Goal: Find contact information: Obtain details needed to contact an individual or organization

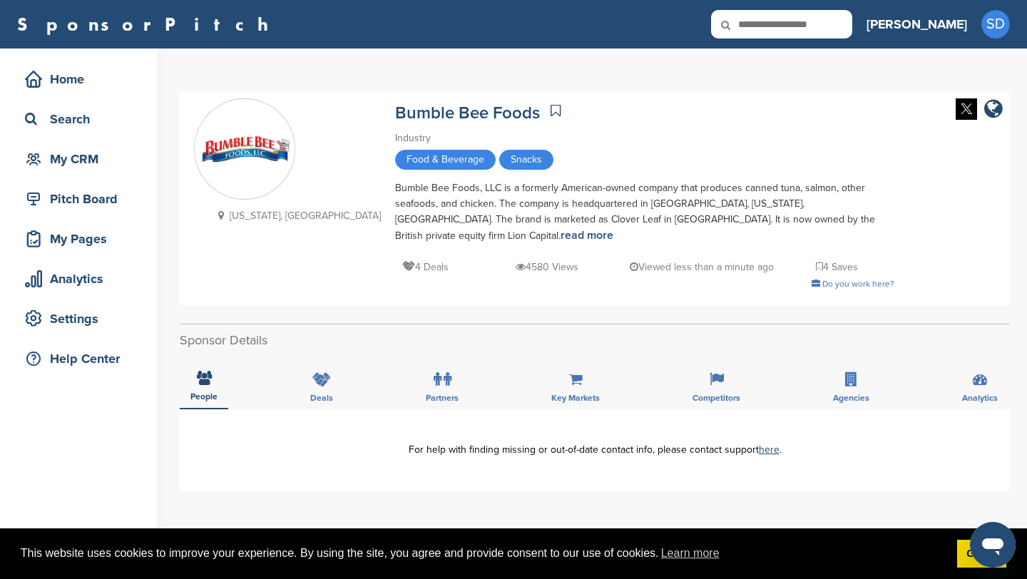
click at [821, 27] on input "text" at bounding box center [781, 24] width 141 height 29
type input "*******"
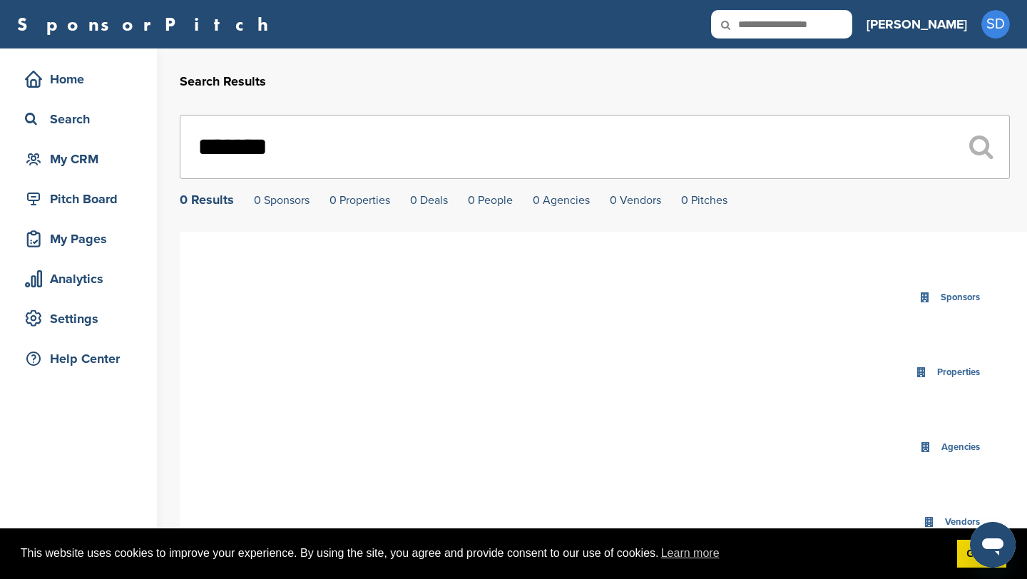
click at [283, 151] on input "*******" at bounding box center [595, 147] width 830 height 64
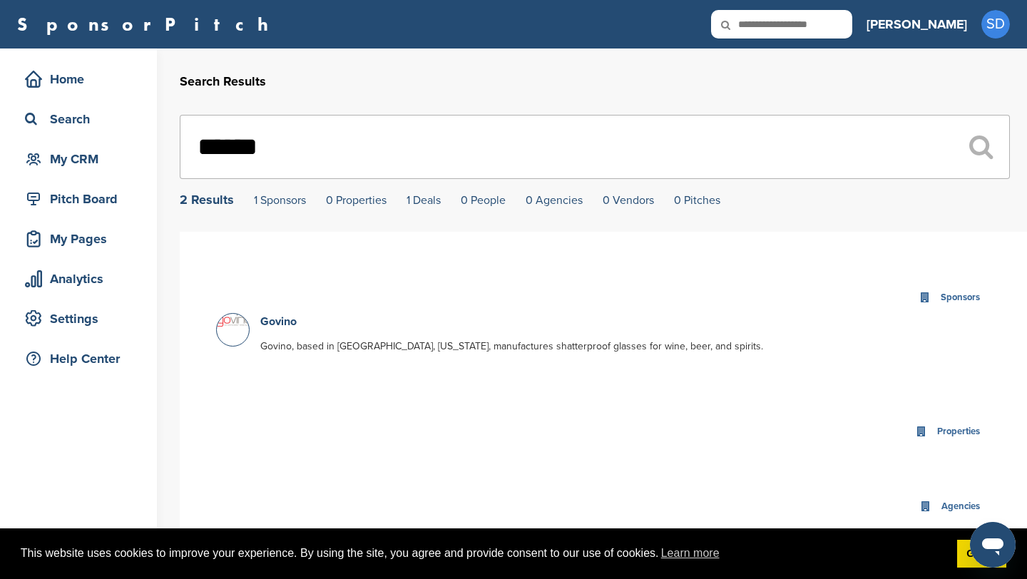
type input "******"
click at [284, 318] on link "Govino" at bounding box center [278, 322] width 36 height 14
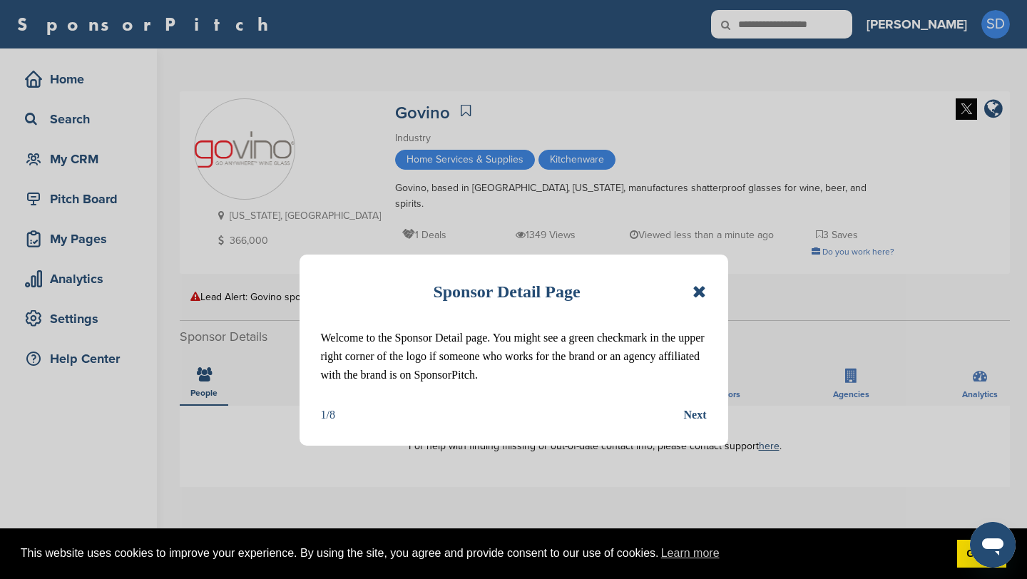
click at [698, 291] on icon at bounding box center [700, 291] width 14 height 17
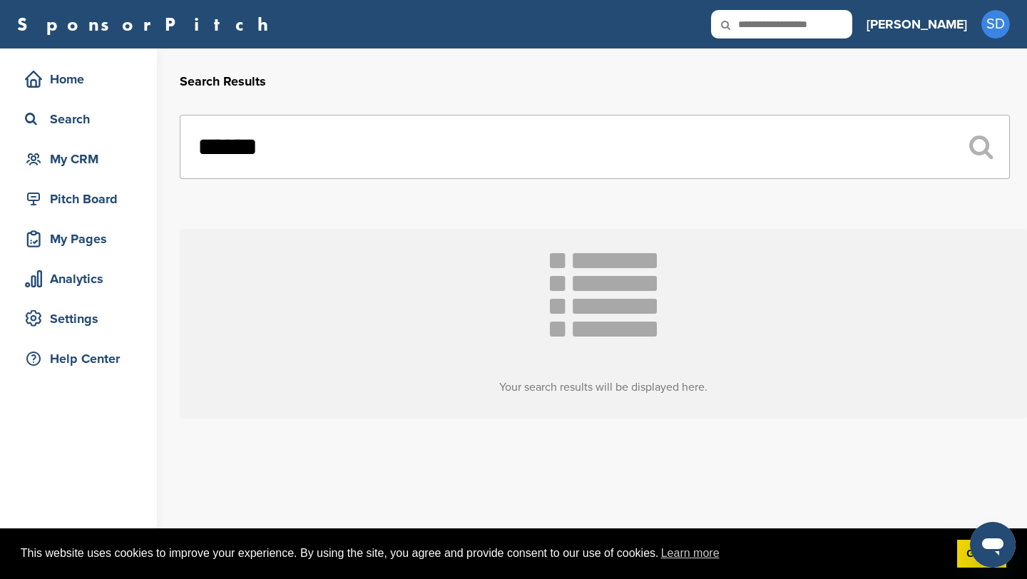
click at [309, 161] on input "******" at bounding box center [595, 147] width 830 height 64
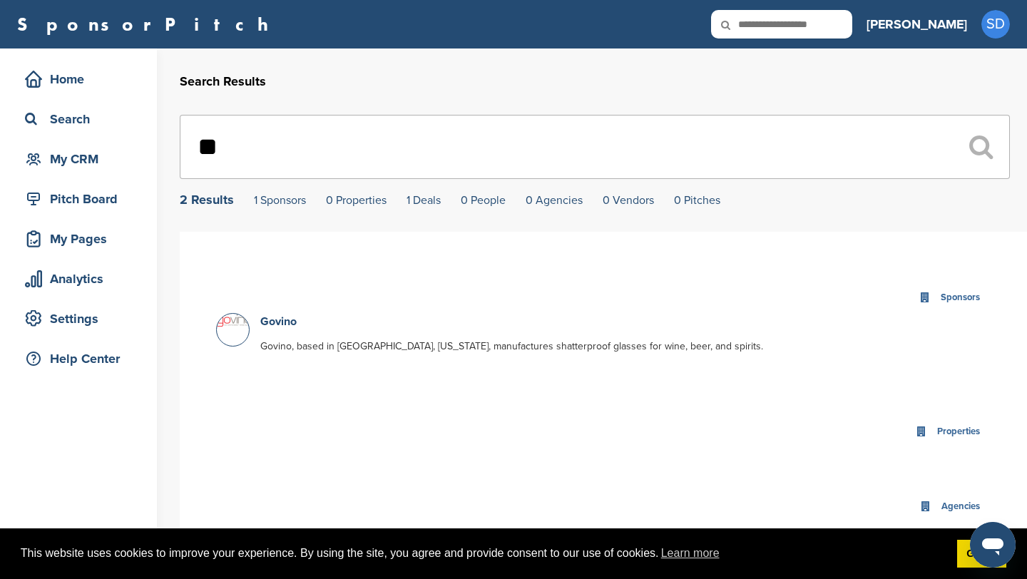
type input "*"
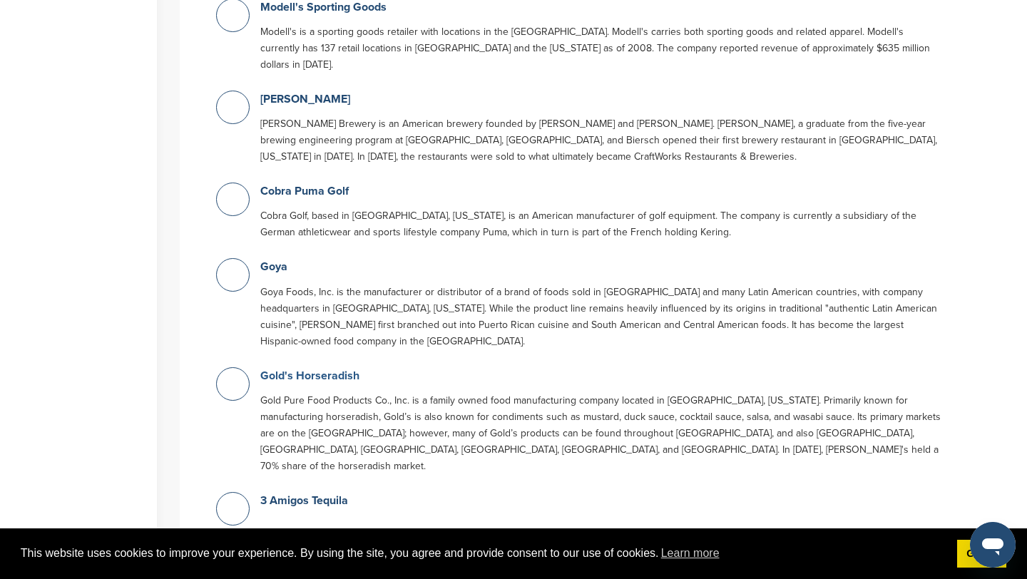
scroll to position [778, 0]
click at [310, 378] on link "Gold's Horseradish" at bounding box center [309, 375] width 99 height 14
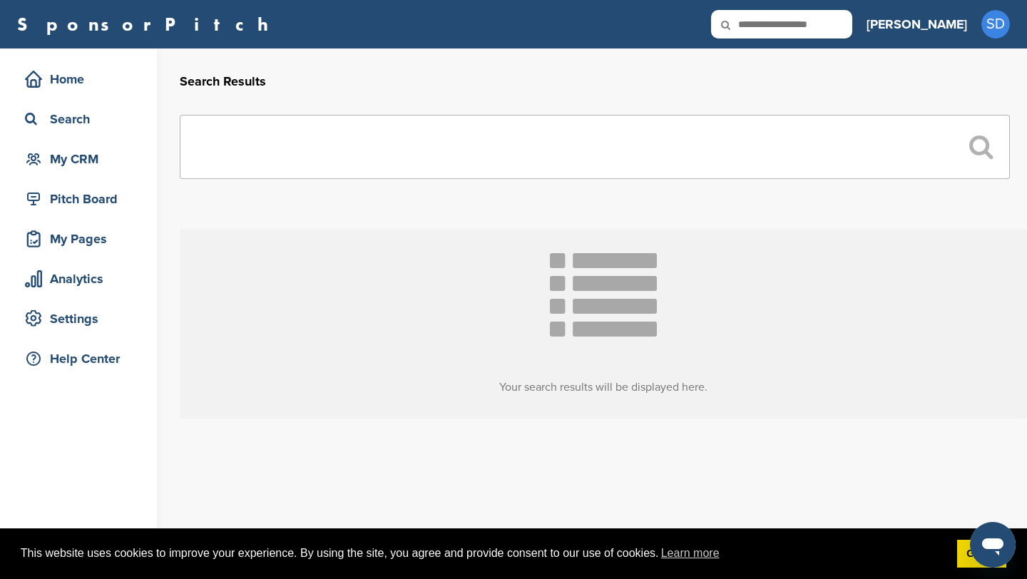
click at [432, 133] on input "text" at bounding box center [595, 147] width 830 height 64
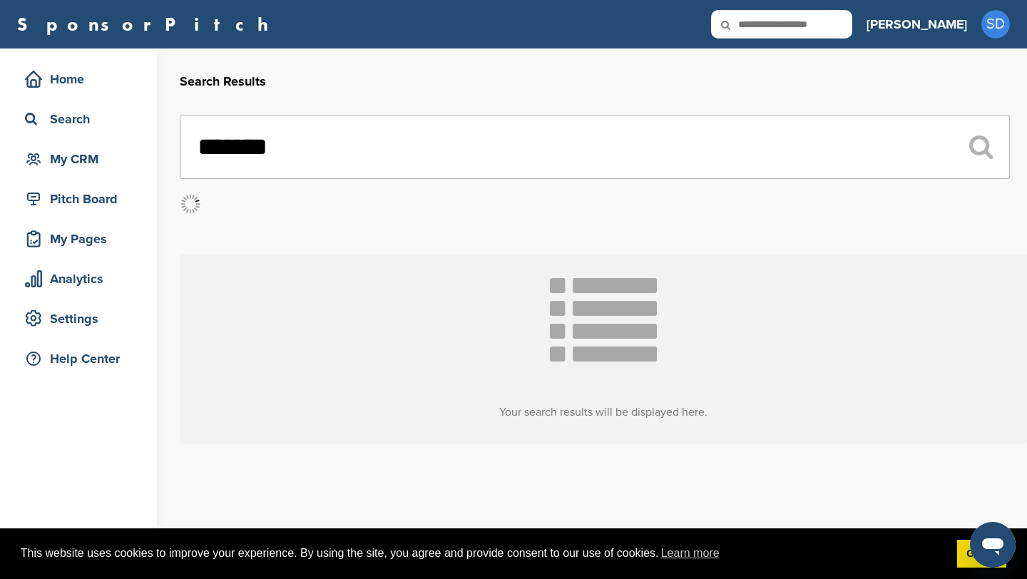
click at [337, 136] on input "*******" at bounding box center [595, 147] width 830 height 64
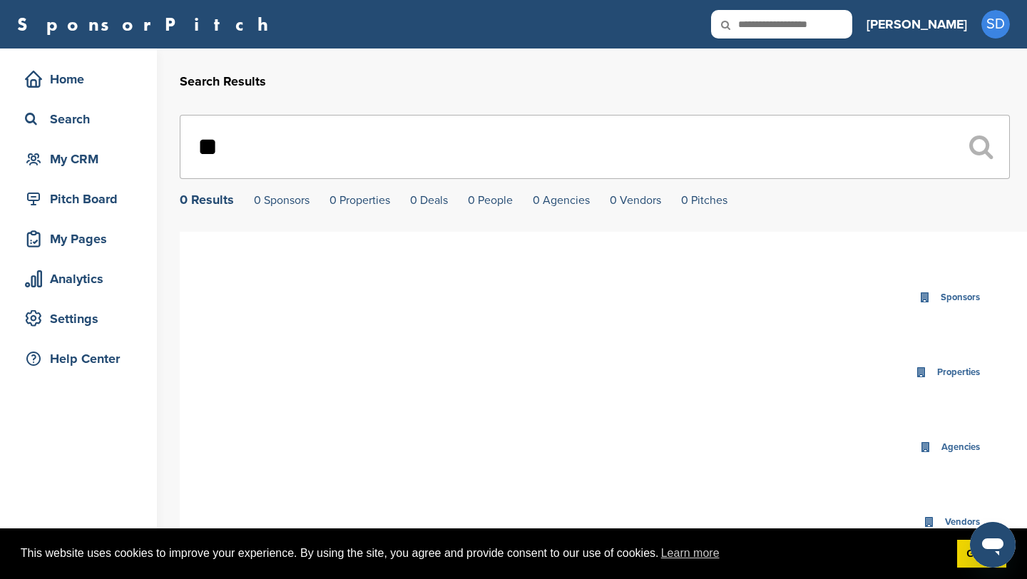
type input "*"
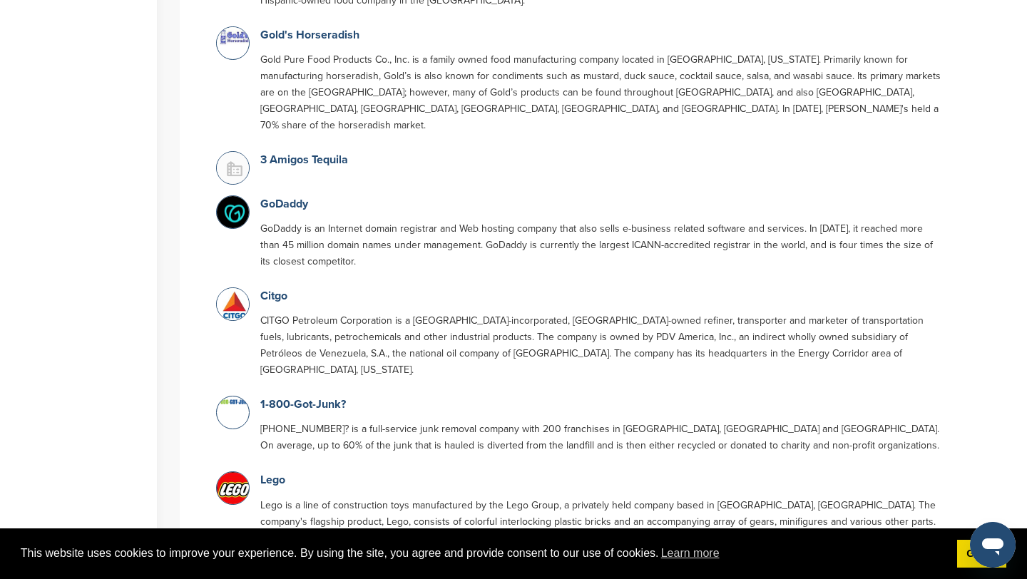
scroll to position [1119, 0]
click at [282, 288] on link "Citgo" at bounding box center [273, 295] width 27 height 14
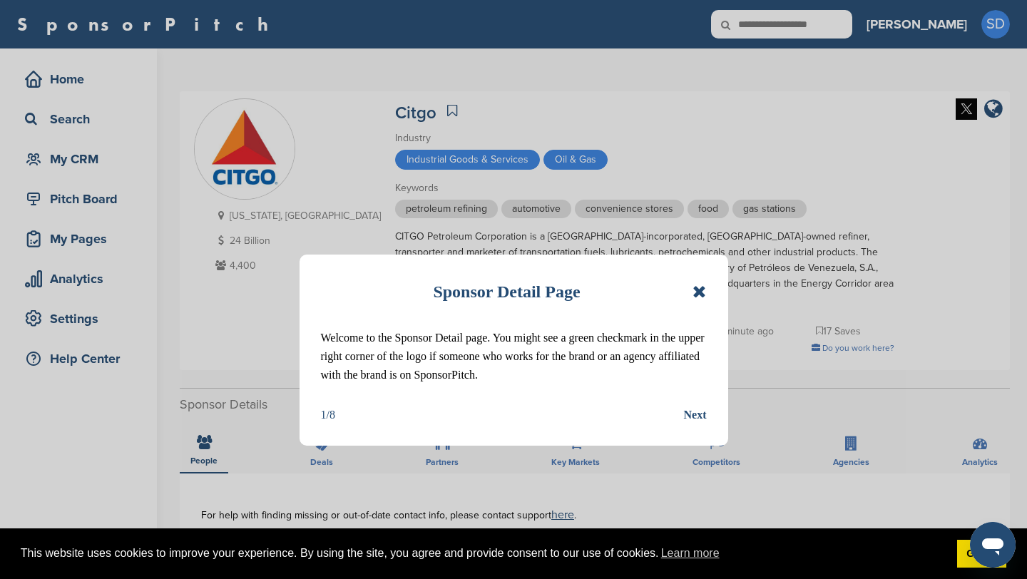
click at [698, 289] on icon at bounding box center [700, 291] width 14 height 17
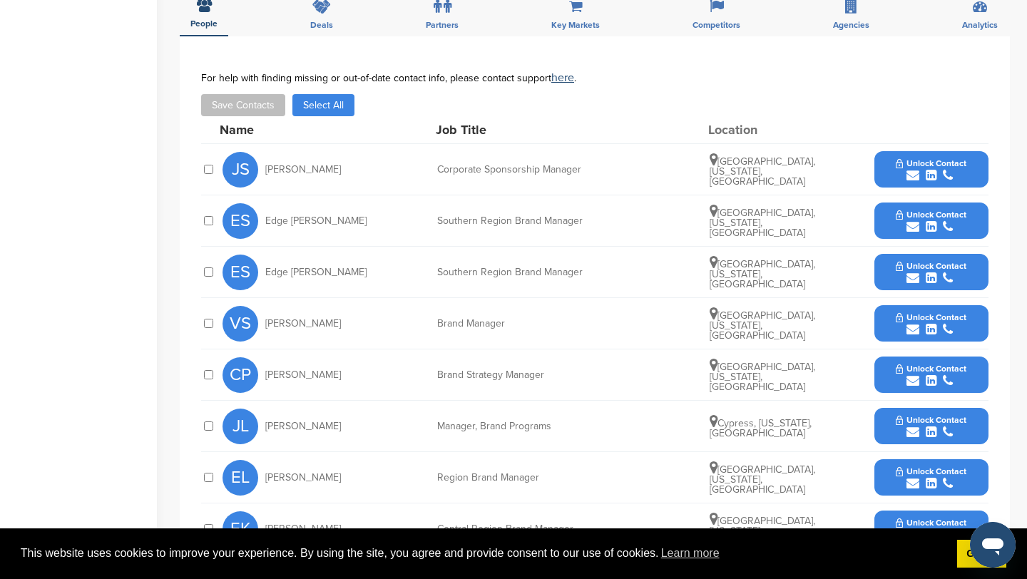
scroll to position [441, 0]
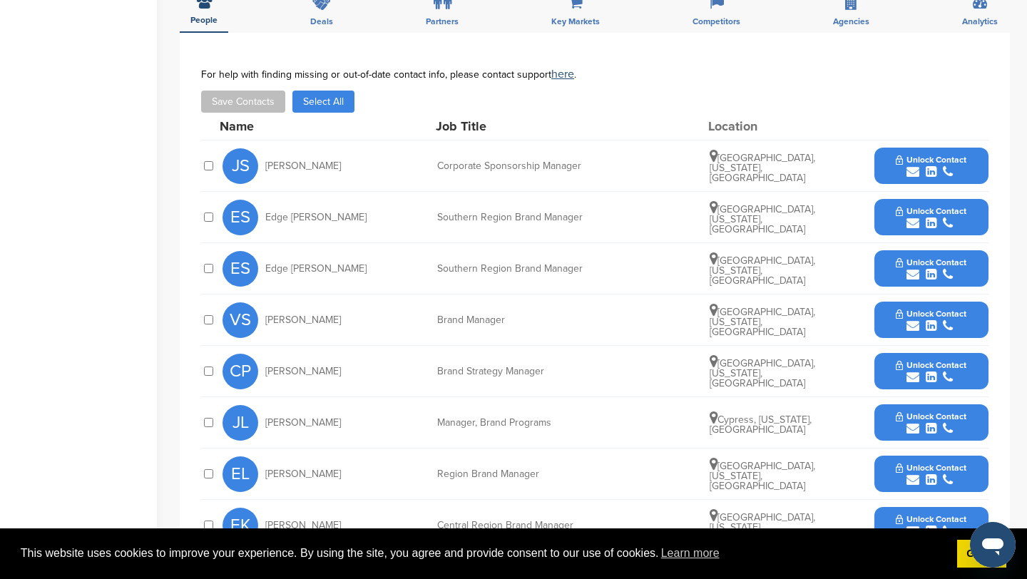
click at [915, 166] on icon "submit" at bounding box center [913, 172] width 13 height 13
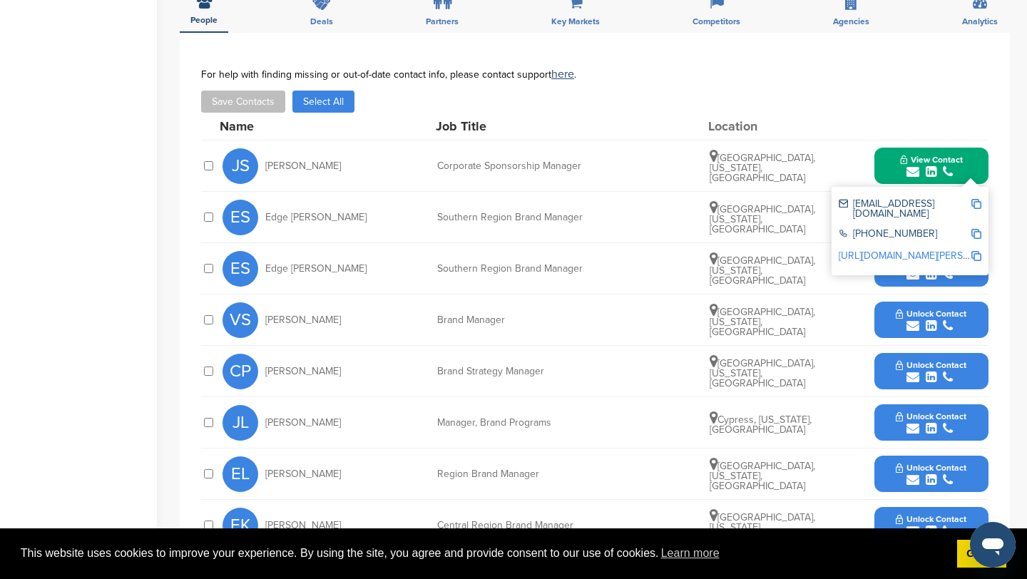
click at [977, 199] on img at bounding box center [977, 204] width 10 height 10
click at [886, 145] on button "View Contact" at bounding box center [931, 166] width 97 height 43
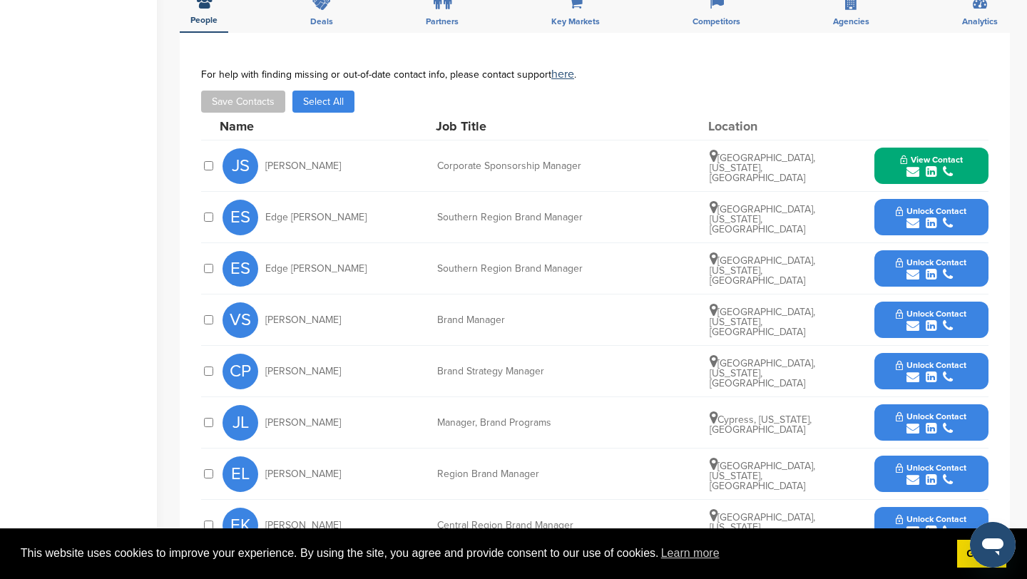
click at [916, 217] on icon "submit" at bounding box center [913, 223] width 13 height 13
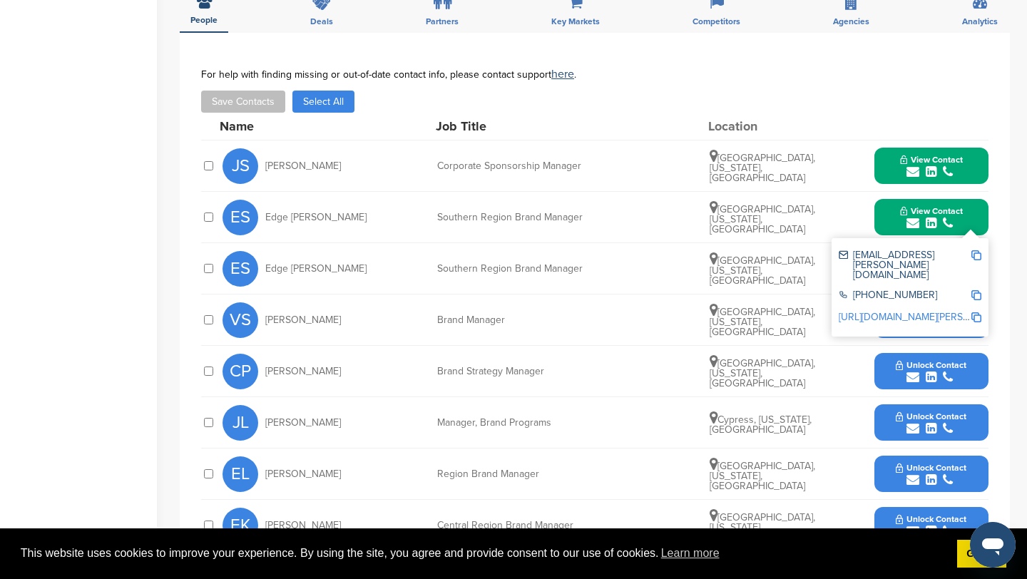
click at [975, 250] on img at bounding box center [977, 255] width 10 height 10
click at [890, 203] on button "View Contact" at bounding box center [931, 217] width 97 height 43
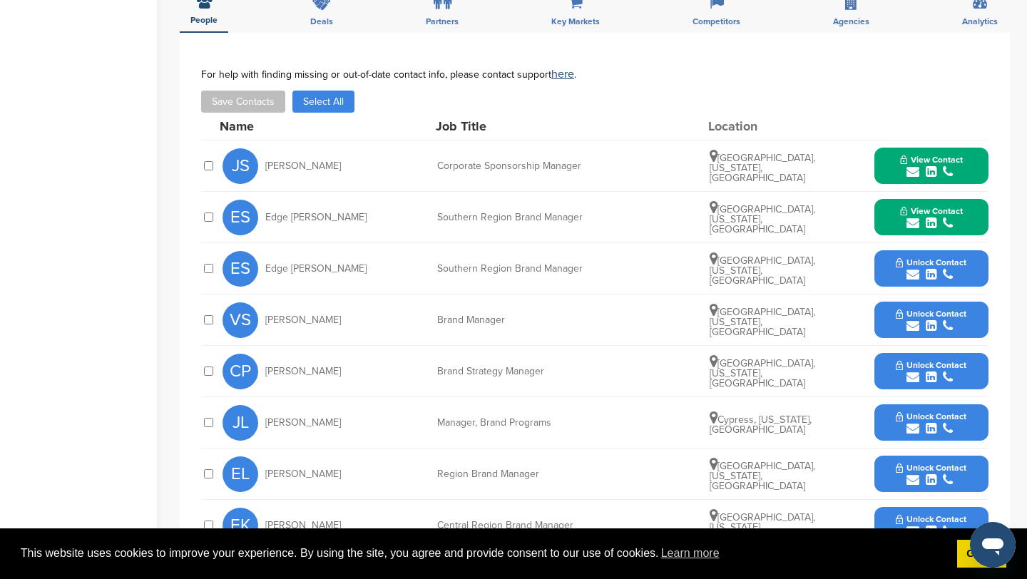
click at [910, 320] on icon "submit" at bounding box center [913, 326] width 13 height 13
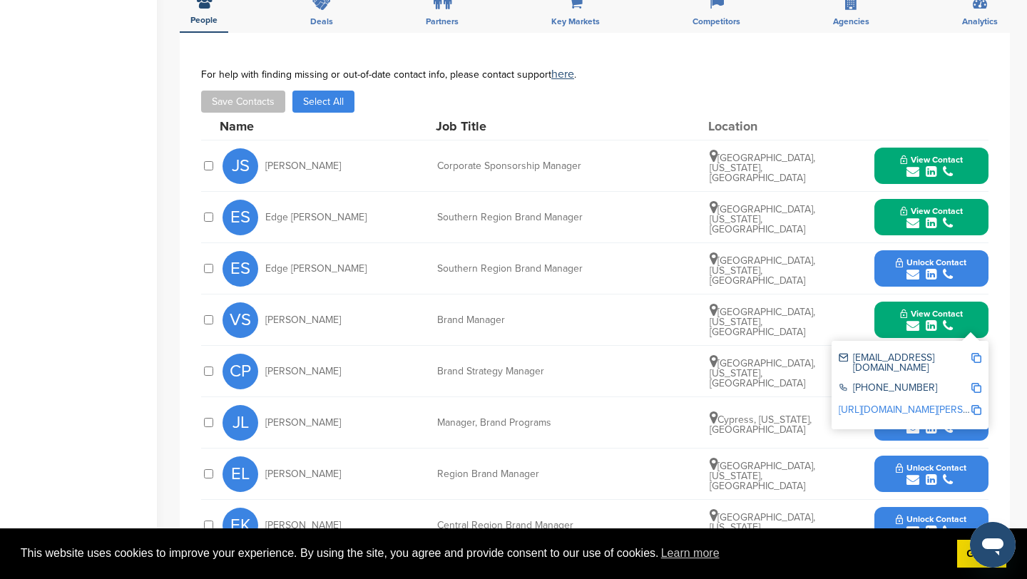
click at [977, 353] on img at bounding box center [977, 358] width 10 height 10
click at [887, 299] on button "View Contact" at bounding box center [931, 320] width 97 height 43
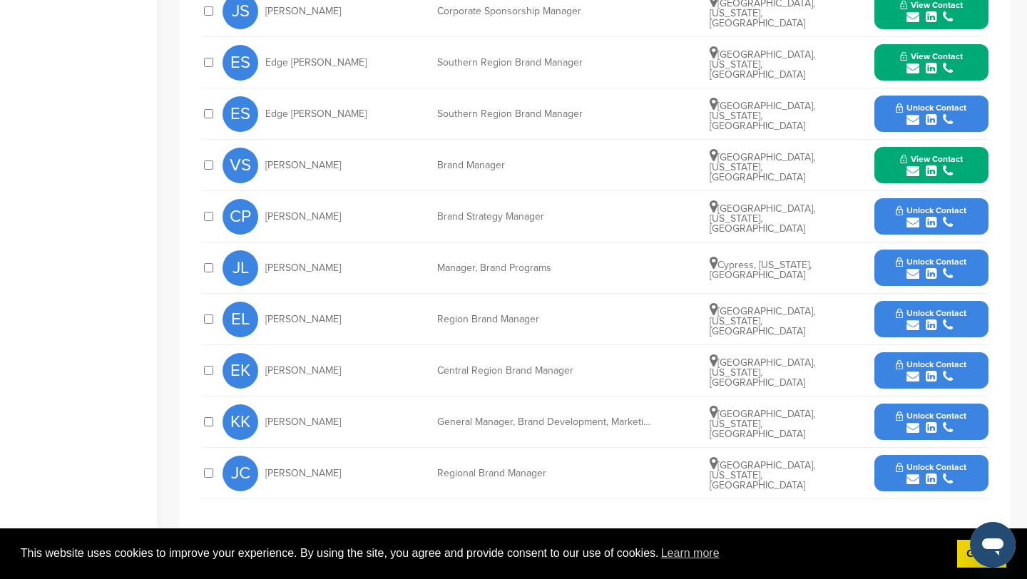
scroll to position [596, 0]
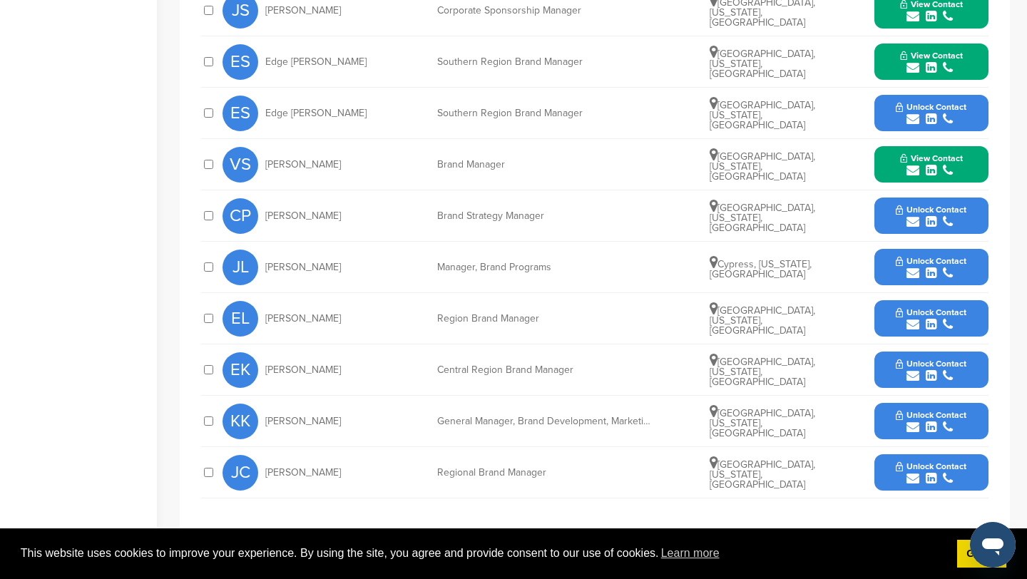
click at [912, 421] on icon "submit" at bounding box center [913, 427] width 13 height 13
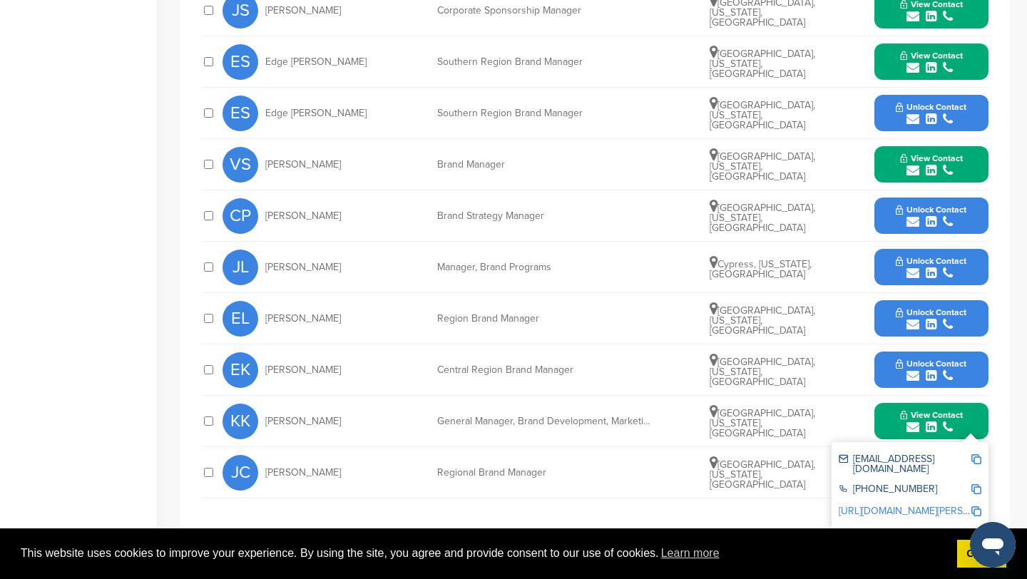
click at [973, 454] on img at bounding box center [977, 459] width 10 height 10
click at [912, 215] on icon "submit" at bounding box center [913, 221] width 13 height 13
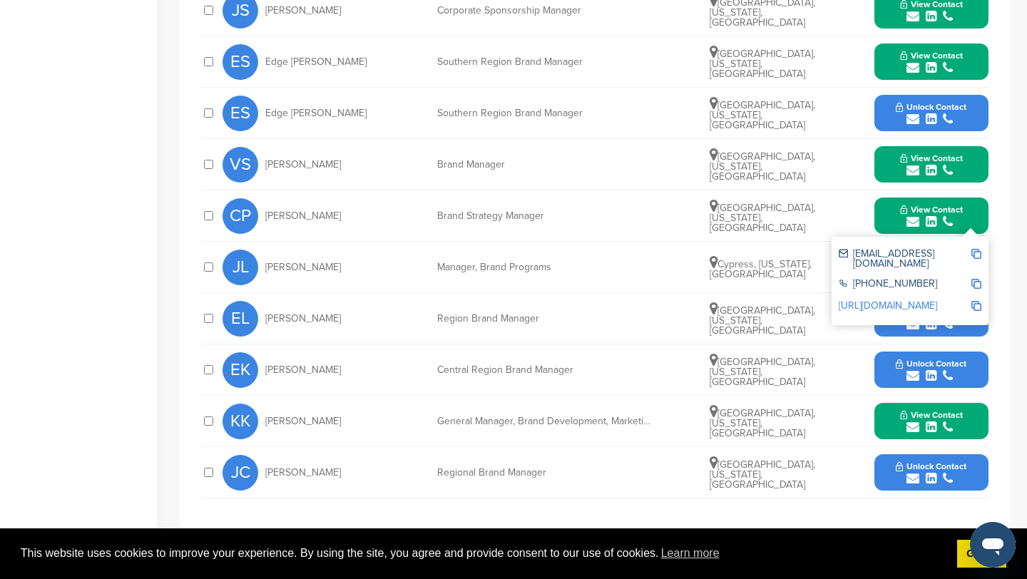
click at [980, 249] on img at bounding box center [977, 254] width 10 height 10
click at [890, 203] on button "View Contact" at bounding box center [931, 216] width 97 height 43
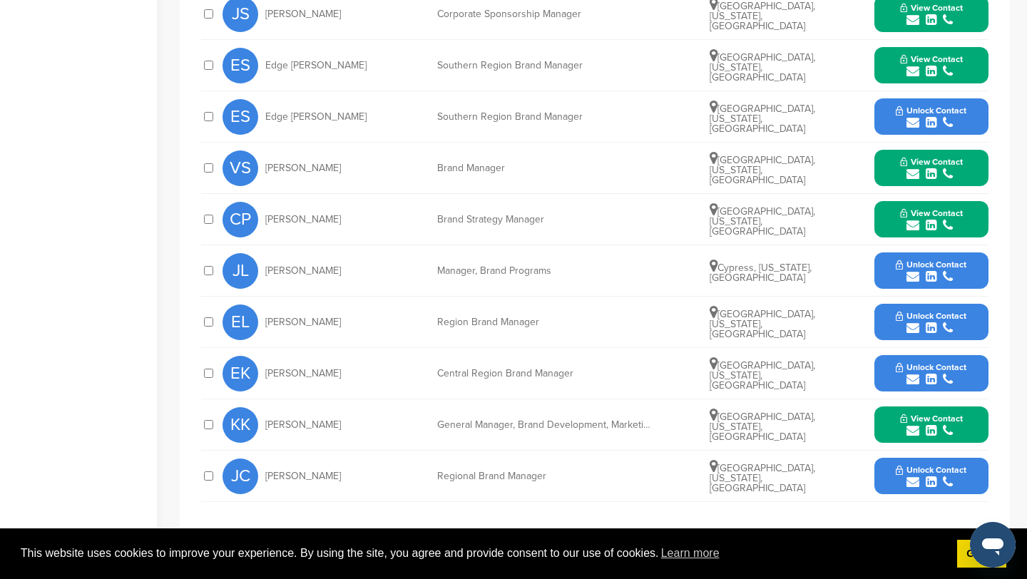
scroll to position [619, 0]
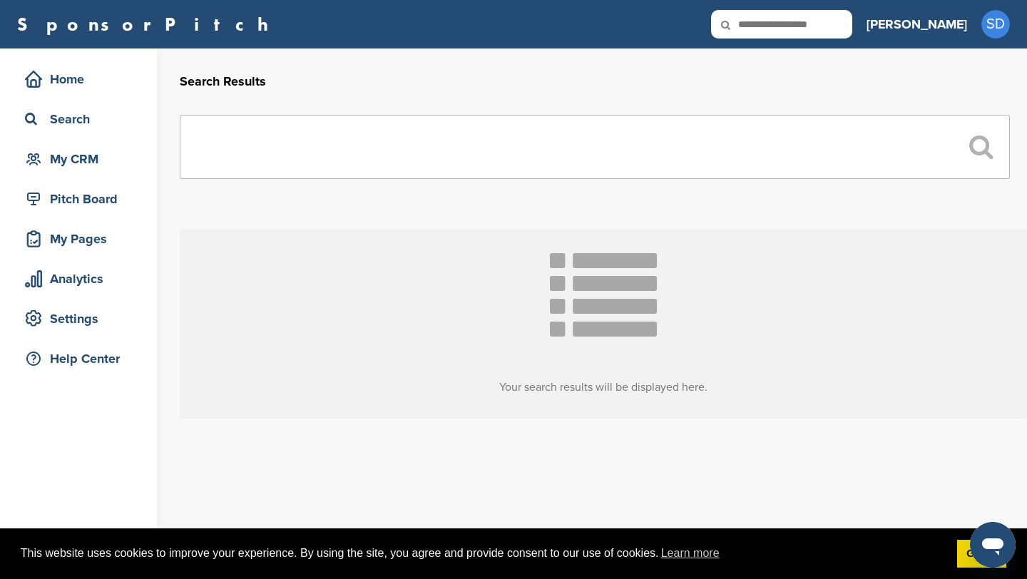
click at [330, 151] on input "text" at bounding box center [595, 147] width 830 height 64
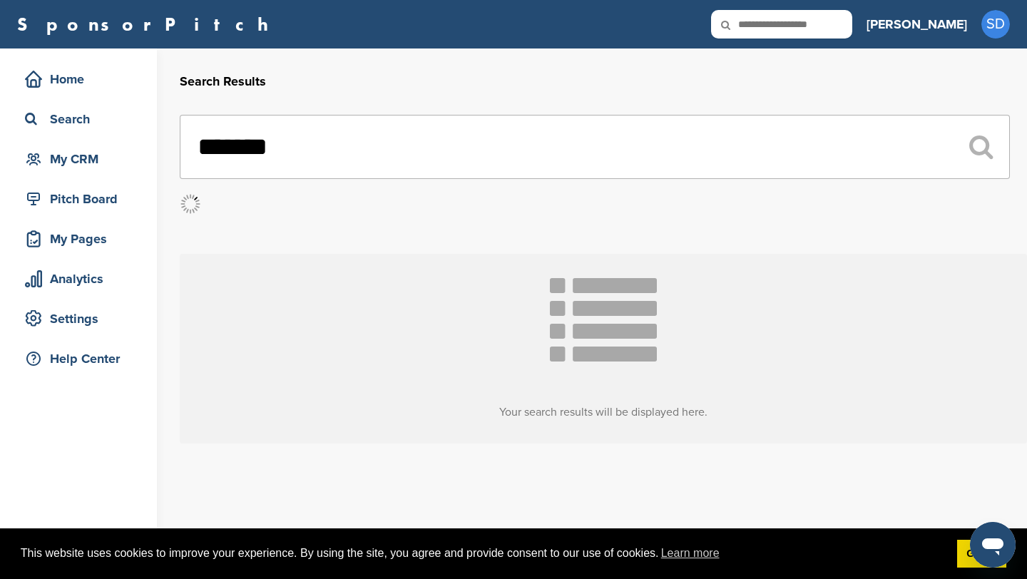
click at [294, 153] on input "*******" at bounding box center [595, 147] width 830 height 64
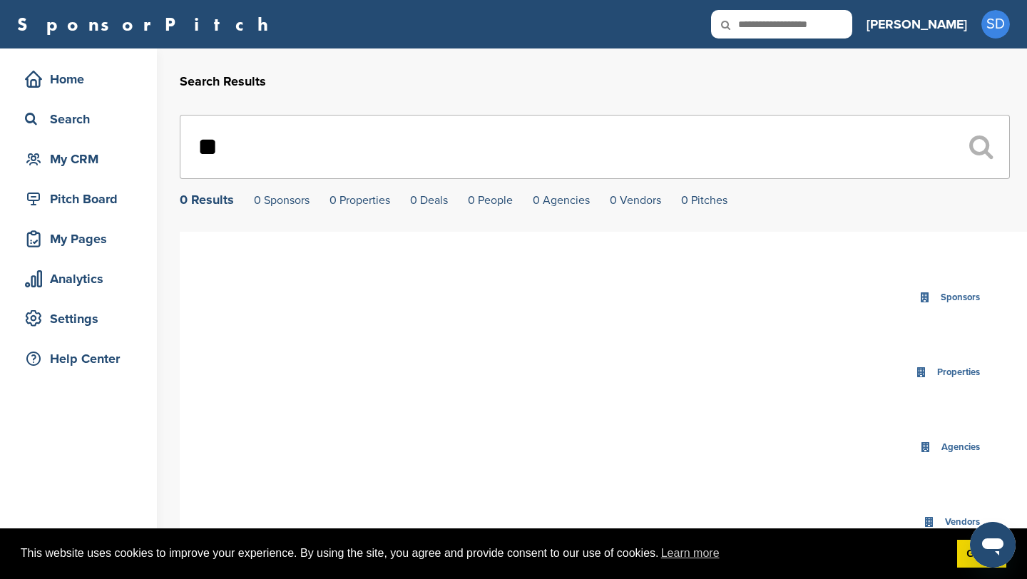
type input "*"
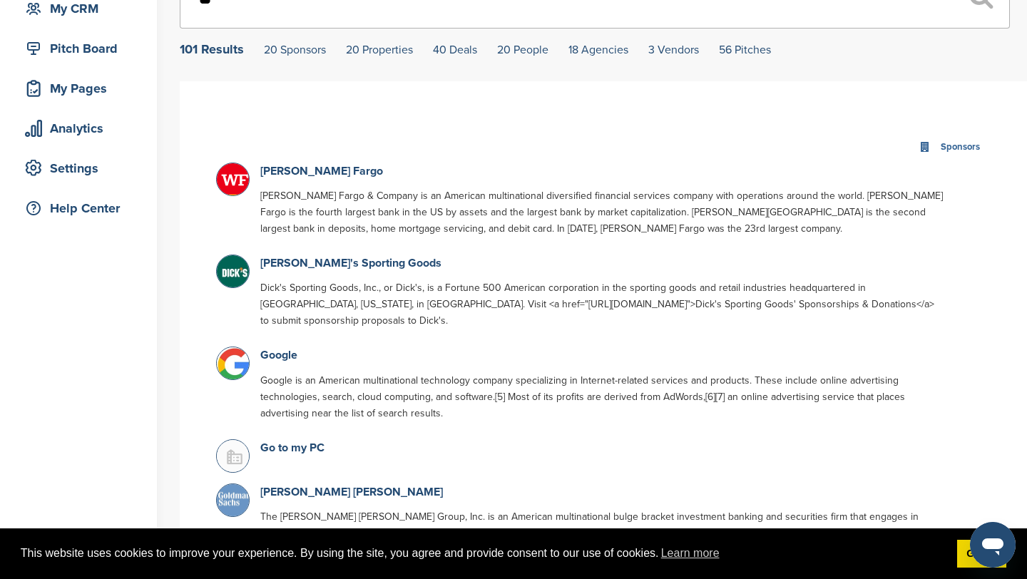
scroll to position [133, 0]
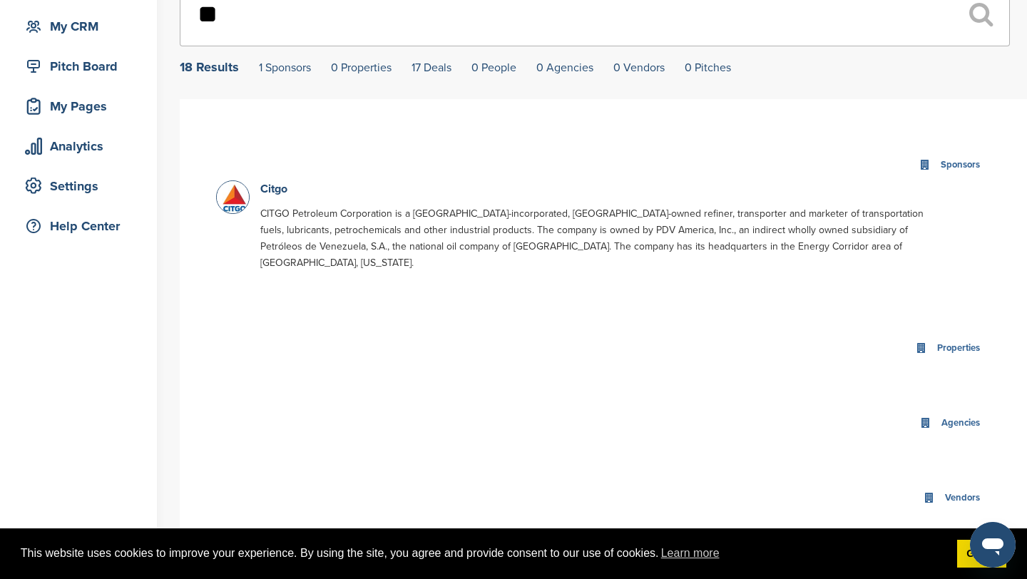
type input "*"
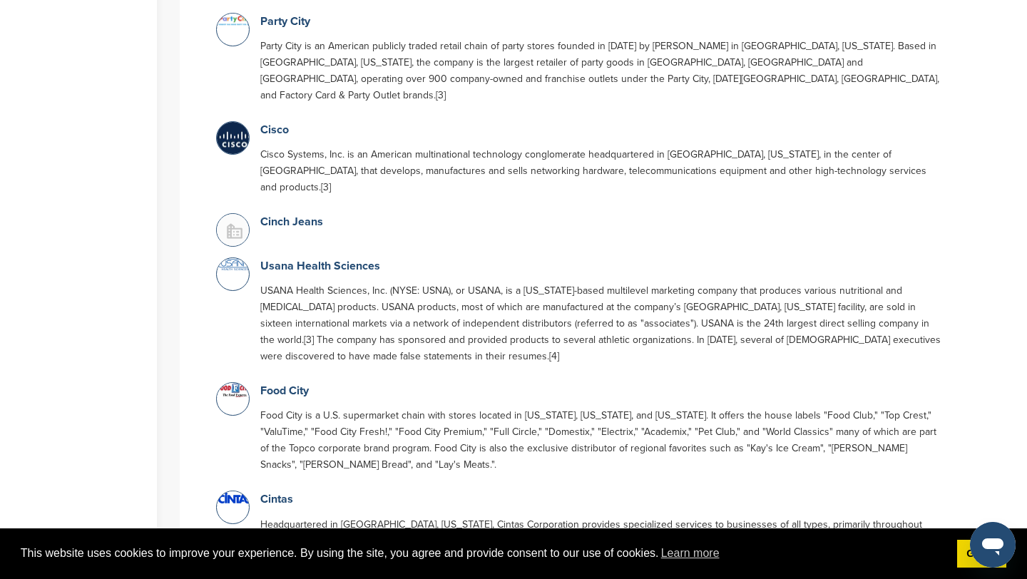
scroll to position [1304, 0]
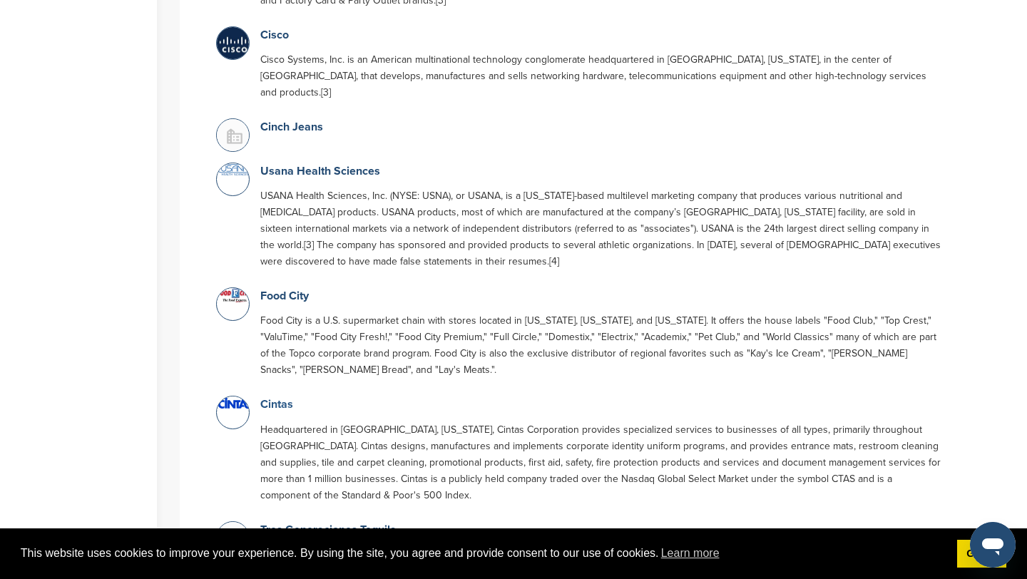
click at [279, 397] on link "Cintas" at bounding box center [276, 404] width 33 height 14
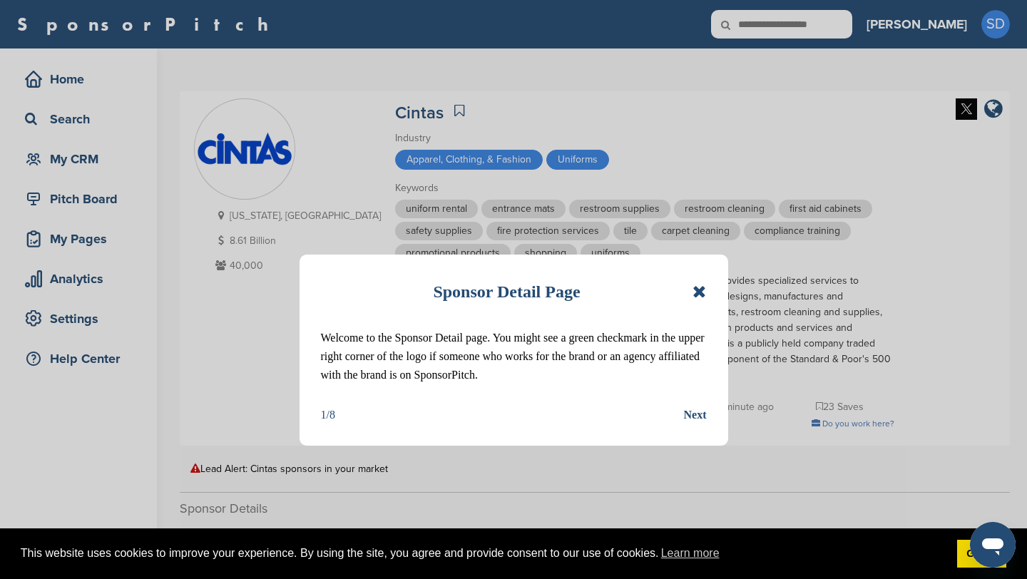
click at [696, 289] on icon at bounding box center [700, 291] width 14 height 17
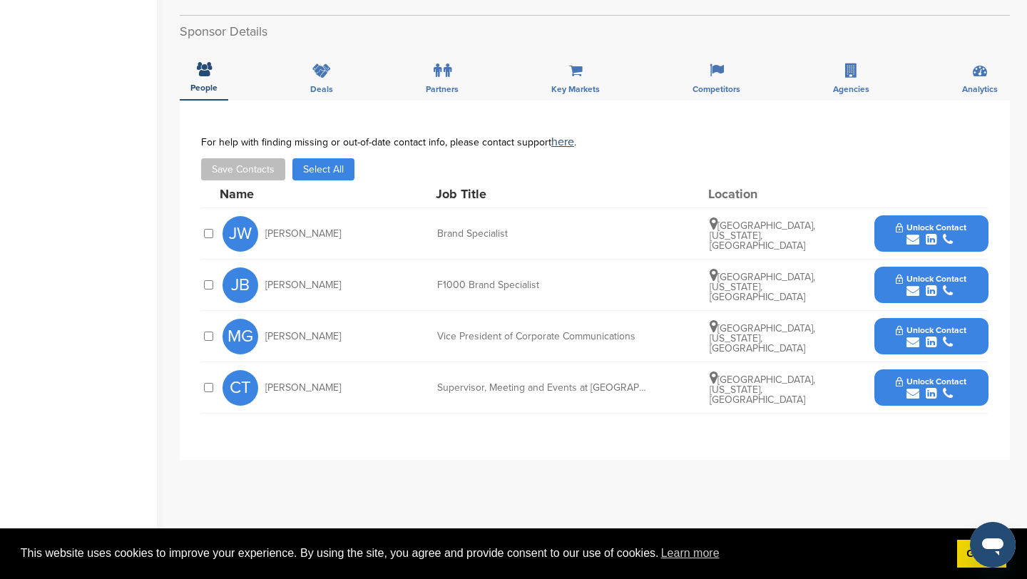
scroll to position [479, 0]
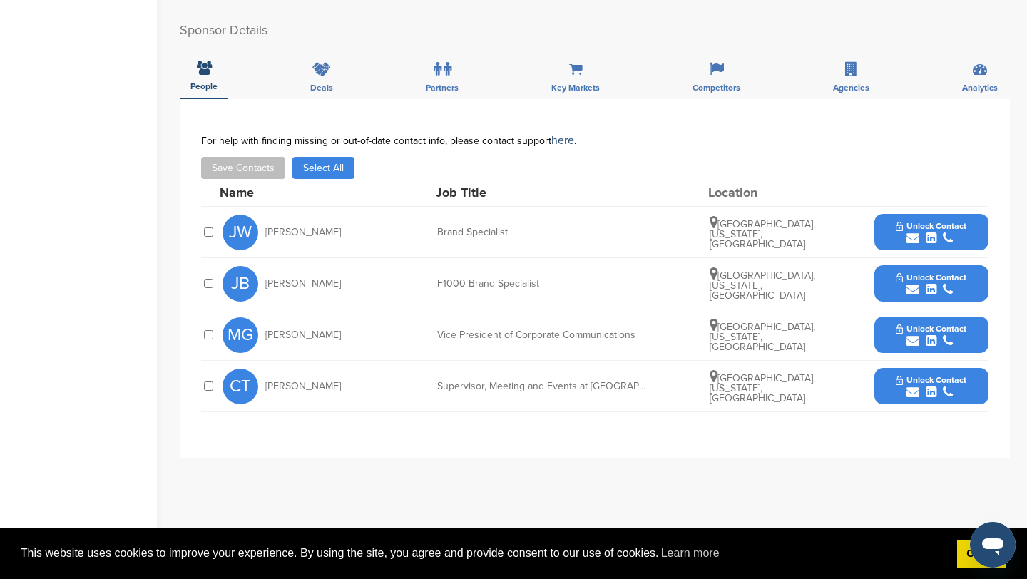
click at [913, 232] on icon "submit" at bounding box center [913, 238] width 13 height 13
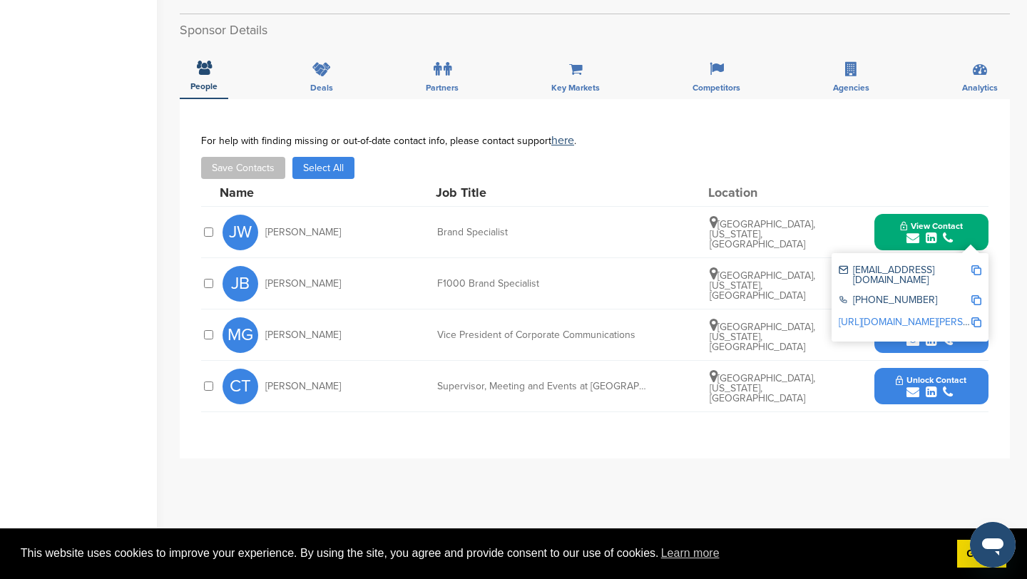
click at [976, 265] on img at bounding box center [977, 270] width 10 height 10
click at [885, 223] on button "View Contact" at bounding box center [931, 232] width 97 height 43
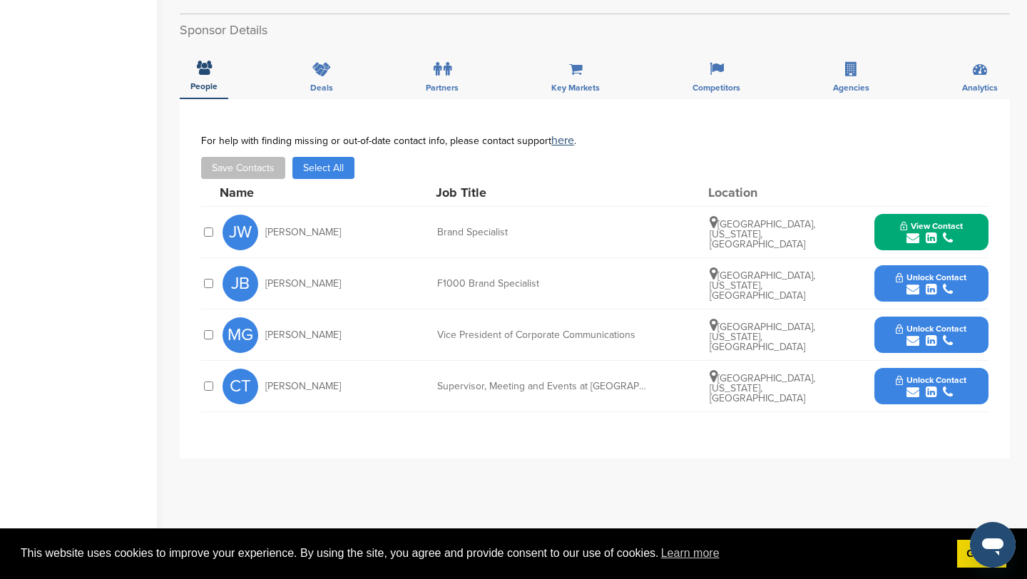
click at [912, 283] on icon "submit" at bounding box center [913, 289] width 13 height 13
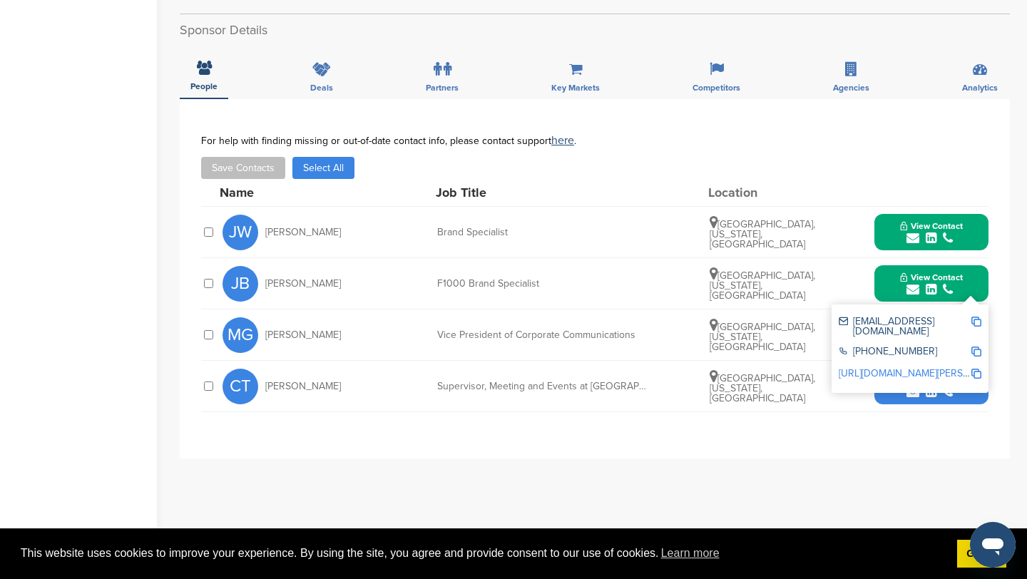
click at [972, 317] on img at bounding box center [977, 322] width 10 height 10
click at [885, 277] on button "View Contact" at bounding box center [931, 284] width 97 height 43
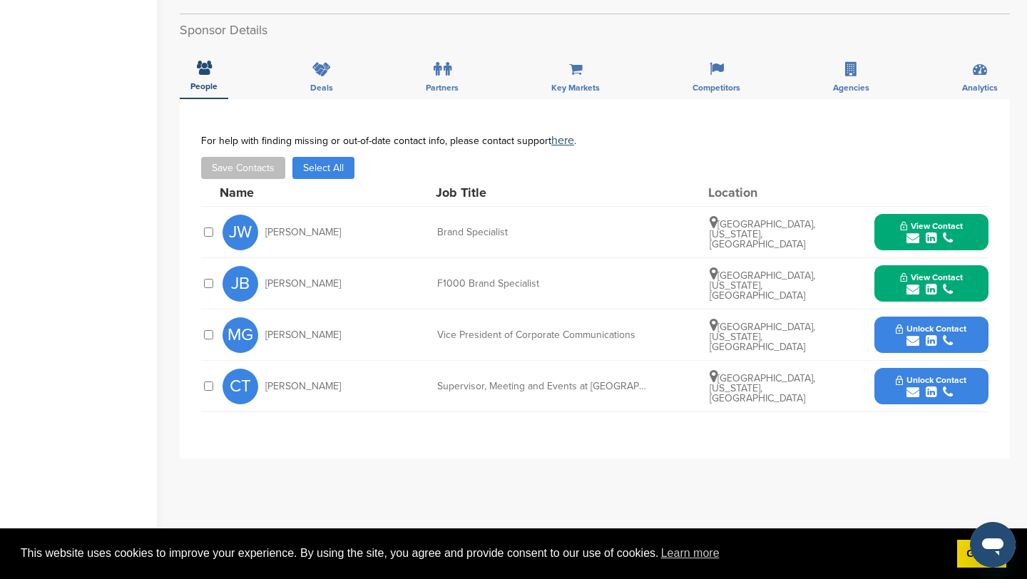
click at [915, 335] on icon "submit" at bounding box center [913, 341] width 13 height 13
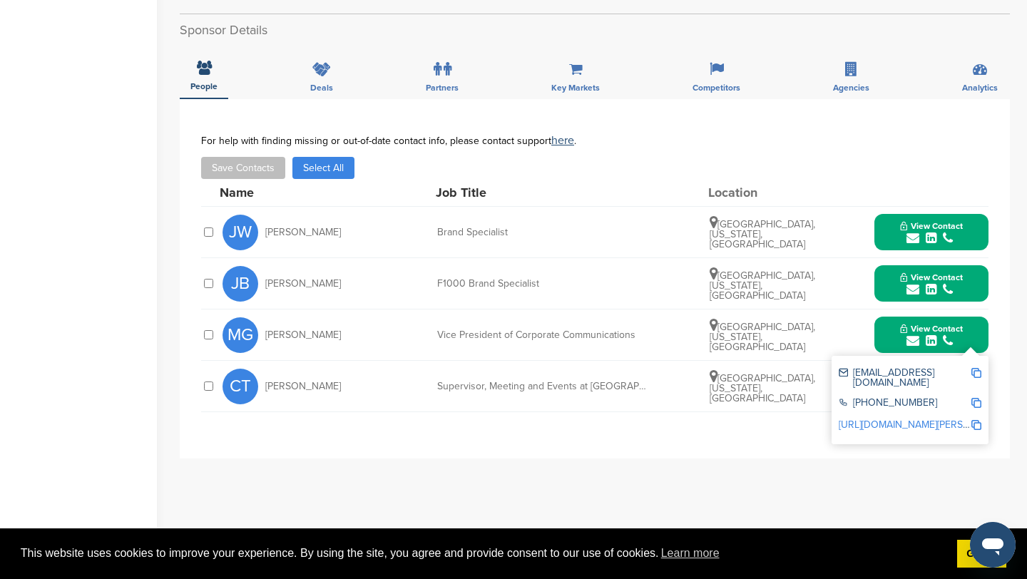
click at [977, 368] on img at bounding box center [977, 373] width 10 height 10
click at [886, 315] on button "View Contact" at bounding box center [931, 335] width 97 height 43
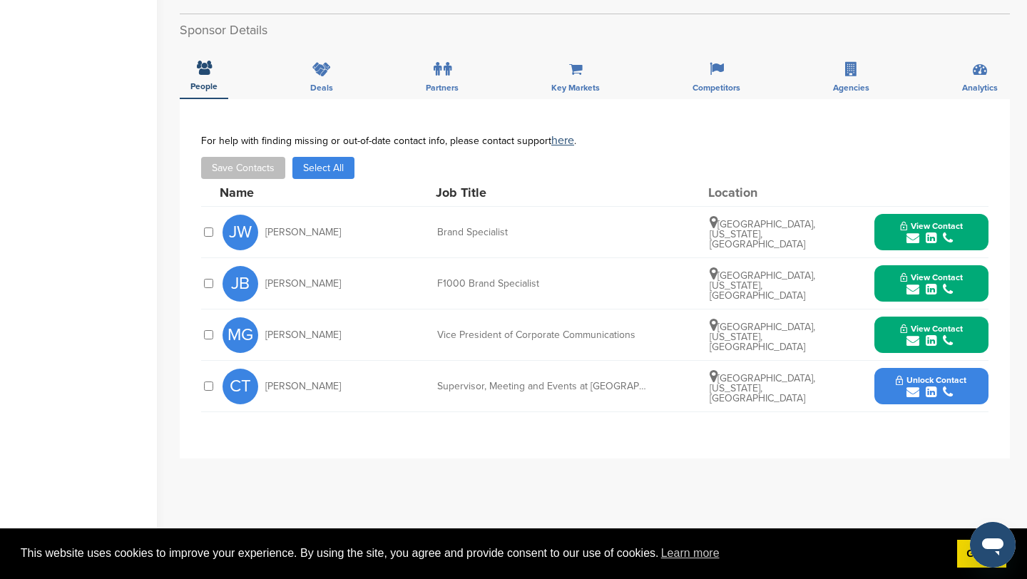
click at [913, 386] on icon "submit" at bounding box center [913, 392] width 13 height 13
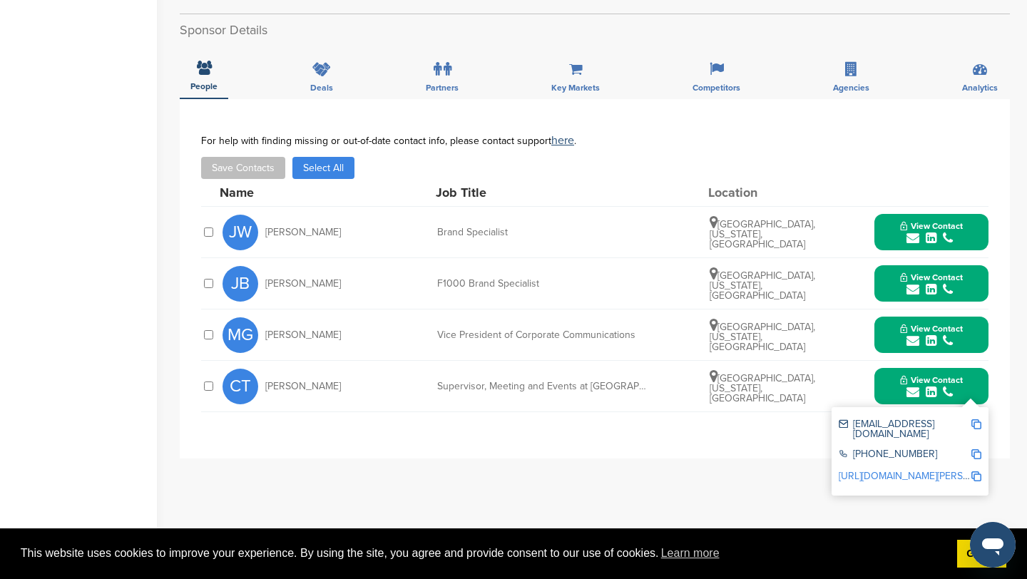
click at [972, 420] on img at bounding box center [977, 425] width 10 height 10
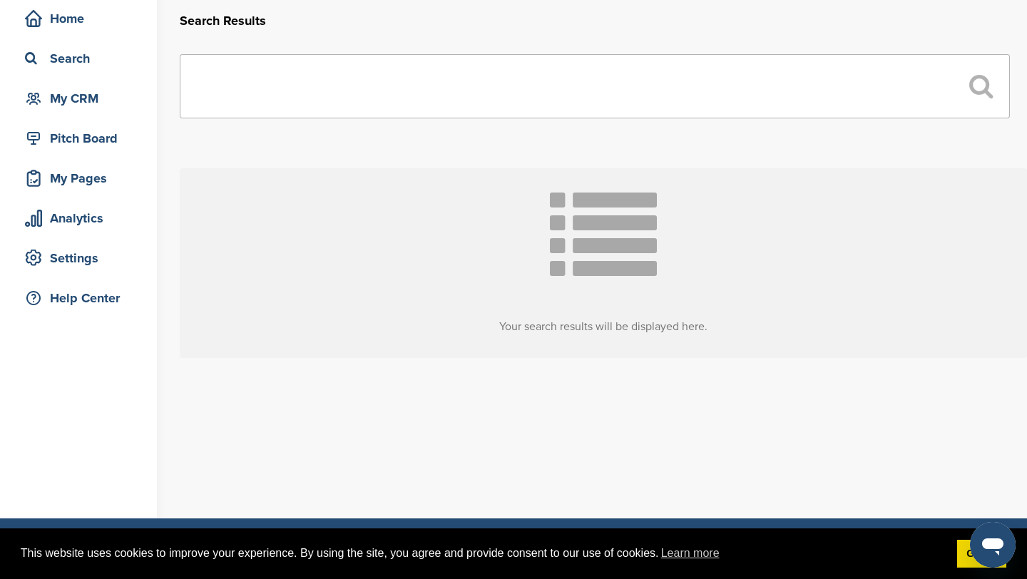
scroll to position [42, 0]
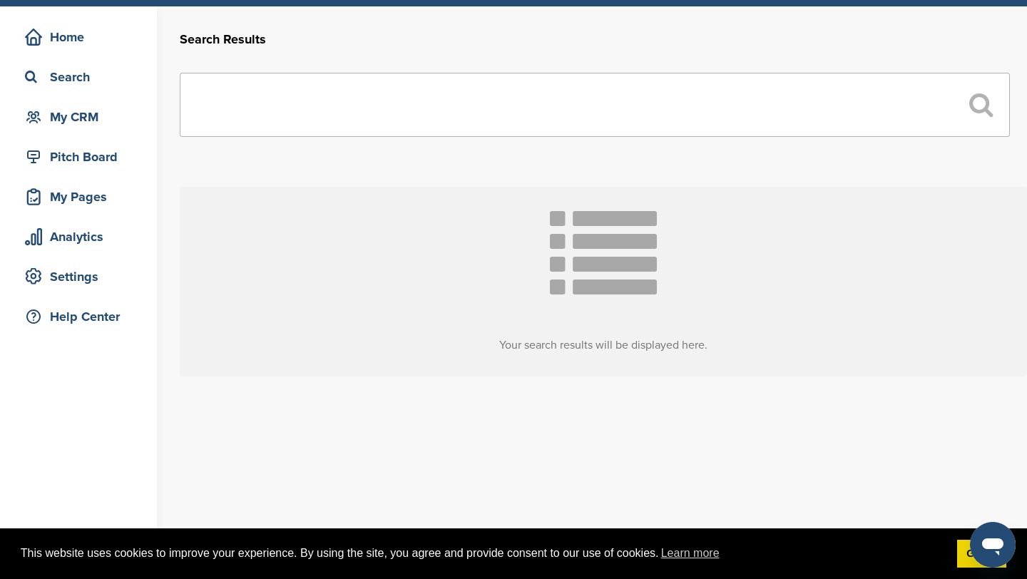
click at [380, 111] on input "text" at bounding box center [595, 105] width 830 height 64
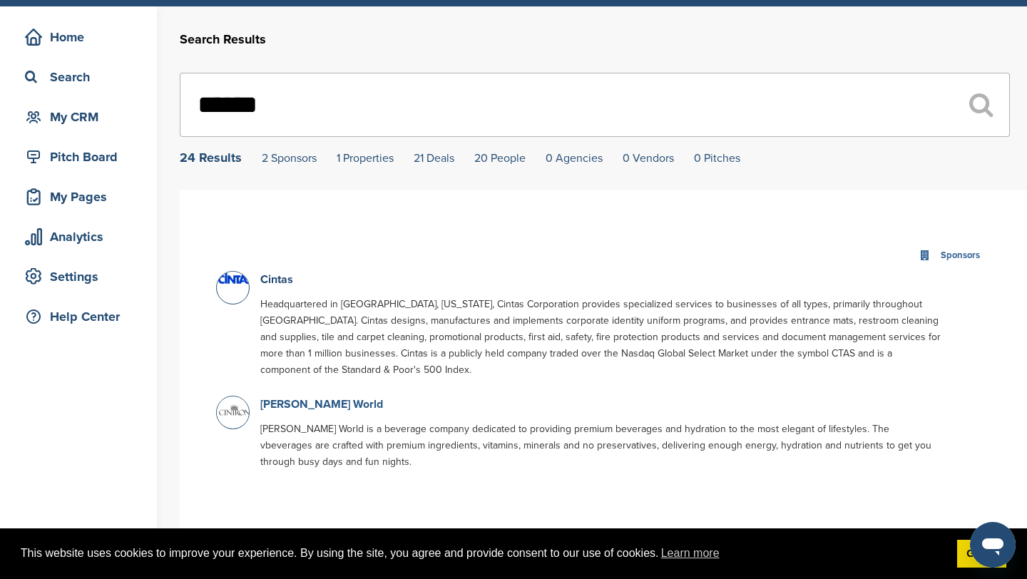
type input "******"
click at [322, 409] on link "[PERSON_NAME] World" at bounding box center [321, 404] width 123 height 14
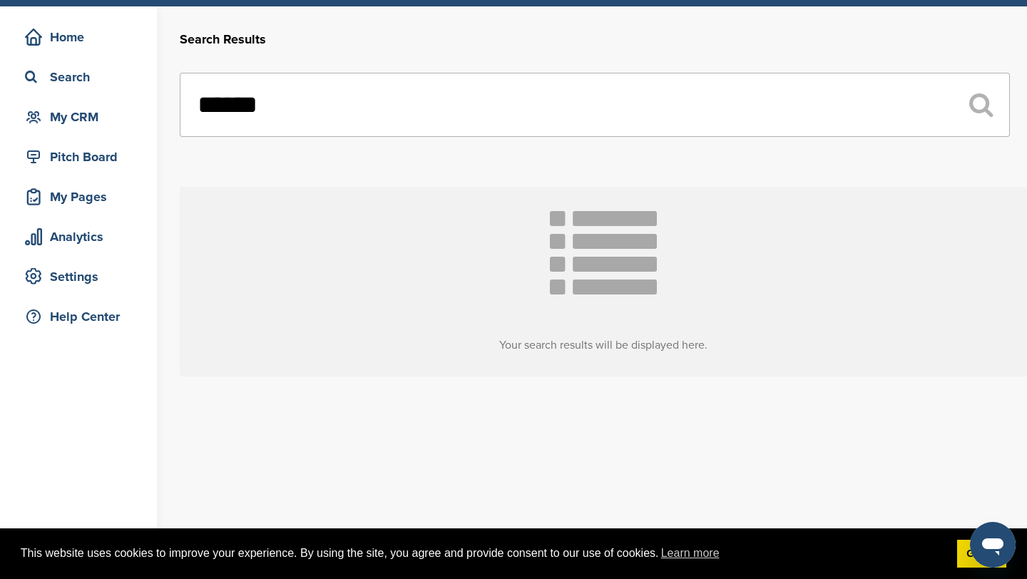
click at [292, 114] on input "******" at bounding box center [595, 105] width 830 height 64
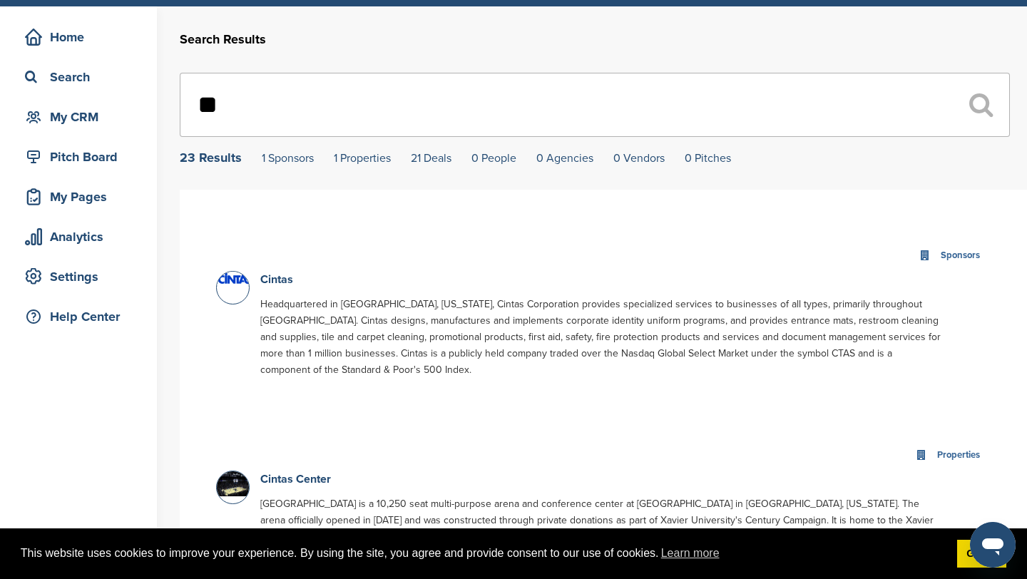
type input "*"
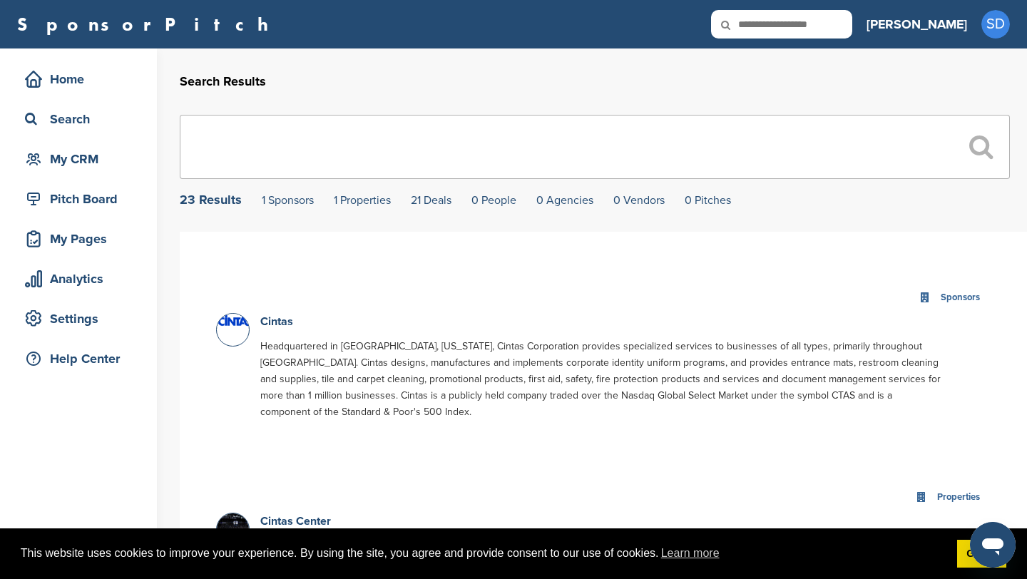
click at [321, 131] on input "text" at bounding box center [595, 147] width 830 height 64
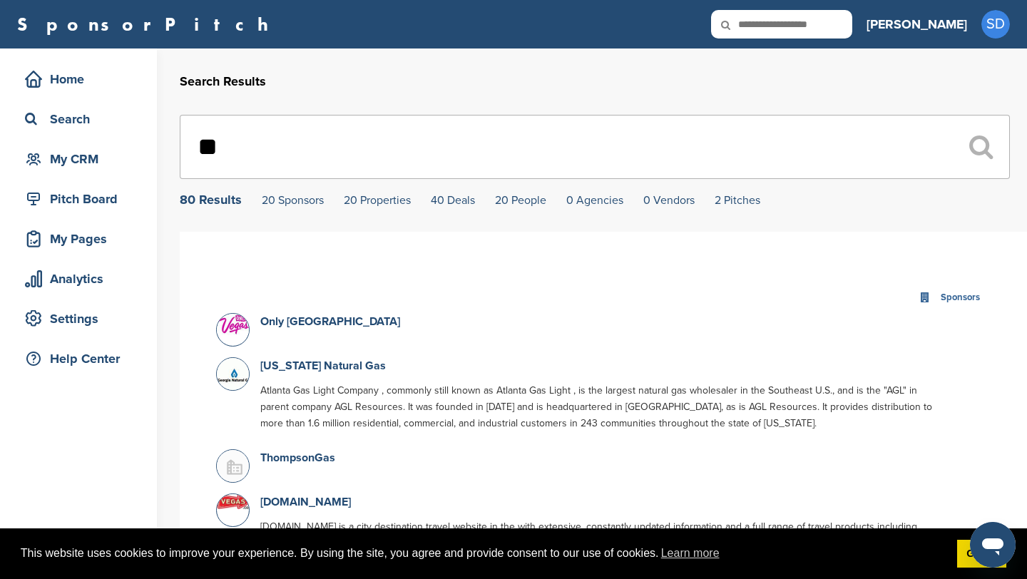
type input "*"
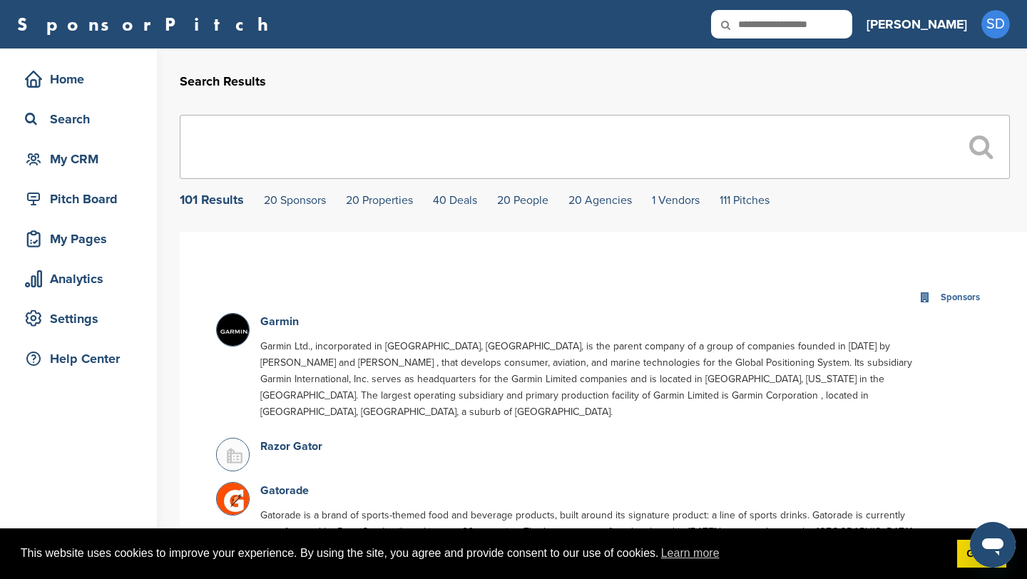
click at [322, 146] on input "text" at bounding box center [595, 147] width 830 height 64
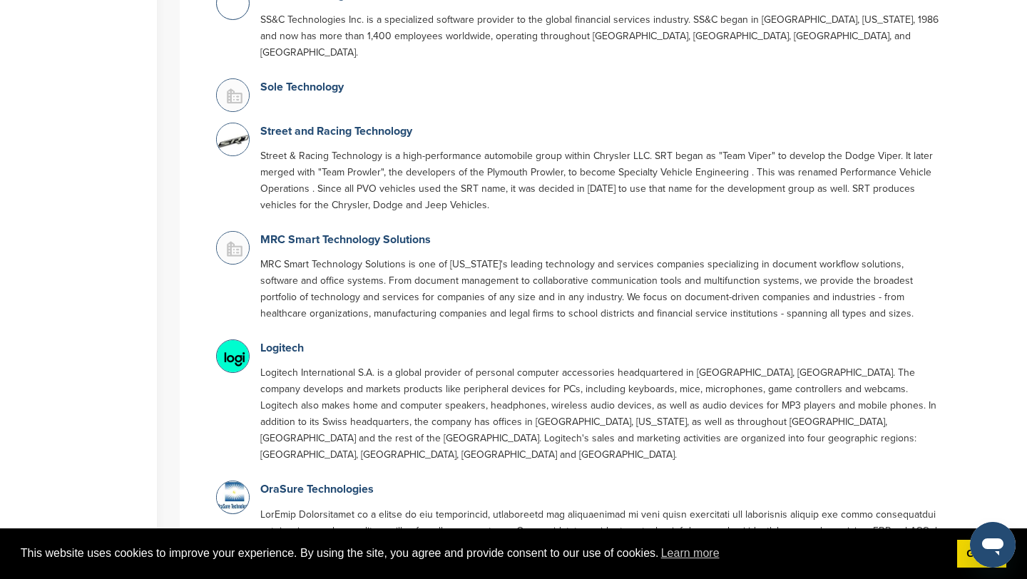
scroll to position [1397, 0]
type input "****"
click at [275, 340] on link "Logitech" at bounding box center [282, 347] width 44 height 14
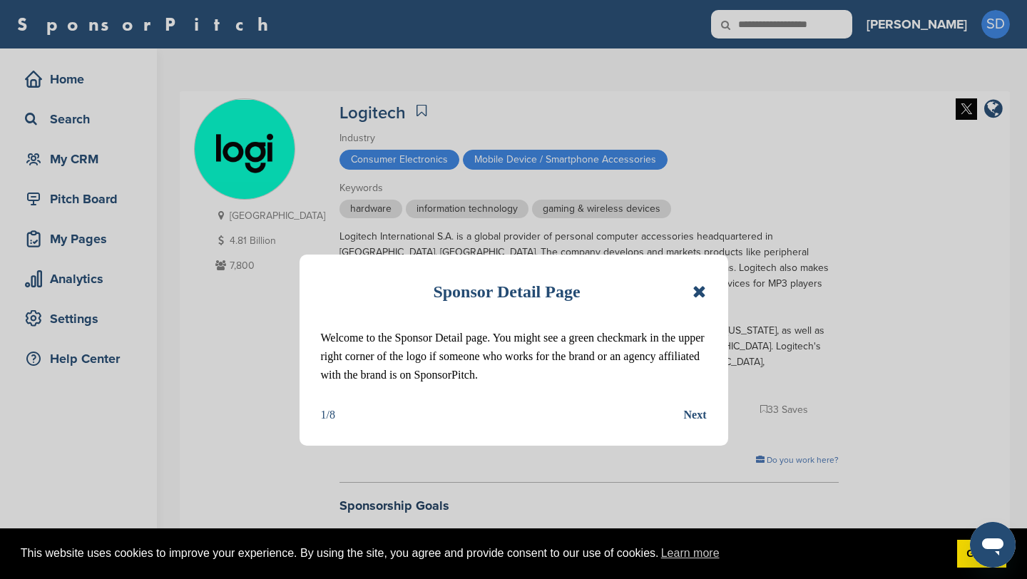
click at [692, 283] on div "Sponsor Detail Page" at bounding box center [514, 291] width 386 height 31
click at [696, 286] on icon at bounding box center [700, 291] width 14 height 17
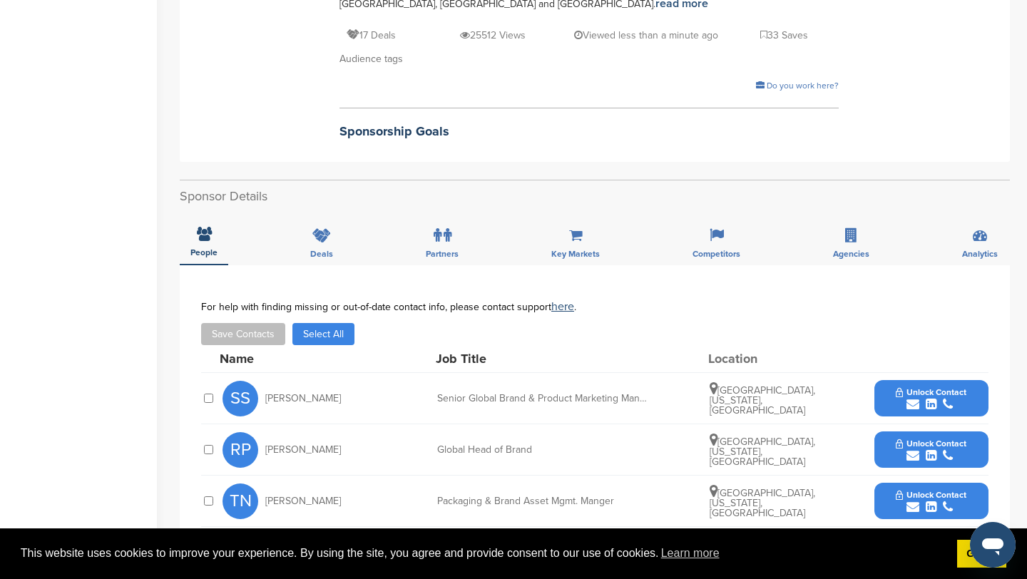
scroll to position [549, 0]
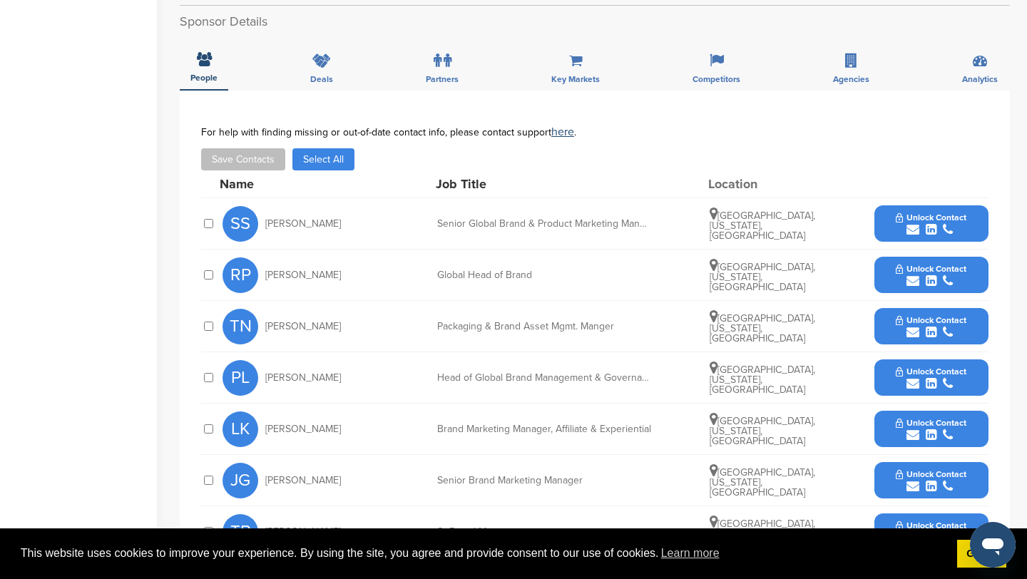
click at [913, 223] on icon "submit" at bounding box center [913, 229] width 13 height 13
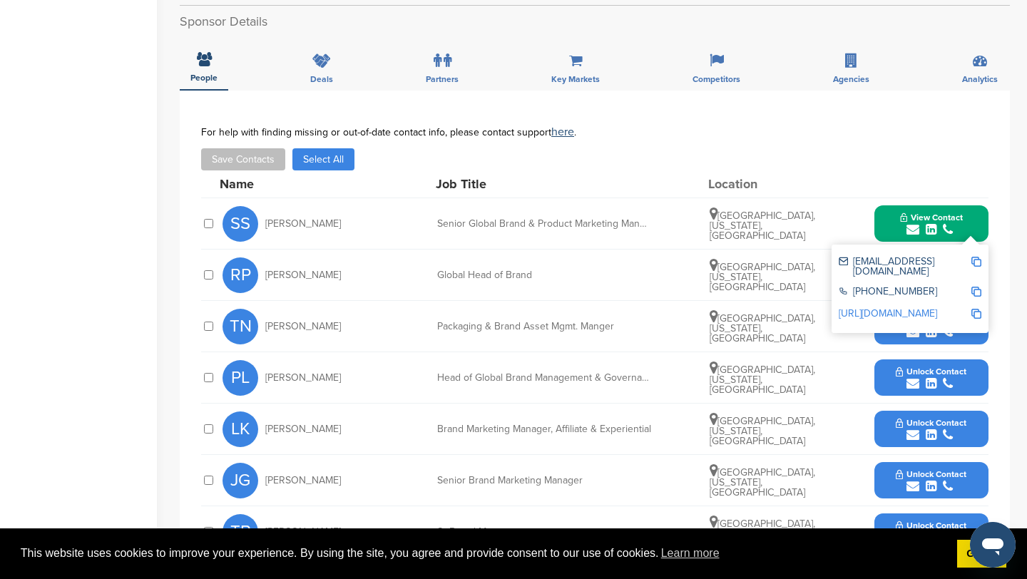
click at [978, 257] on img at bounding box center [977, 262] width 10 height 10
click at [893, 203] on button "View Contact" at bounding box center [931, 224] width 97 height 43
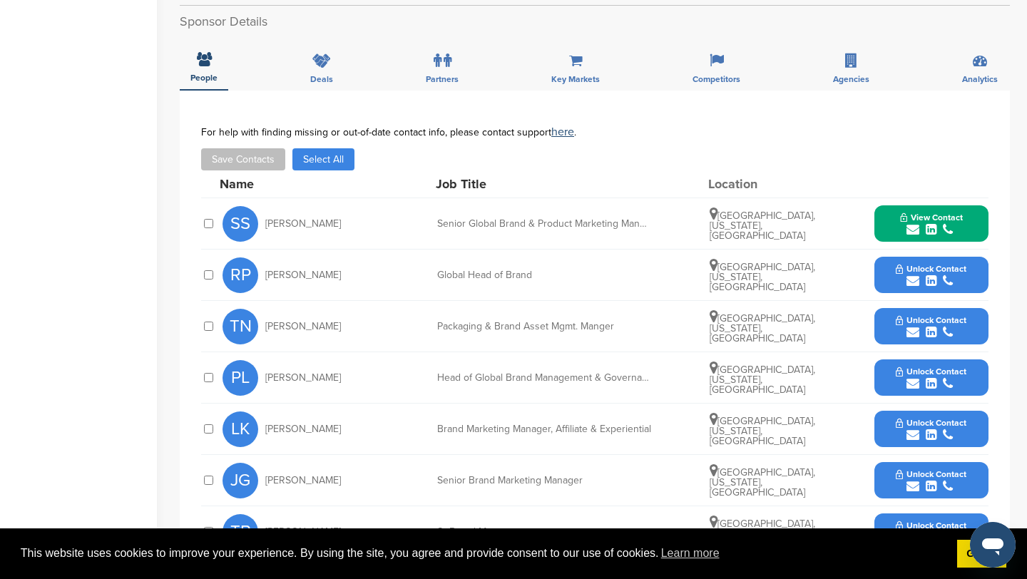
click at [913, 275] on icon "submit" at bounding box center [913, 281] width 13 height 13
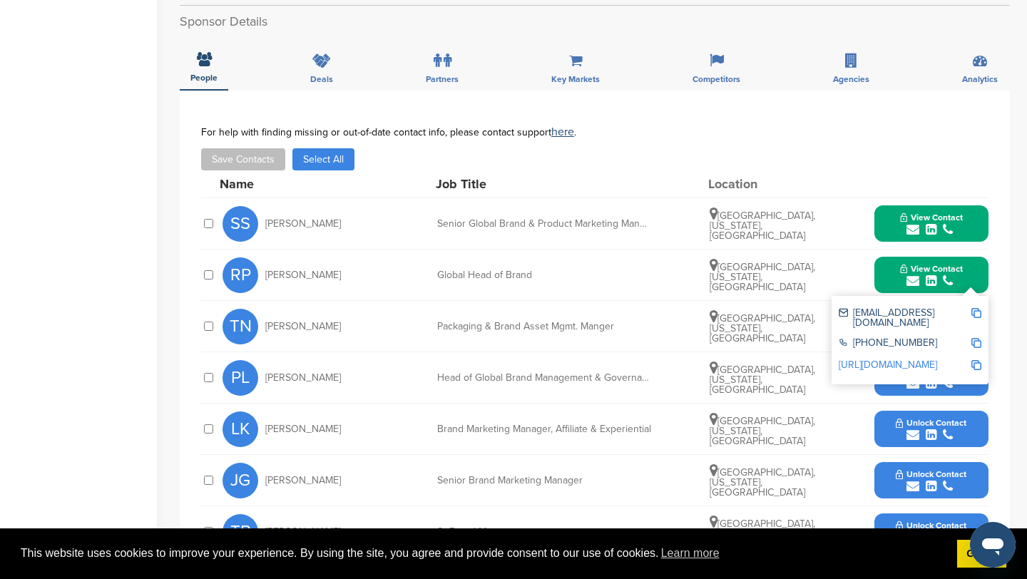
click at [972, 308] on img at bounding box center [977, 313] width 10 height 10
click at [884, 254] on button "View Contact" at bounding box center [931, 275] width 97 height 43
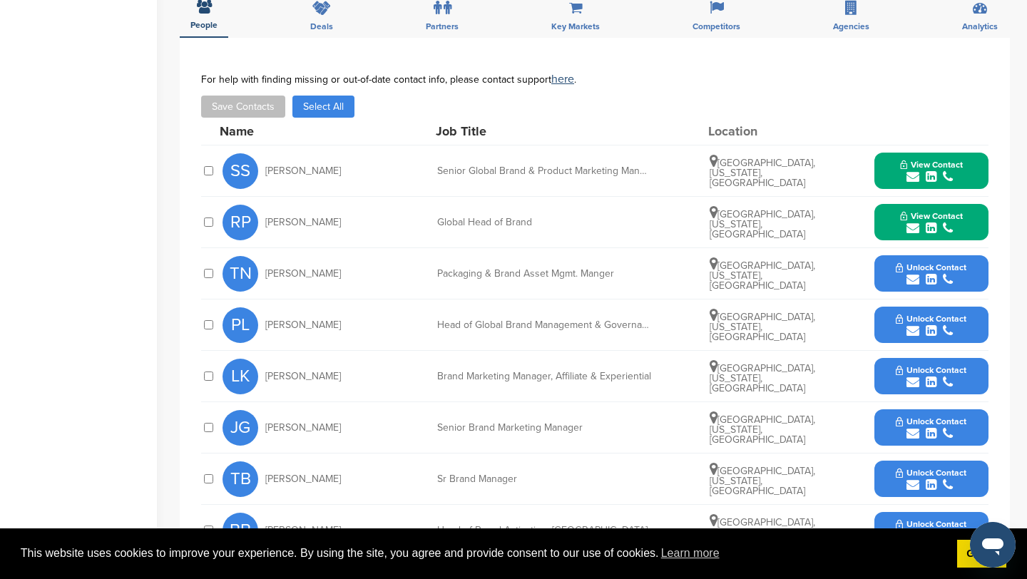
scroll to position [606, 0]
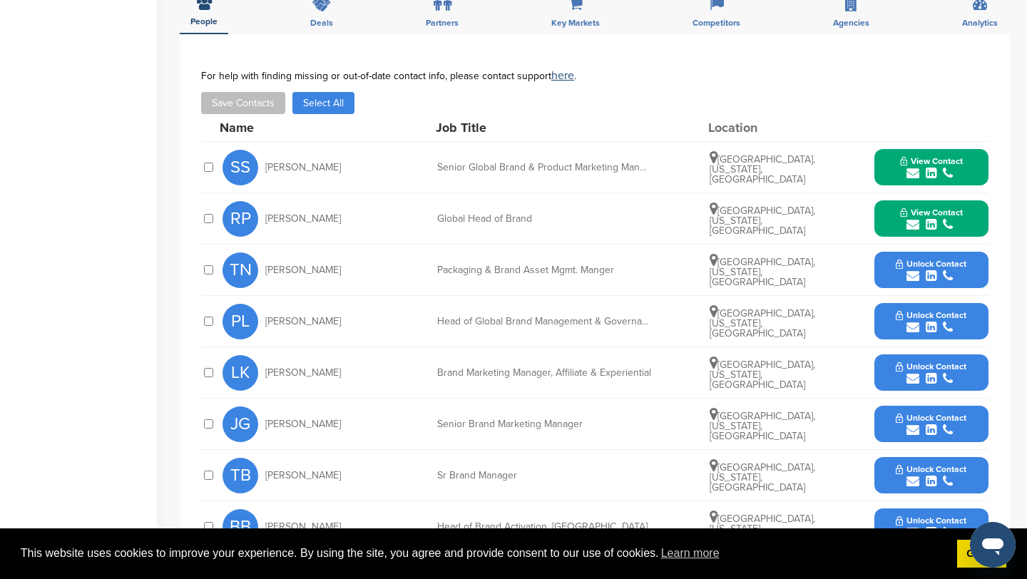
click at [916, 372] on icon "submit" at bounding box center [913, 378] width 13 height 13
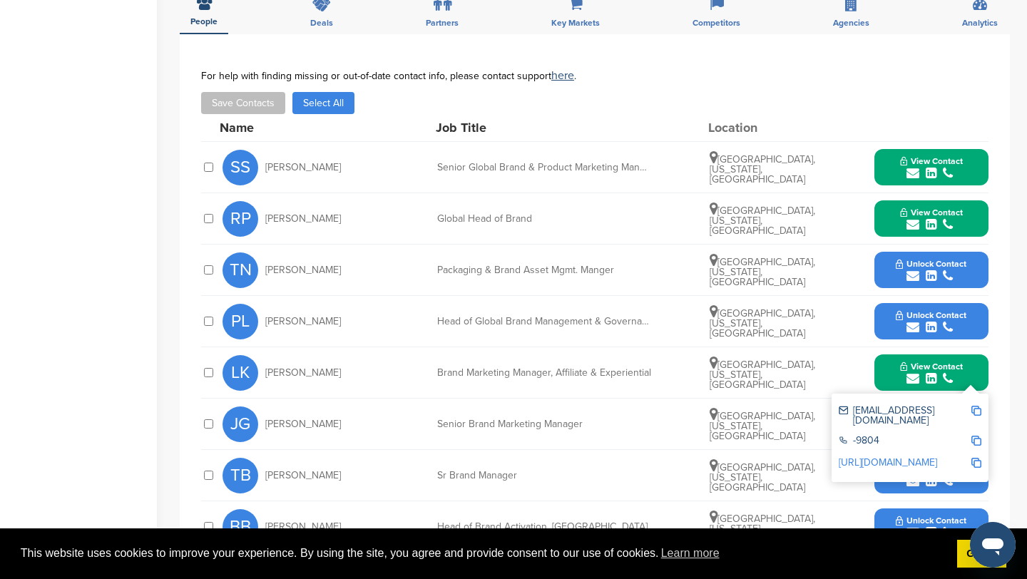
click at [985, 394] on div "lkwasniewski@logitech.com -9804 http://www.linkedin.com/in/laurenkwasniewski" at bounding box center [910, 438] width 157 height 88
click at [980, 406] on img at bounding box center [977, 411] width 10 height 10
click at [882, 355] on div "View Contact lkwasniewski@logitech.com -9804 http://www.linkedin.com/in/laurenk…" at bounding box center [932, 373] width 114 height 36
click at [897, 352] on button "View Contact" at bounding box center [931, 373] width 97 height 43
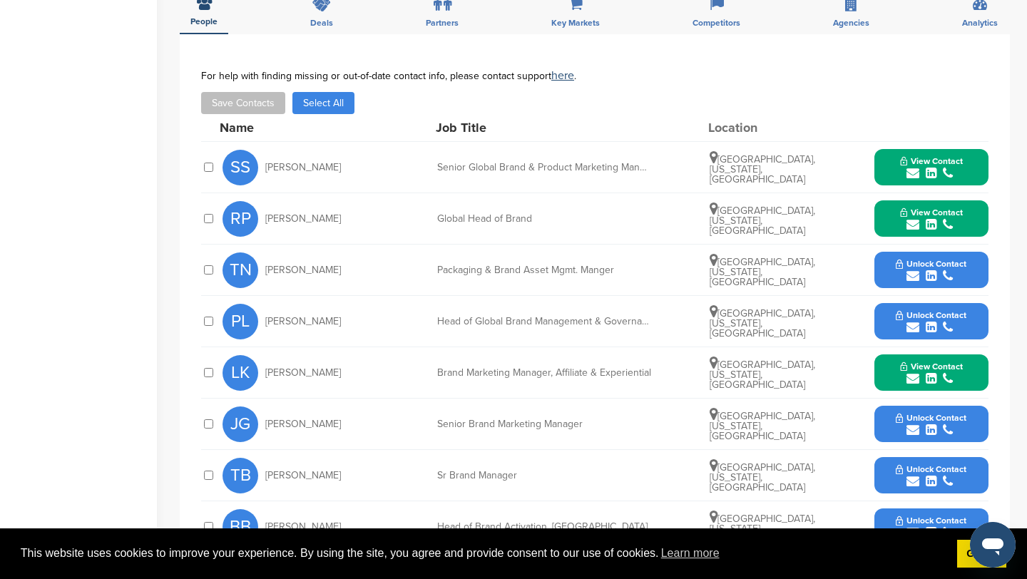
click at [911, 424] on icon "submit" at bounding box center [913, 430] width 13 height 13
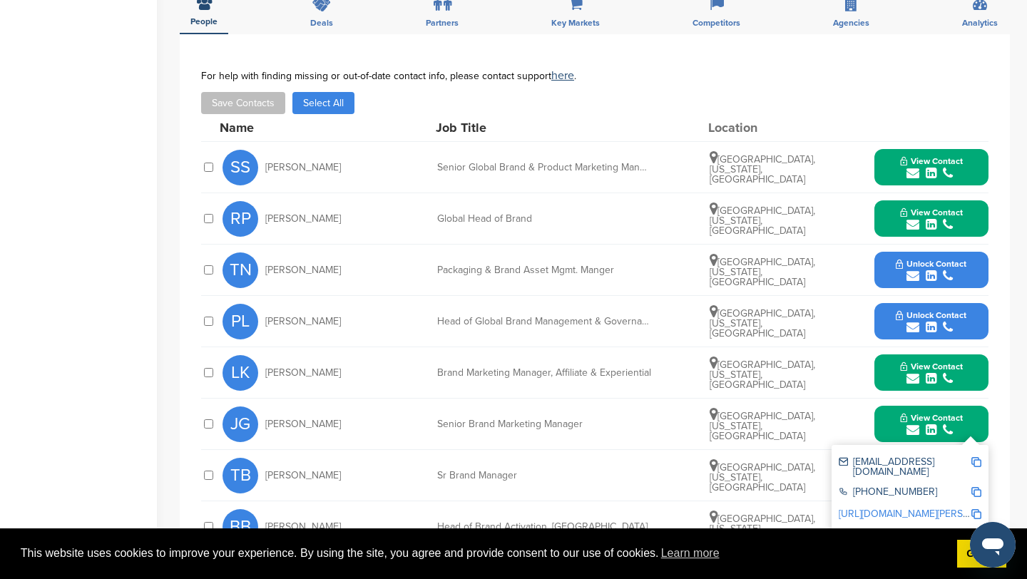
click at [978, 457] on img at bounding box center [977, 462] width 10 height 10
click at [888, 403] on button "View Contact" at bounding box center [931, 424] width 97 height 43
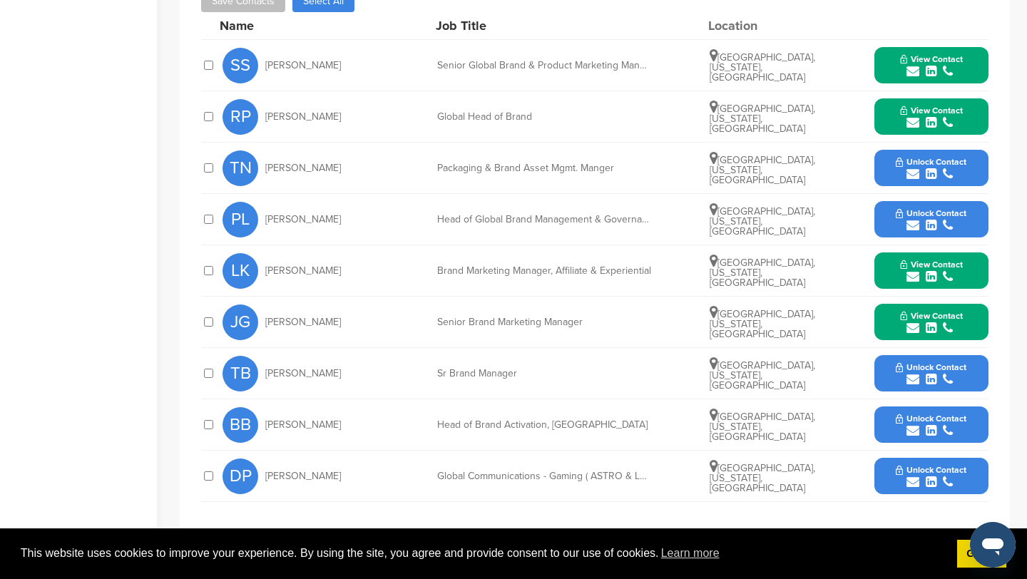
scroll to position [708, 0]
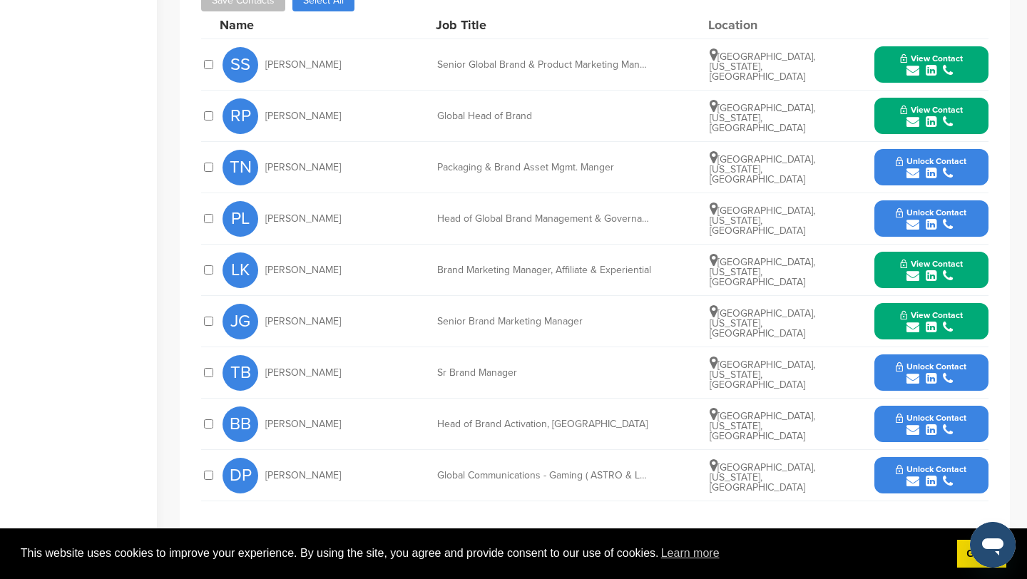
click at [908, 424] on icon "submit" at bounding box center [913, 430] width 13 height 13
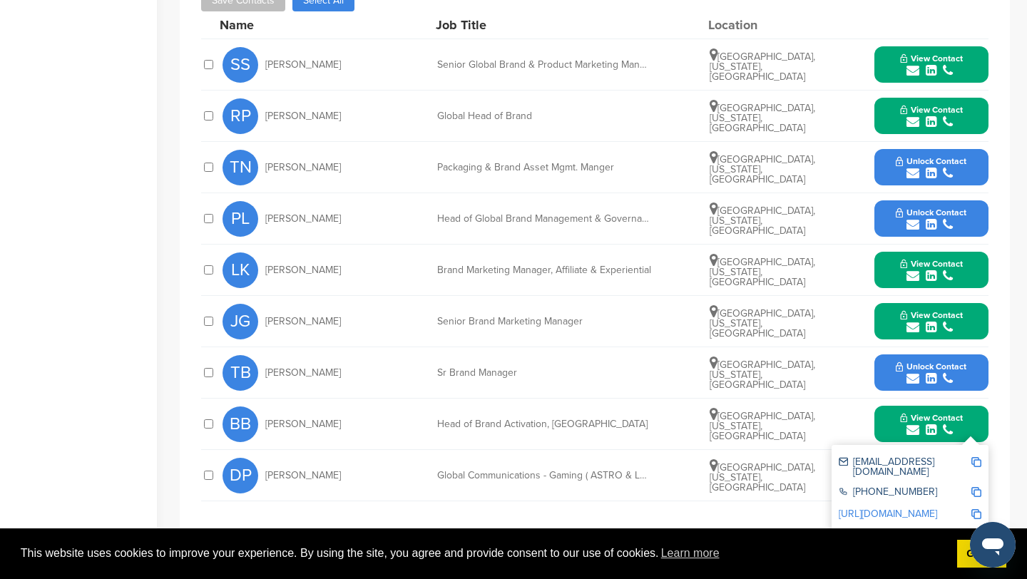
click at [977, 457] on img at bounding box center [977, 462] width 10 height 10
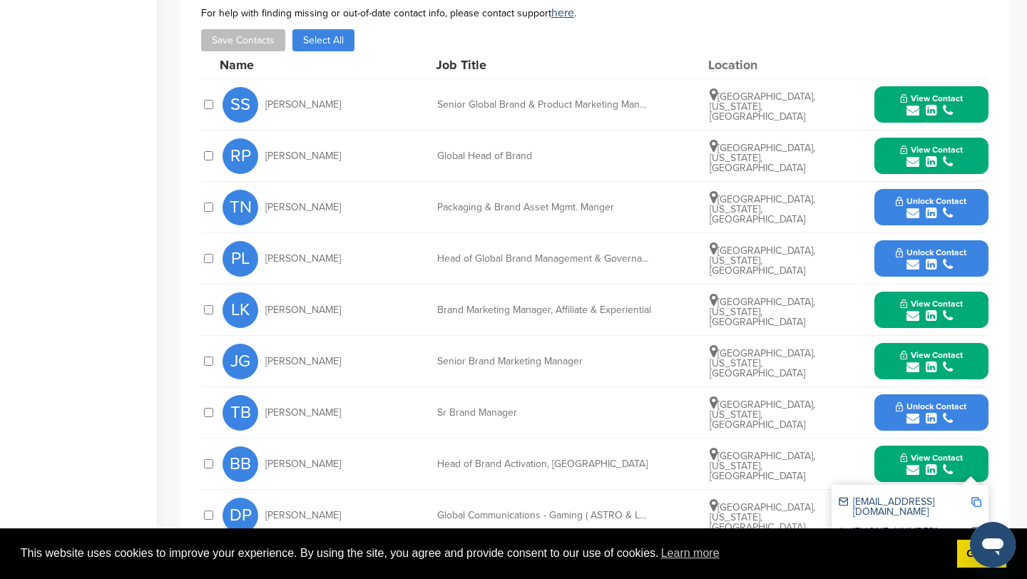
scroll to position [656, 0]
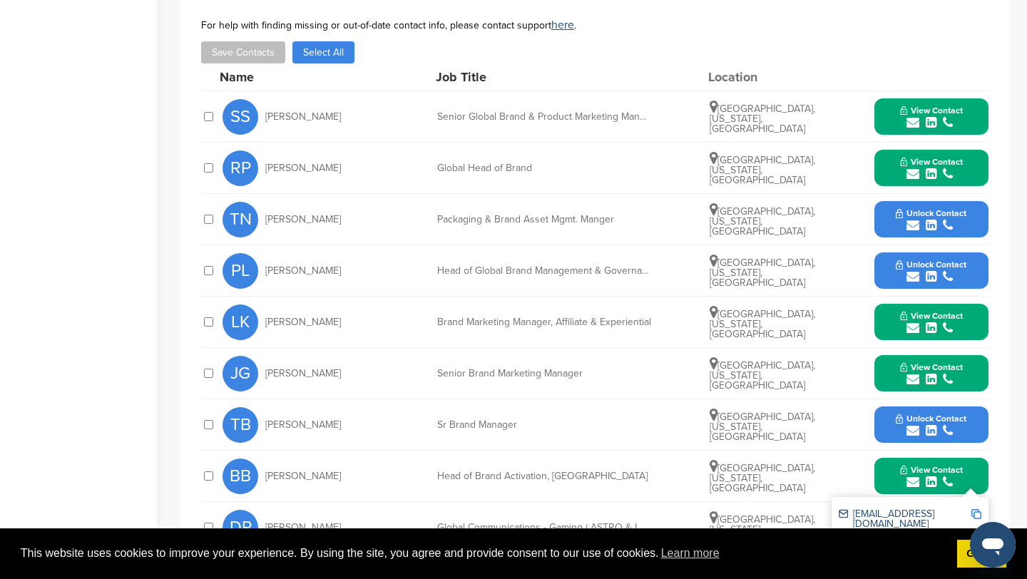
click at [890, 455] on button "View Contact" at bounding box center [931, 476] width 97 height 43
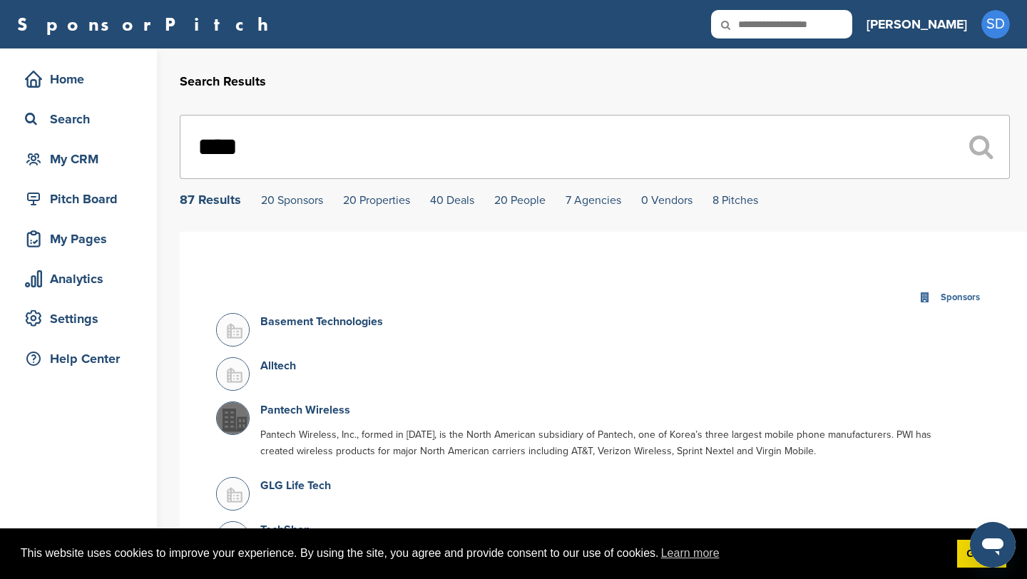
click at [266, 141] on input "****" at bounding box center [595, 147] width 830 height 64
type input "*"
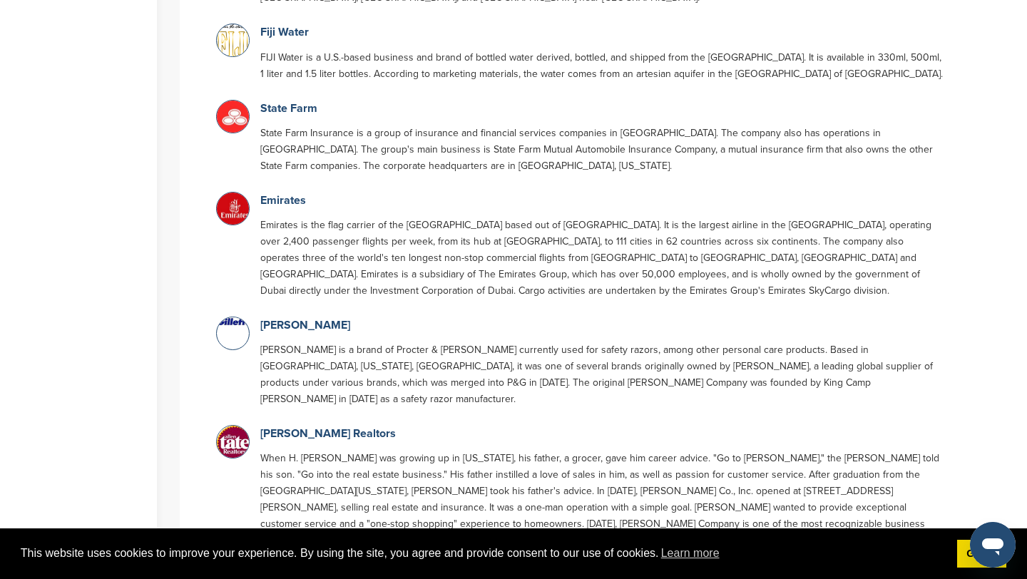
scroll to position [527, 0]
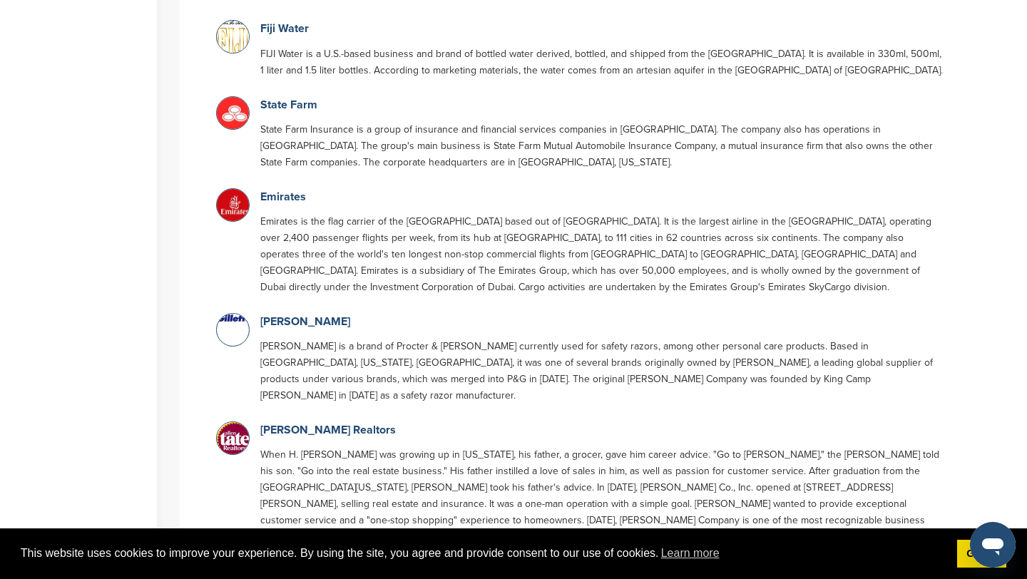
type input "******"
click at [287, 318] on link "[PERSON_NAME]" at bounding box center [305, 322] width 90 height 14
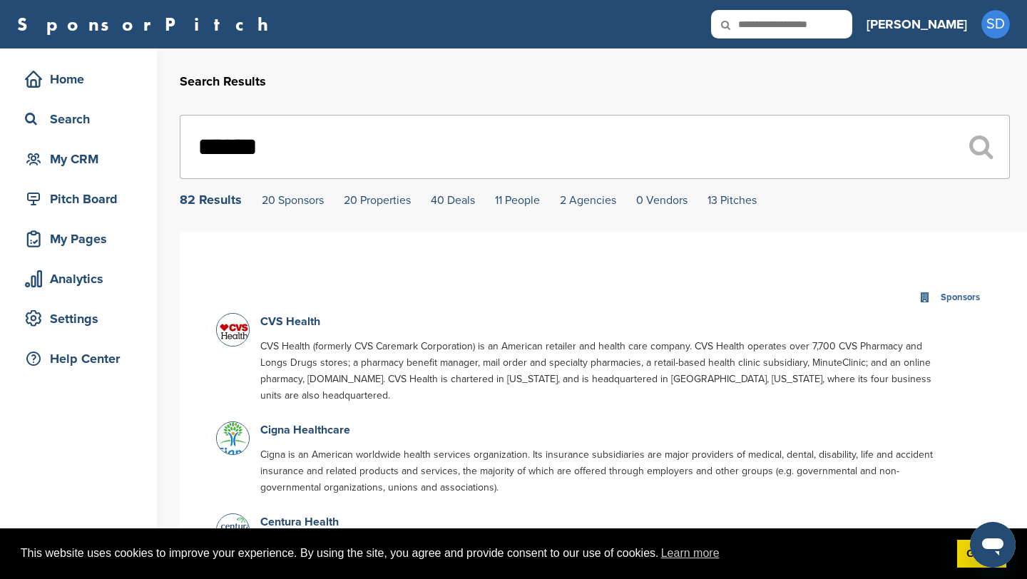
click at [337, 145] on input "******" at bounding box center [595, 147] width 830 height 64
type input "*"
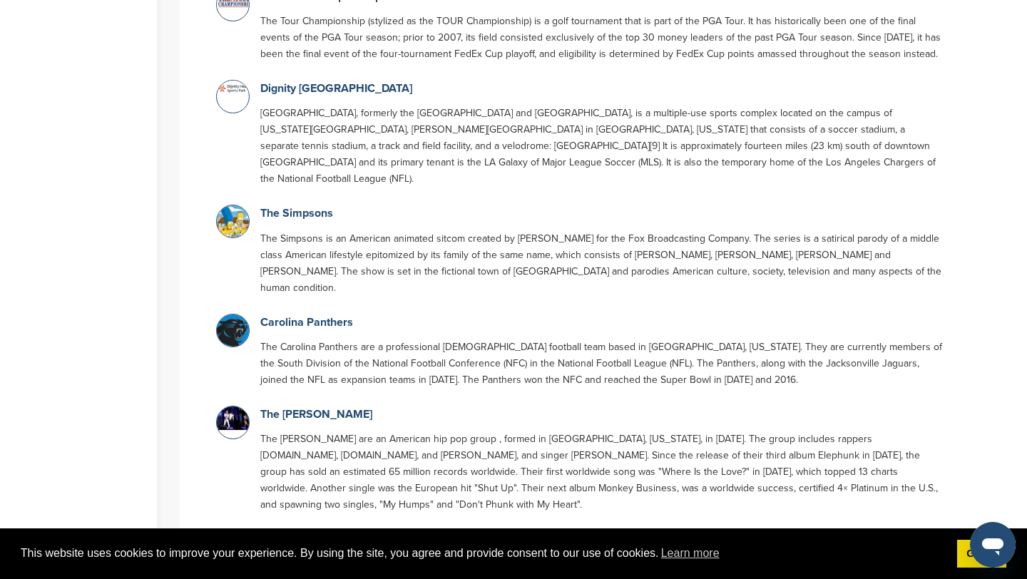
scroll to position [2574, 0]
click at [341, 315] on link "Carolina Panthers" at bounding box center [306, 322] width 93 height 14
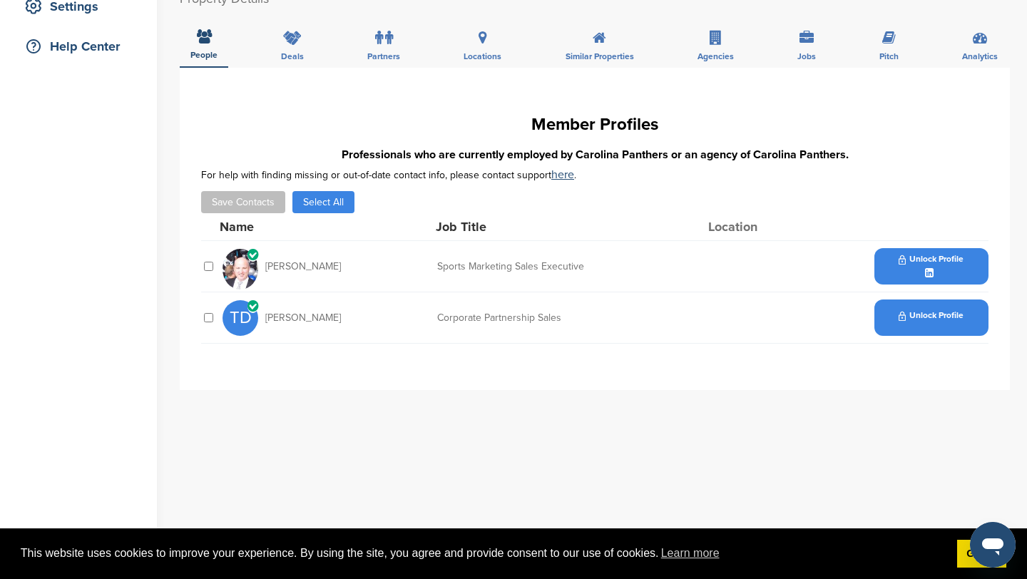
scroll to position [418, 0]
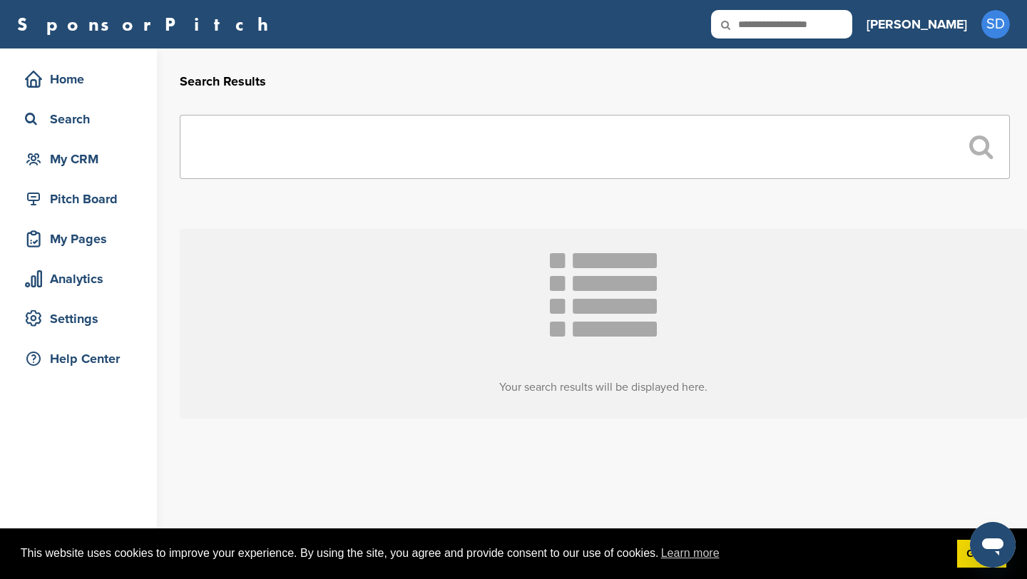
click at [419, 128] on input "text" at bounding box center [595, 147] width 830 height 64
type input "*"
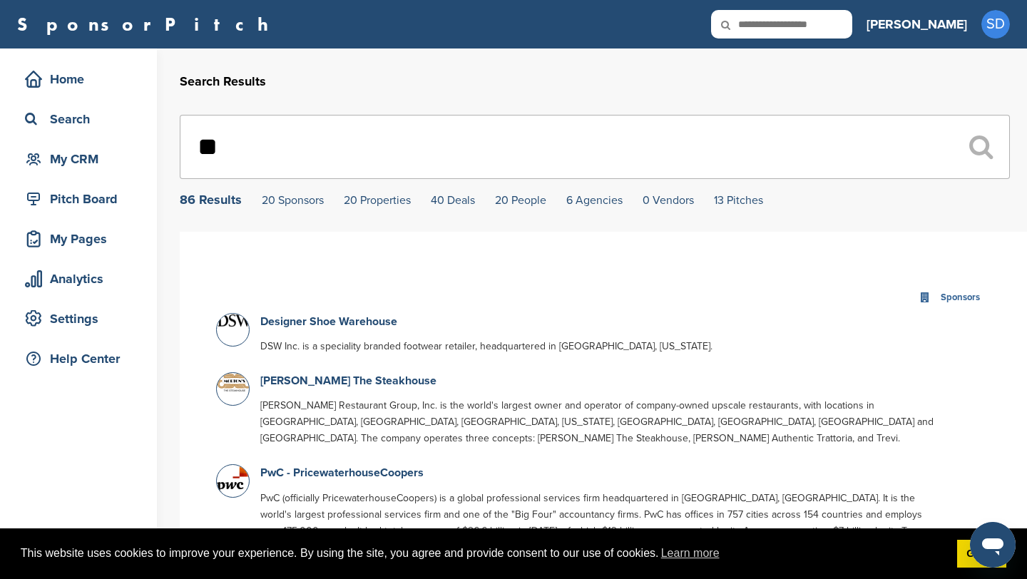
type input "*"
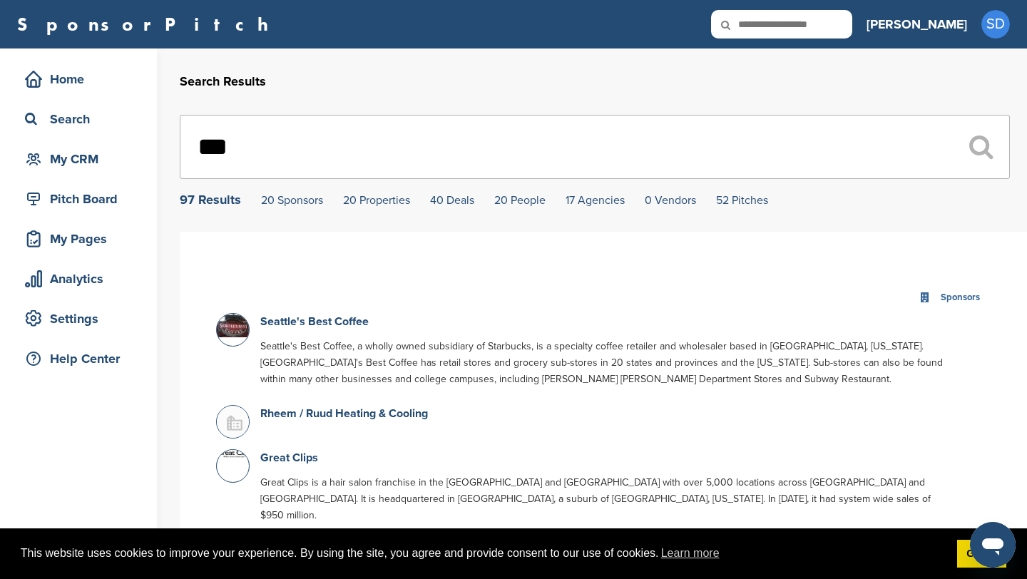
click at [463, 170] on input "***" at bounding box center [595, 147] width 830 height 64
type input "*"
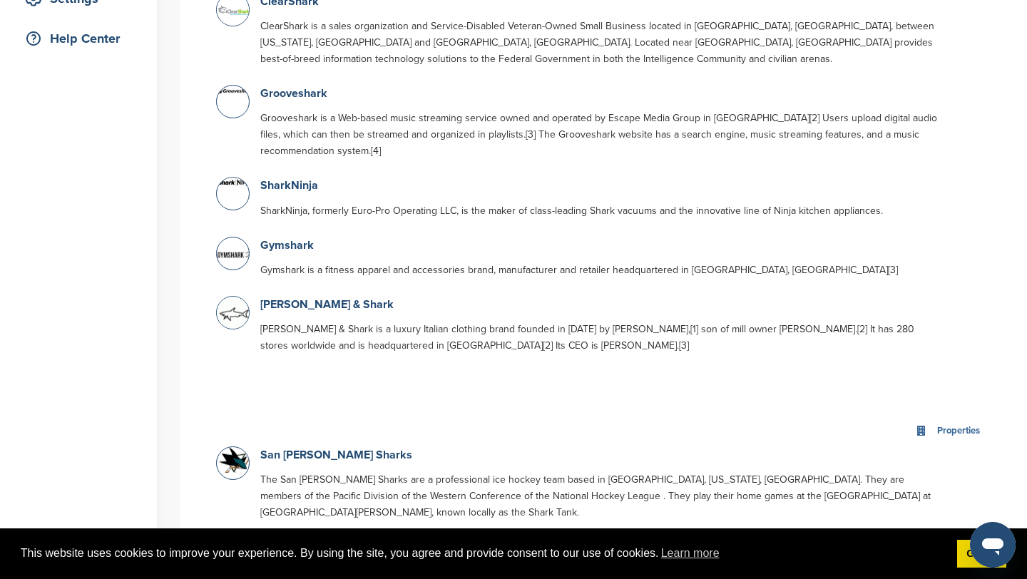
scroll to position [320, 0]
type input "*****"
click at [305, 190] on link "SharkNinja" at bounding box center [289, 186] width 58 height 14
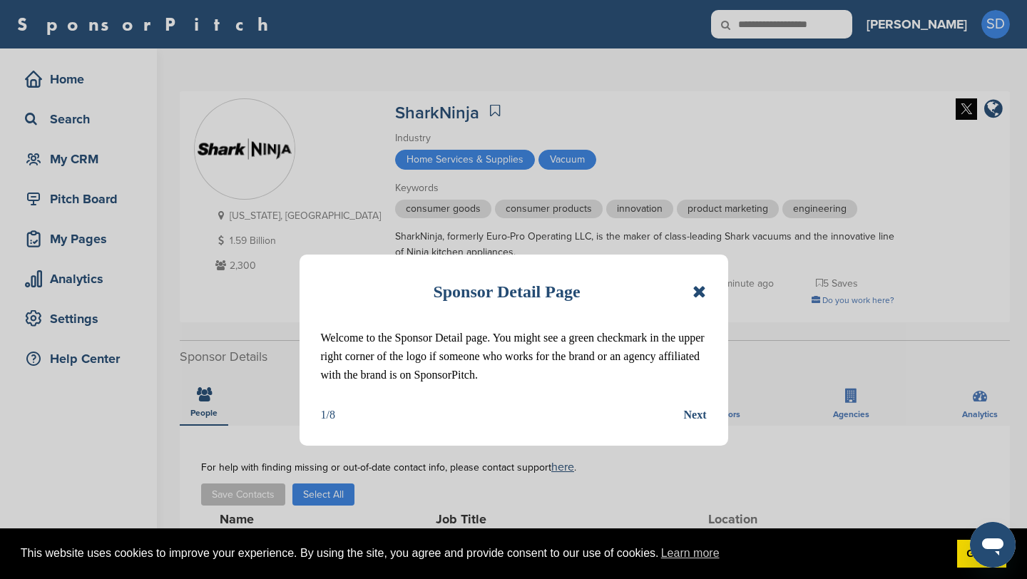
click at [707, 290] on div "Sponsor Detail Page Welcome to the Sponsor Detail page. You might see a green c…" at bounding box center [514, 350] width 429 height 191
click at [703, 288] on icon at bounding box center [700, 291] width 14 height 17
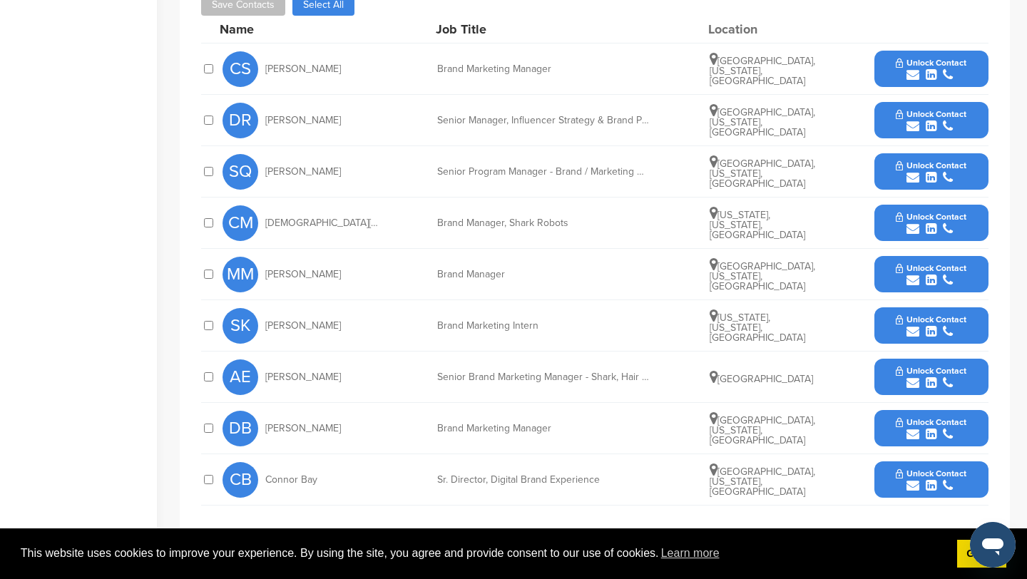
scroll to position [488, 0]
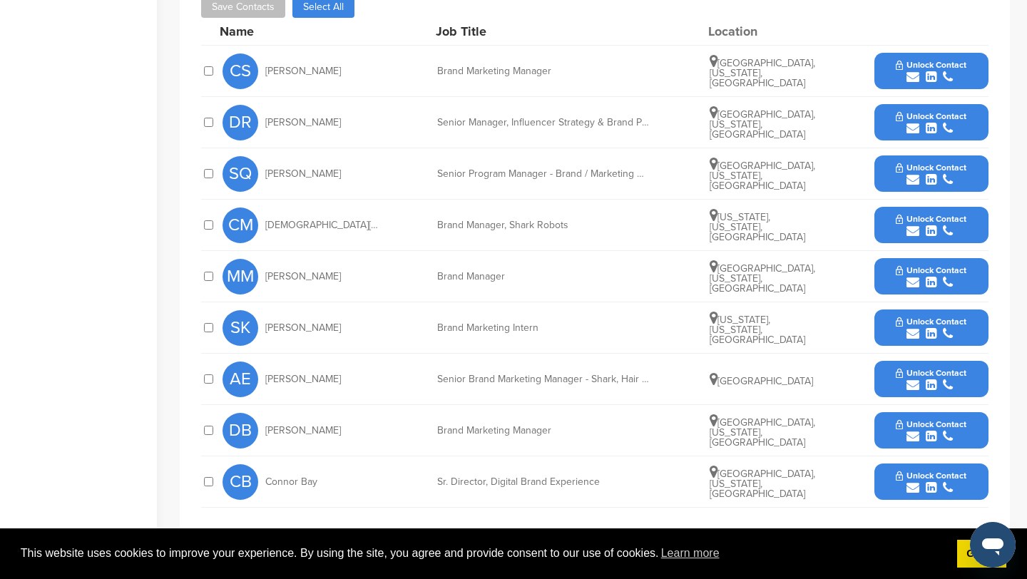
click at [911, 80] on icon "submit" at bounding box center [913, 77] width 13 height 13
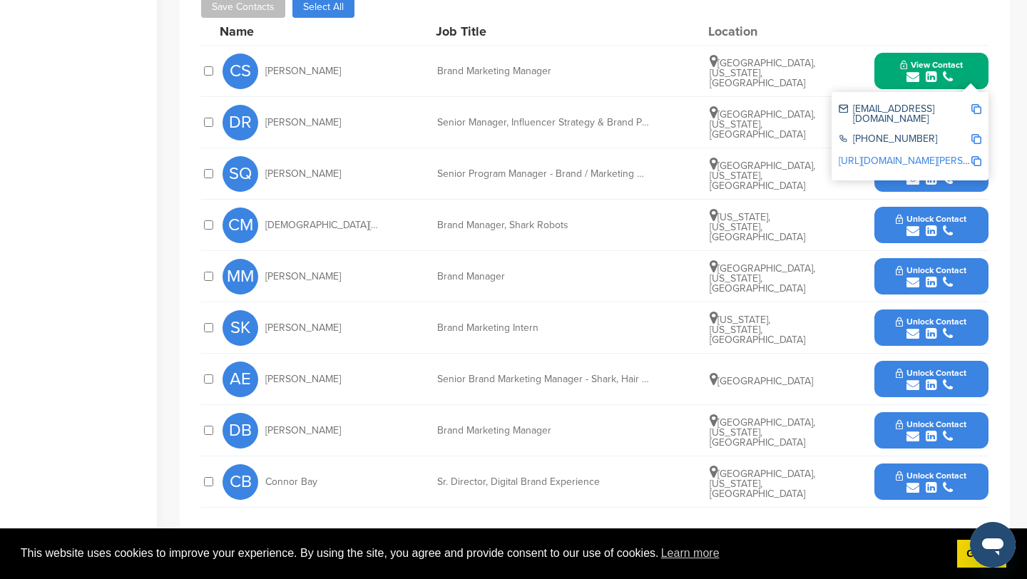
click at [977, 110] on img at bounding box center [977, 109] width 10 height 10
click at [888, 66] on button "View Contact" at bounding box center [931, 71] width 97 height 43
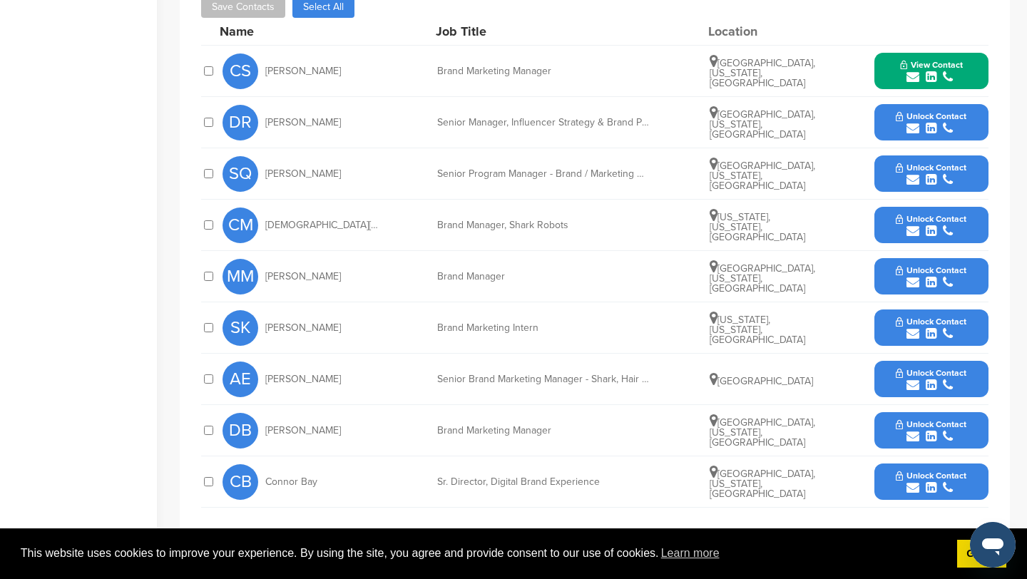
click at [911, 130] on icon "submit" at bounding box center [913, 128] width 13 height 13
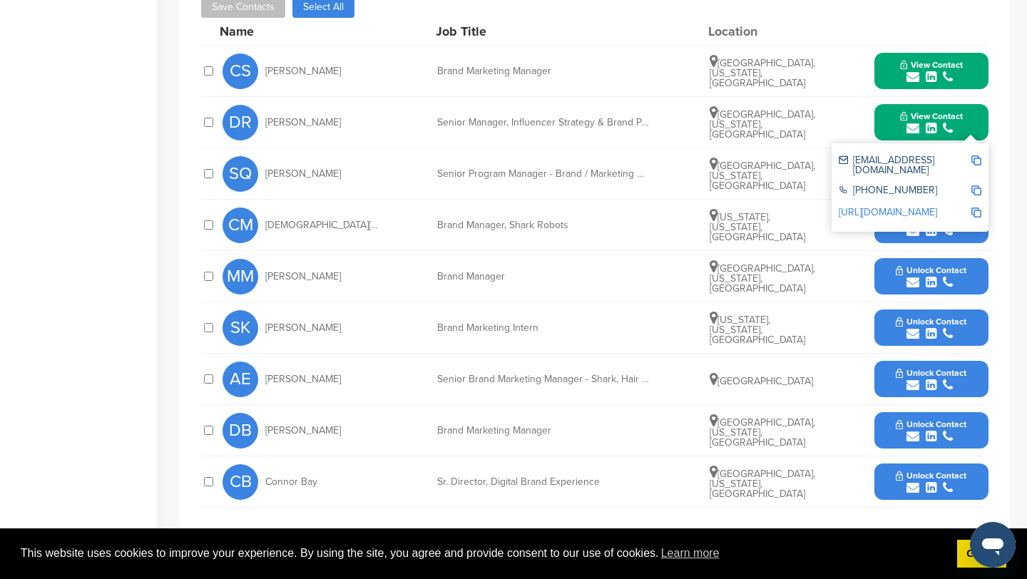
click at [978, 161] on img at bounding box center [977, 161] width 10 height 10
click at [895, 123] on button "View Contact" at bounding box center [931, 122] width 97 height 43
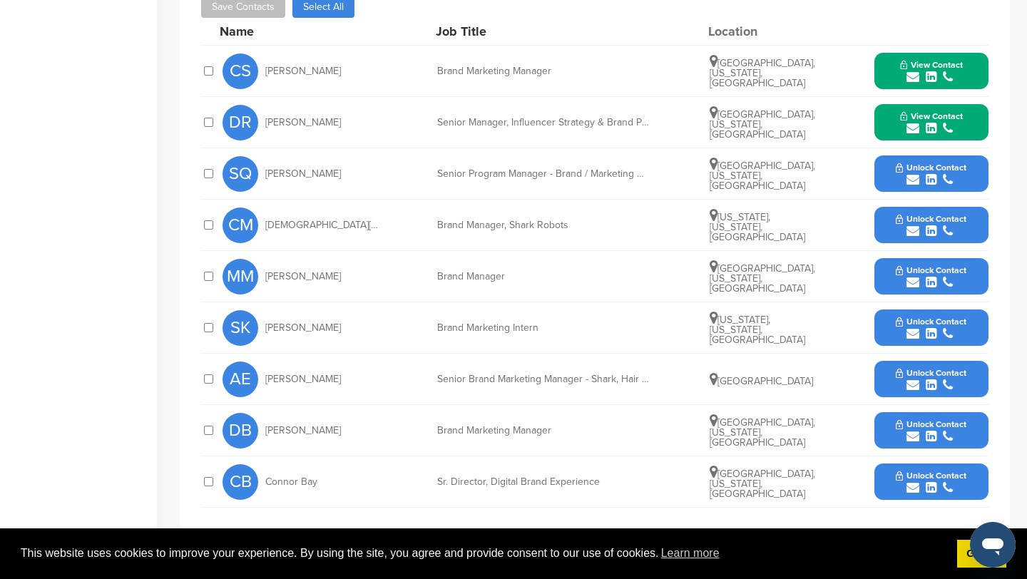
click at [915, 181] on icon "submit" at bounding box center [913, 179] width 13 height 13
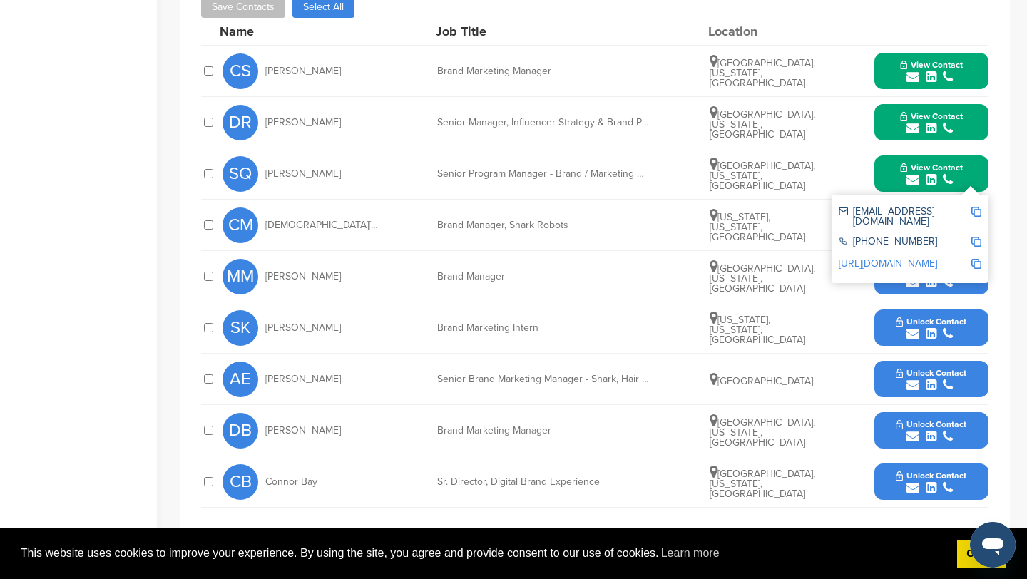
click at [976, 208] on img at bounding box center [977, 212] width 10 height 10
click at [900, 175] on div "submit" at bounding box center [931, 180] width 63 height 14
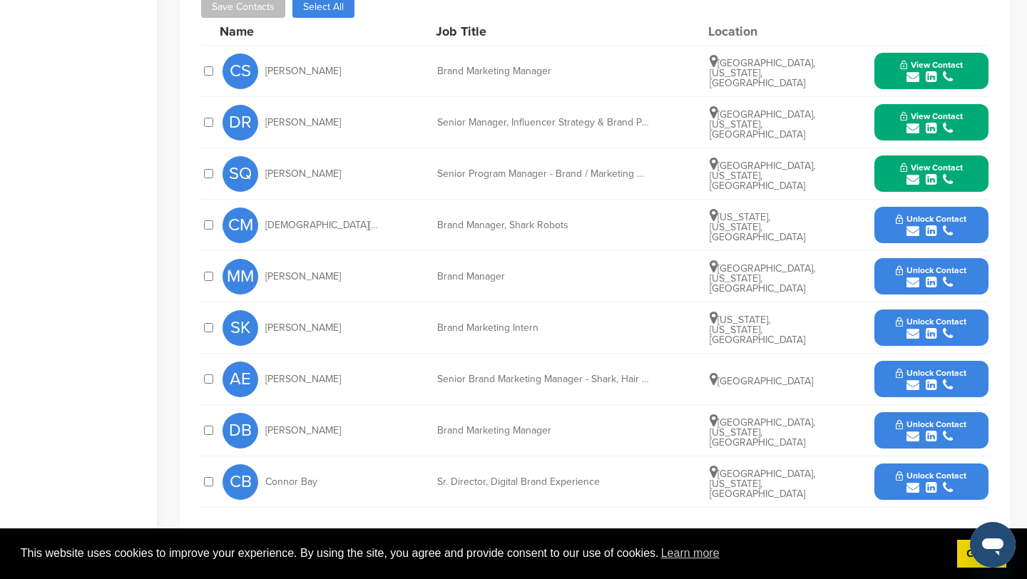
click at [915, 283] on icon "submit" at bounding box center [913, 282] width 13 height 13
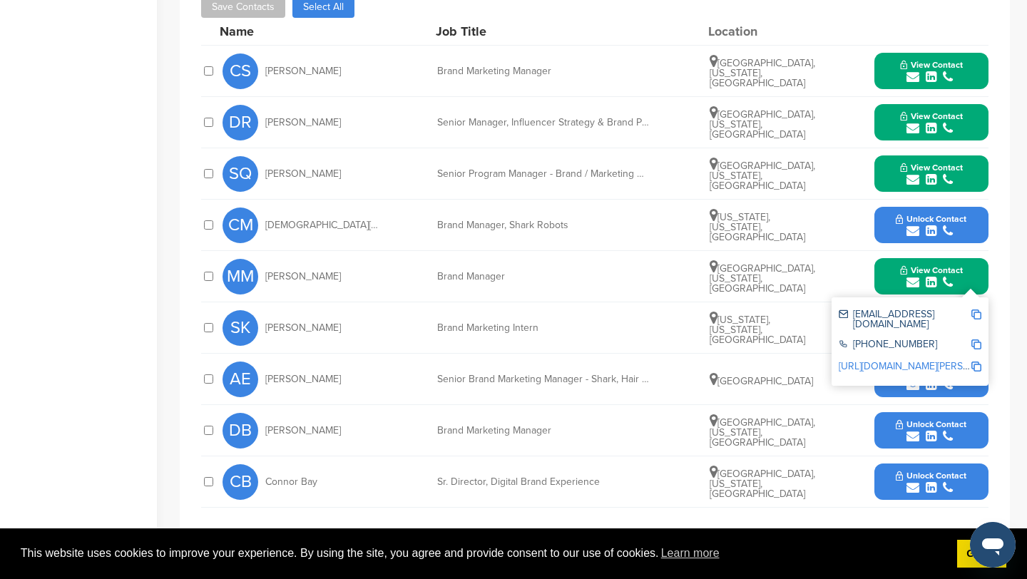
click at [977, 313] on img at bounding box center [977, 315] width 10 height 10
click at [889, 269] on button "View Contact" at bounding box center [931, 276] width 97 height 43
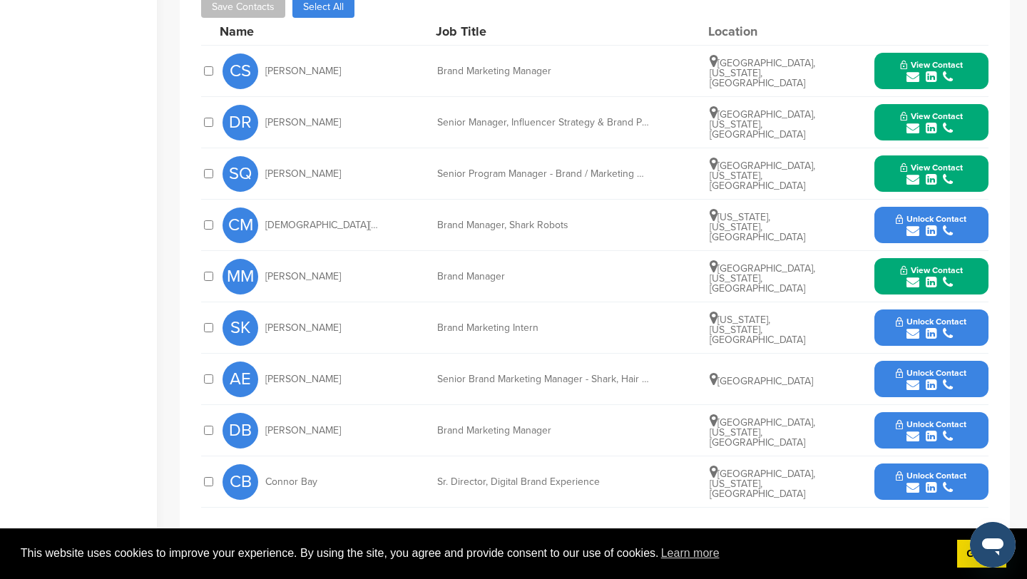
click at [916, 435] on icon "submit" at bounding box center [913, 436] width 13 height 13
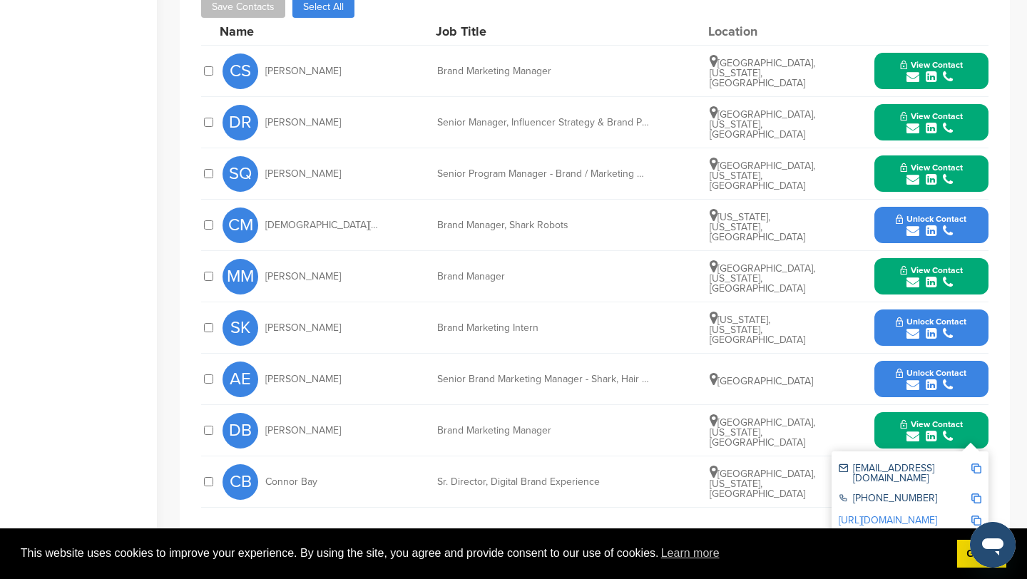
click at [977, 472] on img at bounding box center [977, 469] width 10 height 10
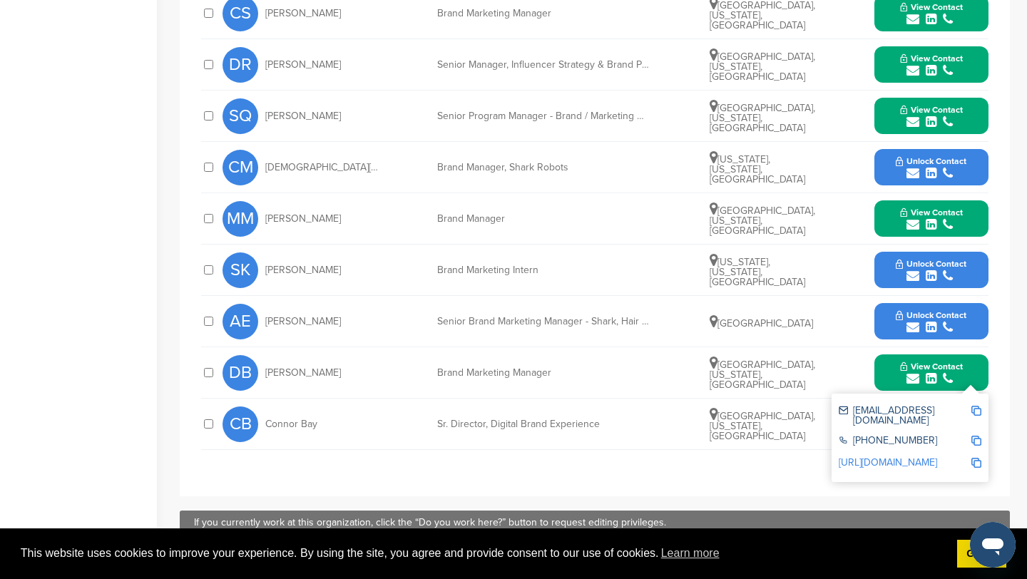
scroll to position [558, 0]
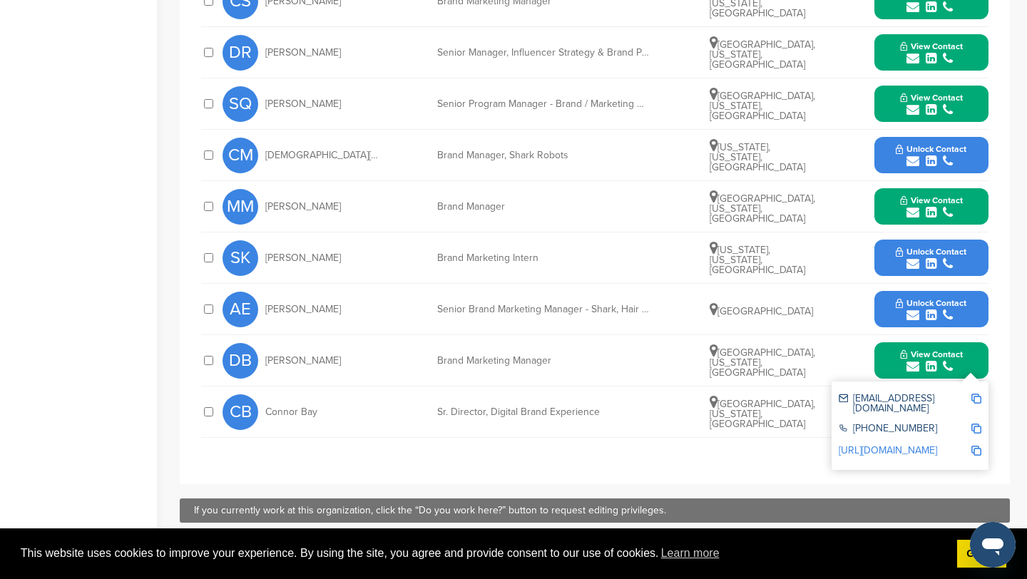
click at [893, 353] on button "View Contact" at bounding box center [931, 361] width 97 height 43
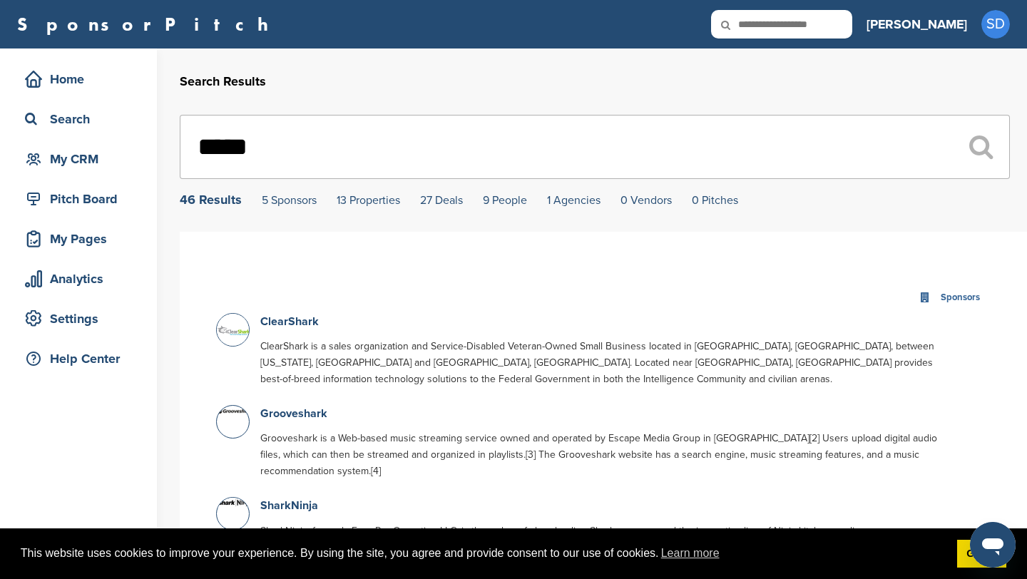
click at [357, 153] on input "*****" at bounding box center [595, 147] width 830 height 64
type input "*"
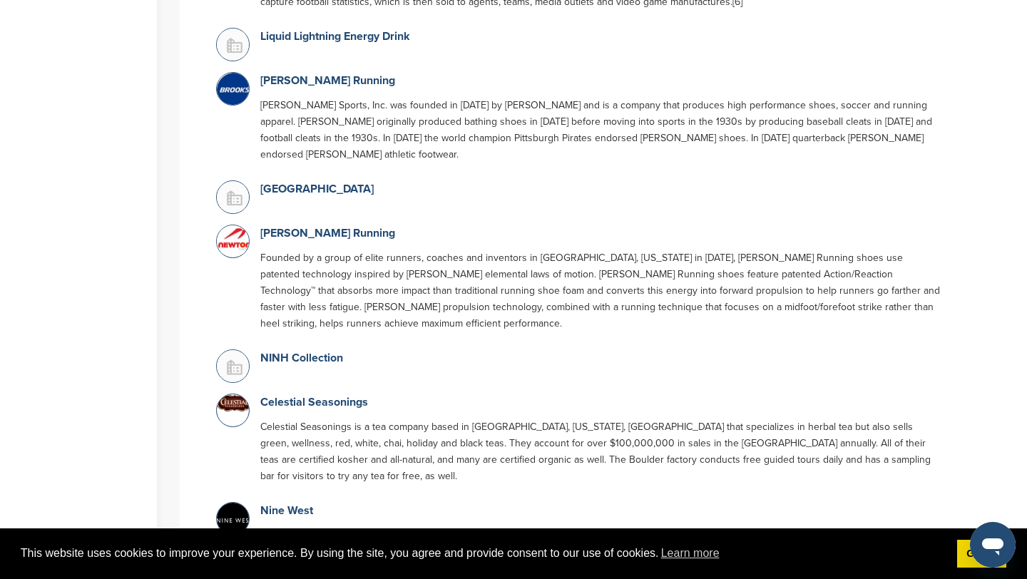
scroll to position [629, 0]
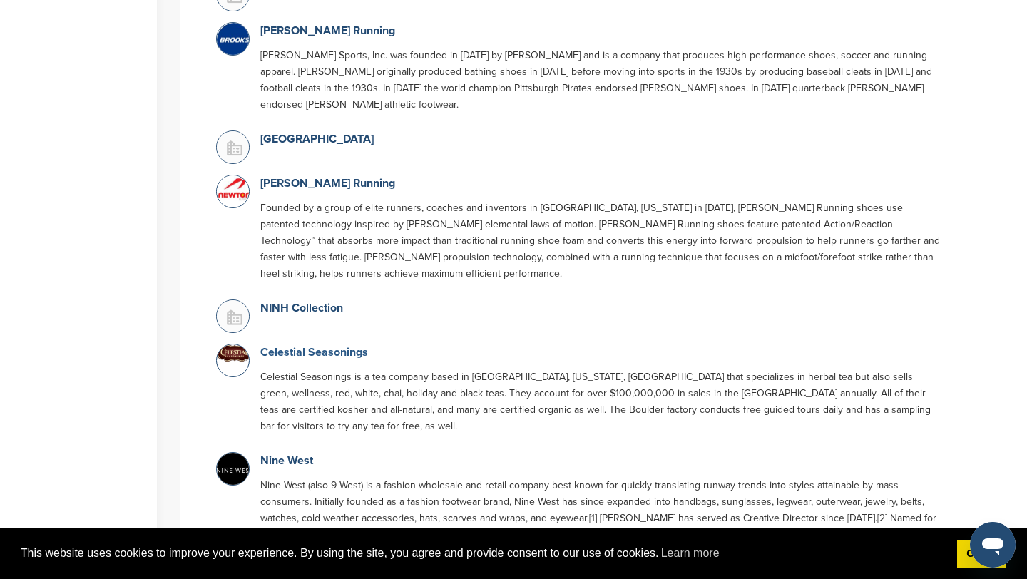
type input "***"
click at [325, 345] on link "Celestial Seasonings" at bounding box center [314, 352] width 108 height 14
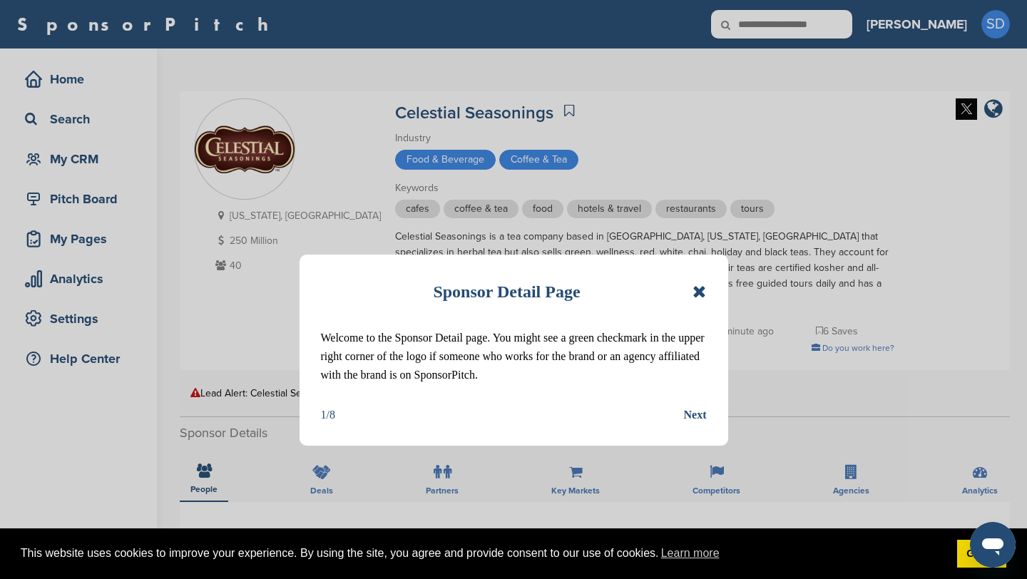
click at [703, 292] on icon at bounding box center [700, 291] width 14 height 17
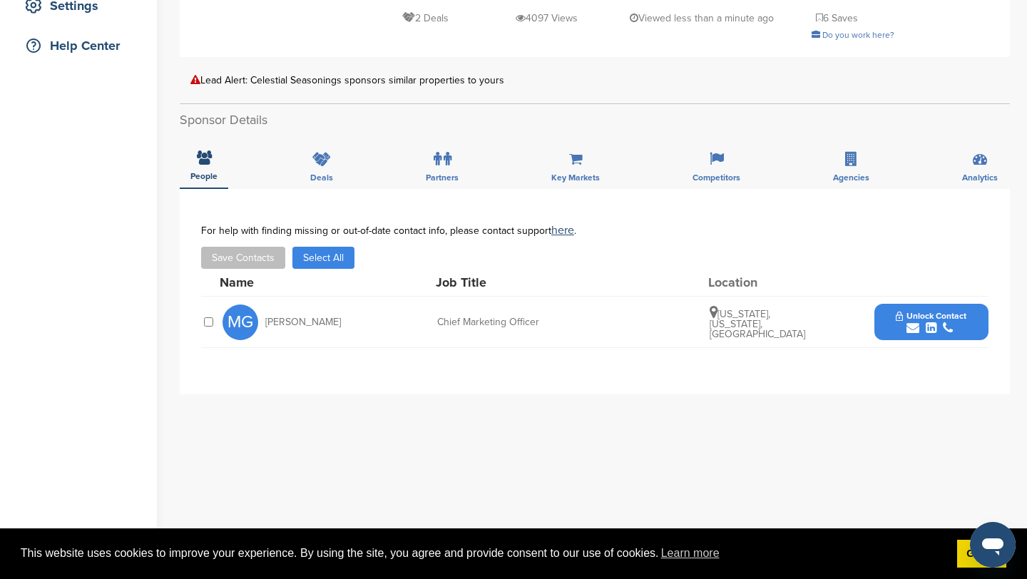
scroll to position [337, 0]
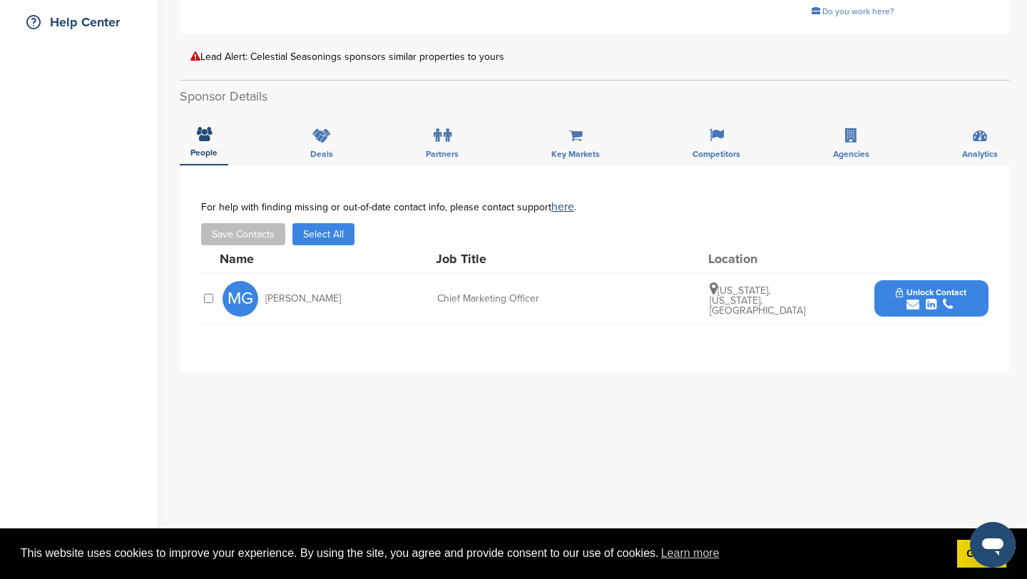
click at [908, 305] on icon "submit" at bounding box center [913, 304] width 13 height 13
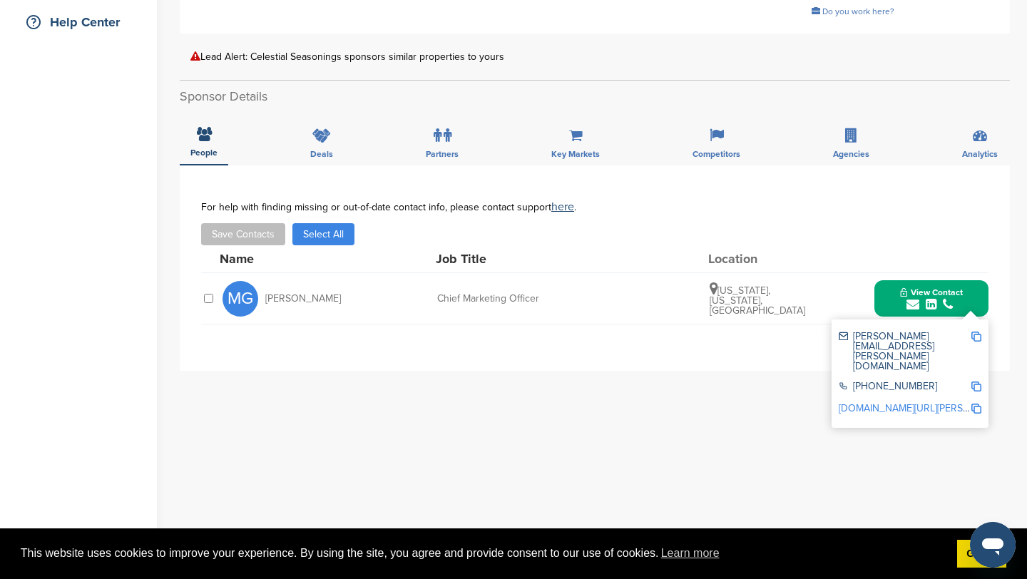
click at [978, 337] on img at bounding box center [977, 337] width 10 height 10
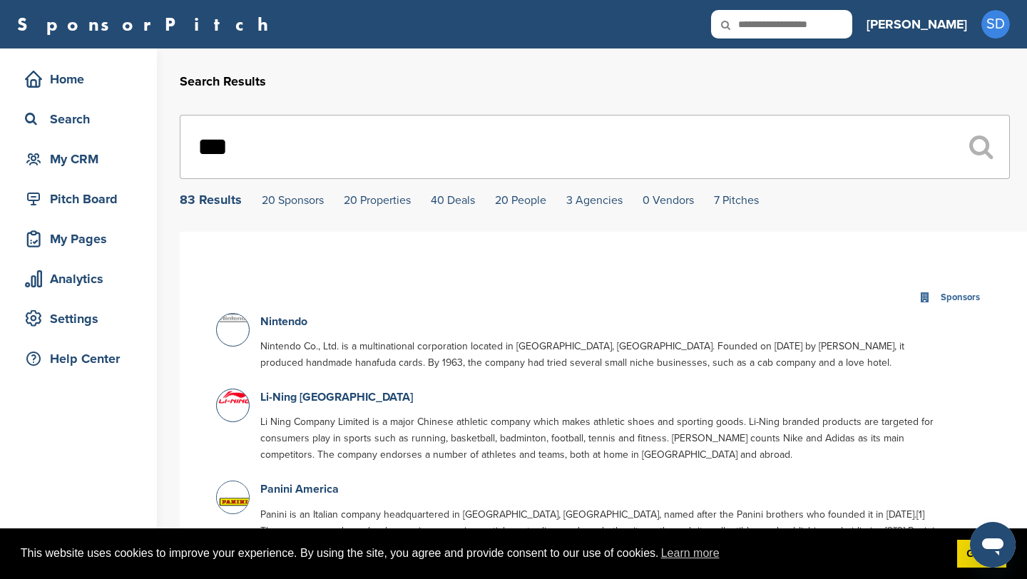
click at [341, 155] on input "***" at bounding box center [595, 147] width 830 height 64
type input "*"
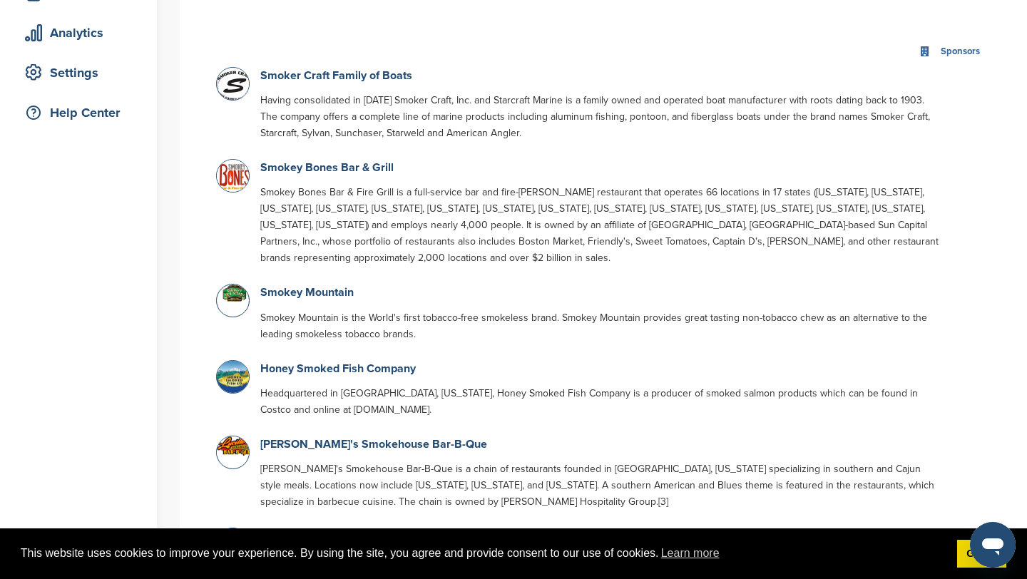
scroll to position [354, 0]
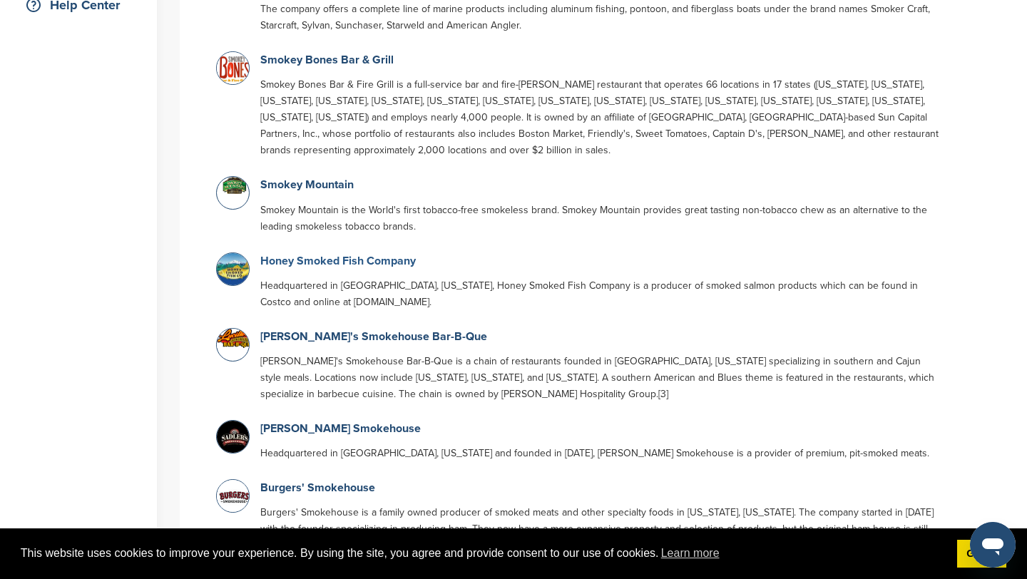
type input "*****"
click at [351, 254] on link "Honey Smoked Fish Company" at bounding box center [338, 261] width 156 height 14
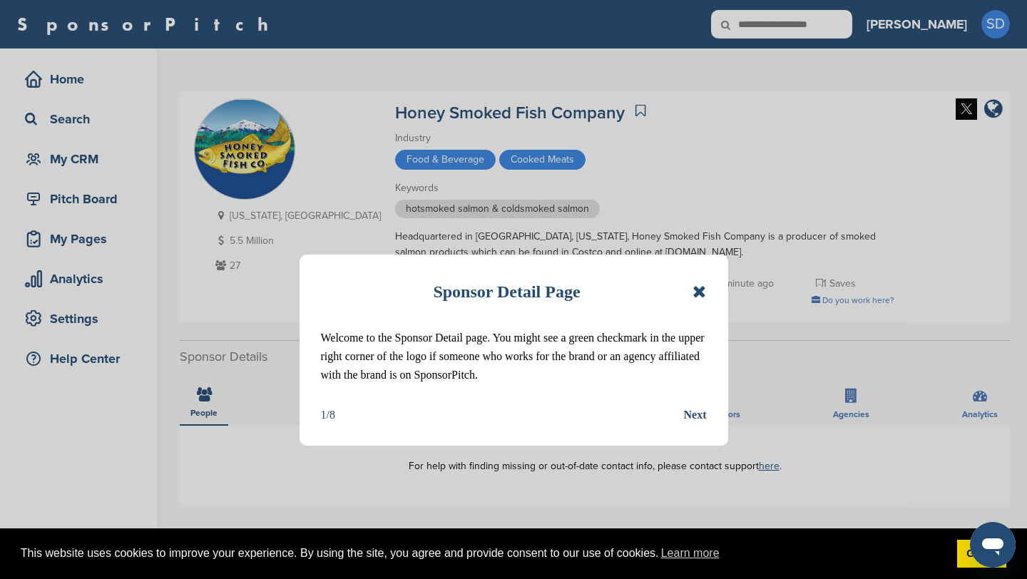
click at [700, 293] on icon at bounding box center [700, 291] width 14 height 17
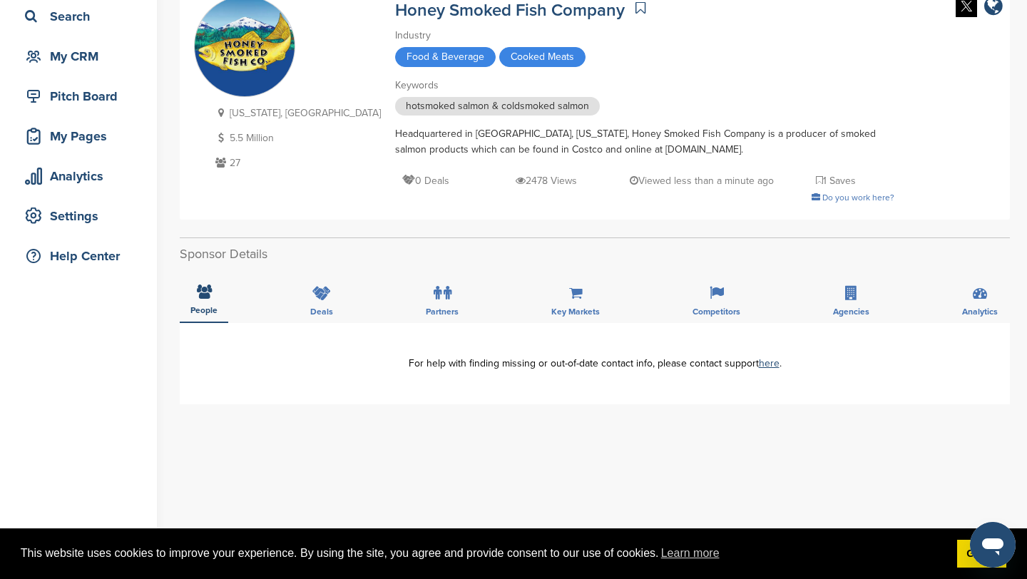
scroll to position [126, 0]
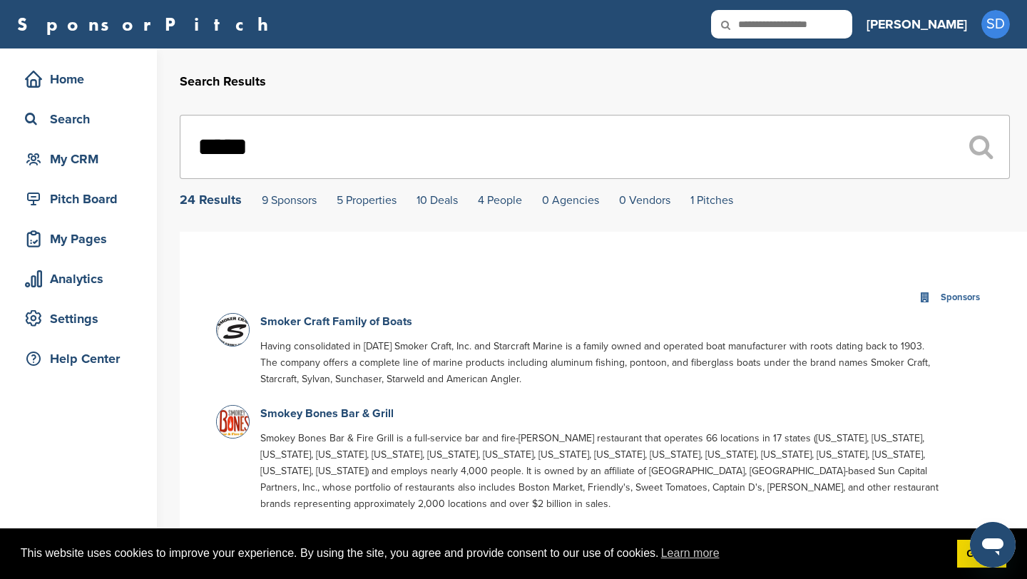
click at [300, 134] on input "*****" at bounding box center [595, 147] width 830 height 64
type input "*"
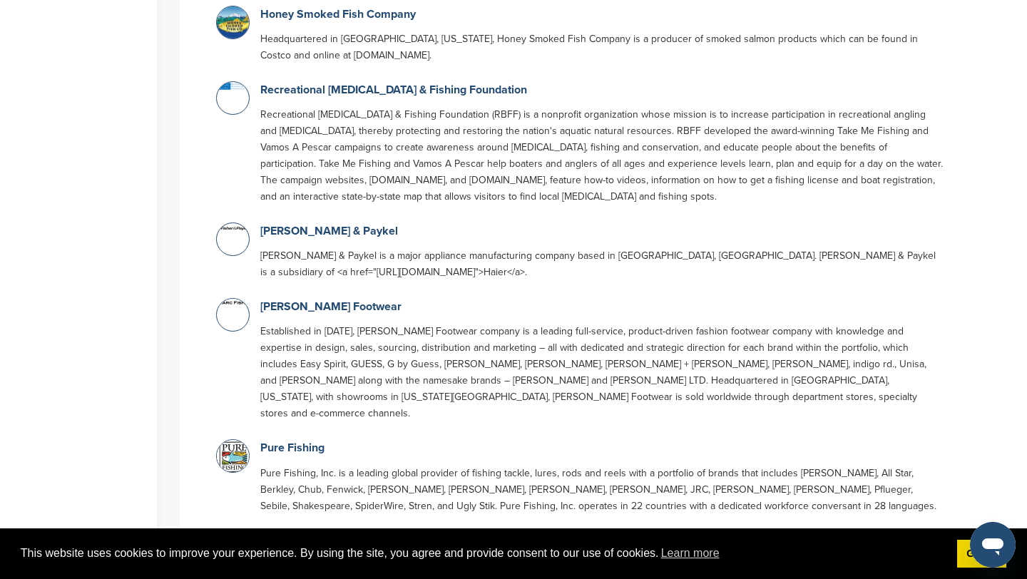
scroll to position [1461, 0]
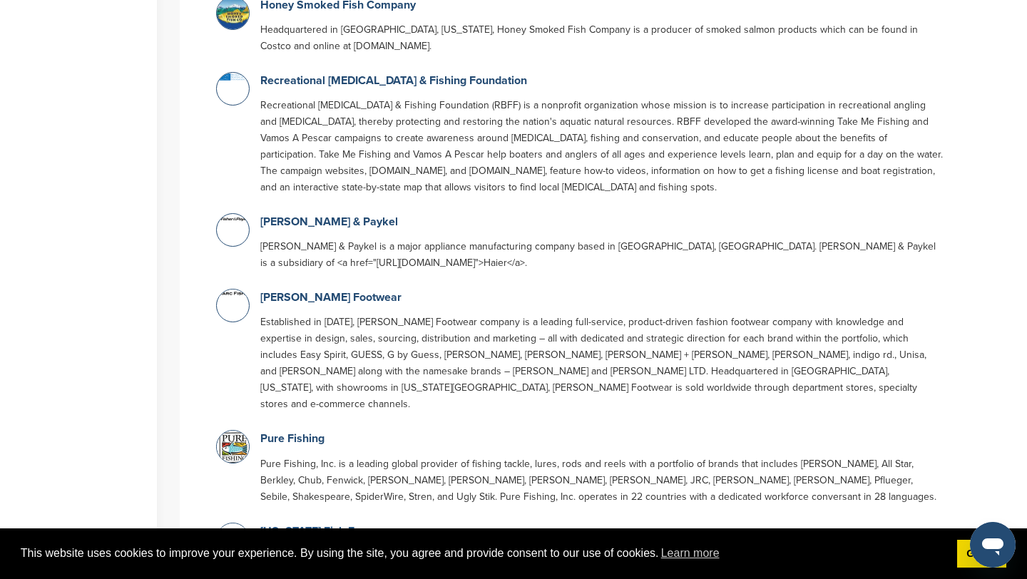
type input "****"
click at [311, 524] on link "[US_STATE] Fish Fry" at bounding box center [312, 531] width 104 height 14
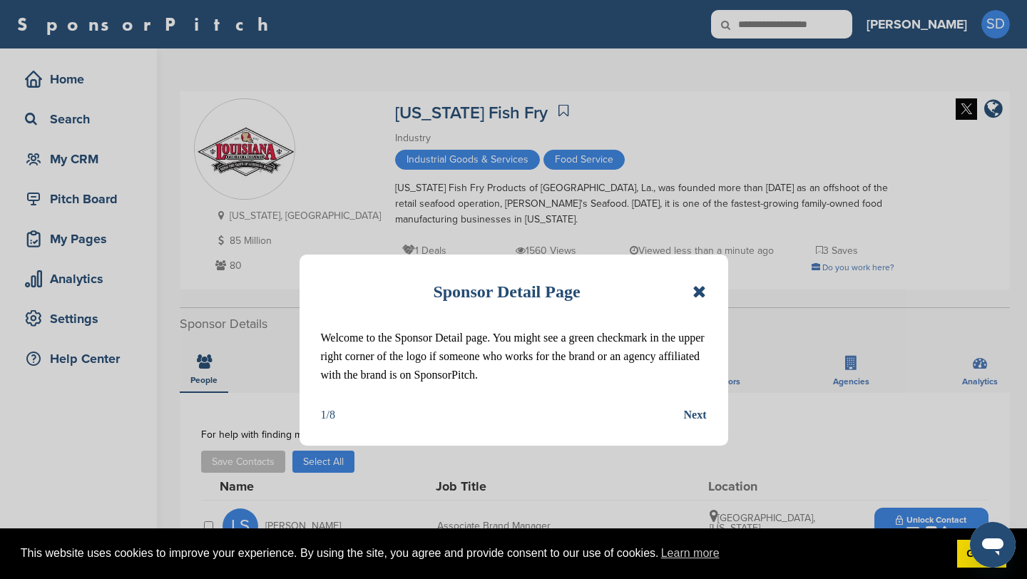
click at [704, 289] on icon at bounding box center [700, 291] width 14 height 17
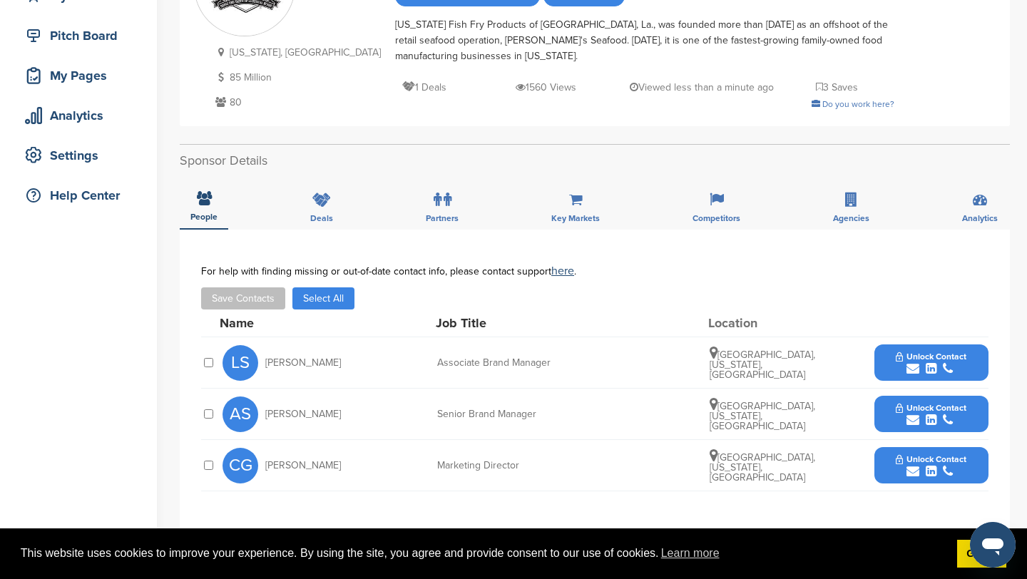
scroll to position [240, 0]
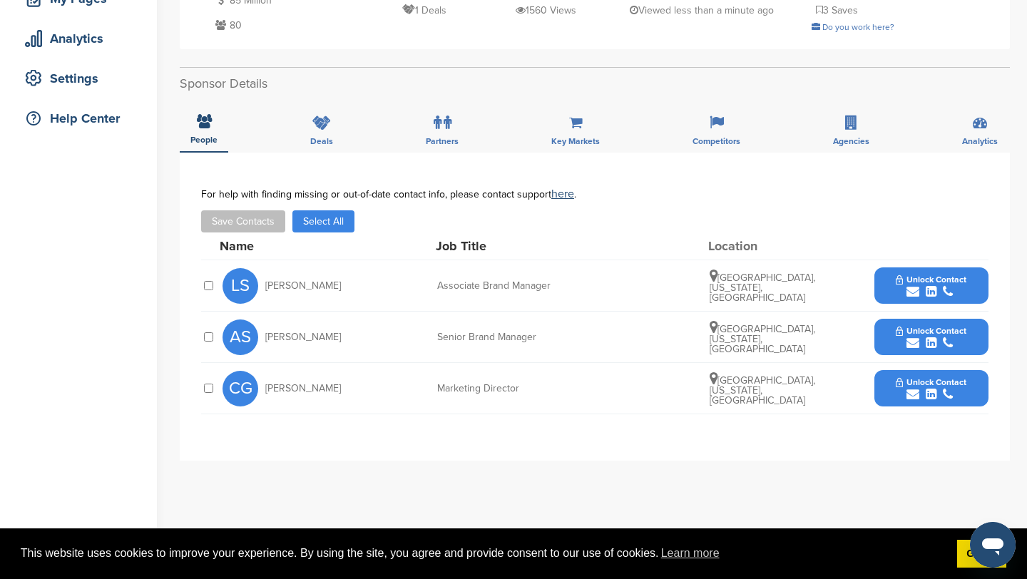
click at [909, 289] on icon "submit" at bounding box center [913, 291] width 13 height 13
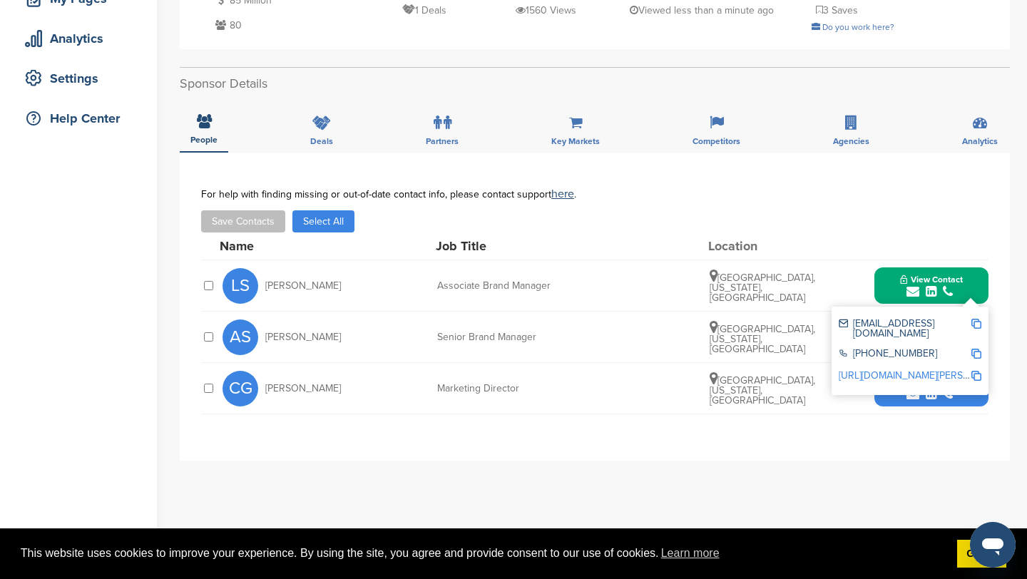
click at [977, 325] on img at bounding box center [977, 324] width 10 height 10
click at [883, 278] on button "View Contact" at bounding box center [931, 286] width 97 height 43
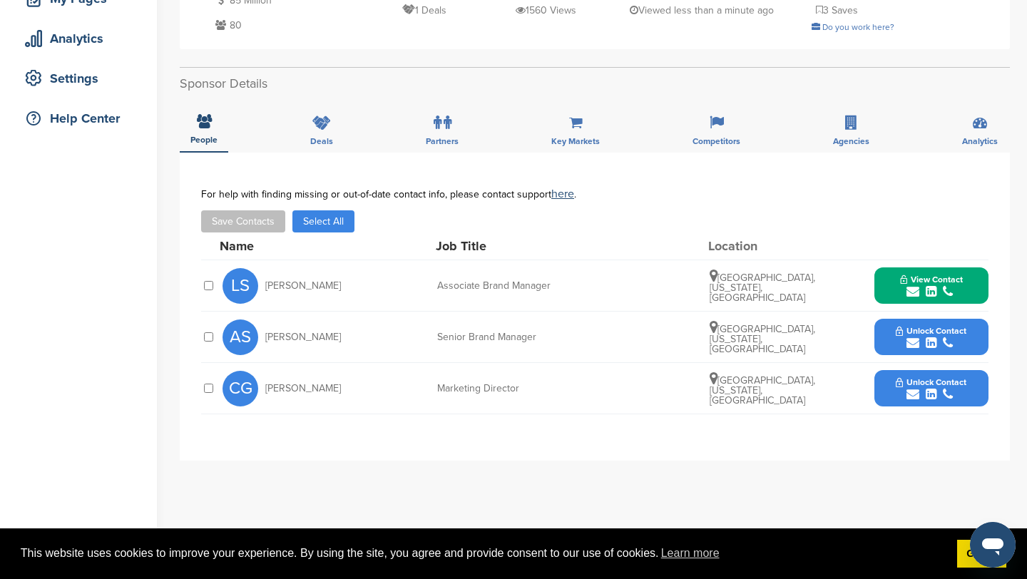
click at [908, 341] on icon "submit" at bounding box center [913, 343] width 13 height 13
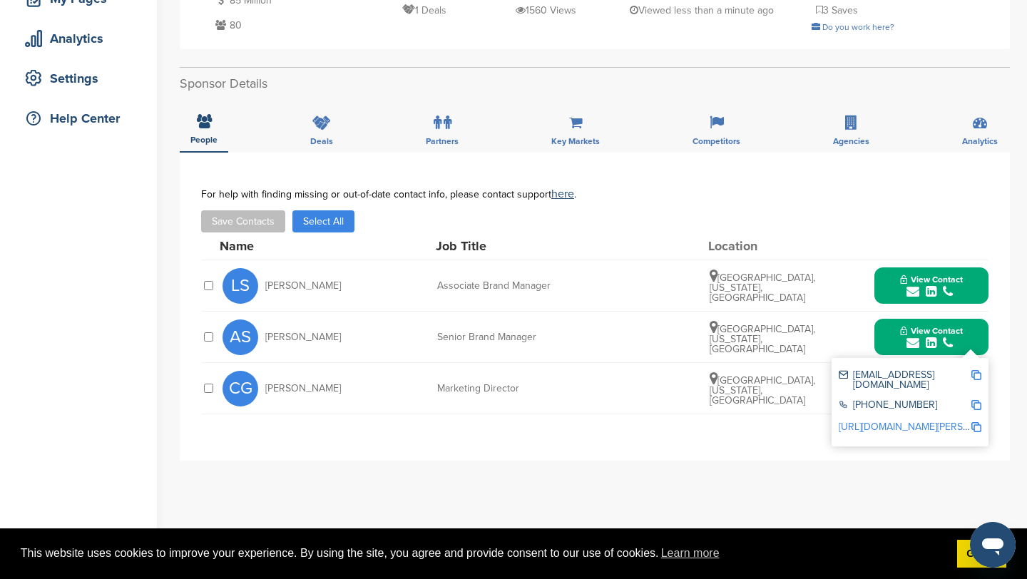
click at [975, 377] on img at bounding box center [977, 375] width 10 height 10
click at [890, 335] on button "View Contact" at bounding box center [931, 337] width 97 height 43
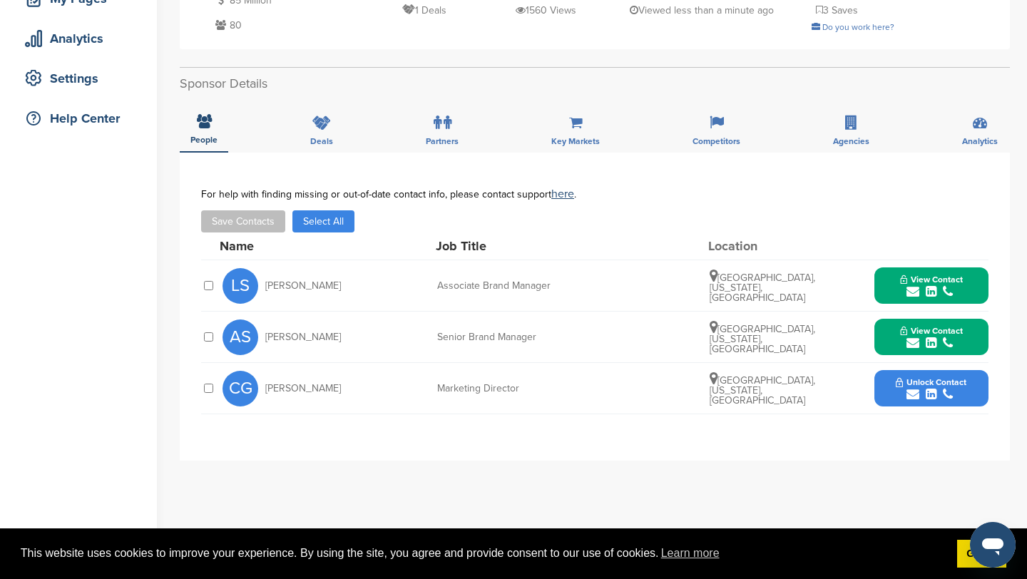
click at [913, 396] on icon "submit" at bounding box center [913, 394] width 13 height 13
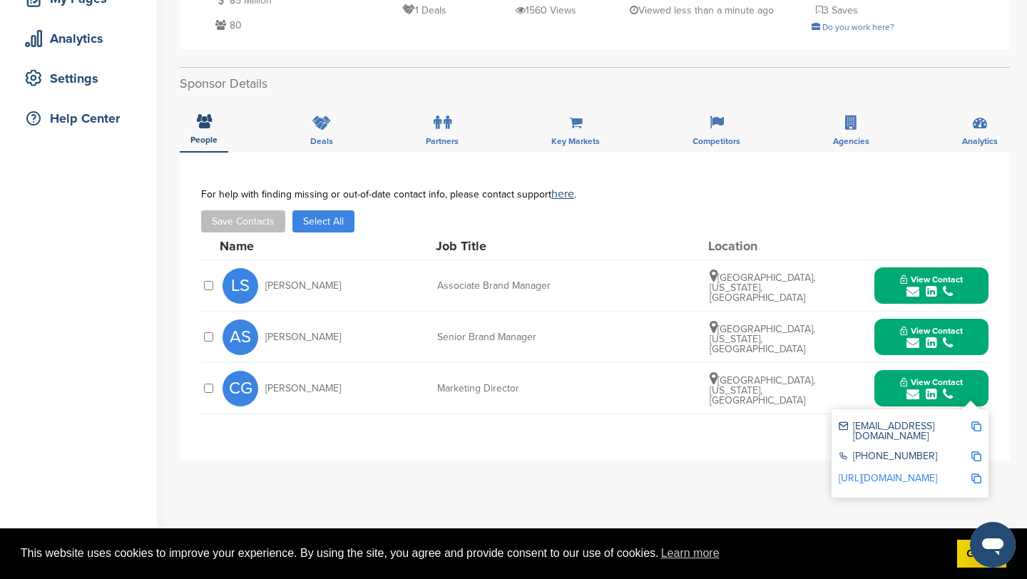
click at [979, 427] on img at bounding box center [977, 427] width 10 height 10
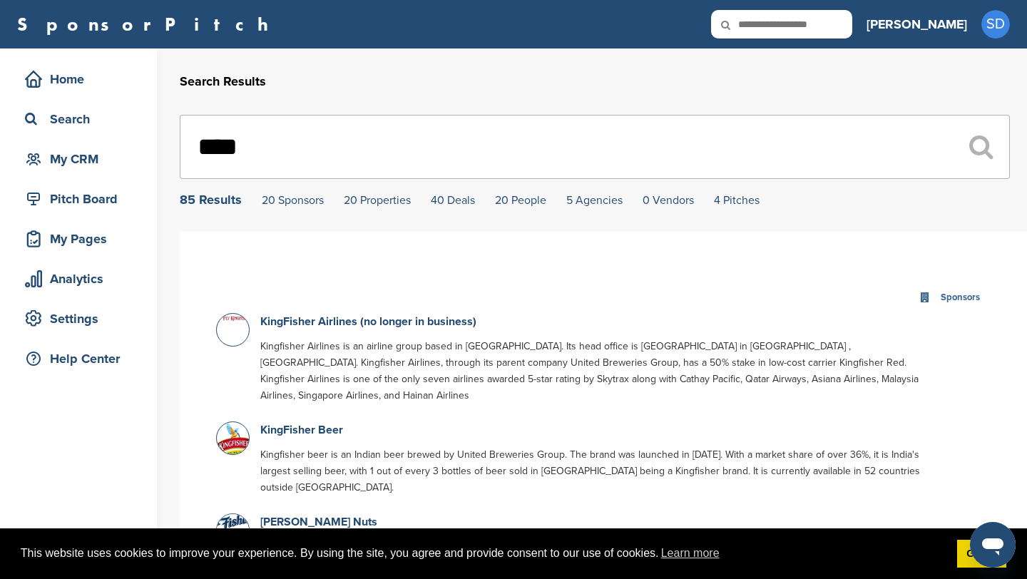
click at [279, 172] on input "****" at bounding box center [595, 147] width 830 height 64
type input "*"
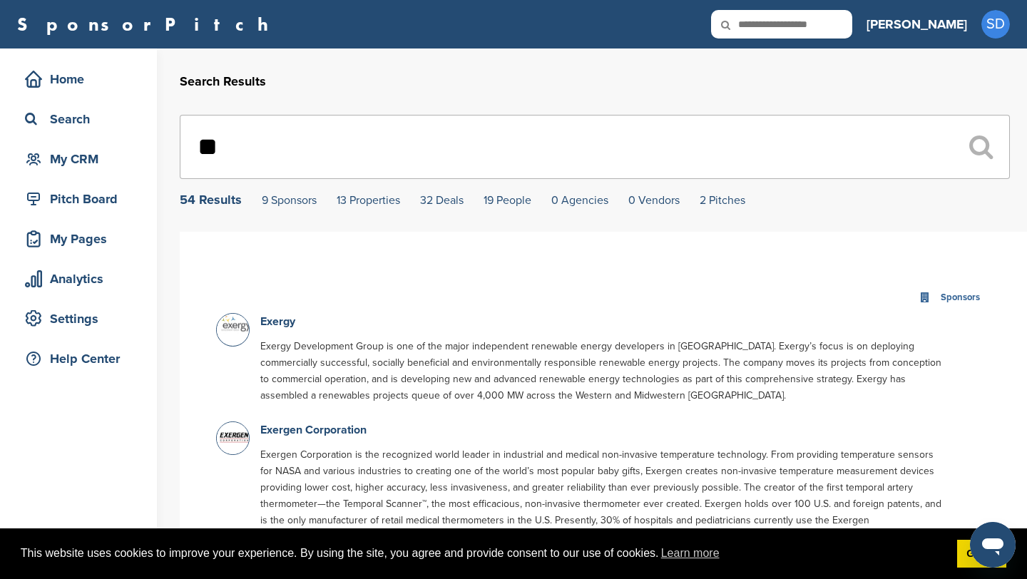
click at [343, 145] on input "**" at bounding box center [595, 147] width 830 height 64
type input "*"
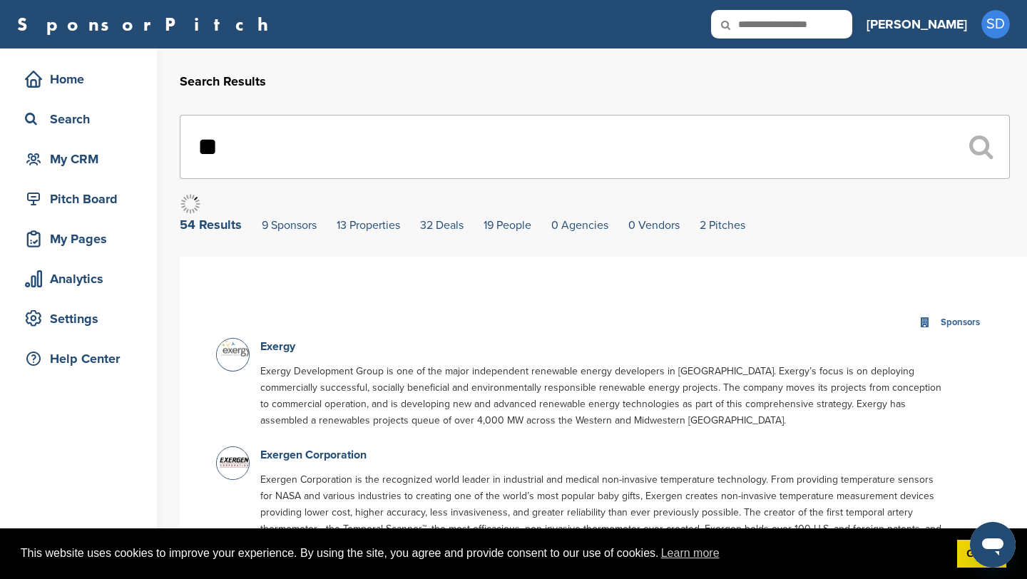
type input "*"
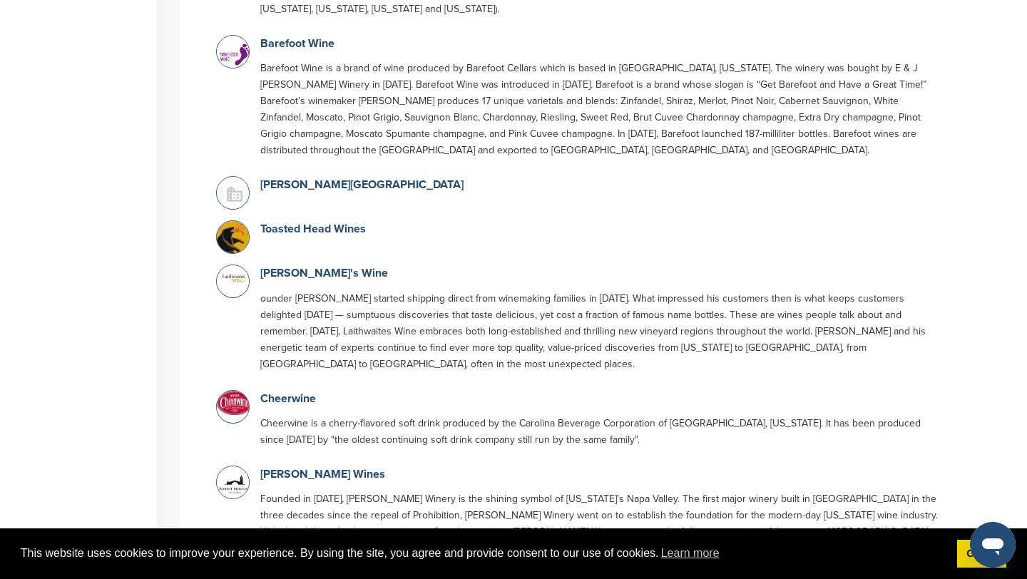
scroll to position [376, 0]
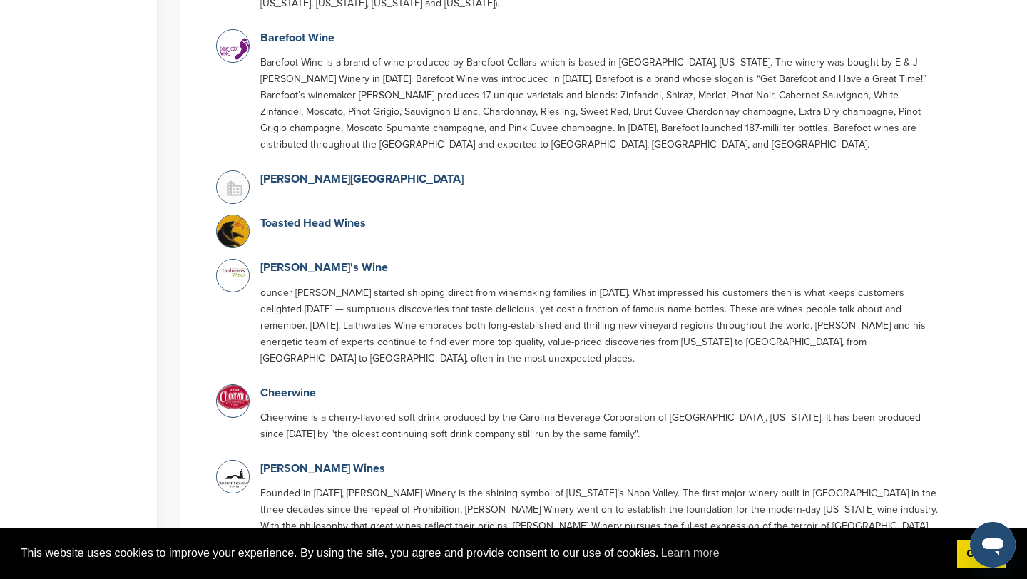
type input "****"
click at [280, 460] on p "Robert Mondavi Wines" at bounding box center [601, 469] width 683 height 18
click at [288, 462] on link "Robert Mondavi Wines" at bounding box center [322, 469] width 125 height 14
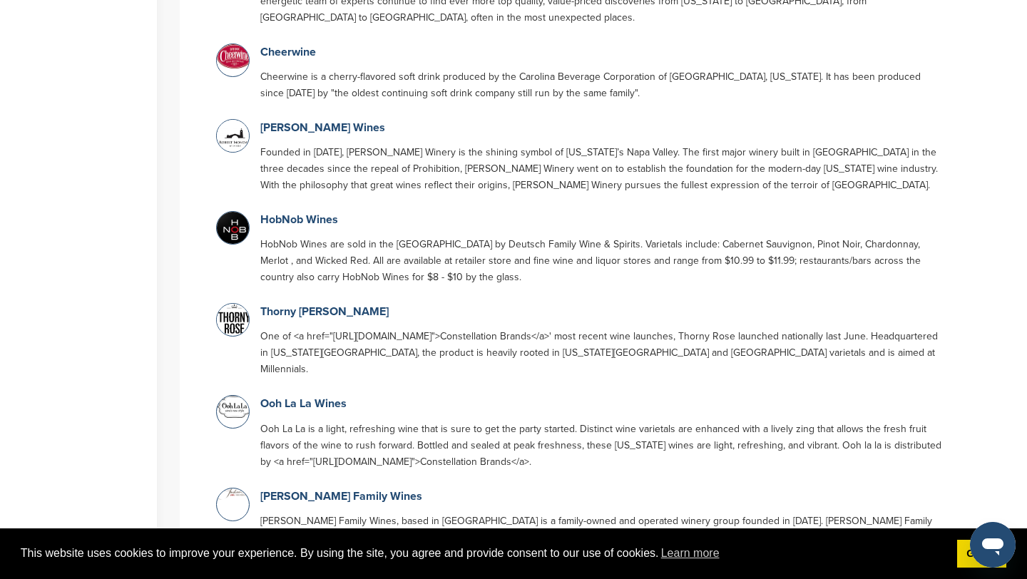
scroll to position [687, 0]
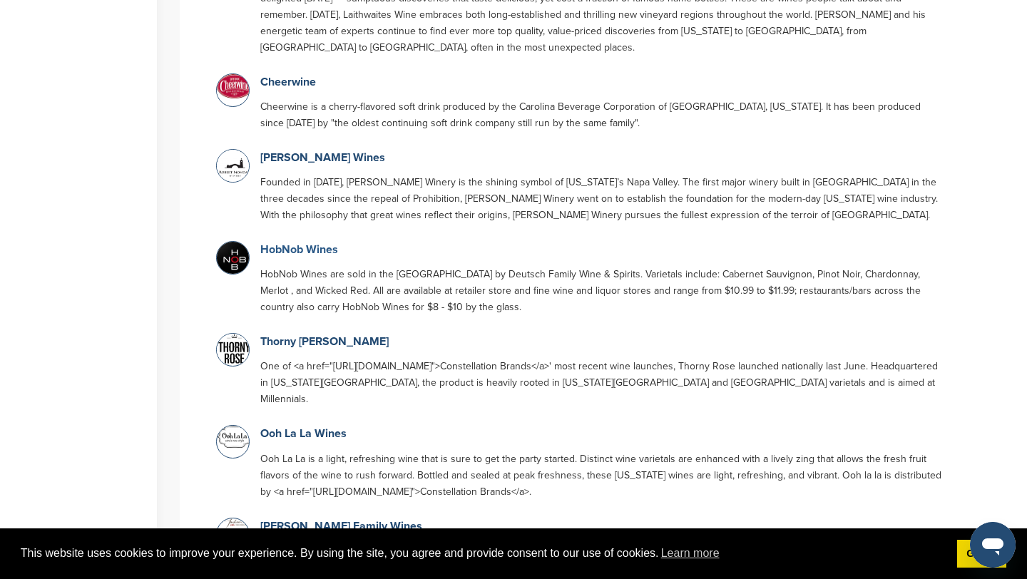
click at [305, 243] on link "HobNob Wines" at bounding box center [299, 250] width 78 height 14
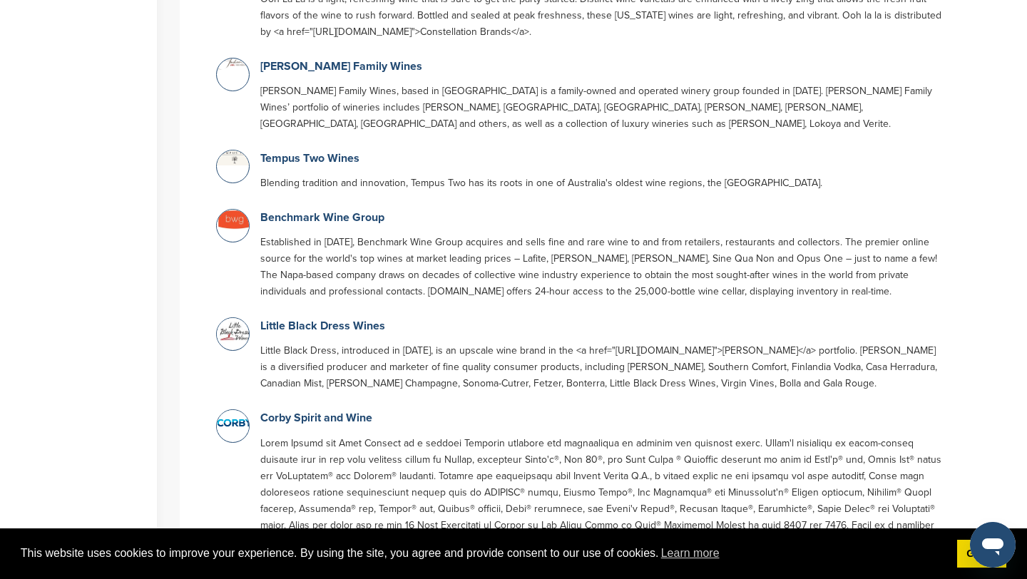
scroll to position [1150, 0]
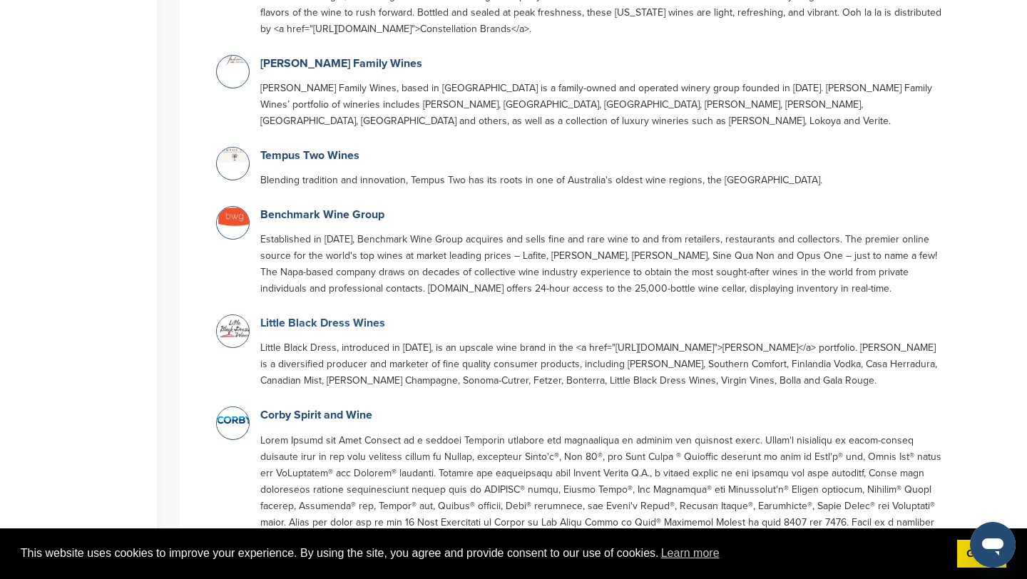
click at [345, 316] on link "Little Black Dress Wines" at bounding box center [322, 323] width 125 height 14
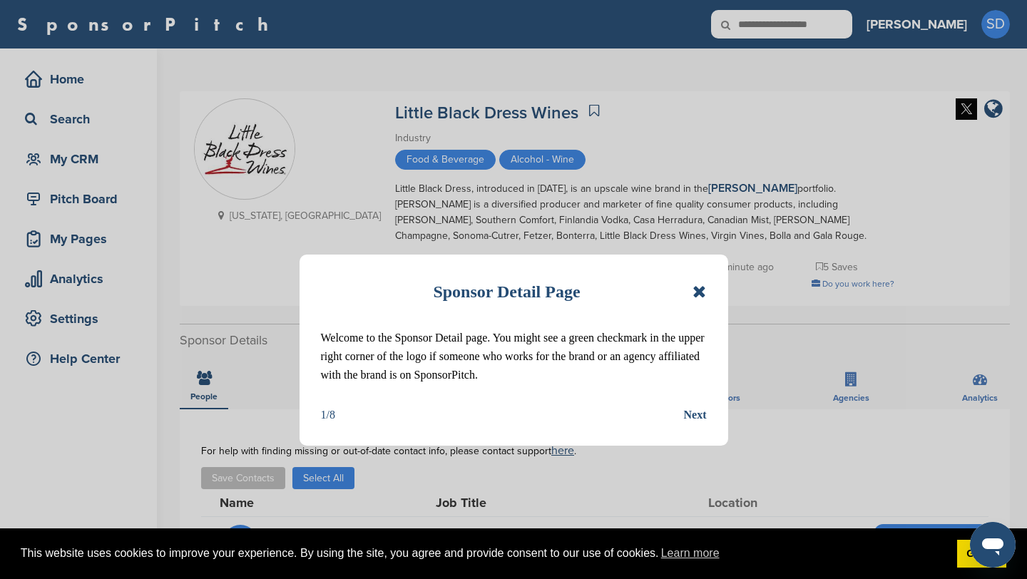
click at [702, 290] on icon at bounding box center [700, 291] width 14 height 17
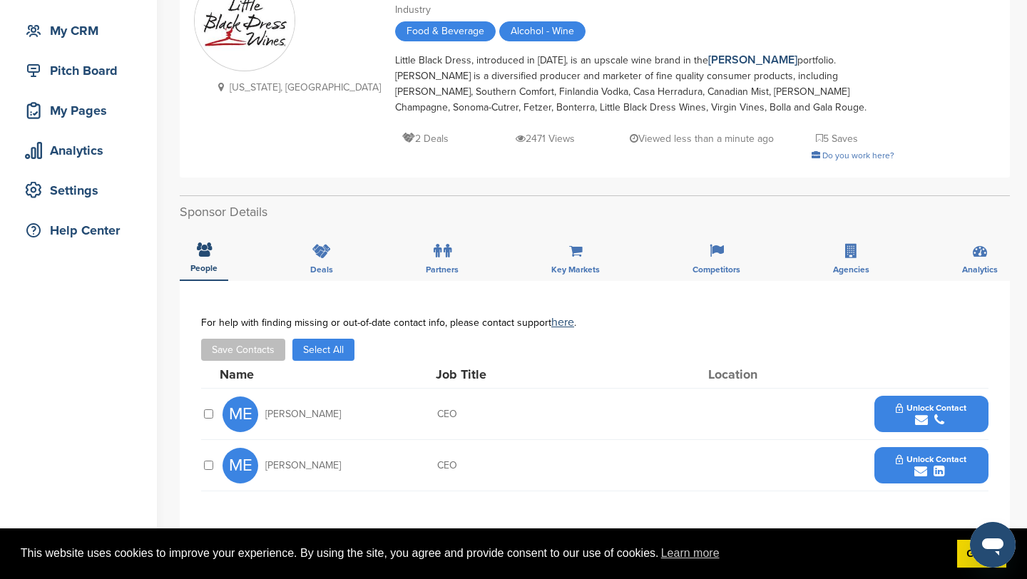
scroll to position [139, 0]
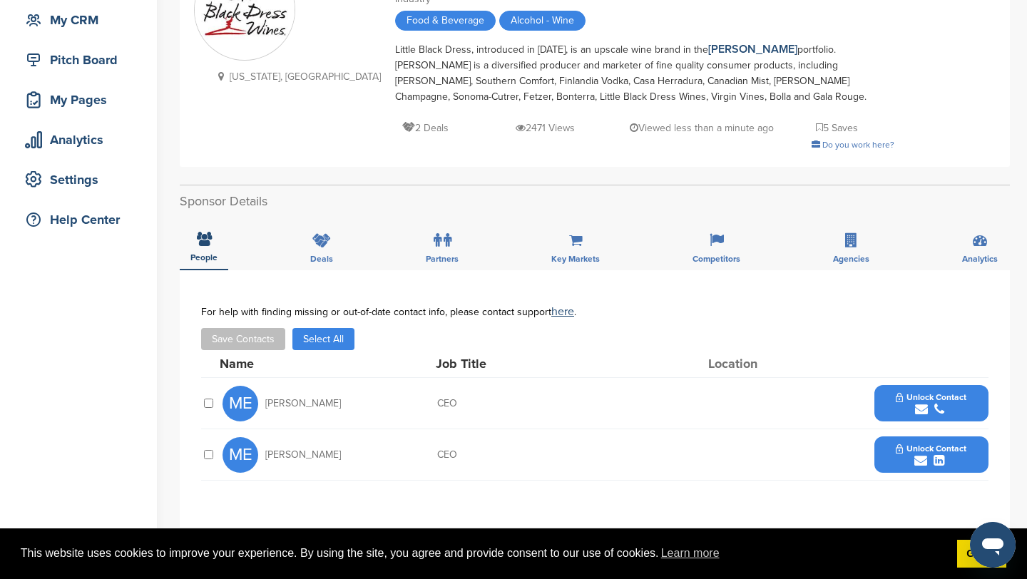
click at [920, 404] on icon "submit" at bounding box center [921, 409] width 13 height 13
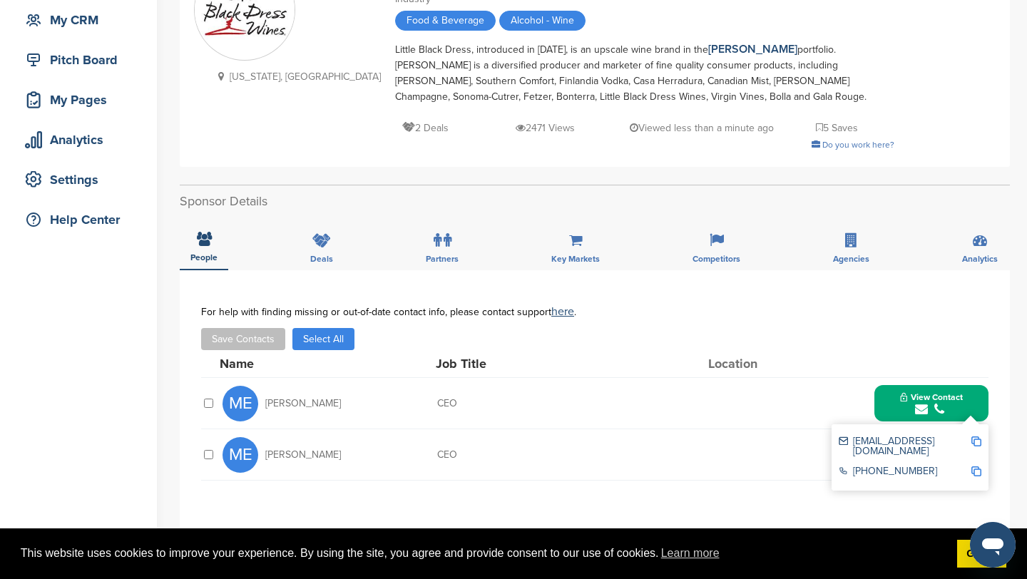
click at [980, 437] on img at bounding box center [977, 442] width 10 height 10
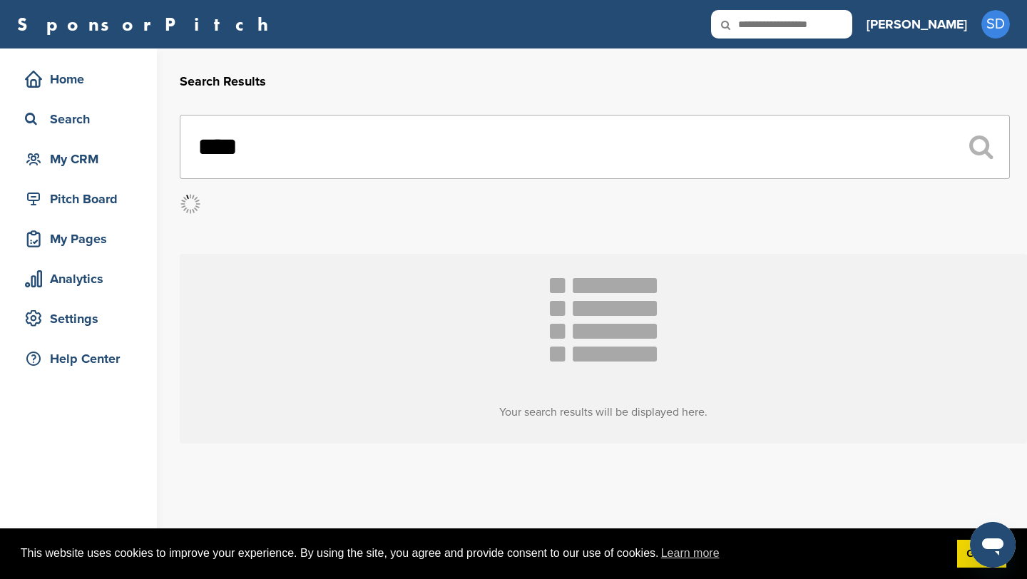
click at [259, 149] on input "****" at bounding box center [595, 147] width 830 height 64
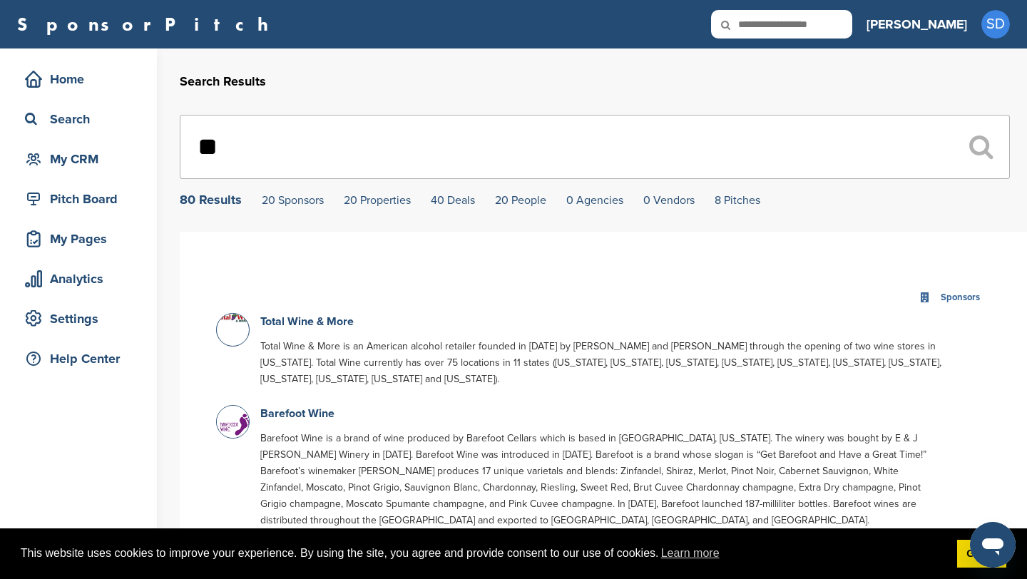
type input "*"
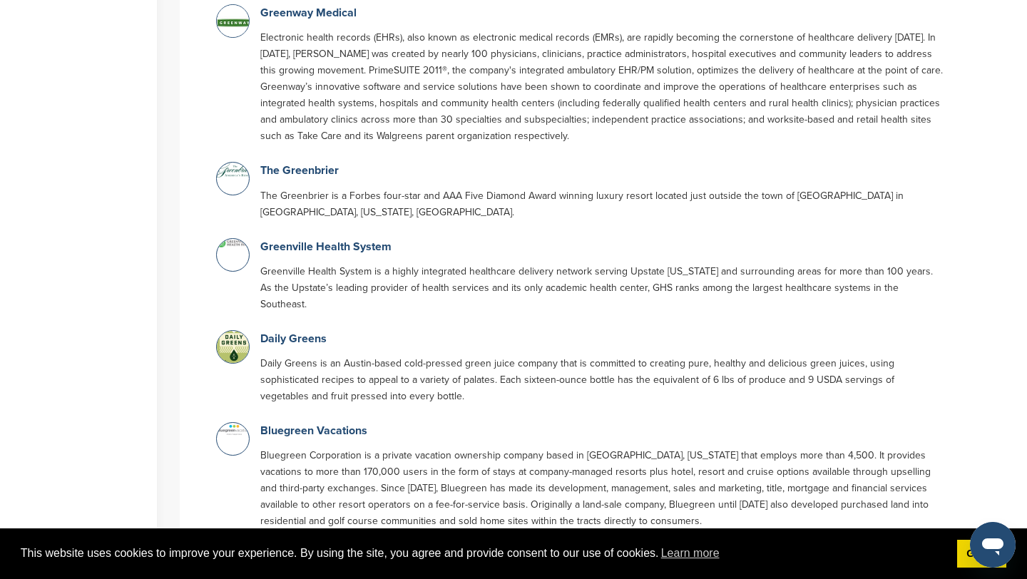
scroll to position [1160, 0]
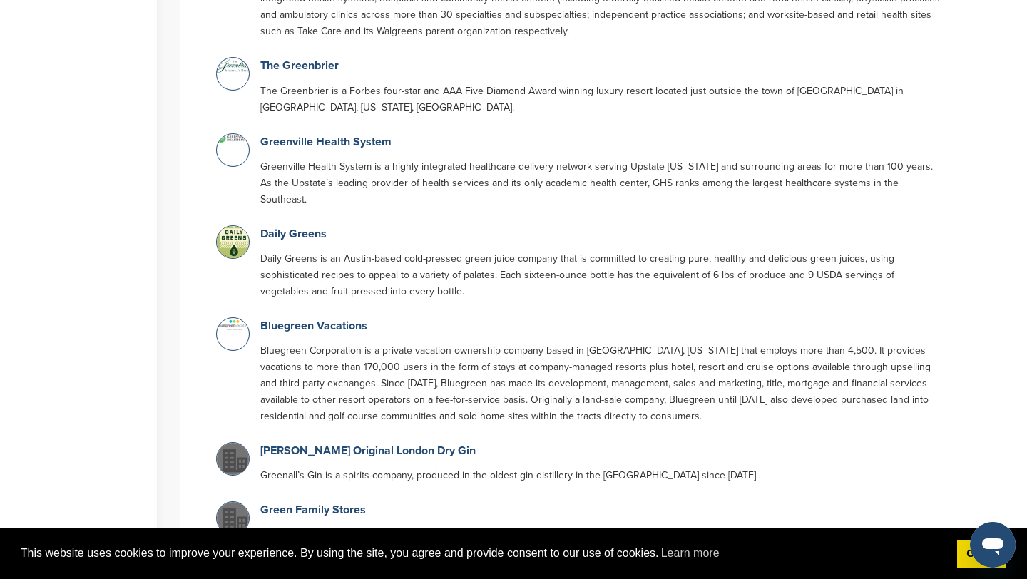
type input "*****"
click at [357, 319] on link "Bluegreen Vacations" at bounding box center [313, 326] width 107 height 14
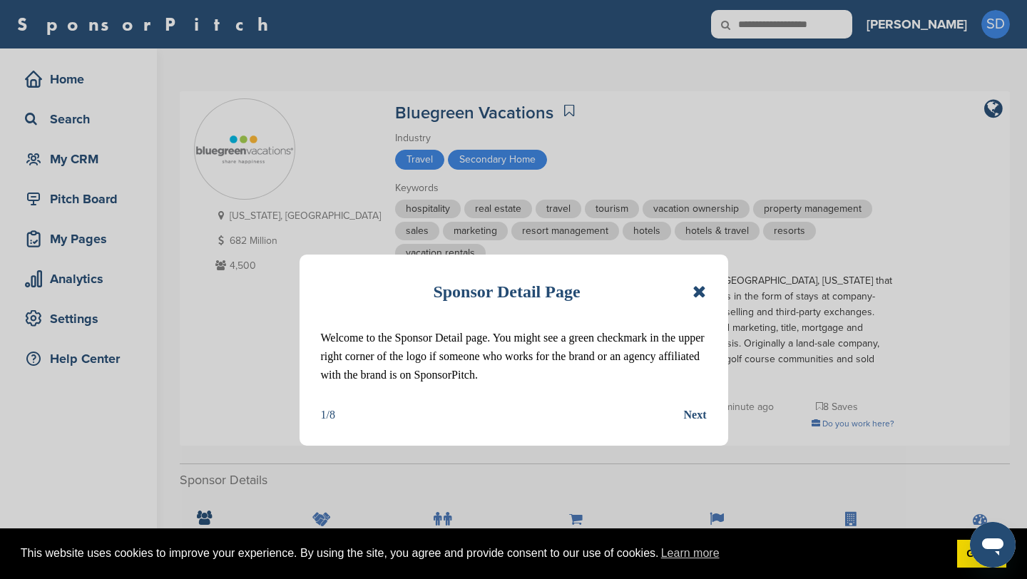
click at [708, 288] on div "Sponsor Detail Page Welcome to the Sponsor Detail page. You might see a green c…" at bounding box center [514, 350] width 429 height 191
click at [701, 288] on icon at bounding box center [700, 291] width 14 height 17
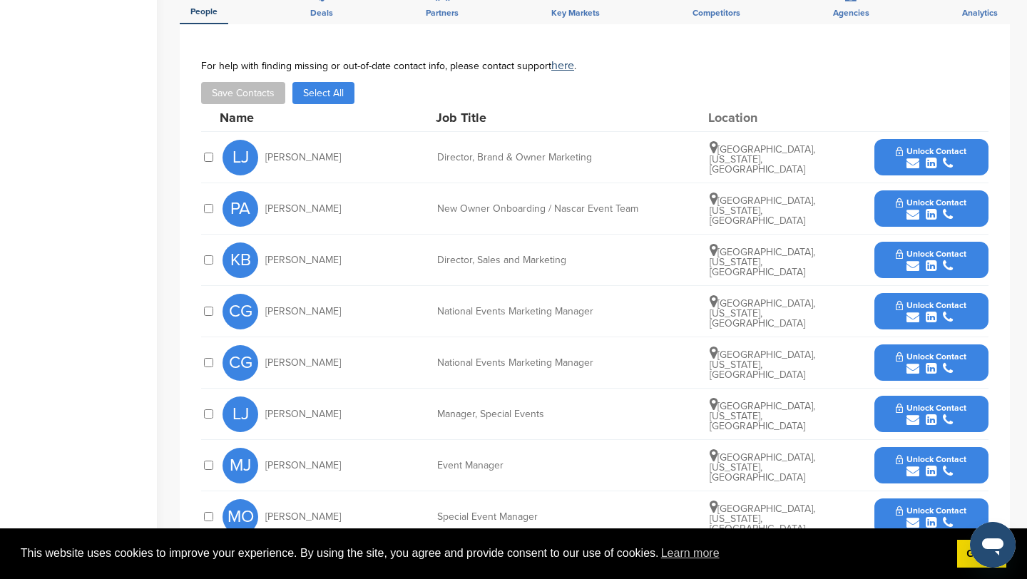
scroll to position [530, 0]
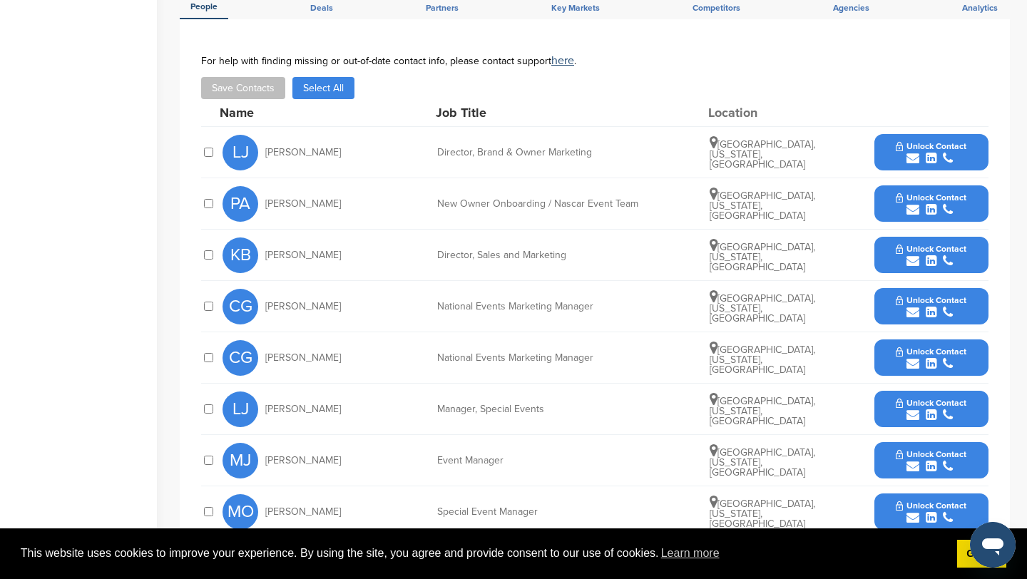
click at [915, 161] on icon "submit" at bounding box center [913, 158] width 13 height 13
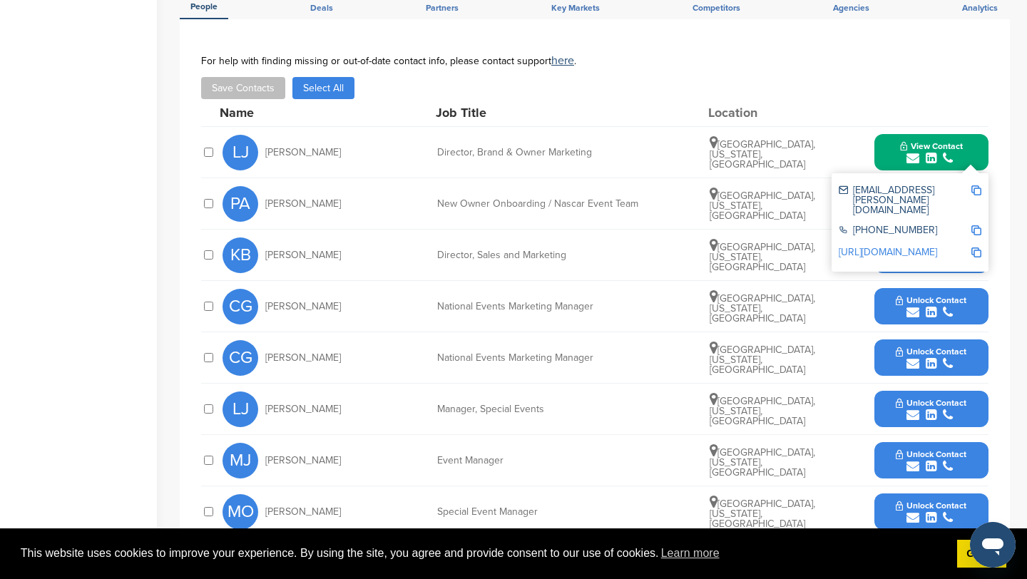
click at [977, 195] on img at bounding box center [977, 191] width 10 height 10
click at [891, 146] on button "View Contact" at bounding box center [931, 152] width 97 height 43
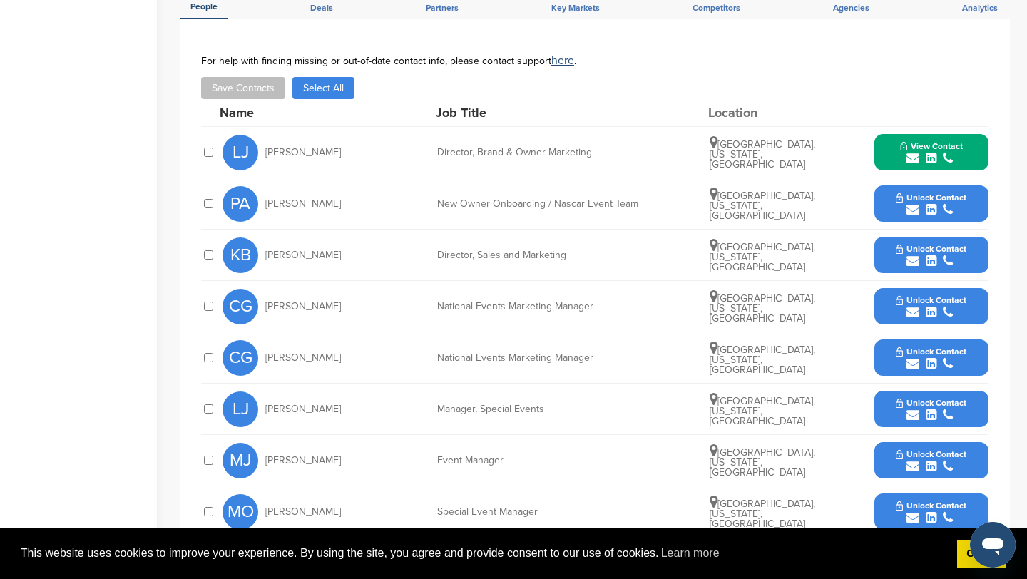
click at [914, 259] on icon "submit" at bounding box center [913, 261] width 13 height 13
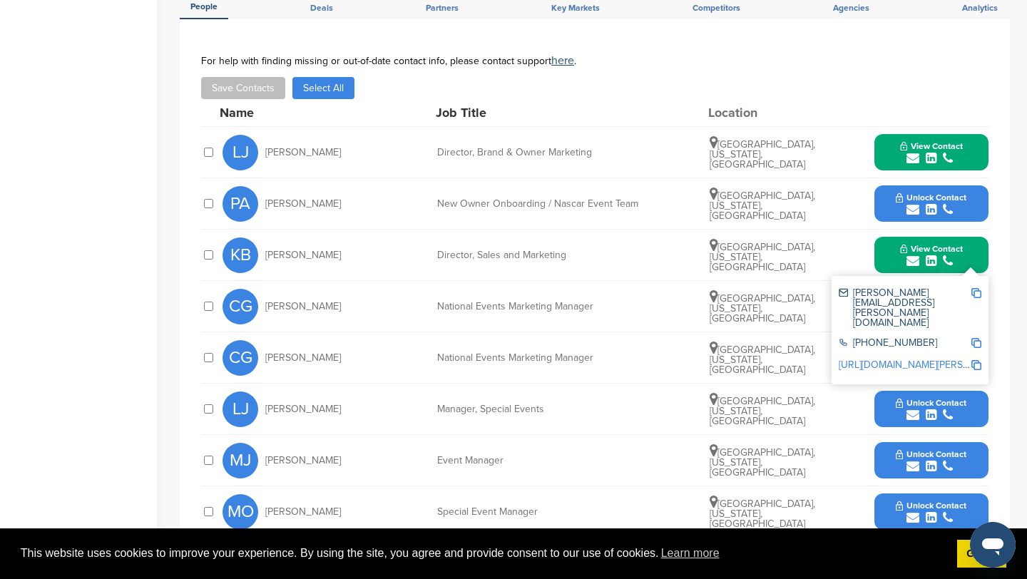
click at [975, 297] on img at bounding box center [977, 293] width 10 height 10
click at [895, 248] on button "View Contact" at bounding box center [931, 255] width 97 height 43
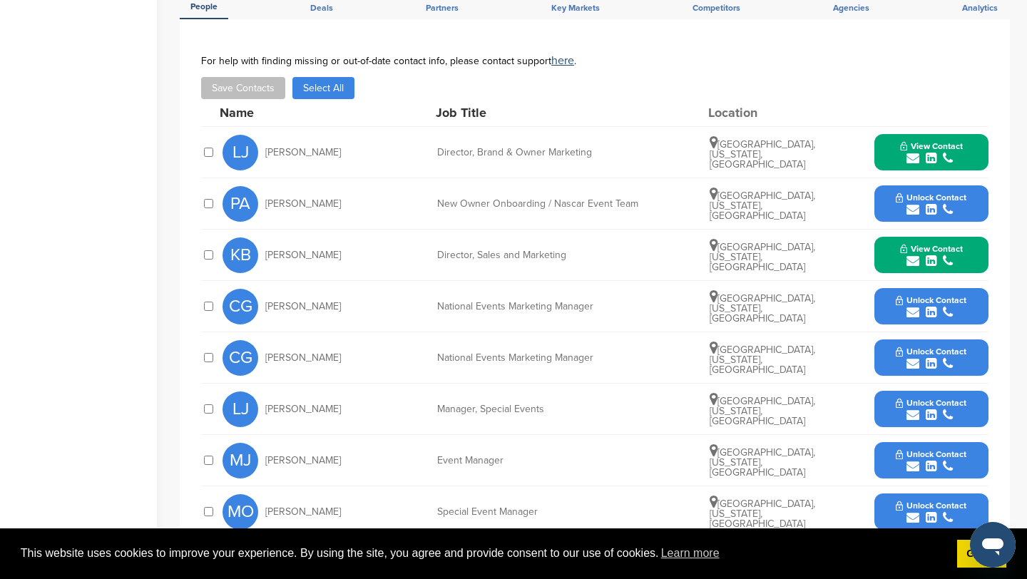
click at [916, 314] on icon "submit" at bounding box center [913, 312] width 13 height 13
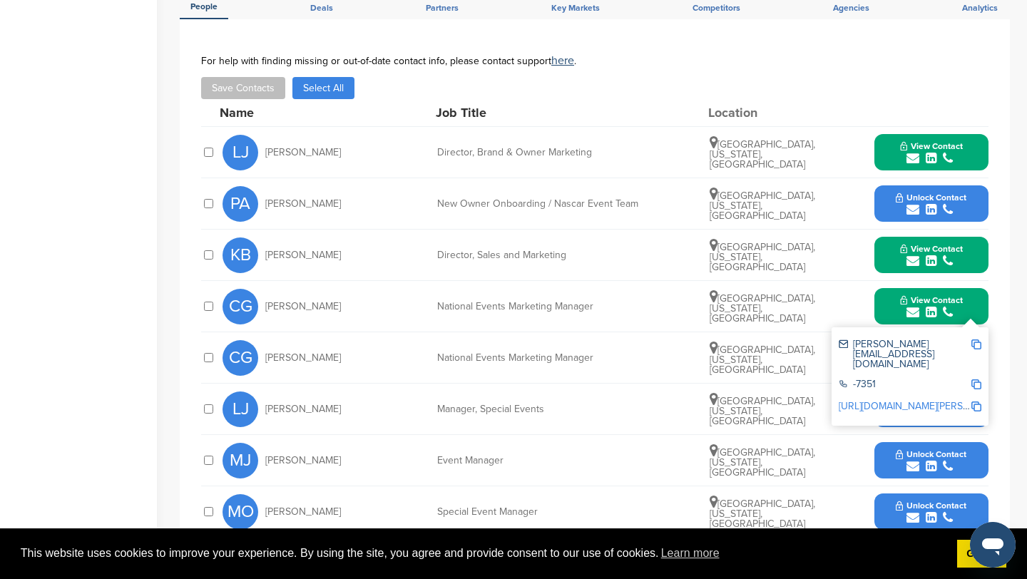
click at [973, 345] on img at bounding box center [977, 345] width 10 height 10
click at [900, 307] on div "submit" at bounding box center [931, 313] width 63 height 14
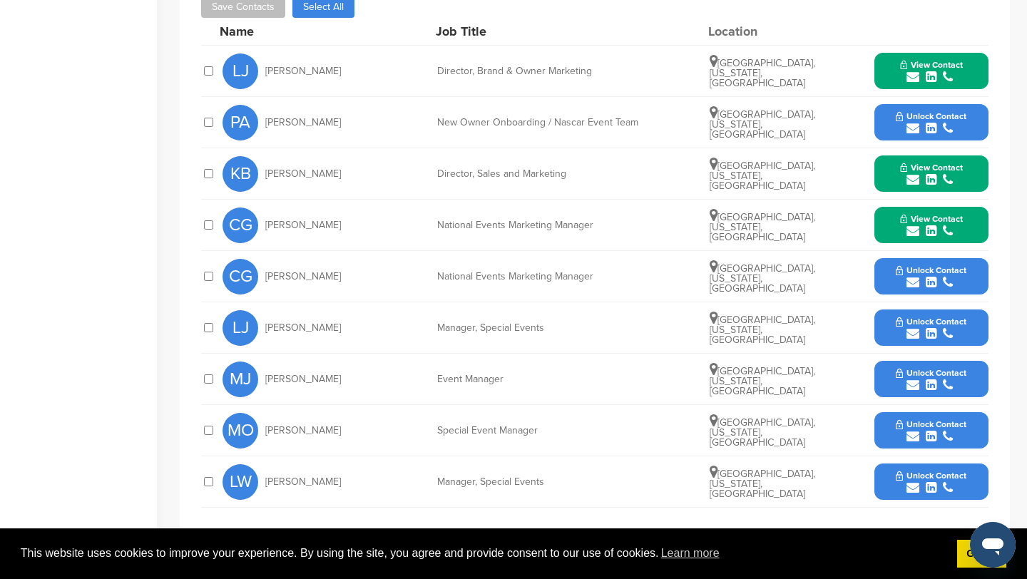
scroll to position [615, 0]
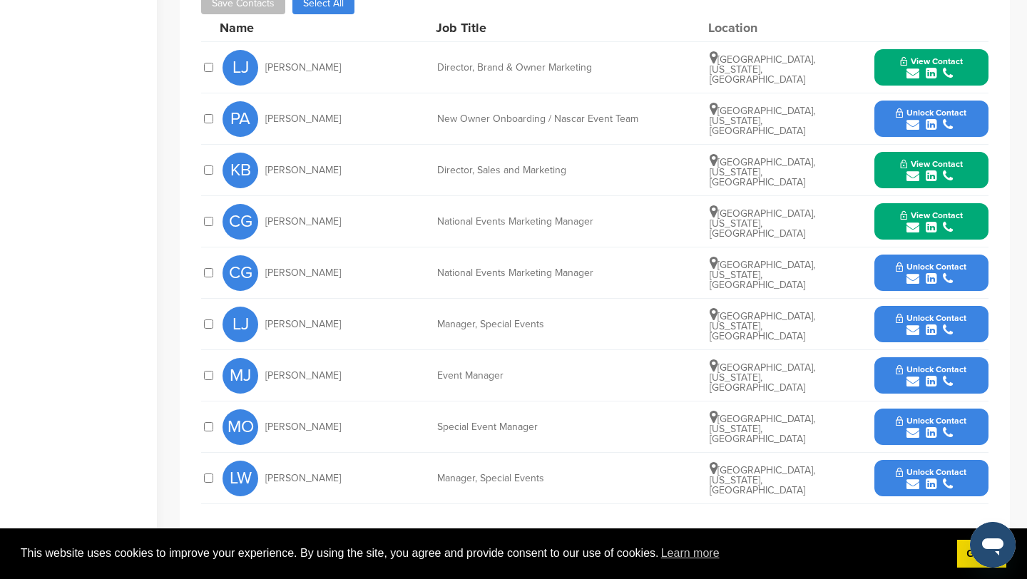
click at [915, 334] on icon "submit" at bounding box center [913, 330] width 13 height 13
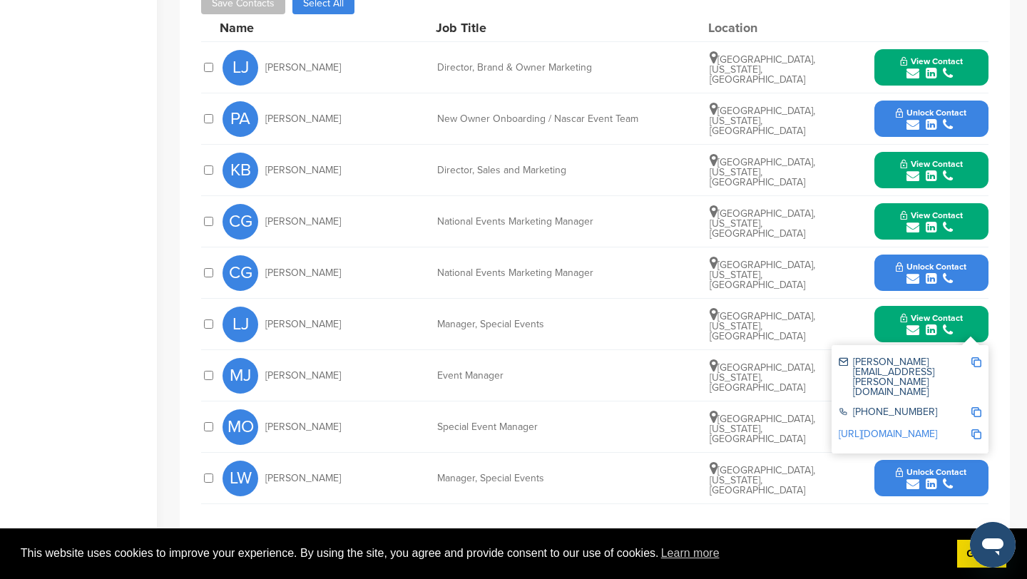
click at [976, 364] on img at bounding box center [977, 362] width 10 height 10
click at [888, 329] on button "View Contact" at bounding box center [931, 324] width 97 height 43
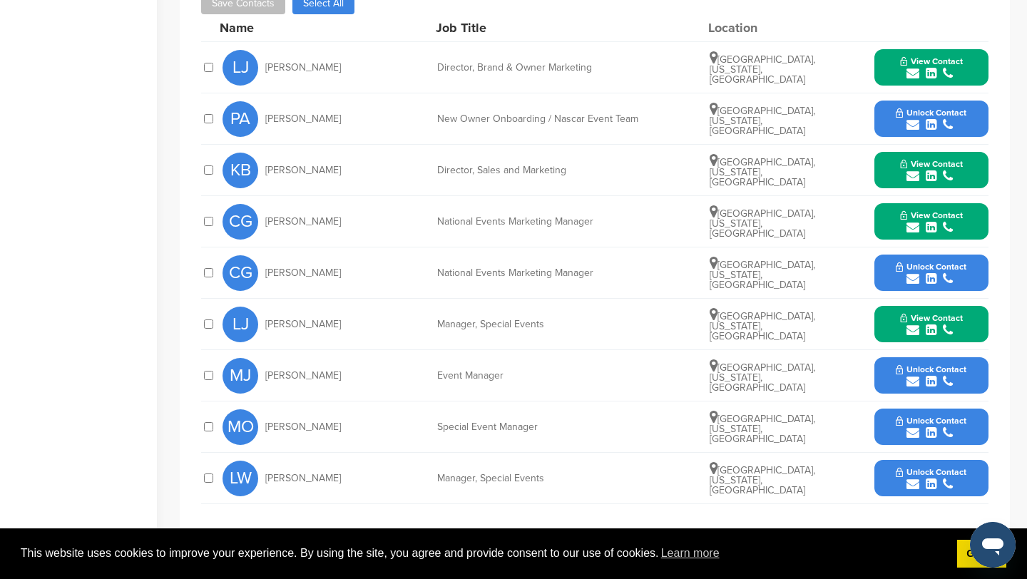
click at [913, 480] on icon "submit" at bounding box center [913, 484] width 13 height 13
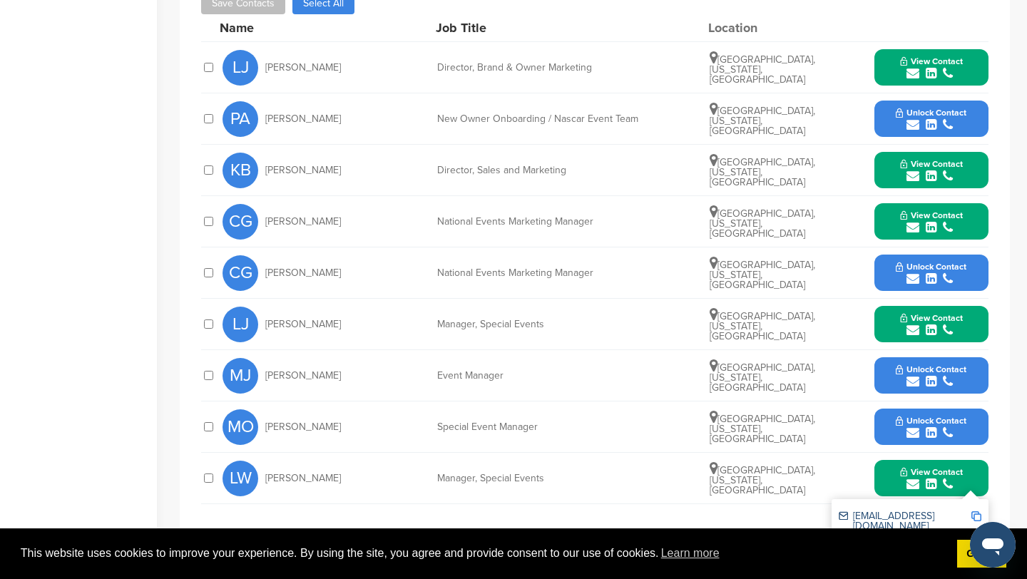
click at [976, 515] on img at bounding box center [977, 517] width 10 height 10
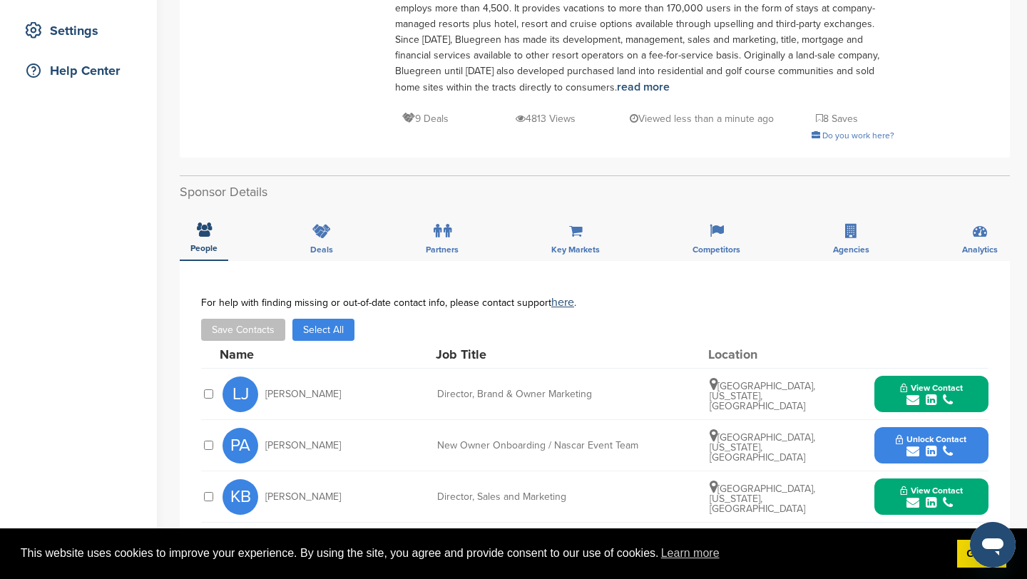
scroll to position [0, 0]
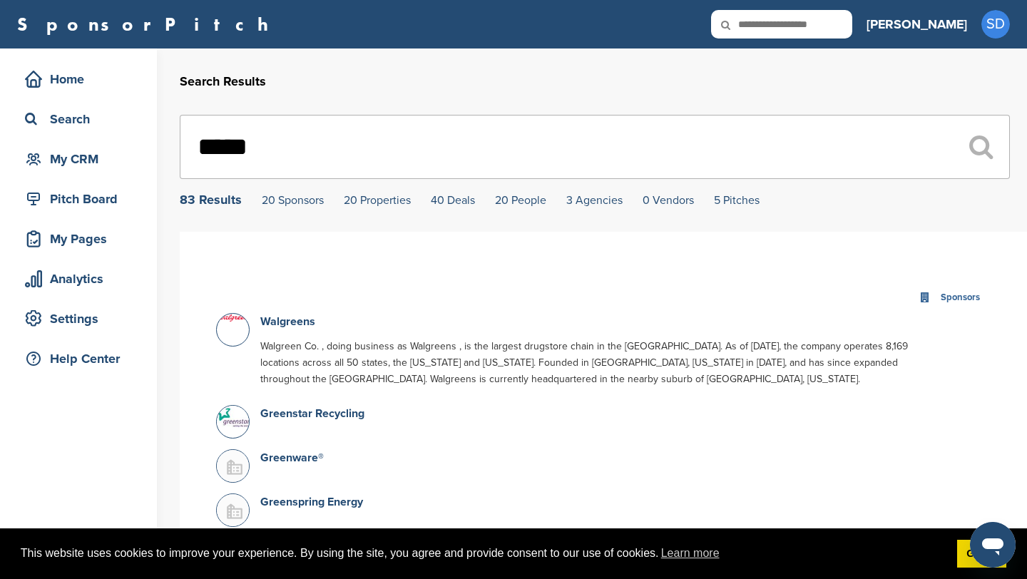
click at [358, 131] on input "*****" at bounding box center [595, 147] width 830 height 64
click at [343, 136] on input "*****" at bounding box center [595, 147] width 830 height 64
type input "*"
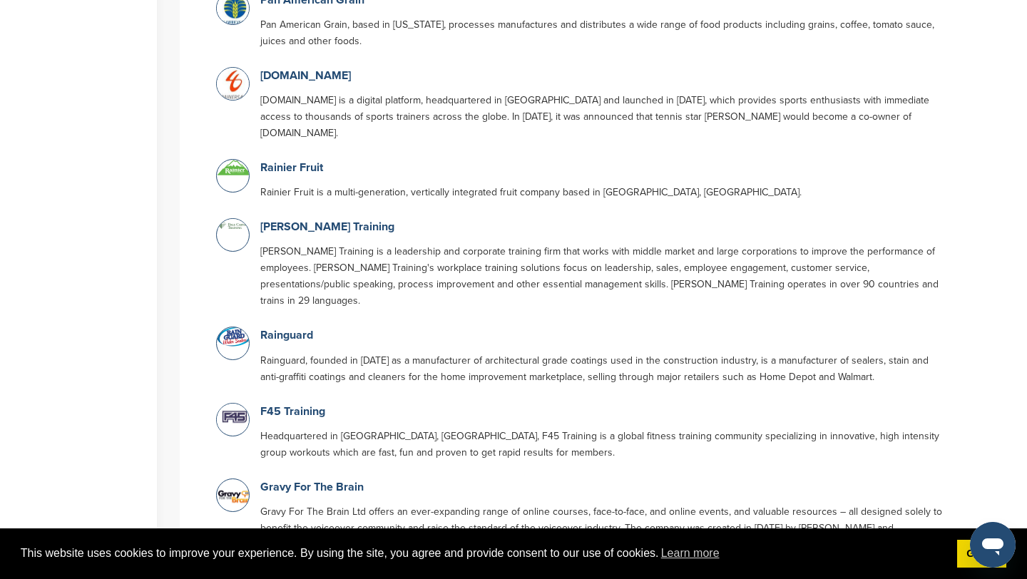
scroll to position [1501, 0]
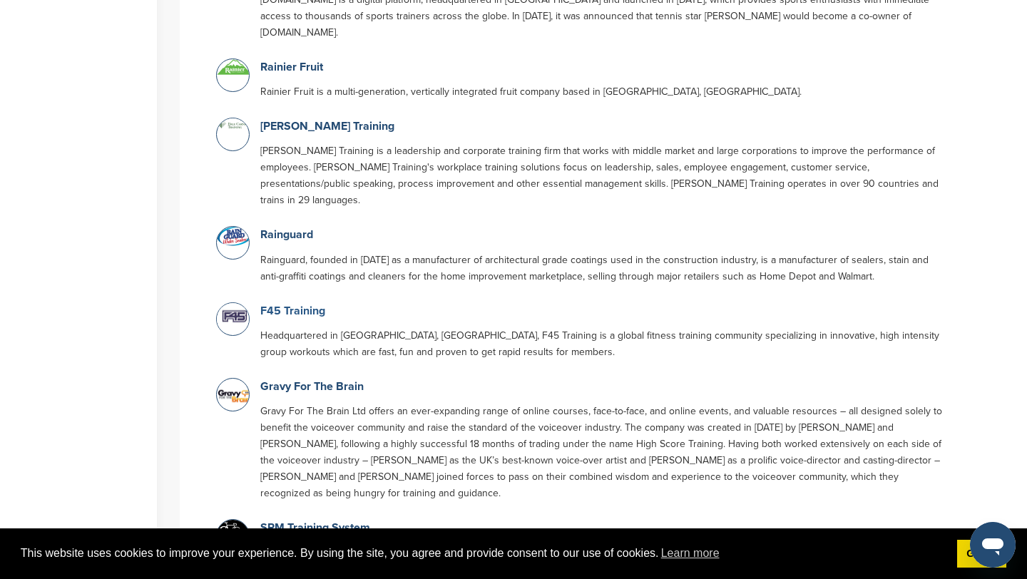
type input "****"
click at [300, 304] on link "F45 Training" at bounding box center [292, 311] width 65 height 14
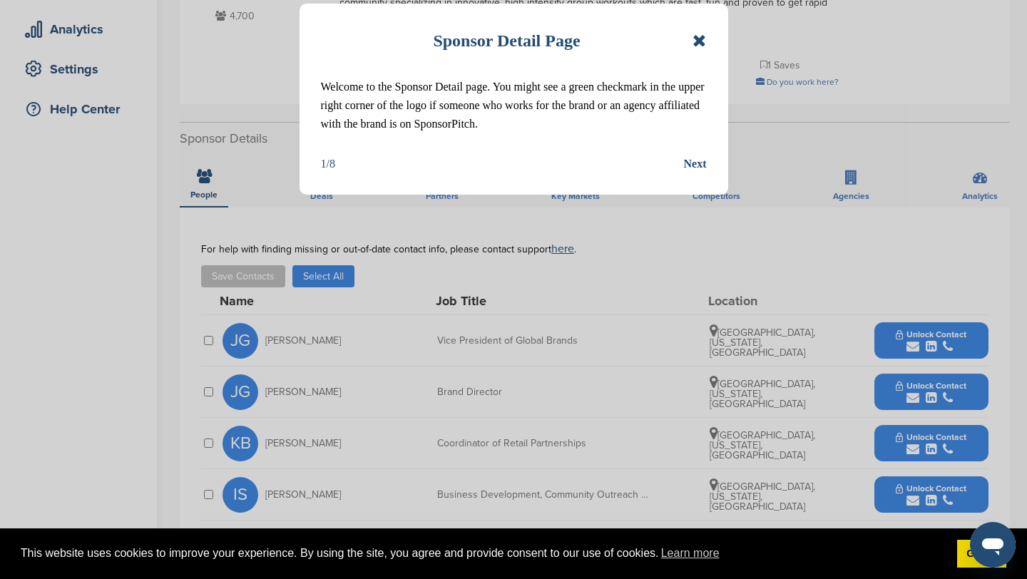
scroll to position [269, 0]
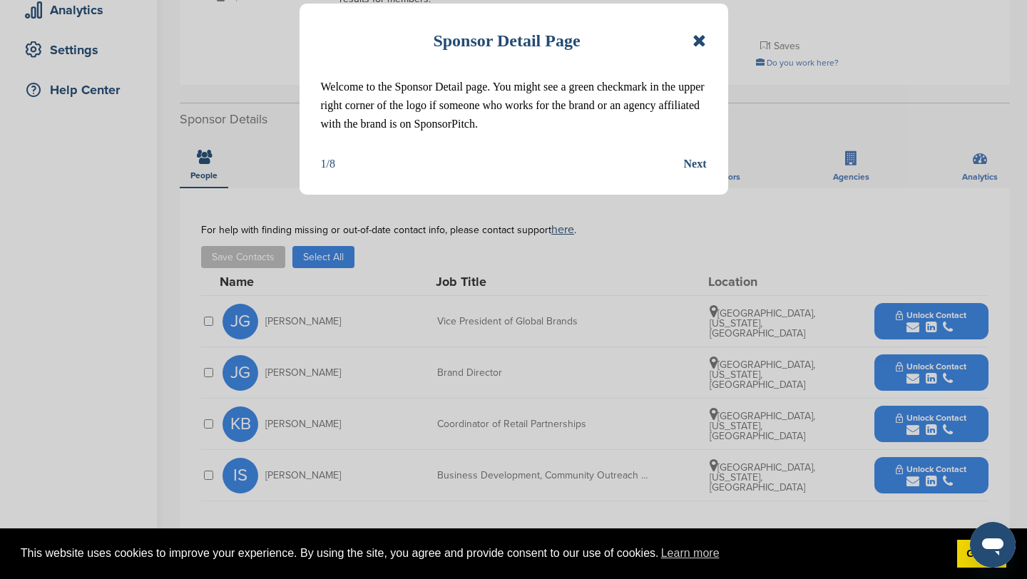
click at [693, 34] on div "Sponsor Detail Page" at bounding box center [514, 40] width 386 height 31
click at [696, 41] on icon at bounding box center [700, 40] width 14 height 17
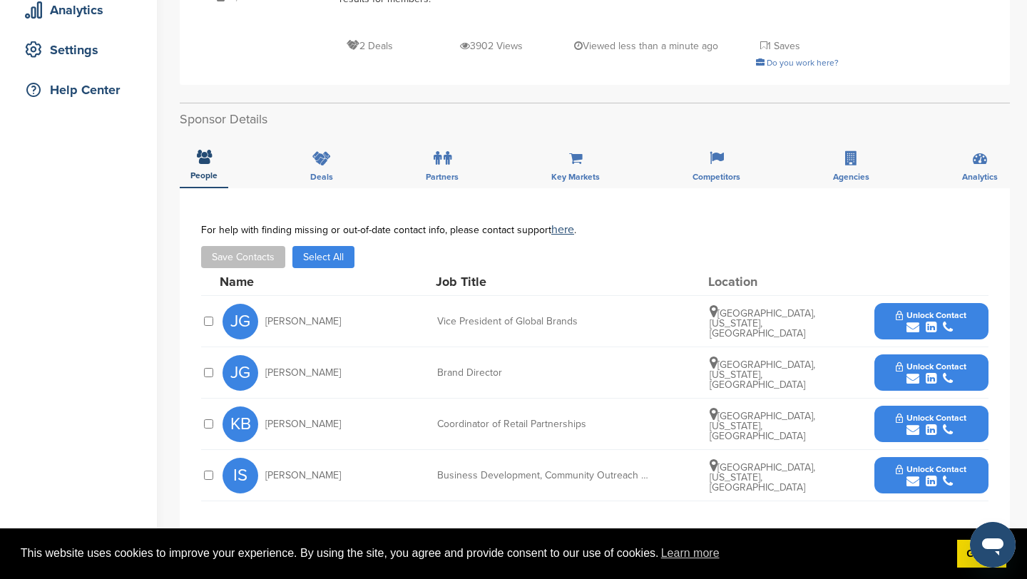
scroll to position [0, 0]
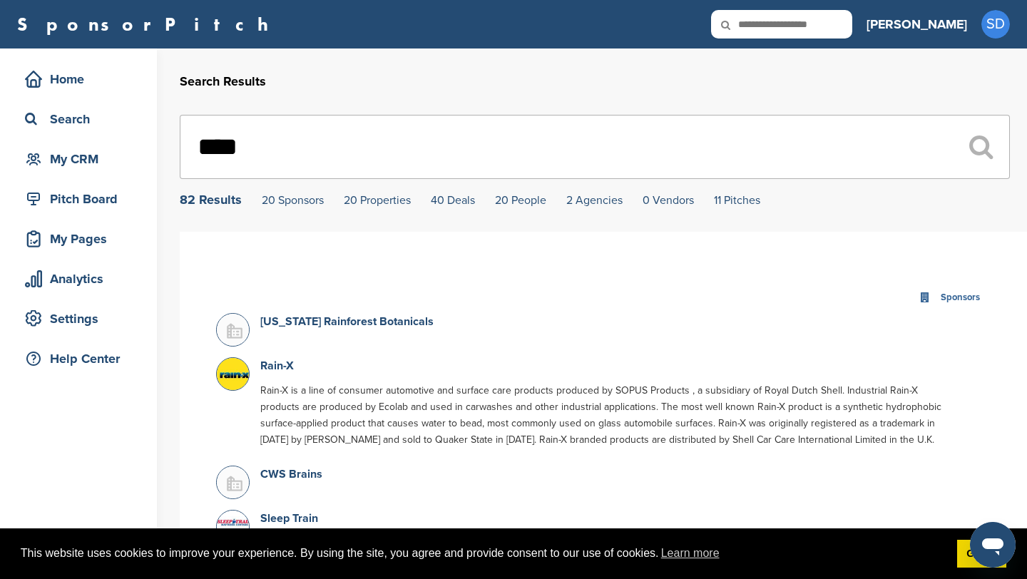
click at [300, 136] on input "****" at bounding box center [595, 147] width 830 height 64
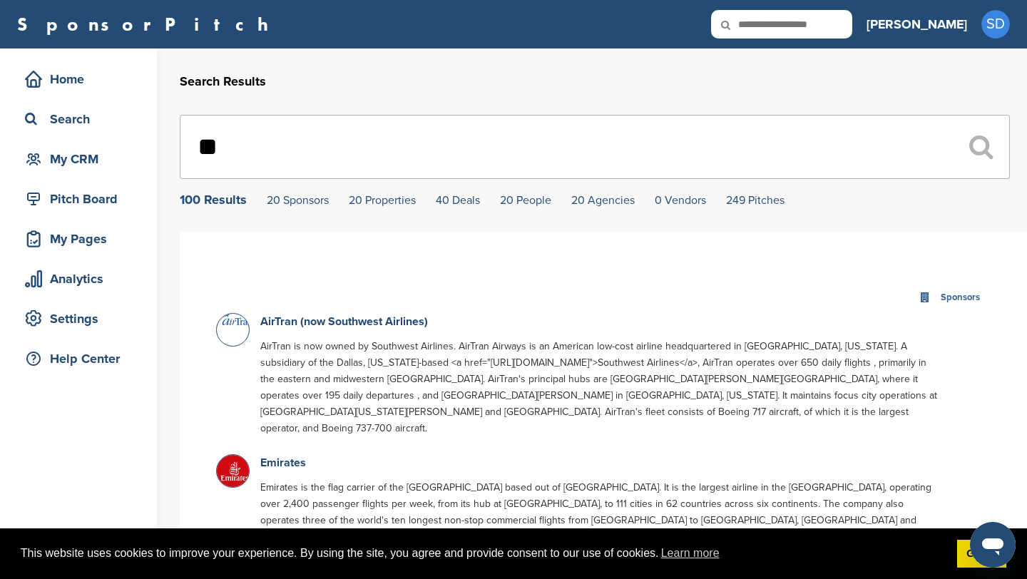
type input "*"
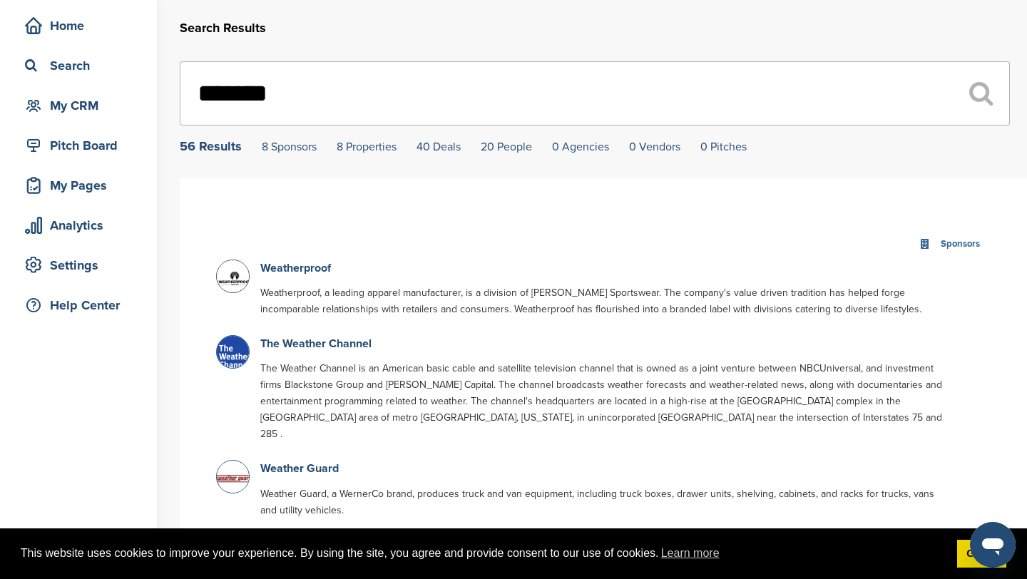
scroll to position [55, 0]
type input "*******"
click at [310, 341] on link "The Weather Channel" at bounding box center [315, 342] width 111 height 14
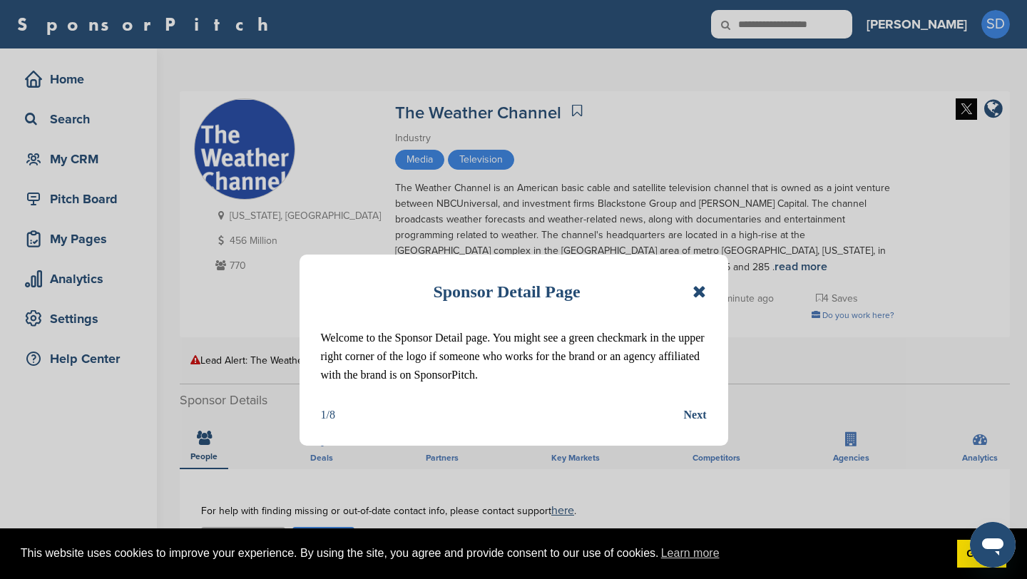
click at [703, 290] on icon at bounding box center [700, 291] width 14 height 17
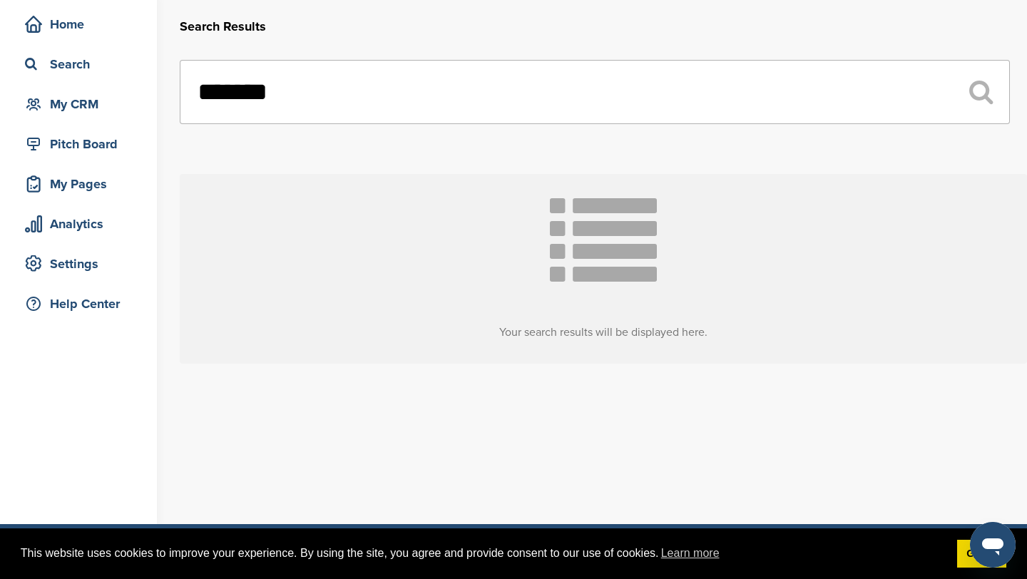
click at [317, 95] on input "*******" at bounding box center [595, 92] width 830 height 64
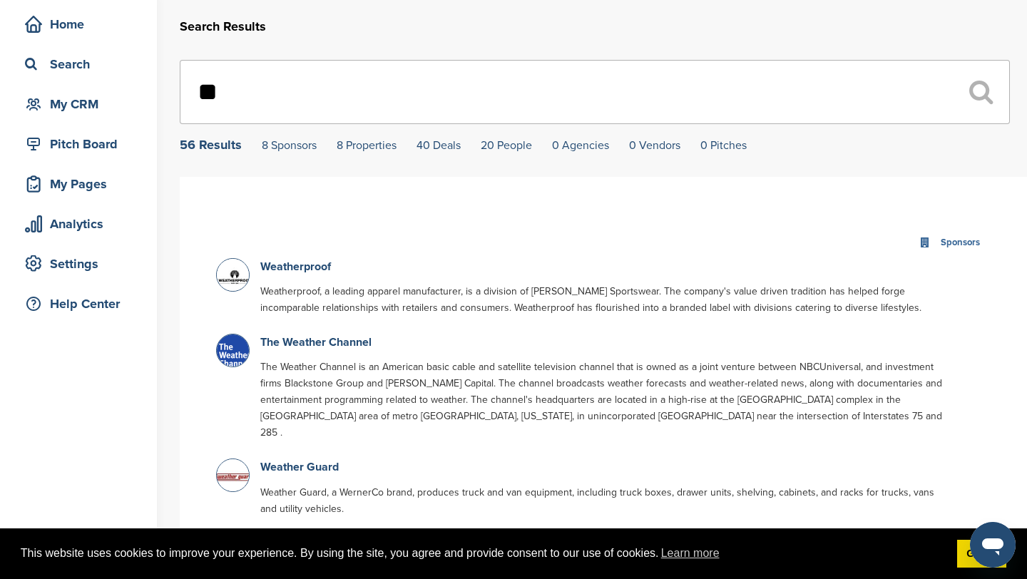
type input "*"
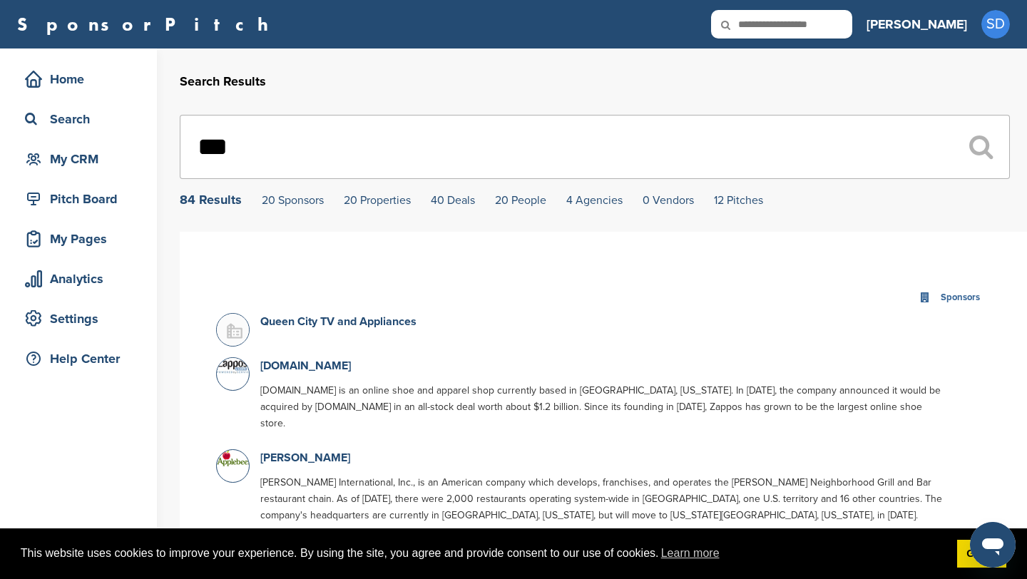
click at [356, 146] on input "***" at bounding box center [595, 147] width 830 height 64
type input "*"
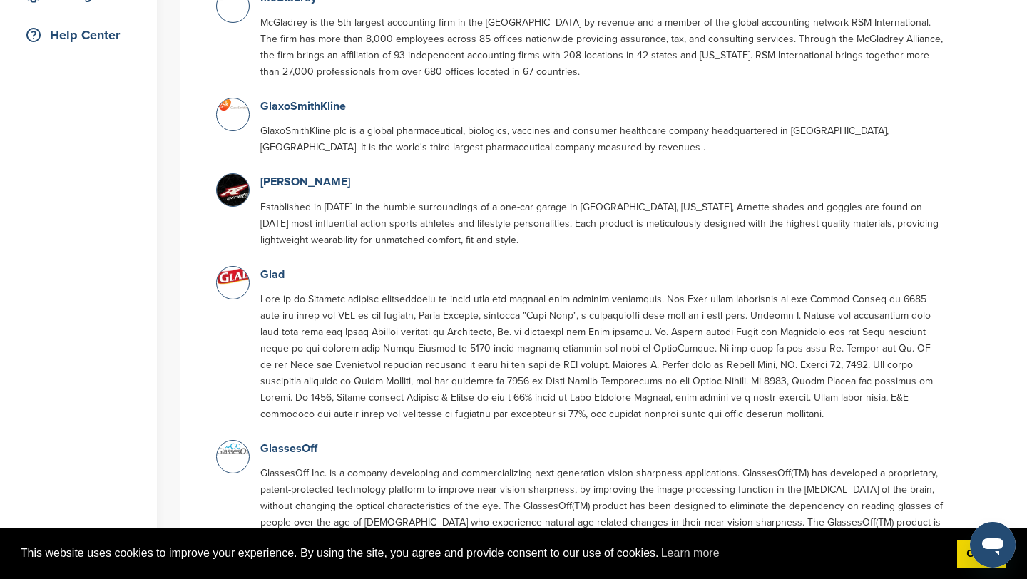
scroll to position [319, 0]
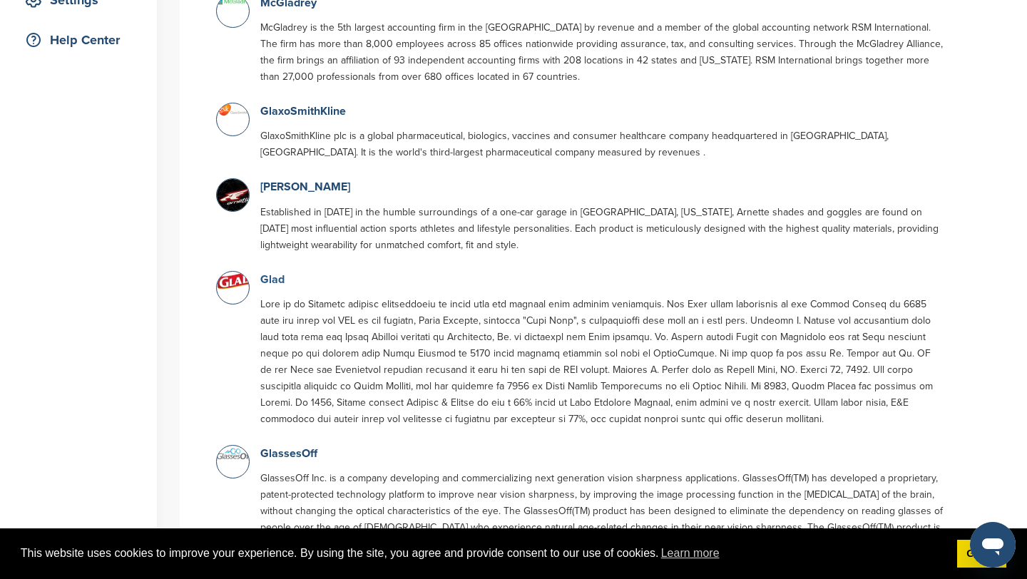
type input "*****"
click at [271, 283] on link "Glad" at bounding box center [272, 280] width 24 height 14
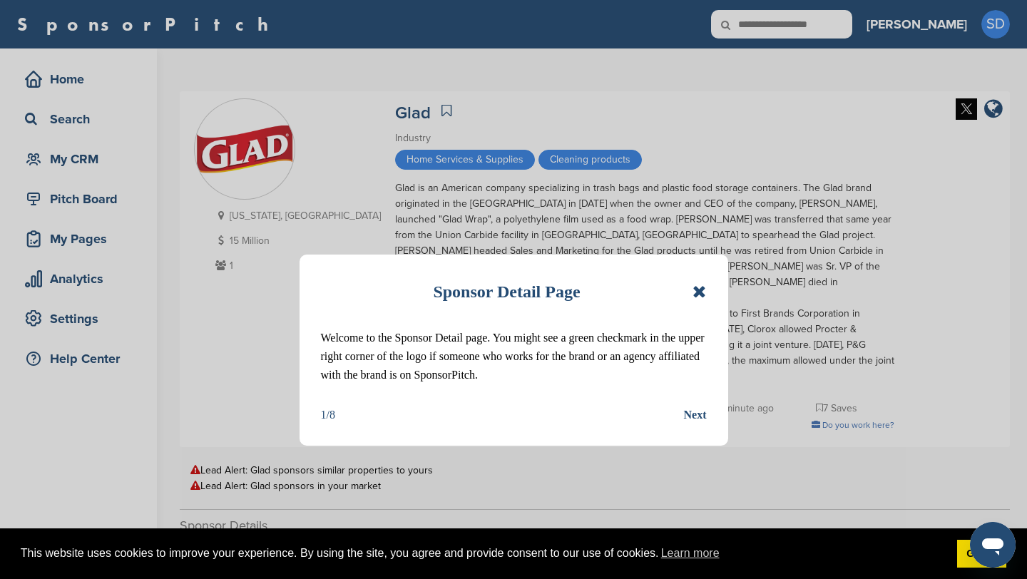
click at [700, 291] on icon at bounding box center [700, 291] width 14 height 17
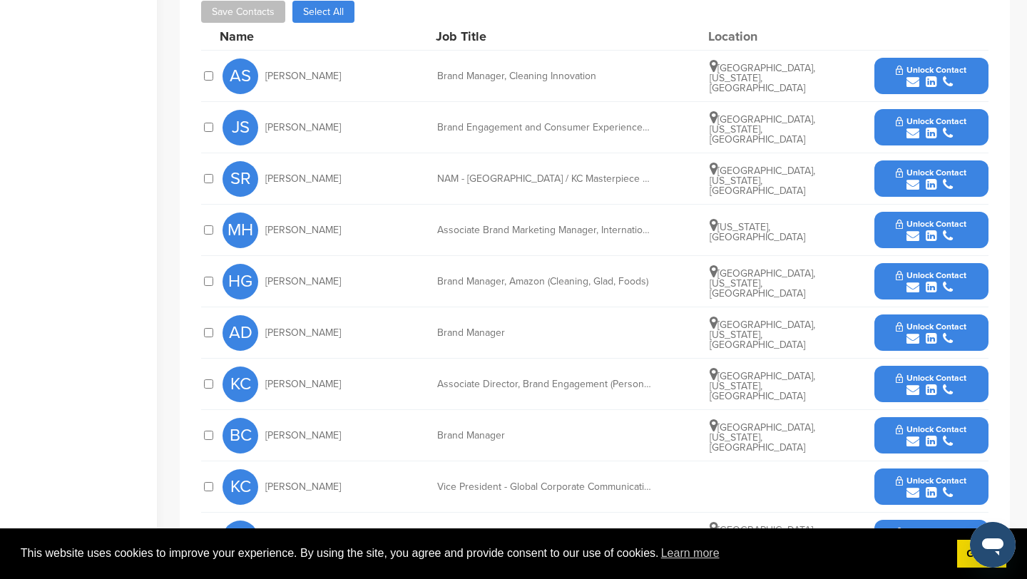
scroll to position [654, 0]
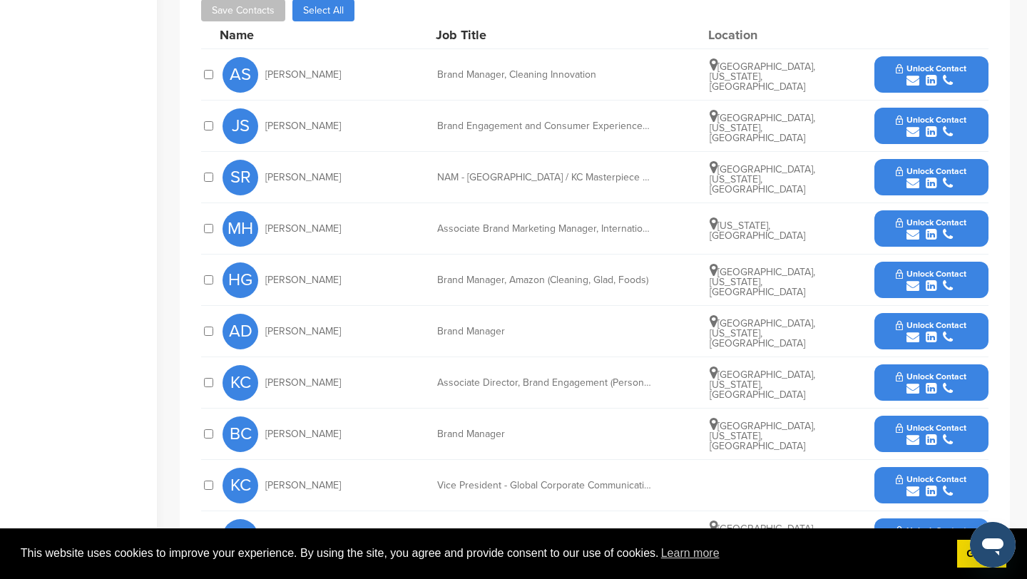
click at [907, 228] on icon "submit" at bounding box center [913, 234] width 13 height 13
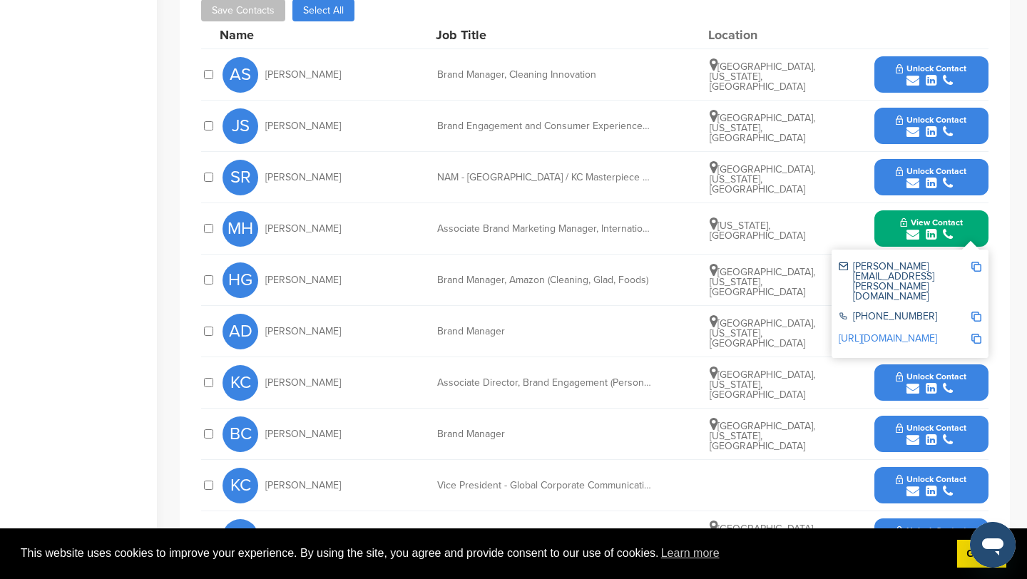
click at [975, 262] on img at bounding box center [977, 267] width 10 height 10
click at [886, 213] on button "View Contact" at bounding box center [931, 229] width 97 height 43
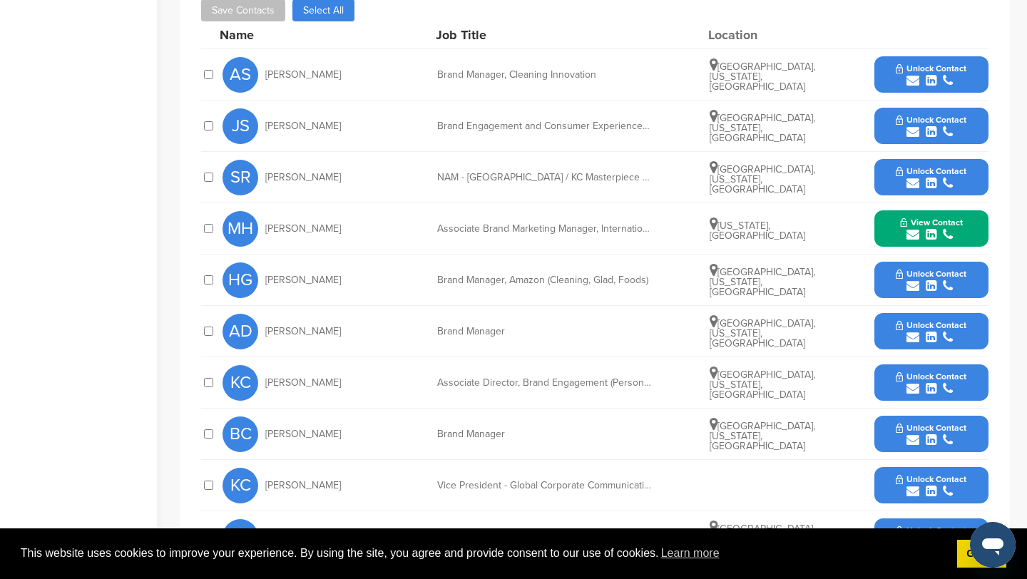
click at [915, 331] on icon "submit" at bounding box center [913, 337] width 13 height 13
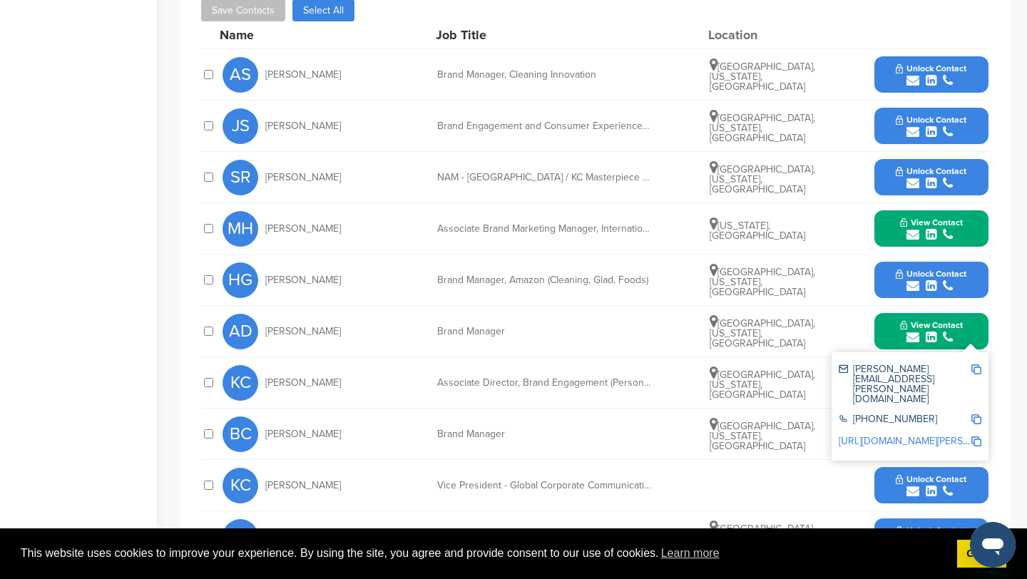
click at [973, 365] on img at bounding box center [977, 370] width 10 height 10
click at [889, 310] on button "View Contact" at bounding box center [931, 331] width 97 height 43
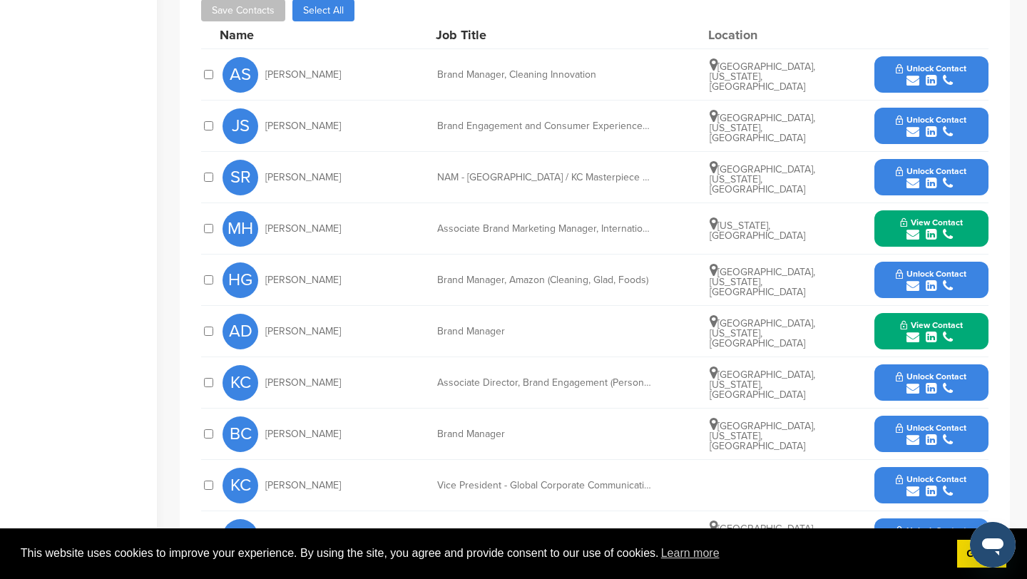
click at [914, 382] on icon "submit" at bounding box center [913, 388] width 13 height 13
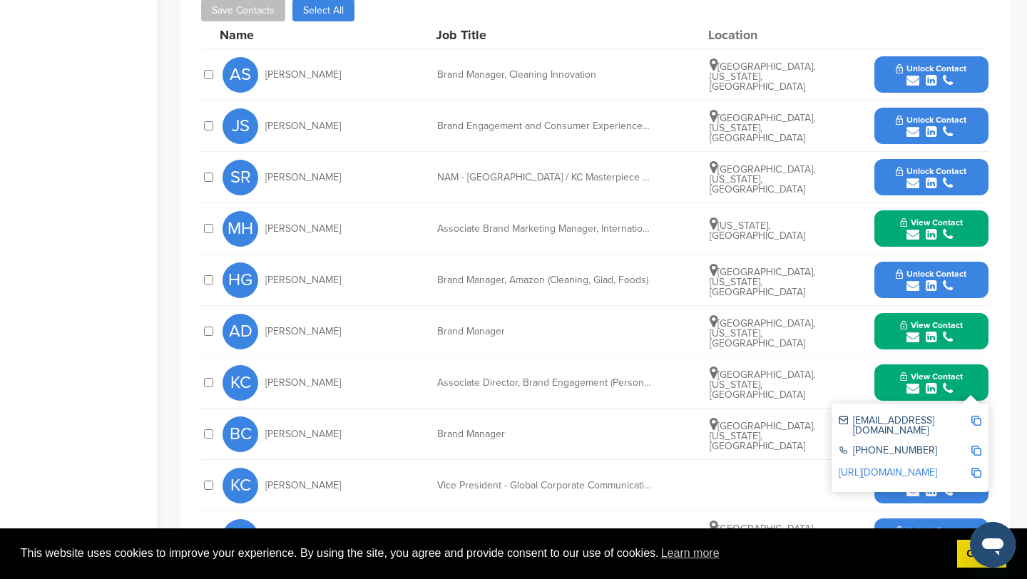
click at [976, 416] on img at bounding box center [977, 421] width 10 height 10
click at [891, 365] on button "View Contact" at bounding box center [931, 383] width 97 height 43
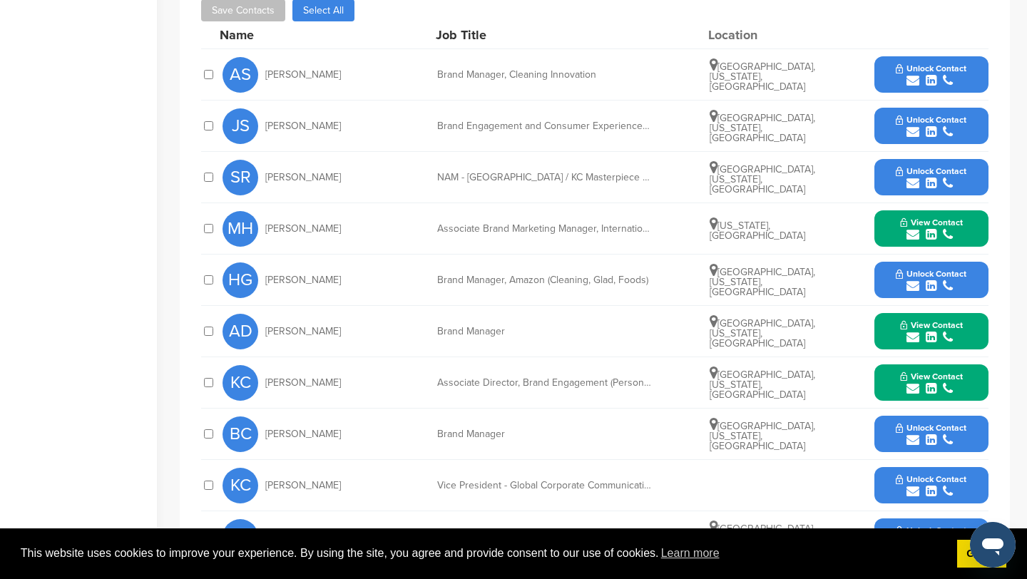
click at [912, 434] on icon "submit" at bounding box center [913, 440] width 13 height 13
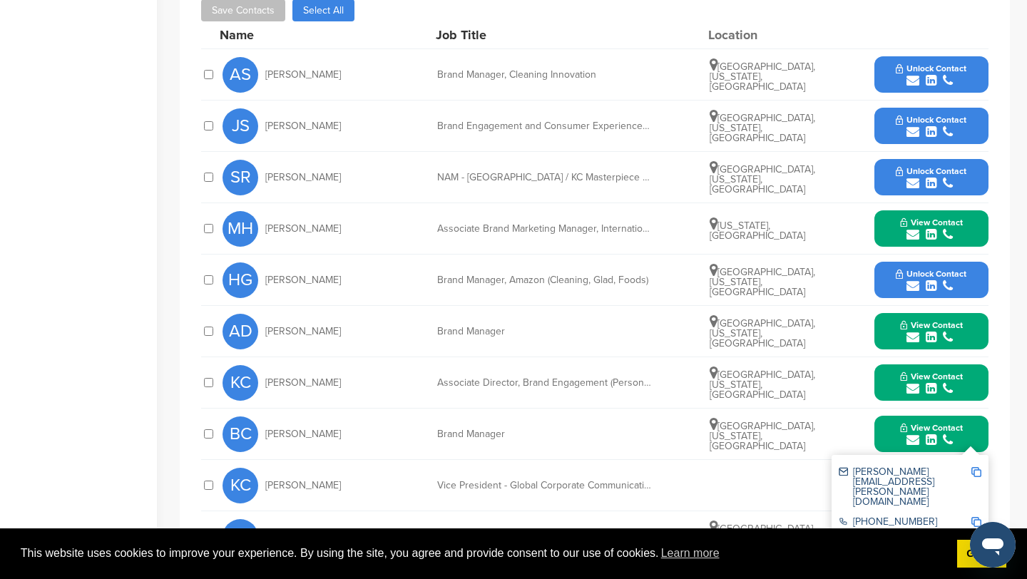
click at [975, 467] on img at bounding box center [977, 472] width 10 height 10
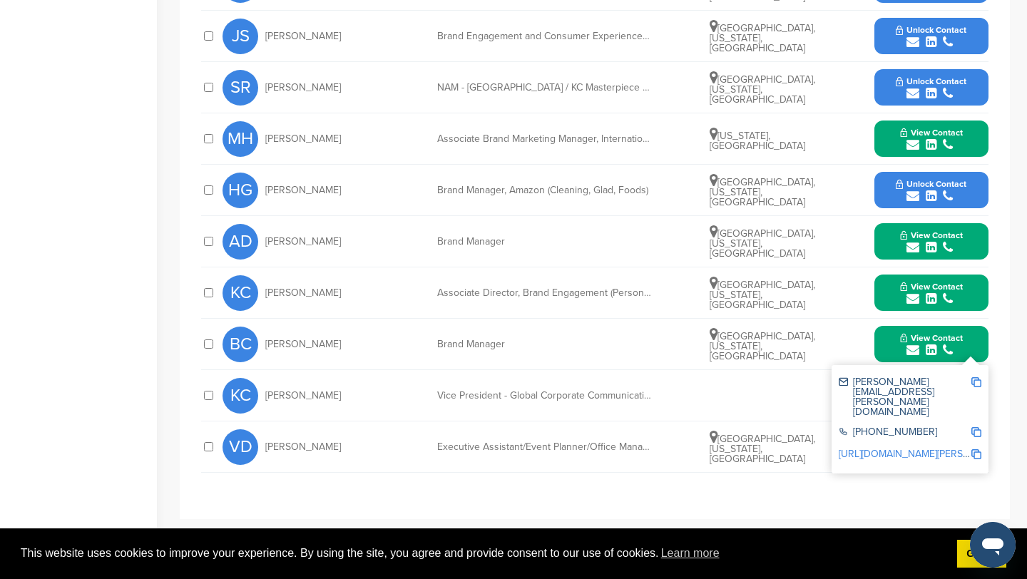
scroll to position [763, 0]
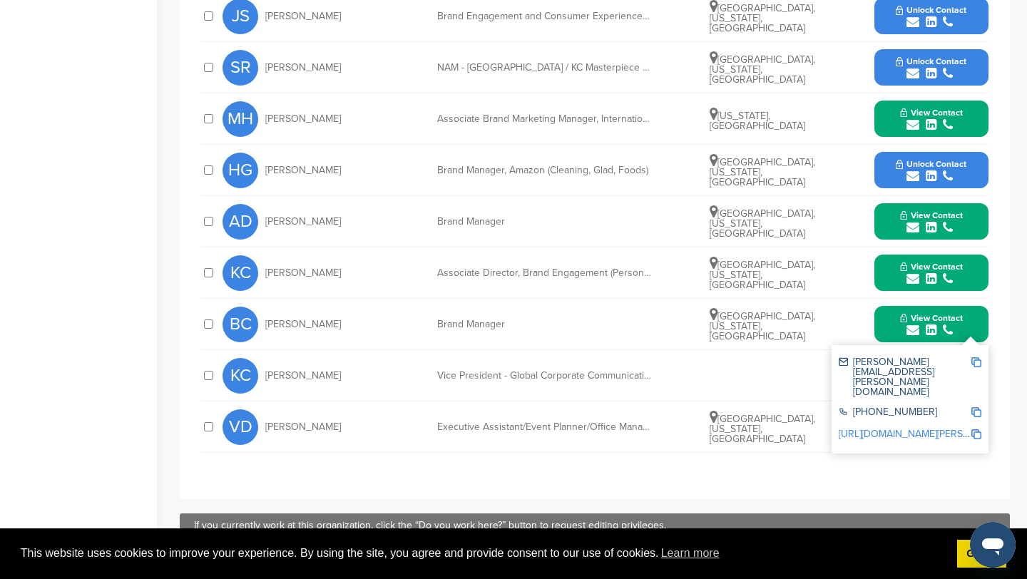
click at [891, 313] on button "View Contact" at bounding box center [931, 324] width 97 height 43
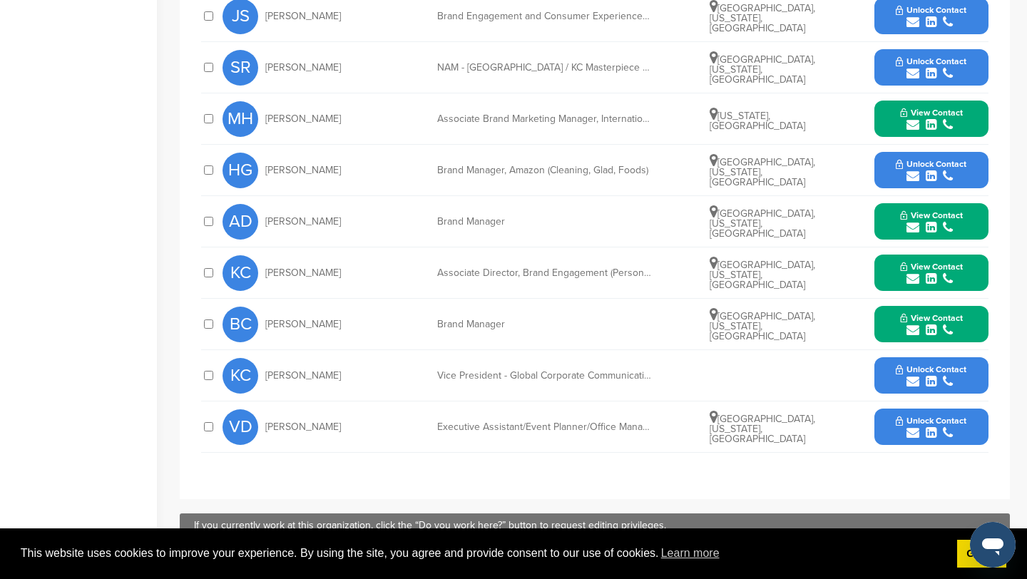
click at [913, 427] on icon "submit" at bounding box center [913, 433] width 13 height 13
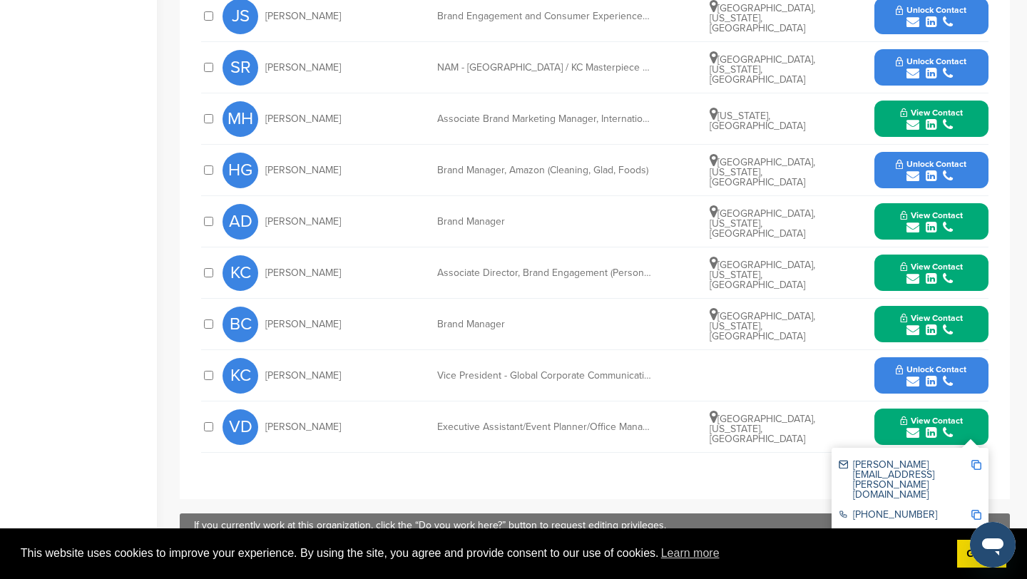
click at [977, 460] on img at bounding box center [977, 465] width 10 height 10
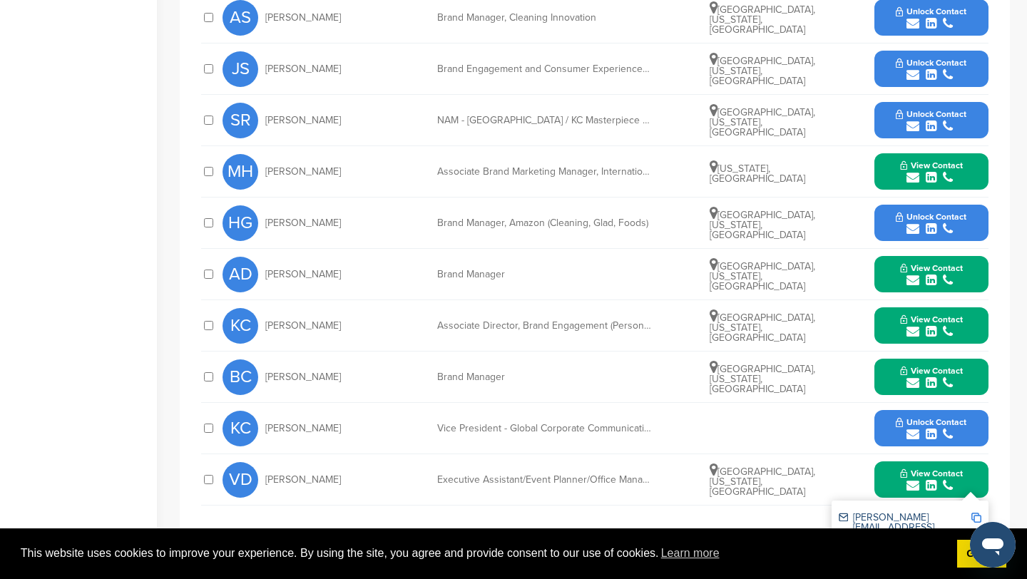
scroll to position [679, 0]
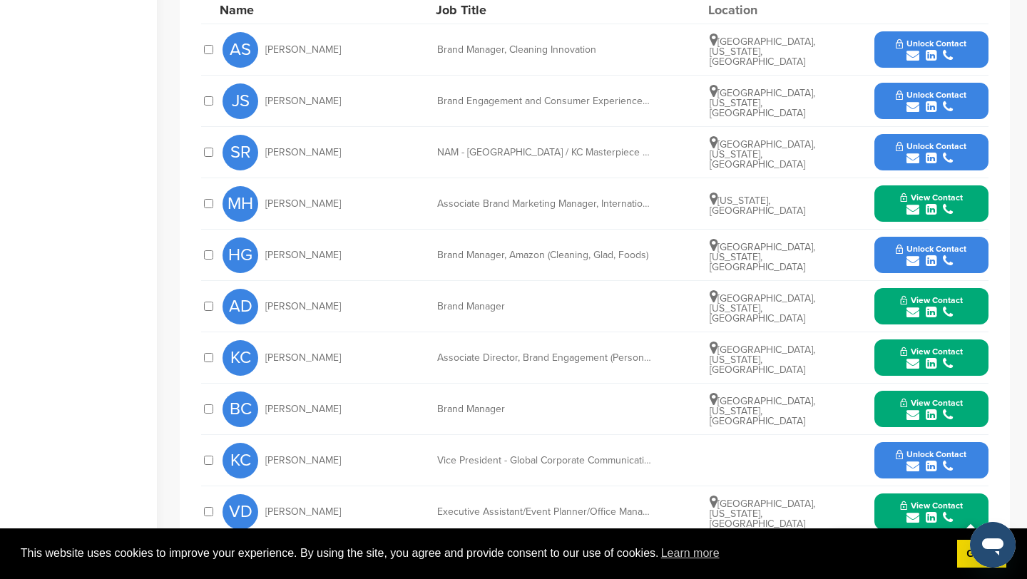
click at [916, 255] on icon "submit" at bounding box center [913, 261] width 13 height 13
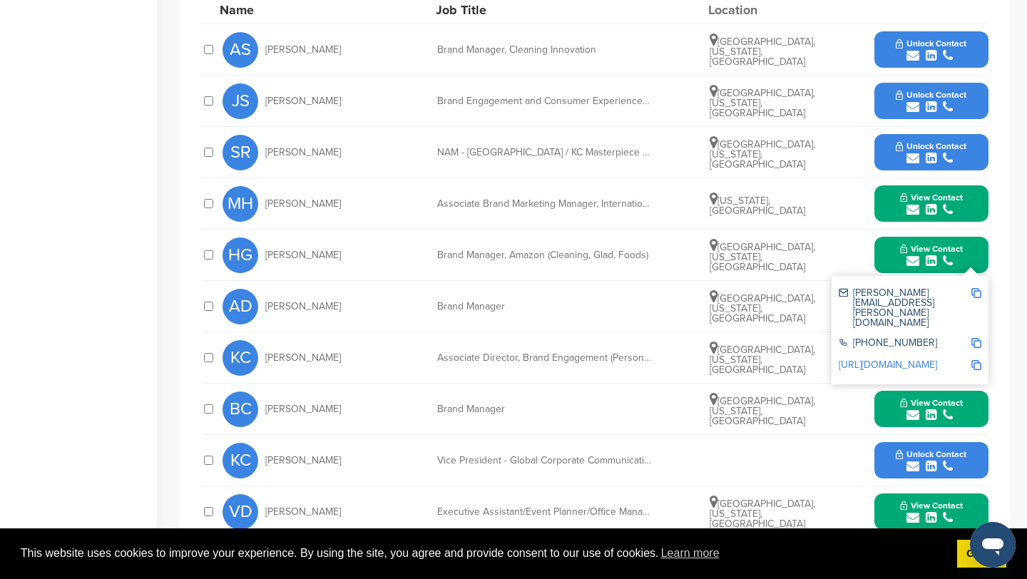
click at [976, 288] on img at bounding box center [977, 293] width 10 height 10
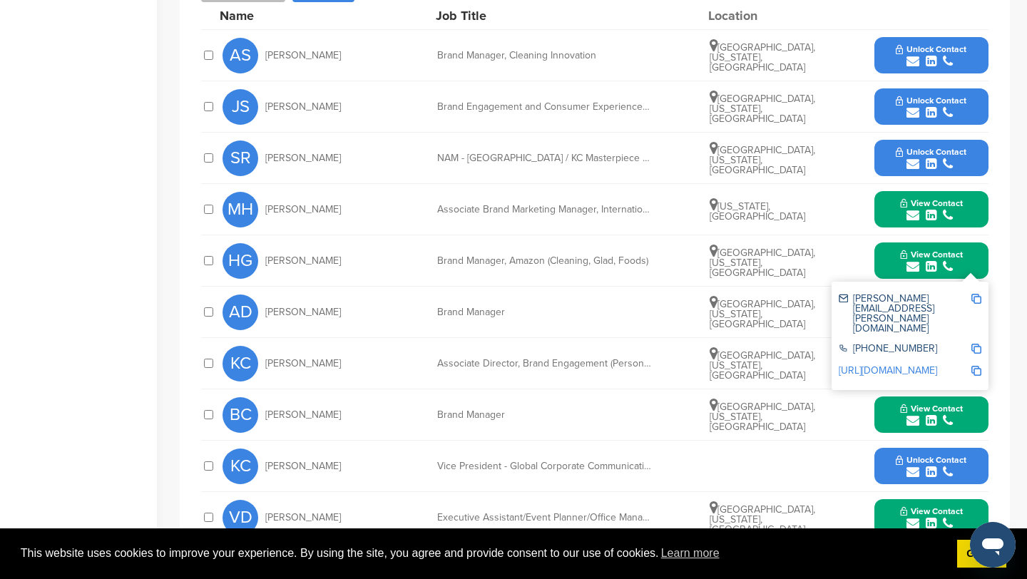
scroll to position [672, 0]
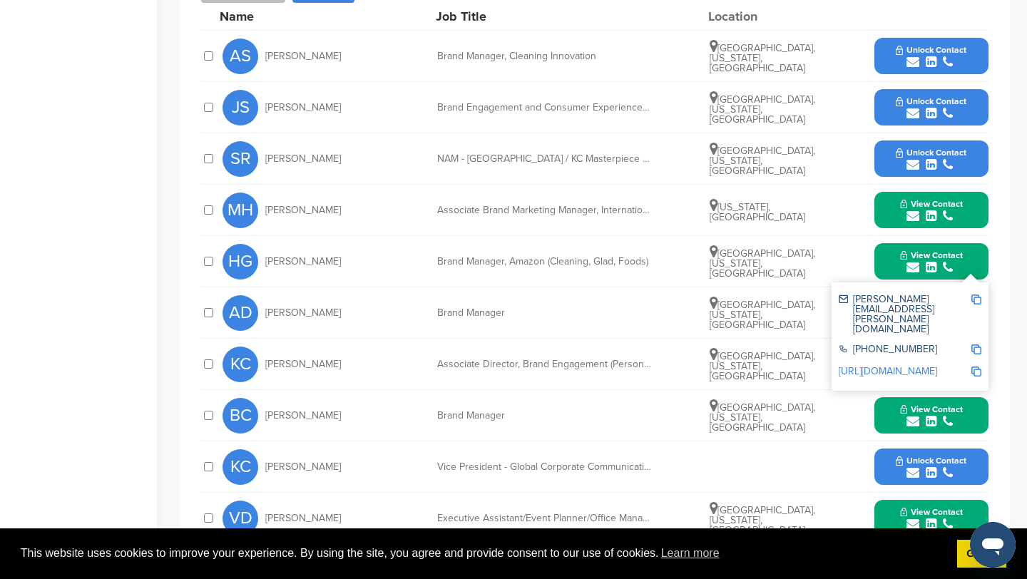
click at [914, 210] on icon "submit" at bounding box center [913, 216] width 13 height 13
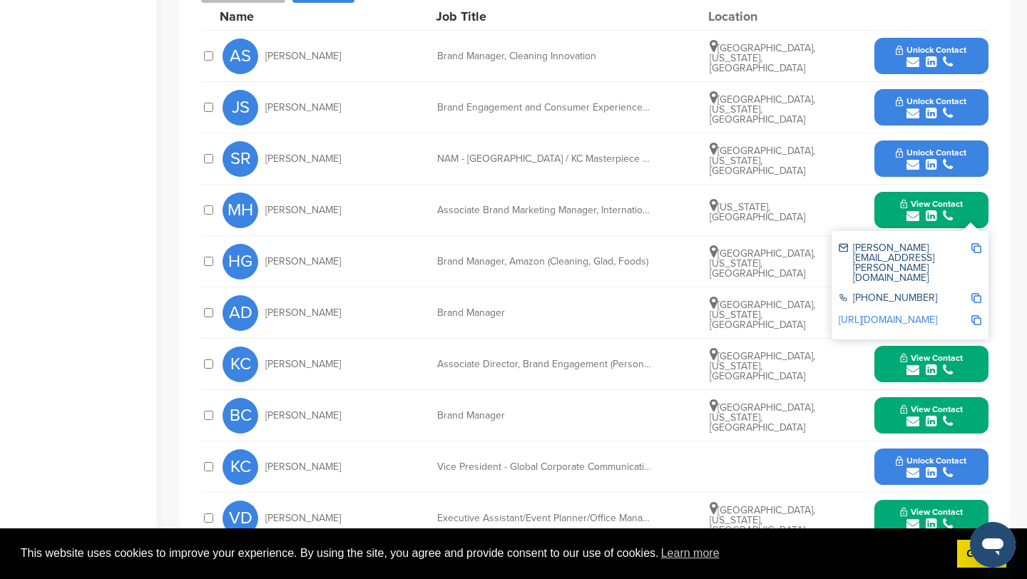
click at [980, 243] on img at bounding box center [977, 248] width 10 height 10
click at [888, 197] on button "View Contact" at bounding box center [931, 210] width 97 height 43
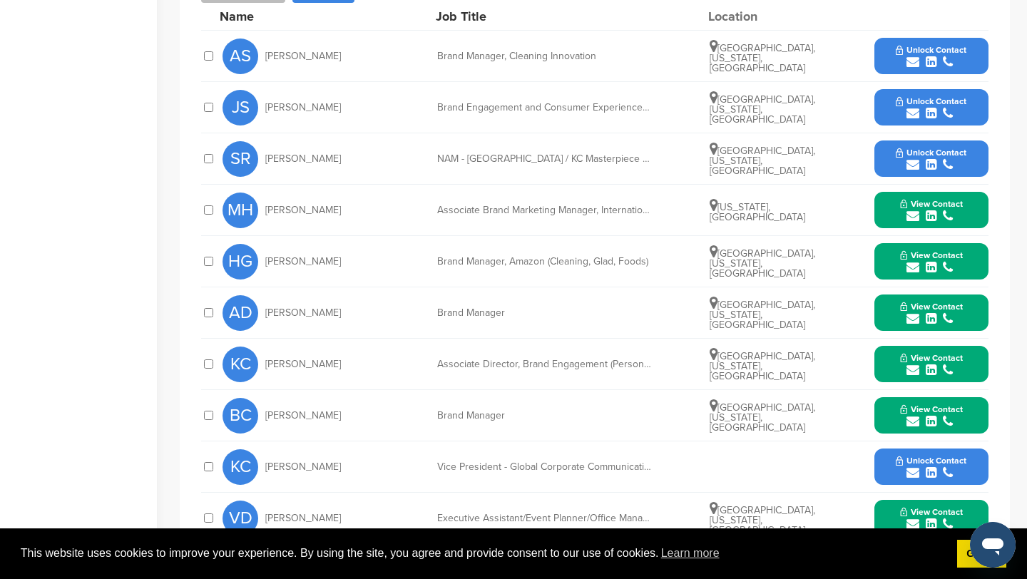
click at [911, 261] on icon "submit" at bounding box center [913, 267] width 13 height 13
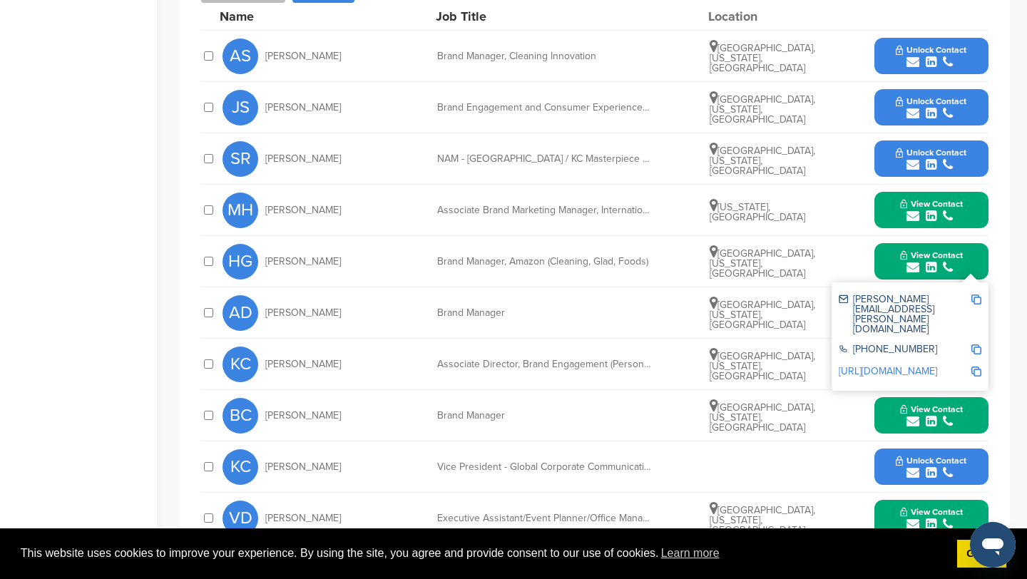
click at [973, 295] on img at bounding box center [977, 300] width 10 height 10
click at [897, 240] on button "View Contact" at bounding box center [931, 261] width 97 height 43
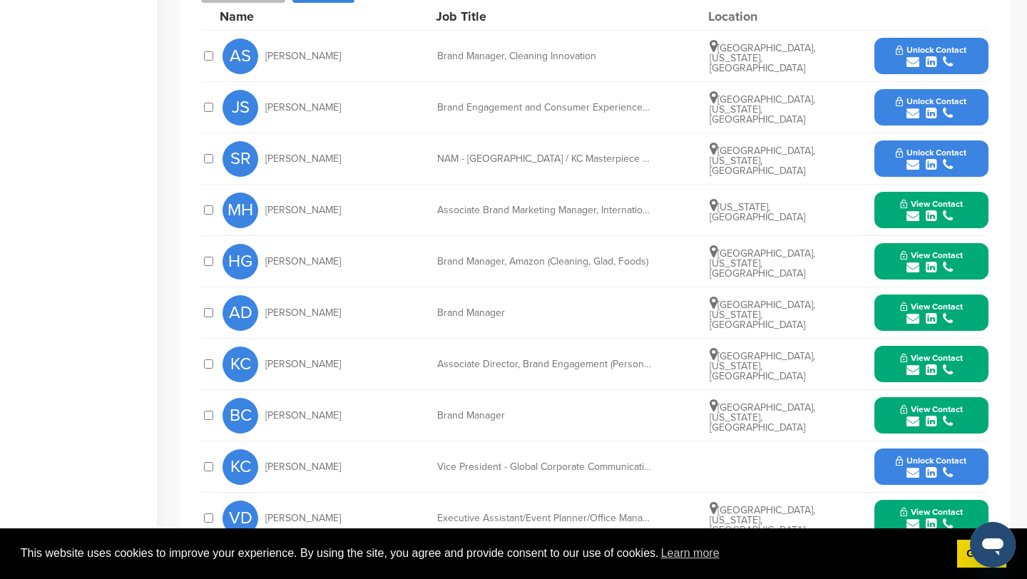
click at [918, 313] on icon "submit" at bounding box center [913, 319] width 13 height 13
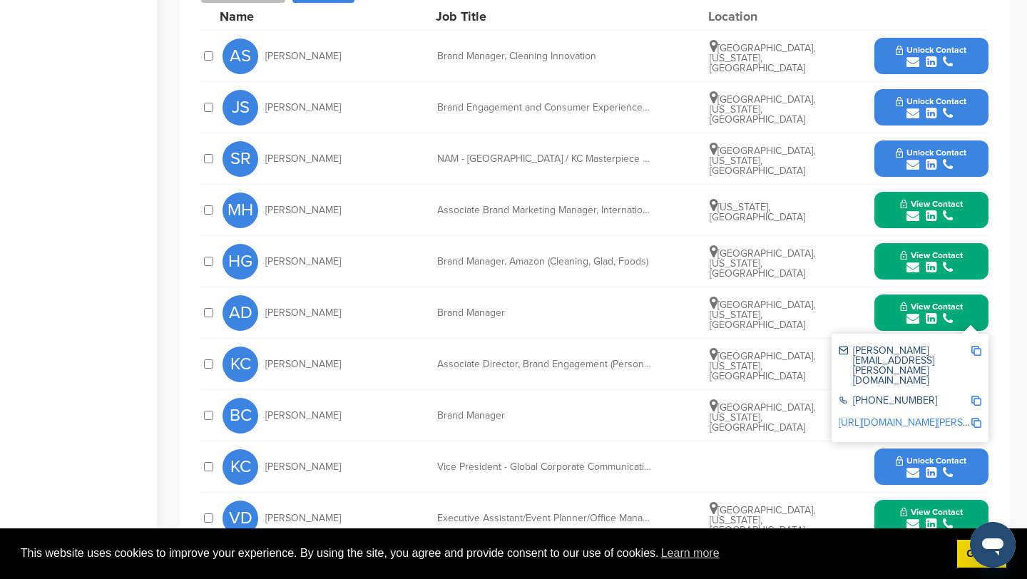
click at [979, 346] on img at bounding box center [977, 351] width 10 height 10
click at [890, 292] on button "View Contact" at bounding box center [931, 313] width 97 height 43
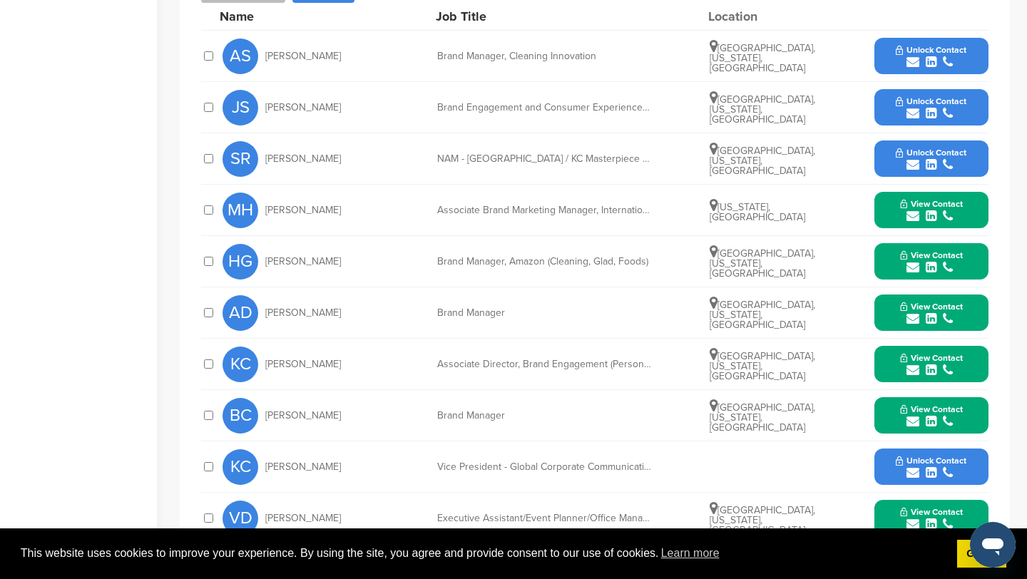
click at [915, 364] on icon "submit" at bounding box center [913, 370] width 13 height 13
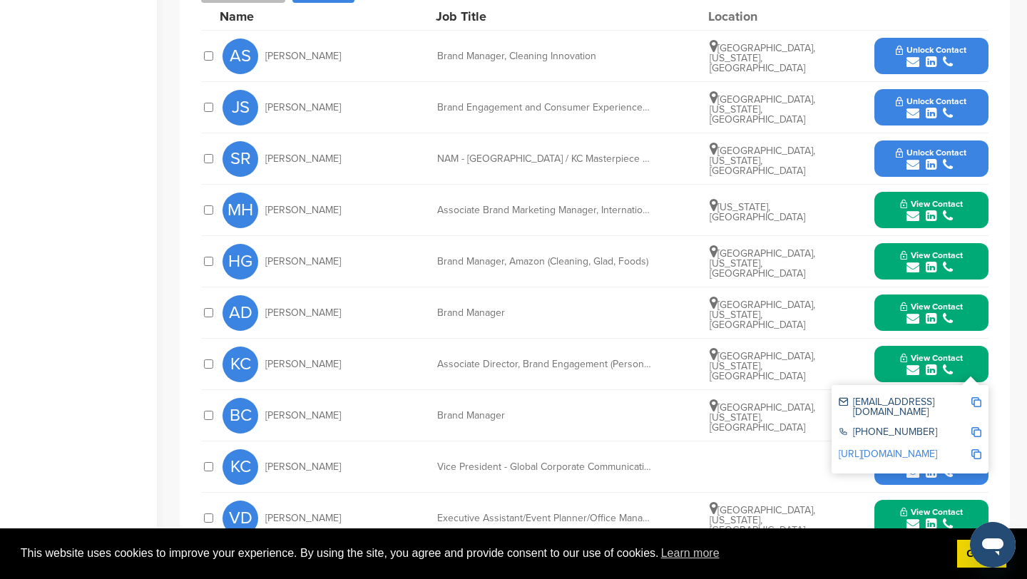
click at [977, 397] on img at bounding box center [977, 402] width 10 height 10
click at [889, 350] on button "View Contact" at bounding box center [931, 364] width 97 height 43
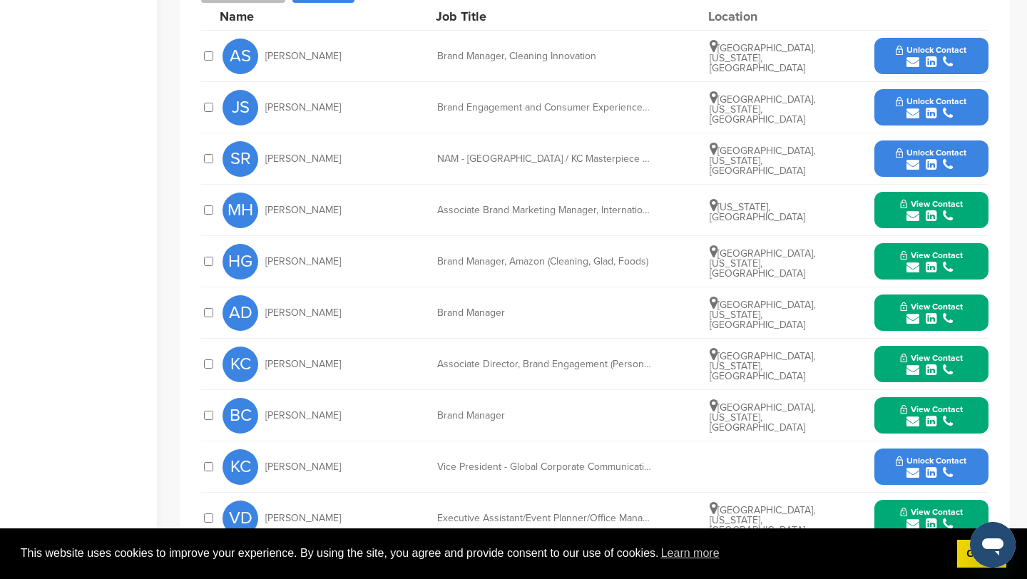
click at [915, 415] on icon "submit" at bounding box center [913, 421] width 13 height 13
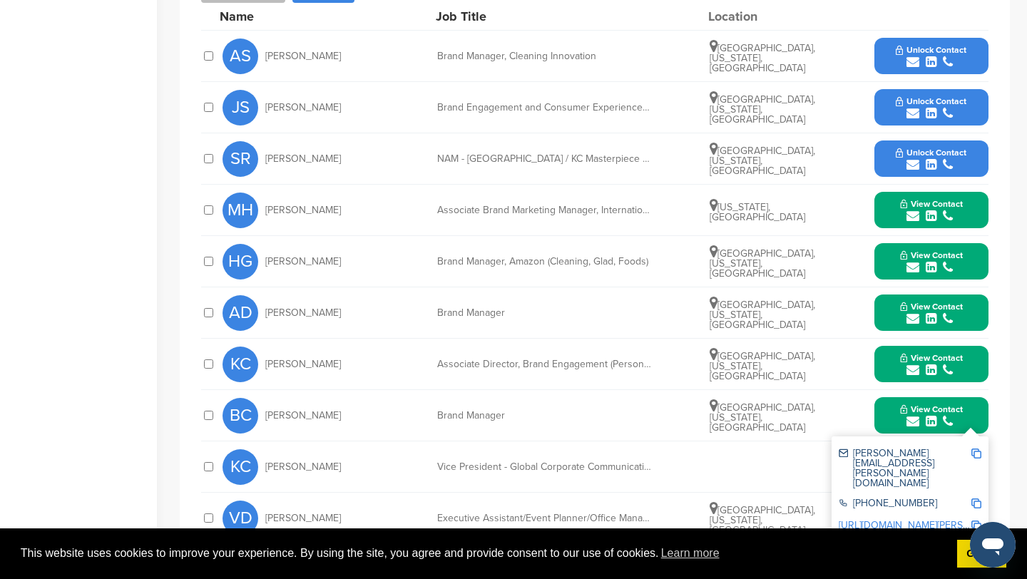
click at [975, 449] on img at bounding box center [977, 454] width 10 height 10
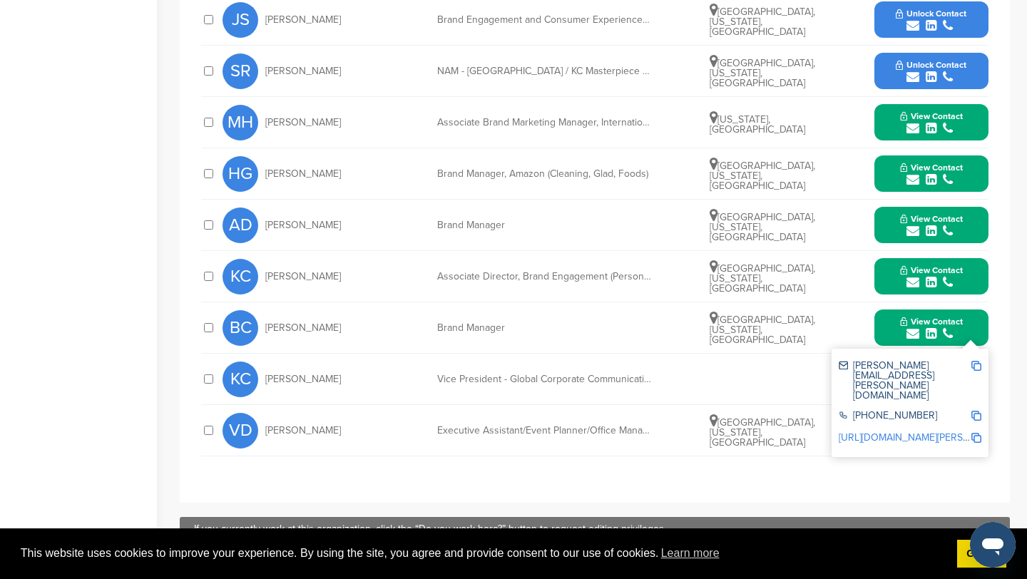
scroll to position [790, 0]
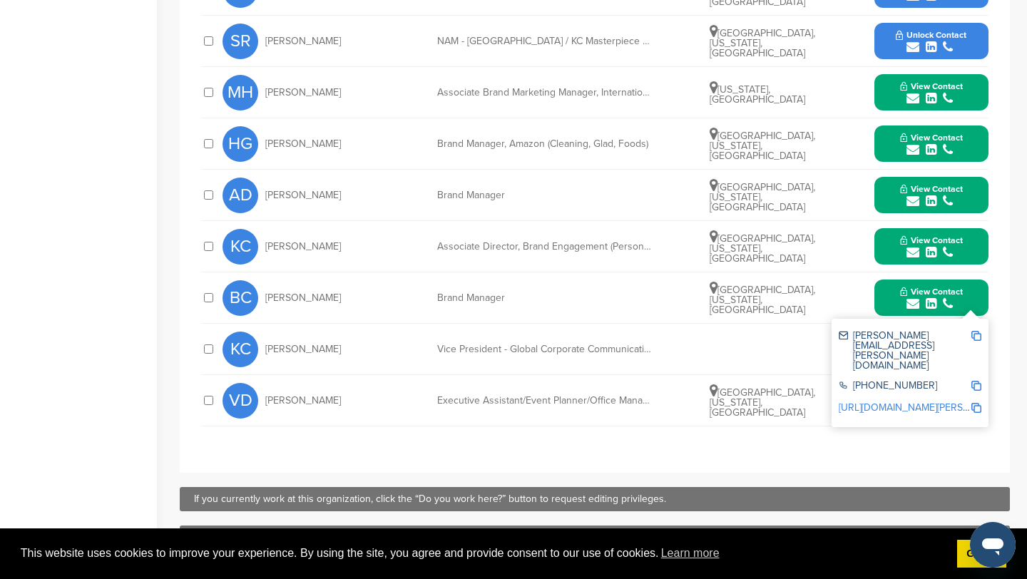
click at [914, 400] on icon "submit" at bounding box center [913, 406] width 13 height 13
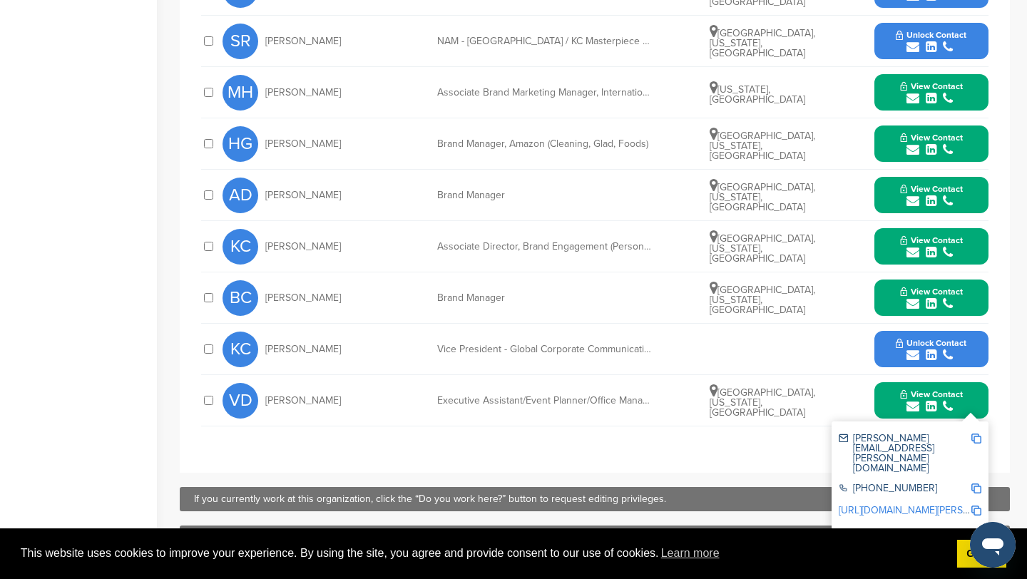
click at [978, 434] on img at bounding box center [977, 439] width 10 height 10
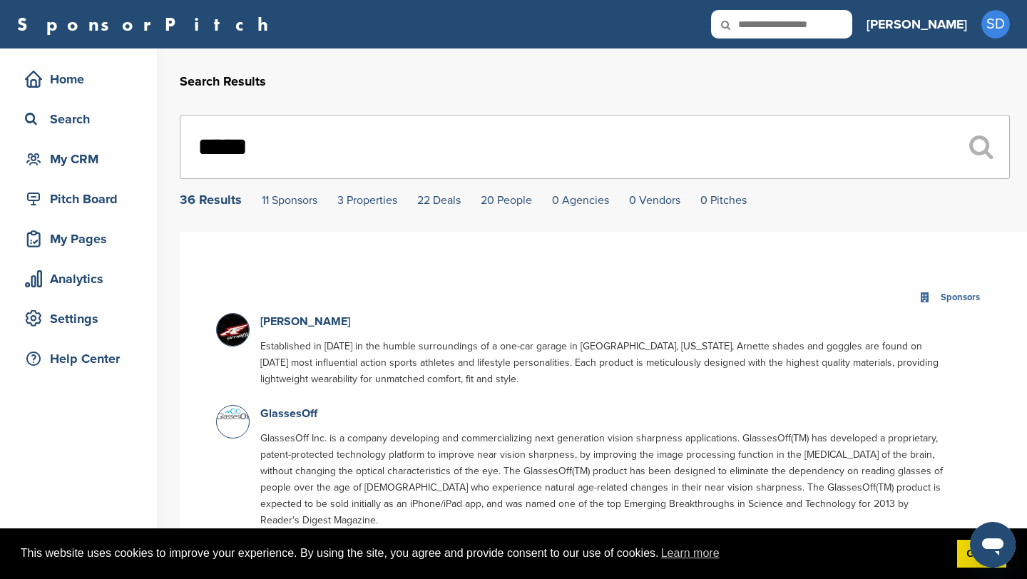
click at [398, 160] on input "*****" at bounding box center [595, 147] width 830 height 64
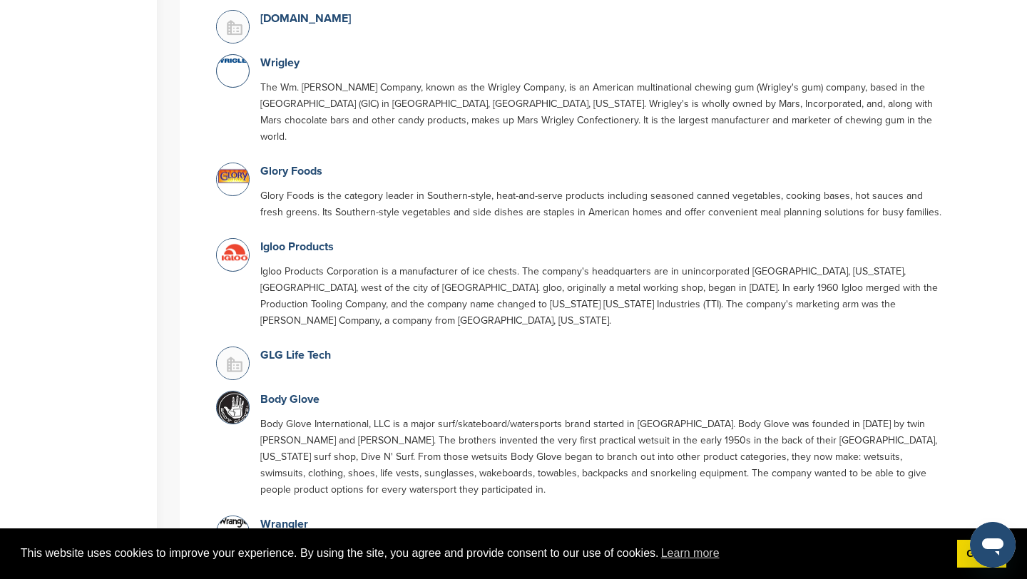
scroll to position [1121, 0]
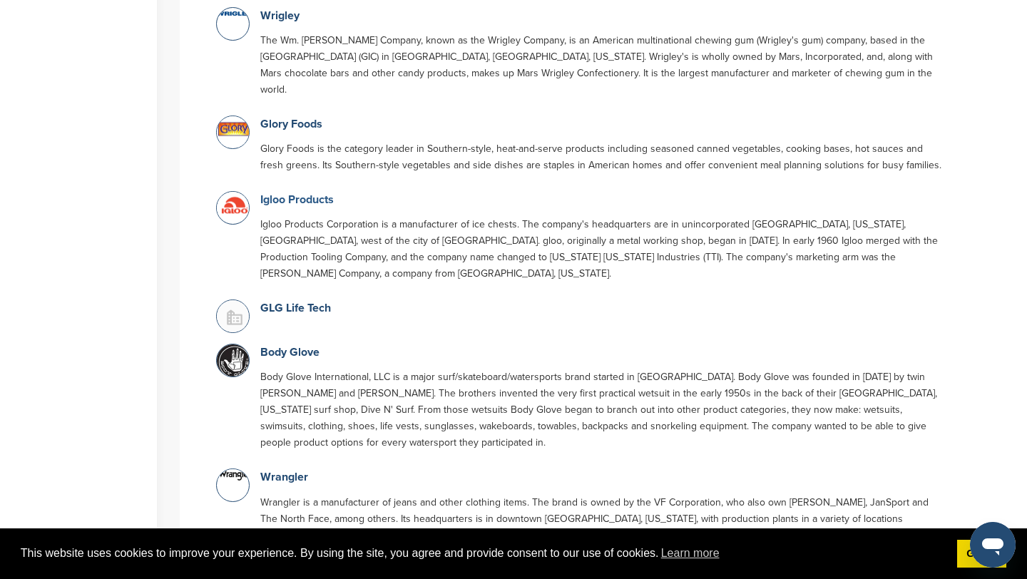
type input "****"
click at [306, 193] on link "Igloo Products" at bounding box center [296, 200] width 73 height 14
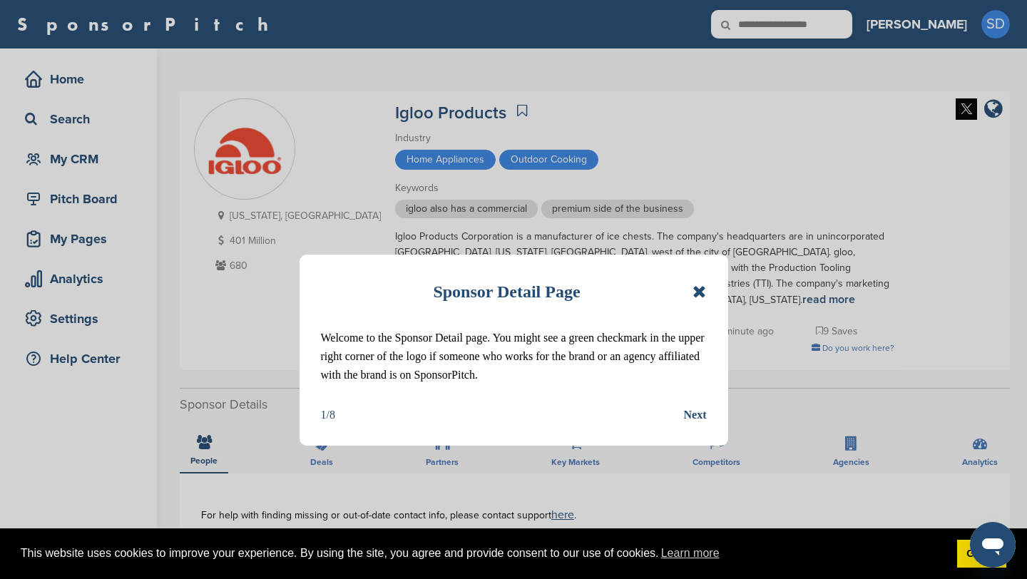
click at [699, 293] on icon at bounding box center [700, 291] width 14 height 17
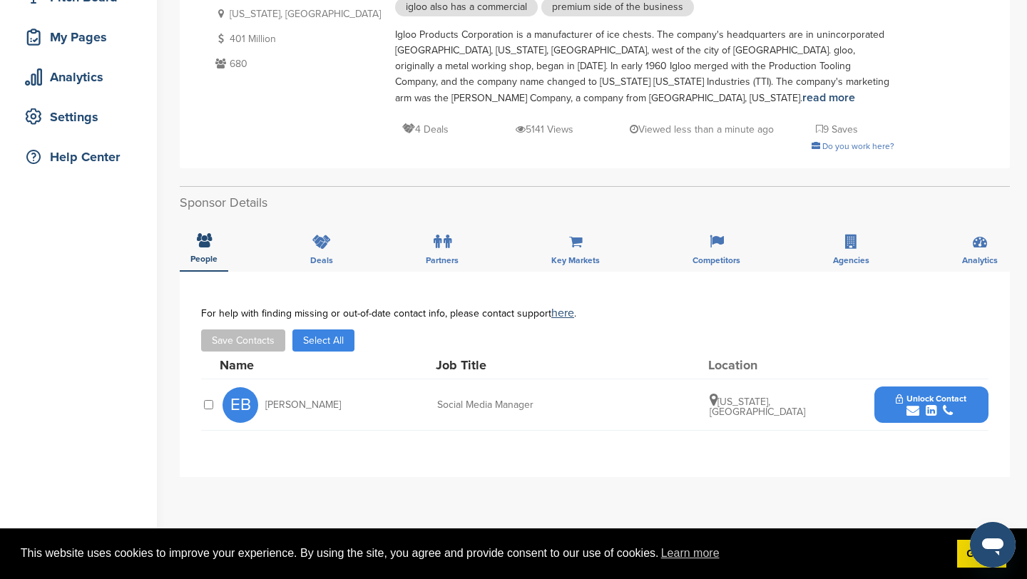
scroll to position [283, 0]
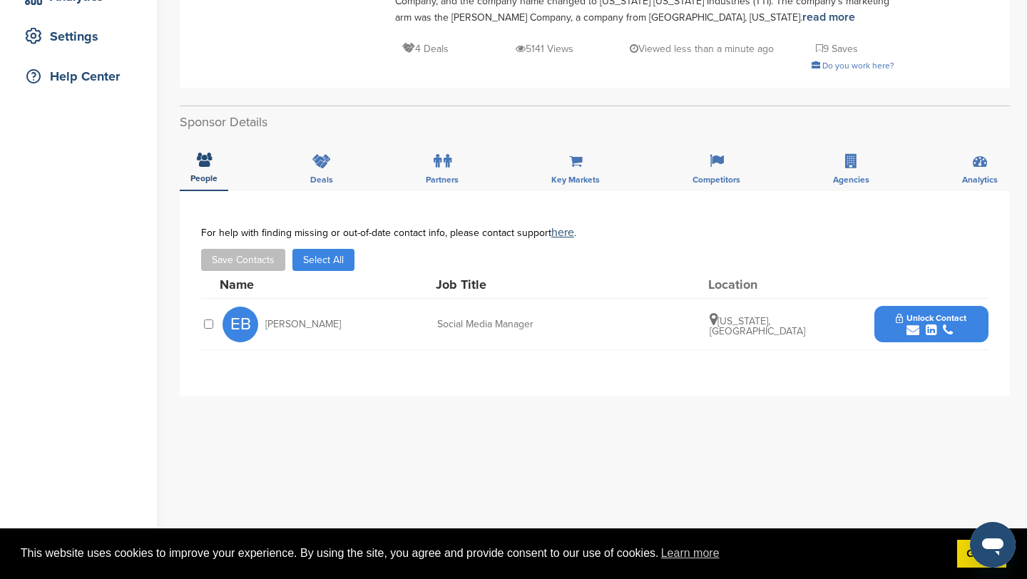
click at [912, 333] on icon "submit" at bounding box center [913, 330] width 13 height 13
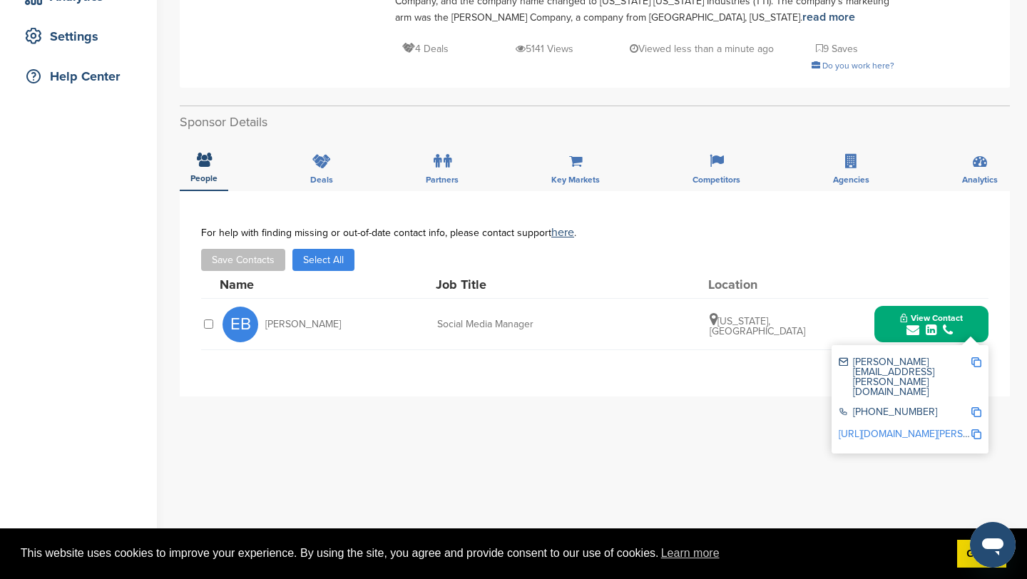
click at [982, 362] on div "[PERSON_NAME][EMAIL_ADDRESS][PERSON_NAME][DOMAIN_NAME] [PHONE_NUMBER] [URL][DOM…" at bounding box center [910, 399] width 157 height 108
click at [977, 362] on img at bounding box center [977, 362] width 10 height 10
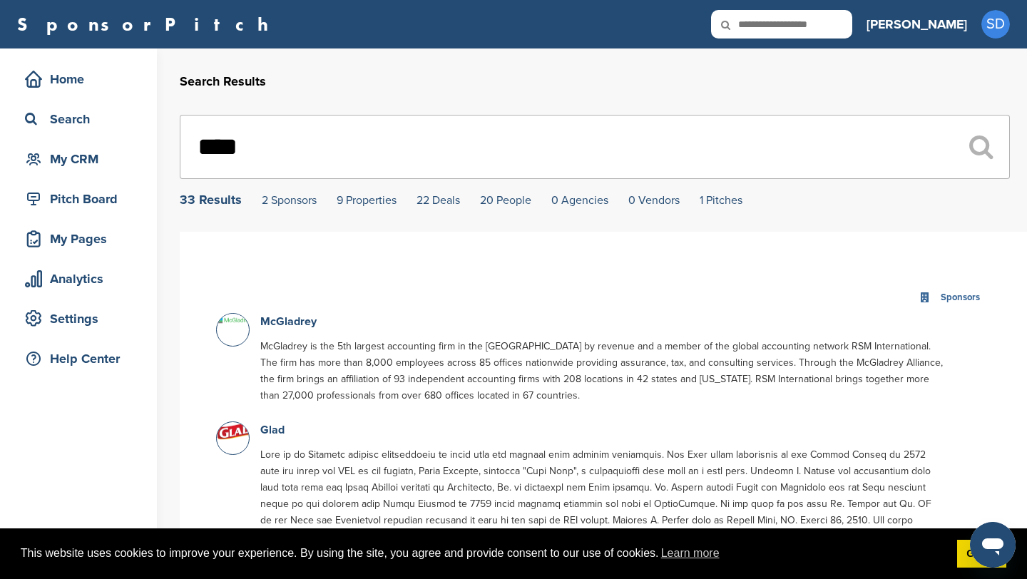
click at [275, 149] on input "****" at bounding box center [595, 147] width 830 height 64
type input "*"
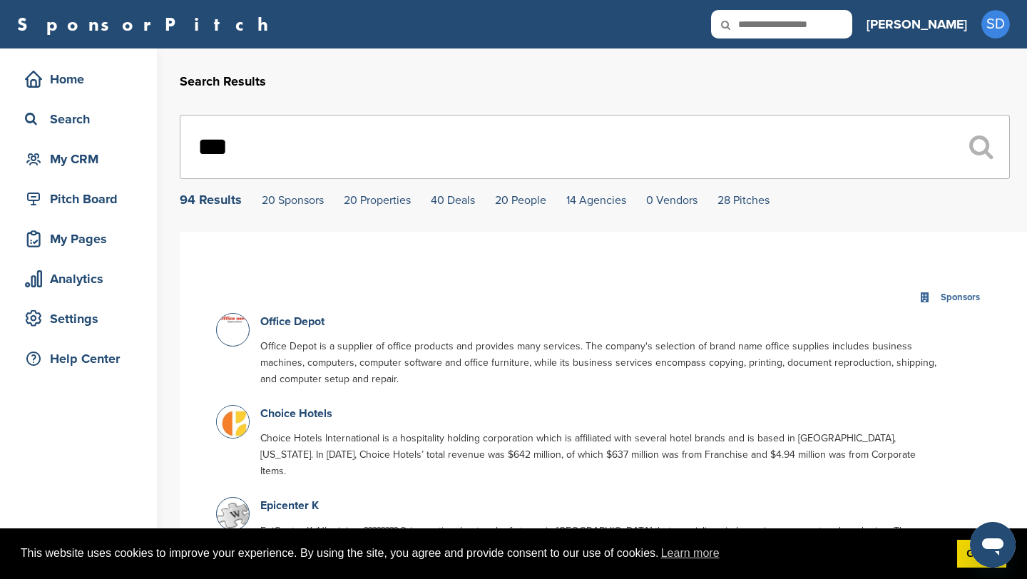
click at [308, 133] on input "***" at bounding box center [595, 147] width 830 height 64
type input "*"
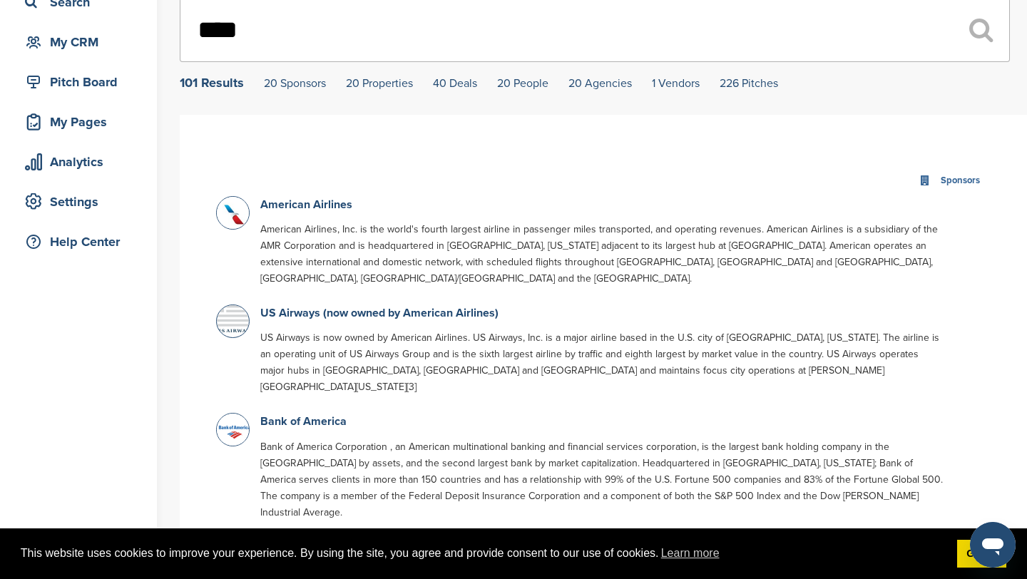
scroll to position [63, 0]
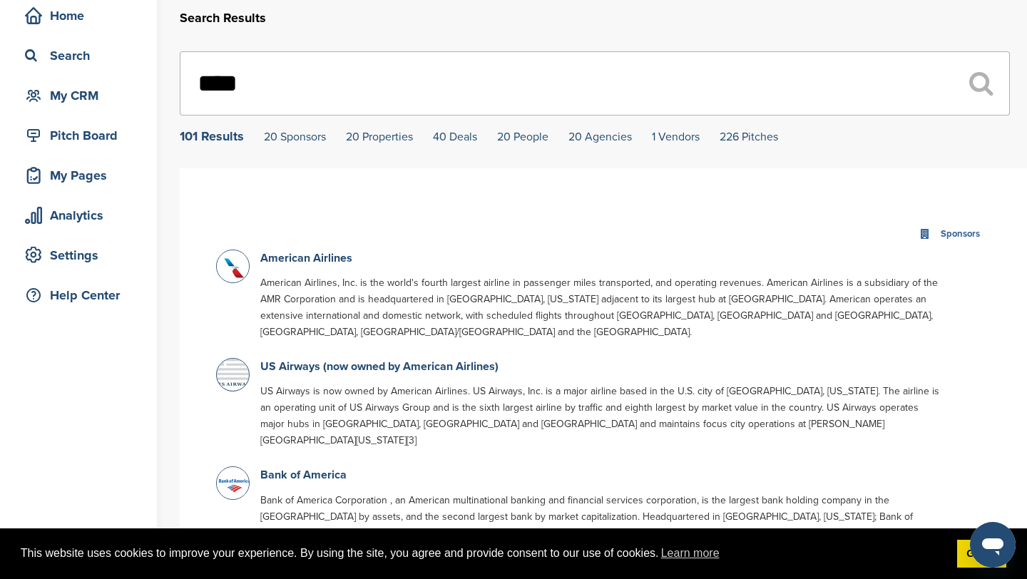
click at [304, 77] on input "****" at bounding box center [595, 83] width 830 height 64
type input "*"
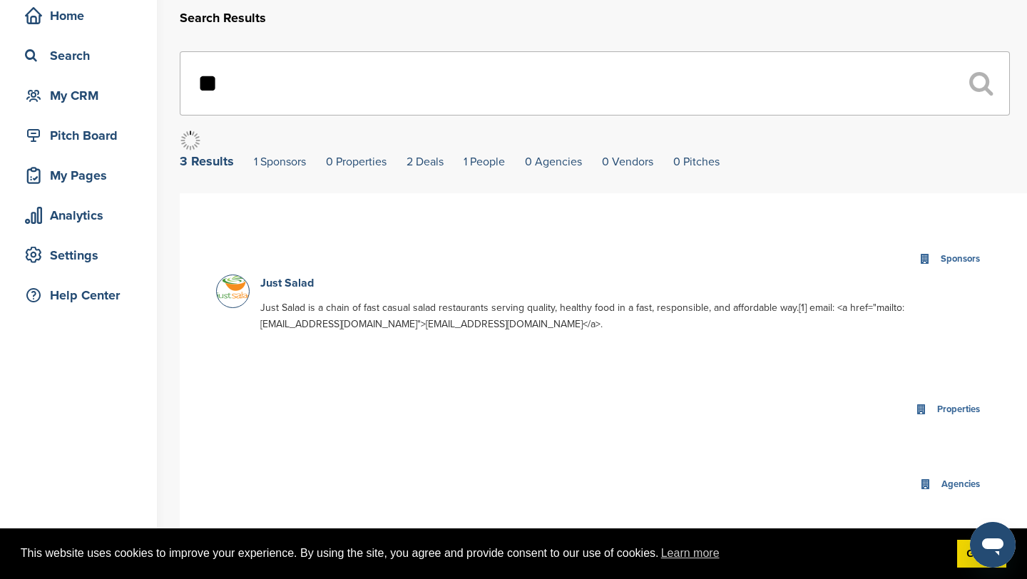
type input "*"
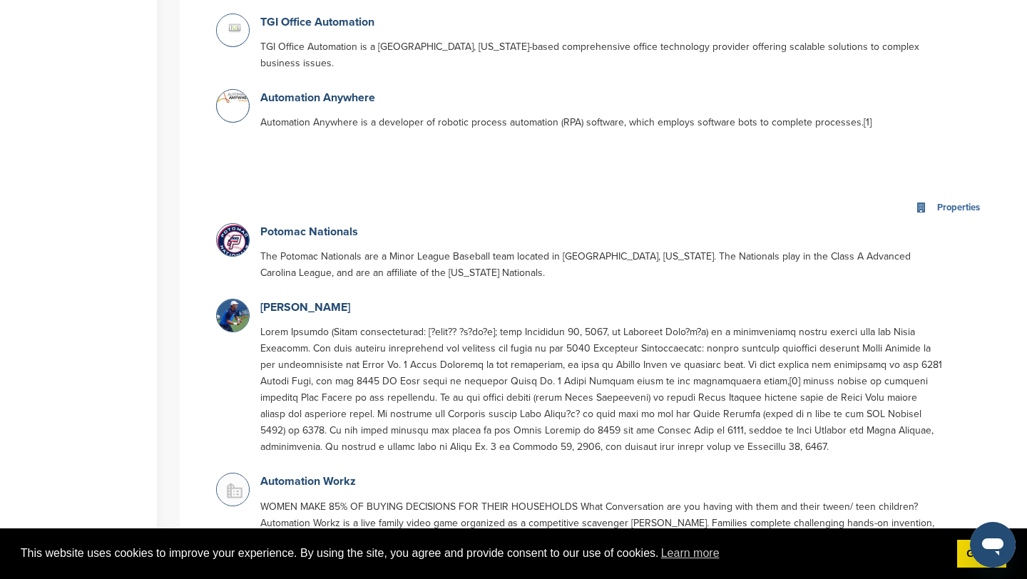
scroll to position [0, 0]
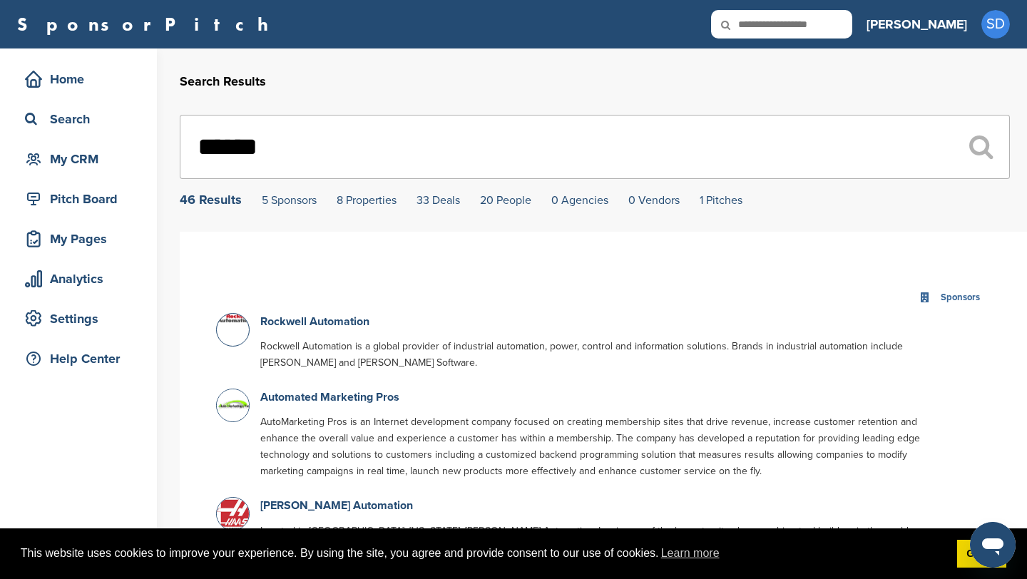
click at [341, 153] on input "******" at bounding box center [595, 147] width 830 height 64
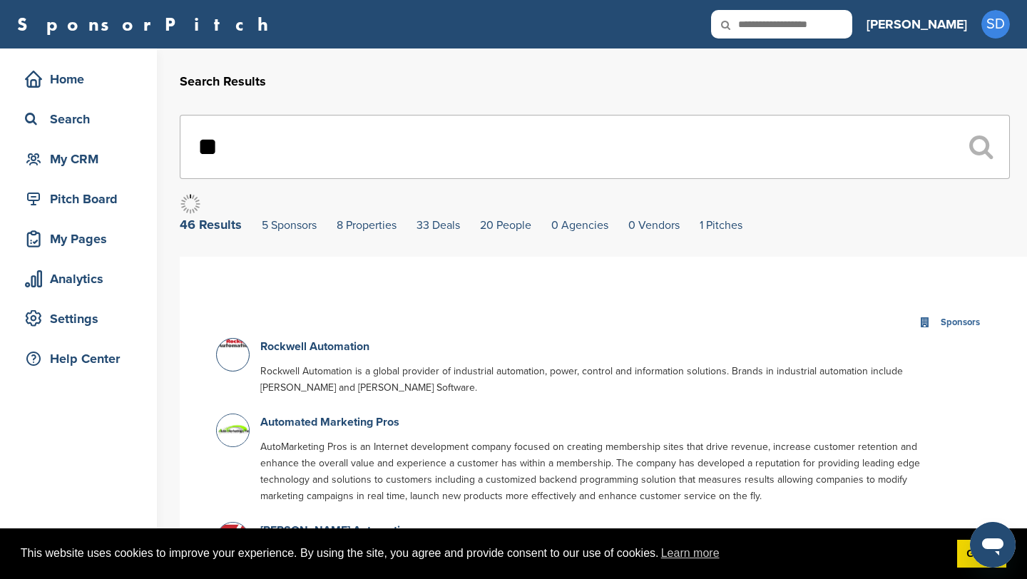
type input "*"
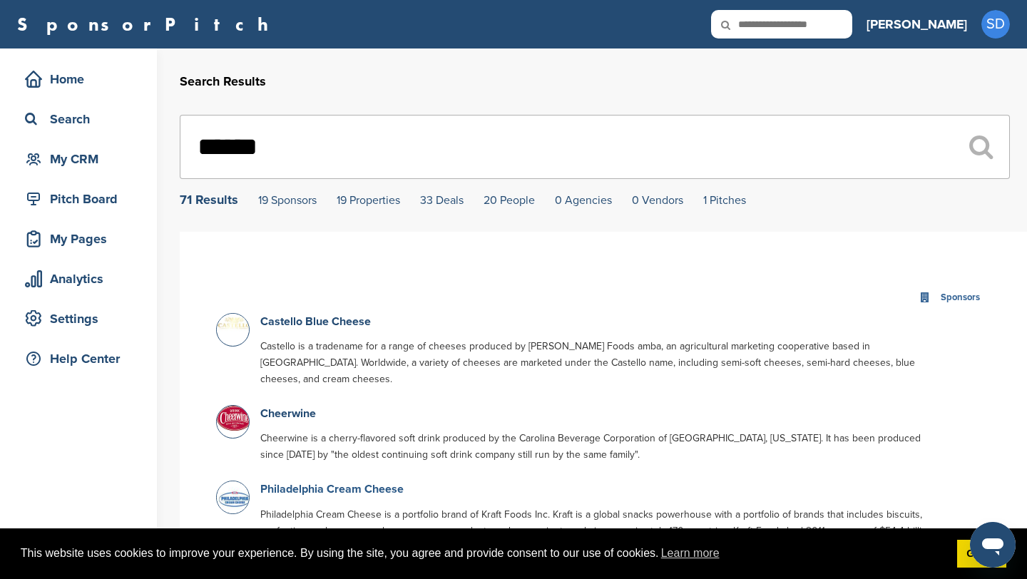
type input "******"
click at [271, 482] on link "Philadelphia Cream Cheese" at bounding box center [331, 489] width 143 height 14
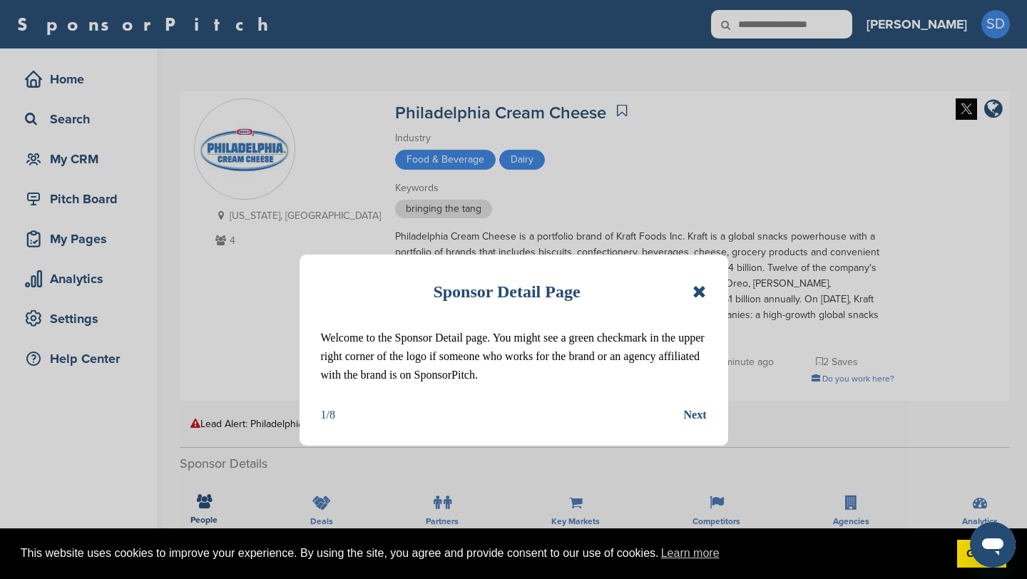
click at [691, 286] on div "Sponsor Detail Page" at bounding box center [514, 291] width 386 height 31
click at [701, 290] on icon at bounding box center [700, 291] width 14 height 17
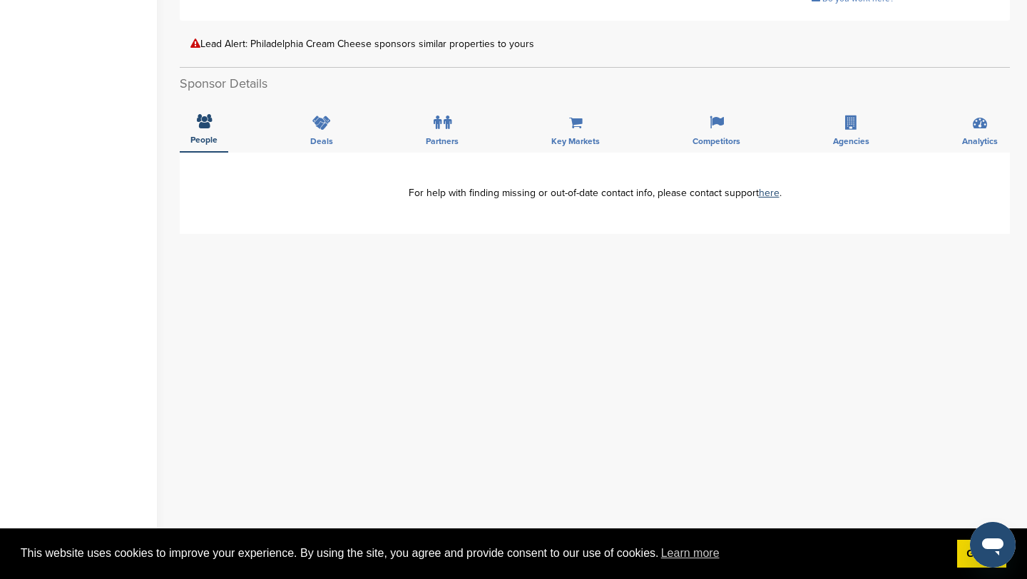
scroll to position [461, 0]
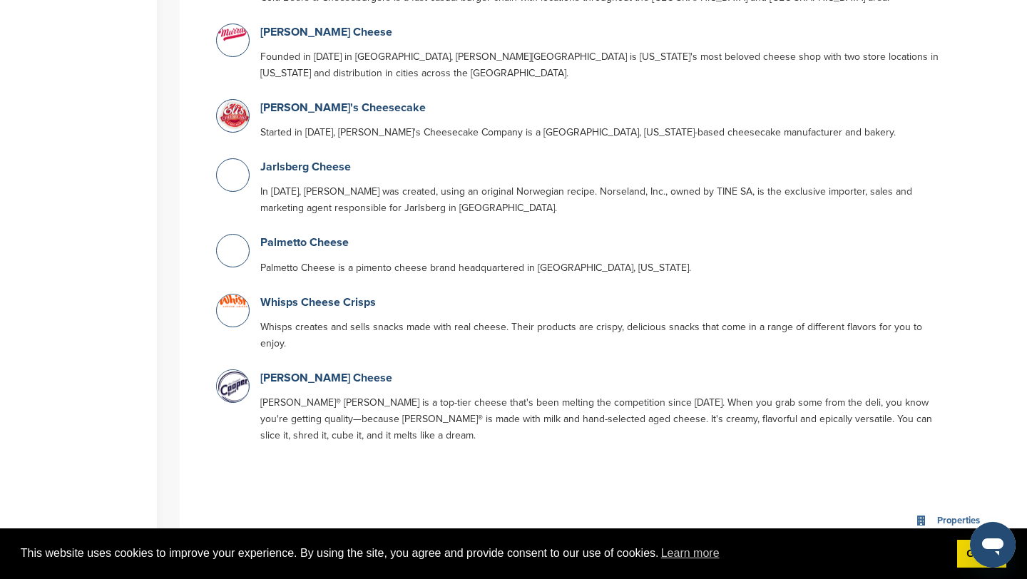
scroll to position [1220, 0]
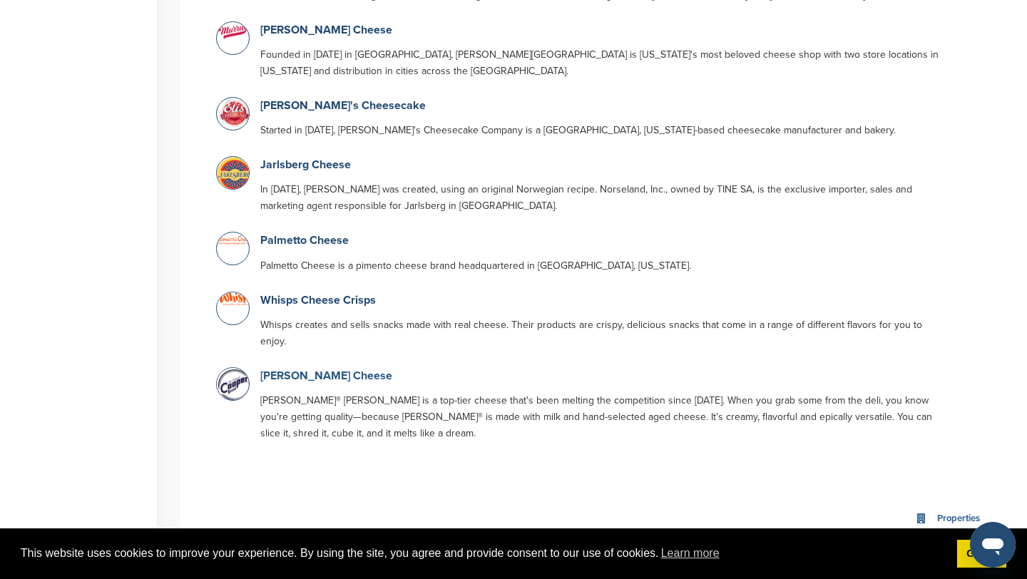
click at [288, 369] on link "Cooper Cheese" at bounding box center [326, 376] width 132 height 14
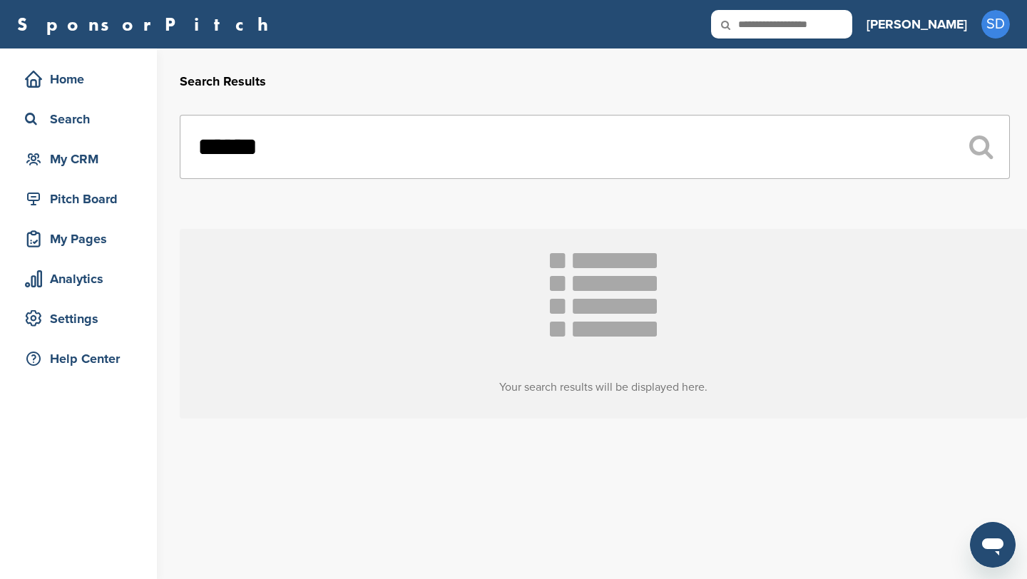
scroll to position [328, 0]
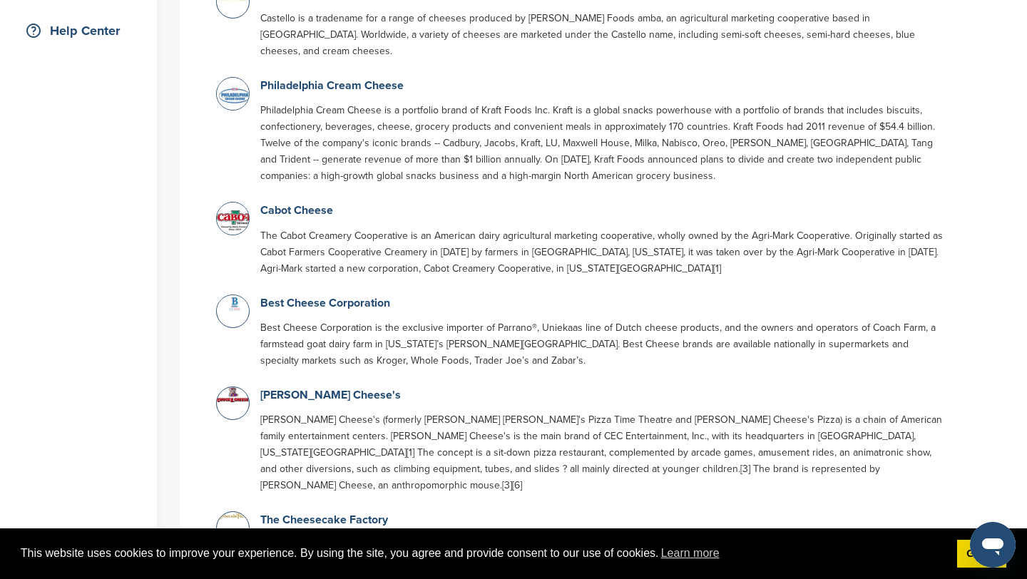
scroll to position [0, 0]
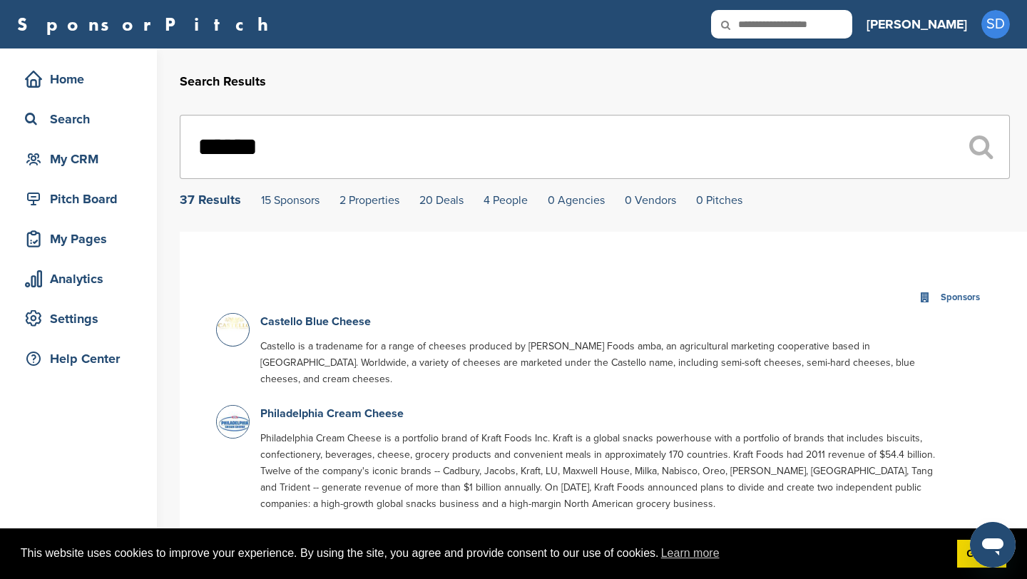
click at [298, 152] on input "******" at bounding box center [595, 147] width 830 height 64
type input "*"
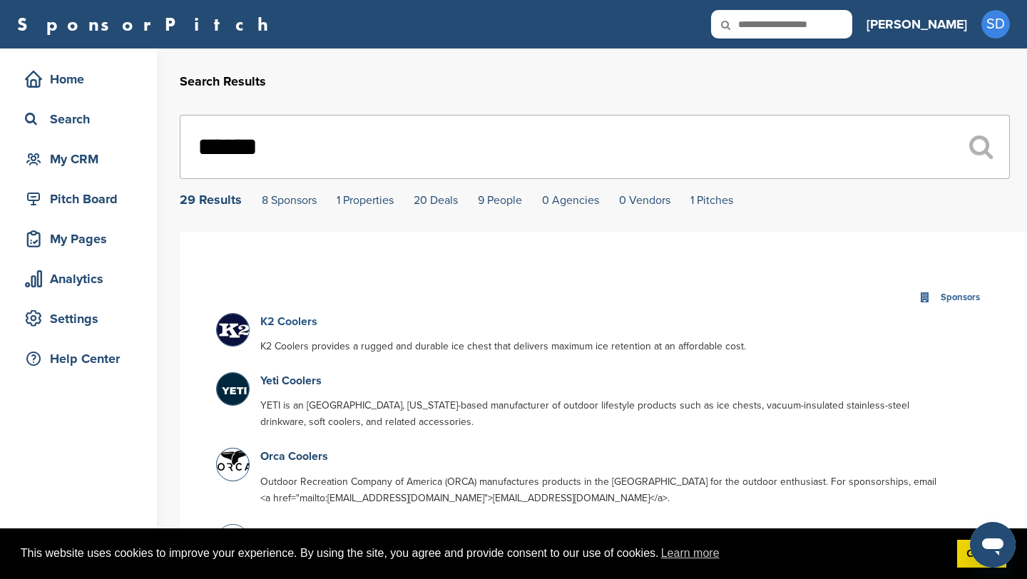
type input "******"
click at [296, 326] on link "K2 Coolers" at bounding box center [288, 322] width 57 height 14
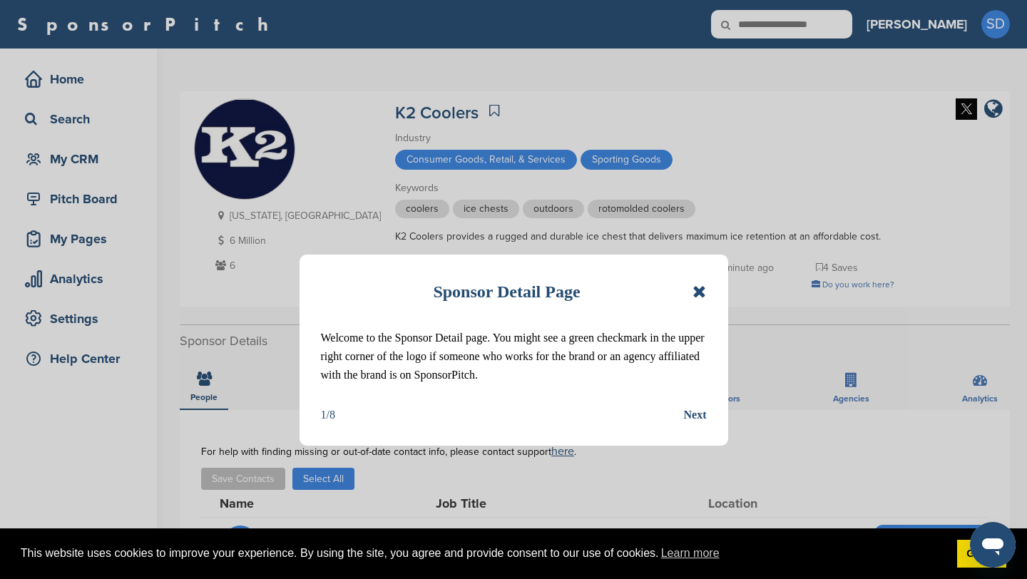
click at [698, 290] on icon at bounding box center [700, 291] width 14 height 17
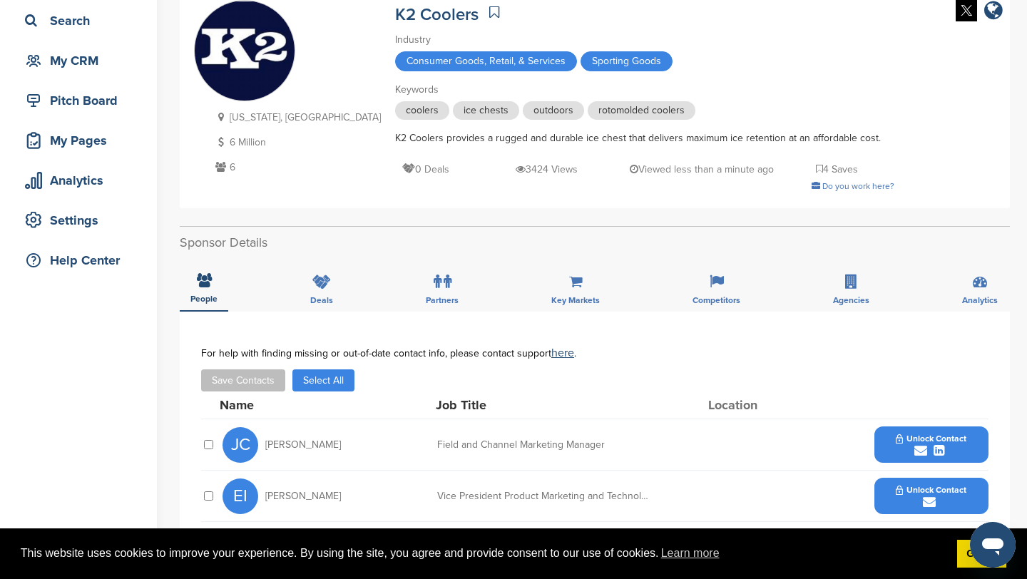
scroll to position [193, 0]
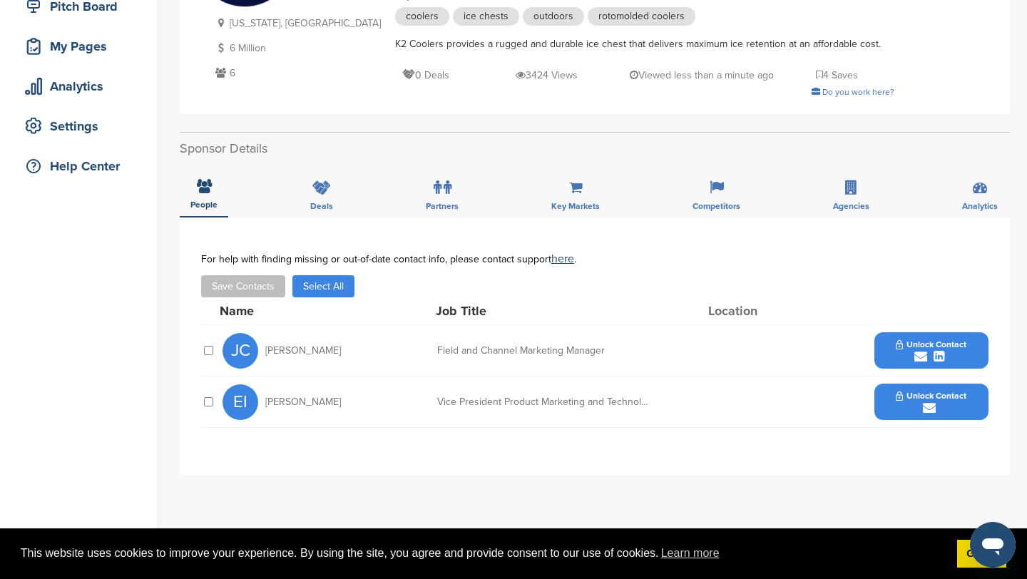
click at [923, 357] on icon "submit" at bounding box center [921, 356] width 13 height 13
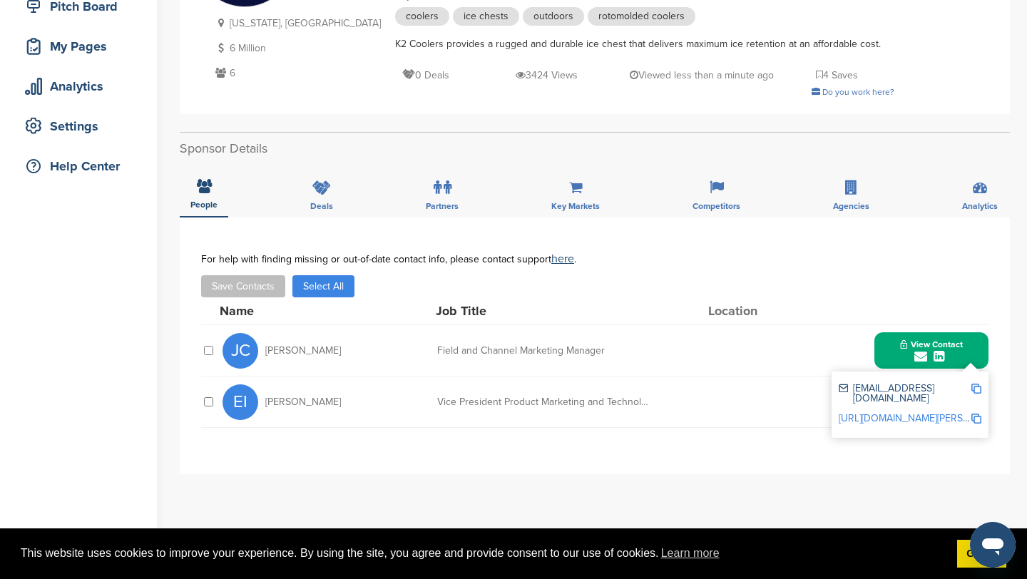
click at [974, 394] on img at bounding box center [977, 389] width 10 height 10
click at [895, 356] on button "View Contact" at bounding box center [931, 351] width 97 height 43
click at [933, 410] on icon "submit" at bounding box center [929, 408] width 13 height 13
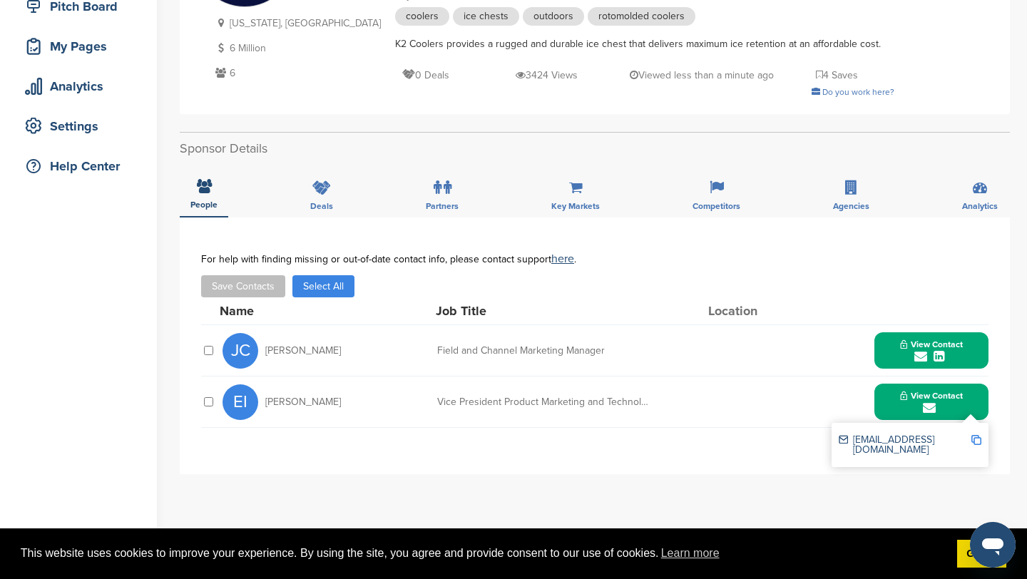
click at [977, 440] on img at bounding box center [977, 440] width 10 height 10
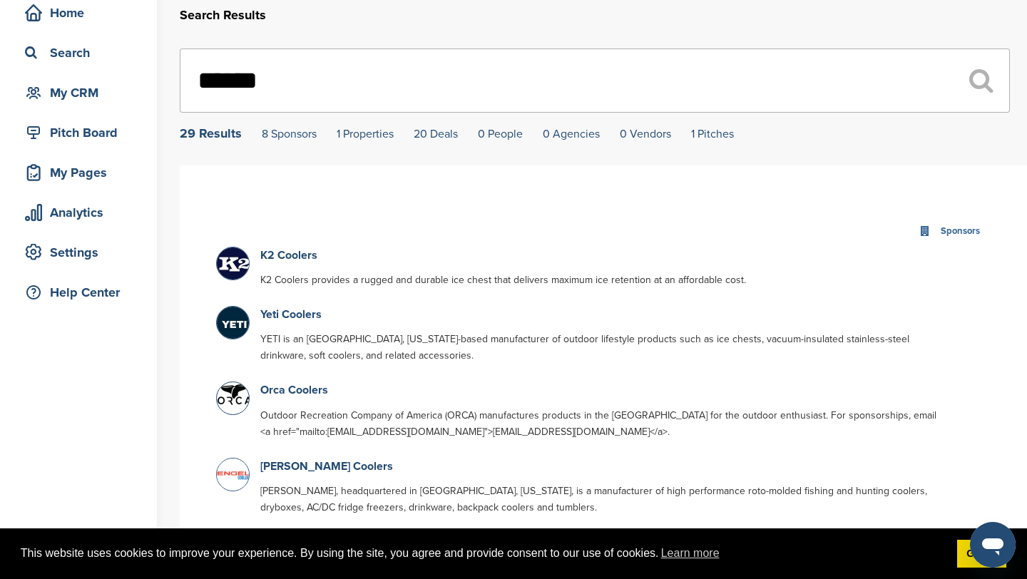
scroll to position [71, 0]
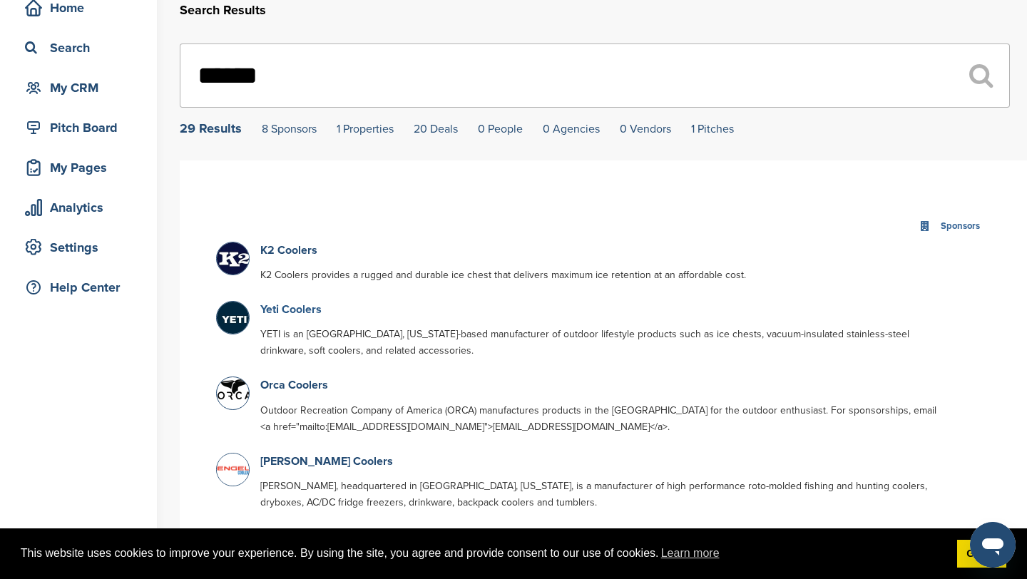
click at [306, 314] on link "Yeti Coolers" at bounding box center [290, 310] width 61 height 14
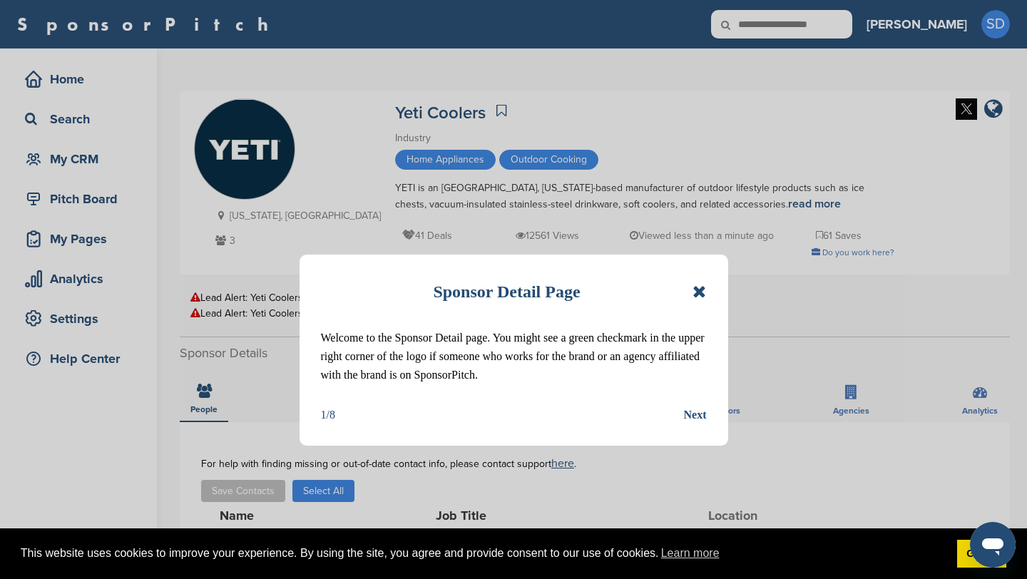
click at [701, 294] on icon at bounding box center [700, 291] width 14 height 17
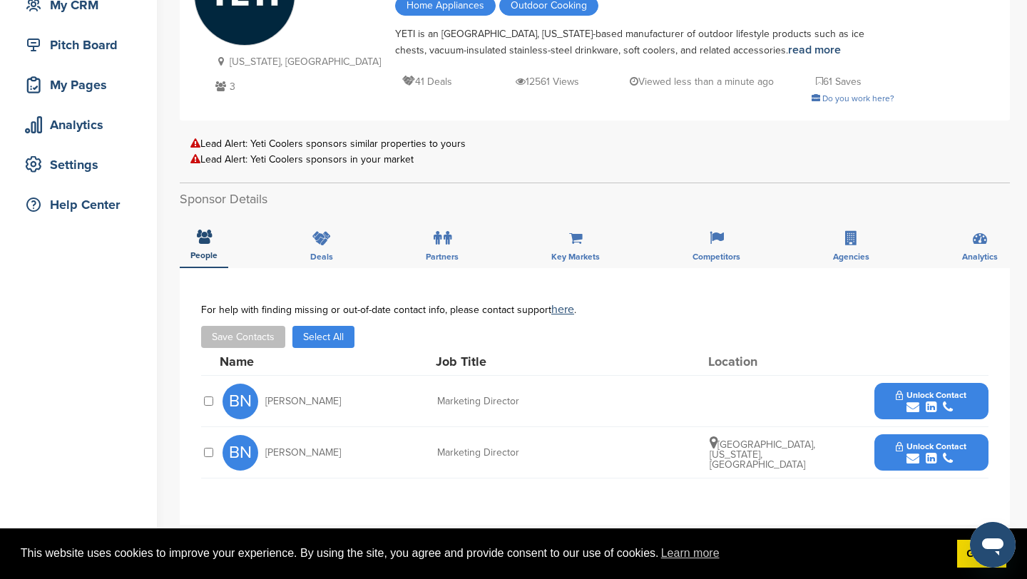
scroll to position [156, 0]
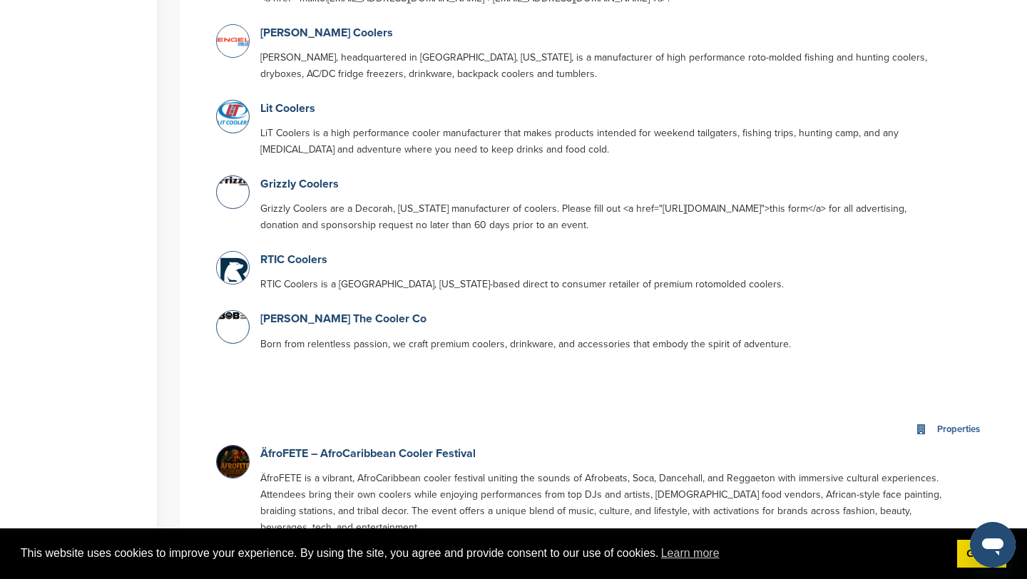
scroll to position [631, 0]
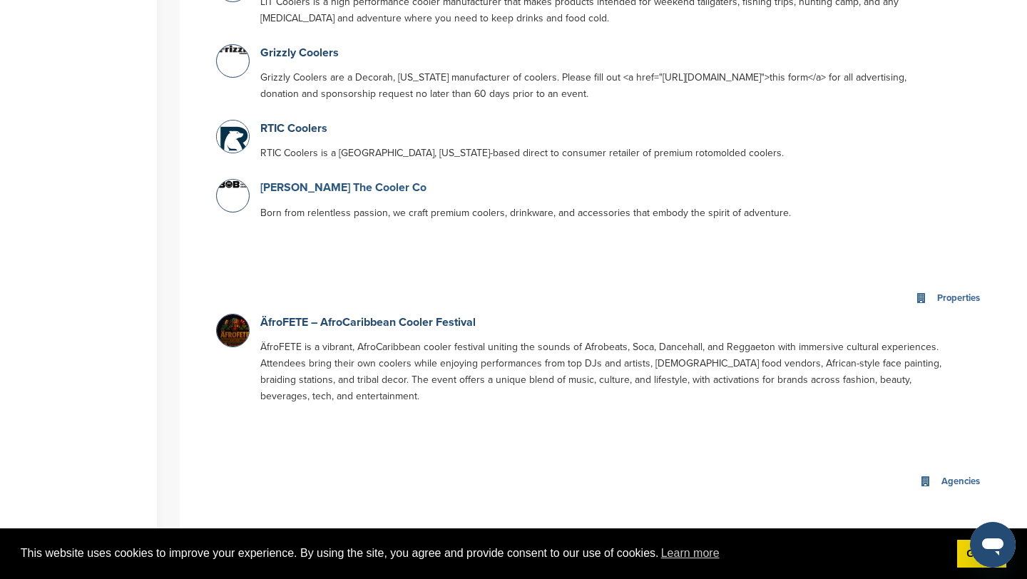
click at [331, 193] on link "[PERSON_NAME] The Cooler Co" at bounding box center [343, 188] width 166 height 14
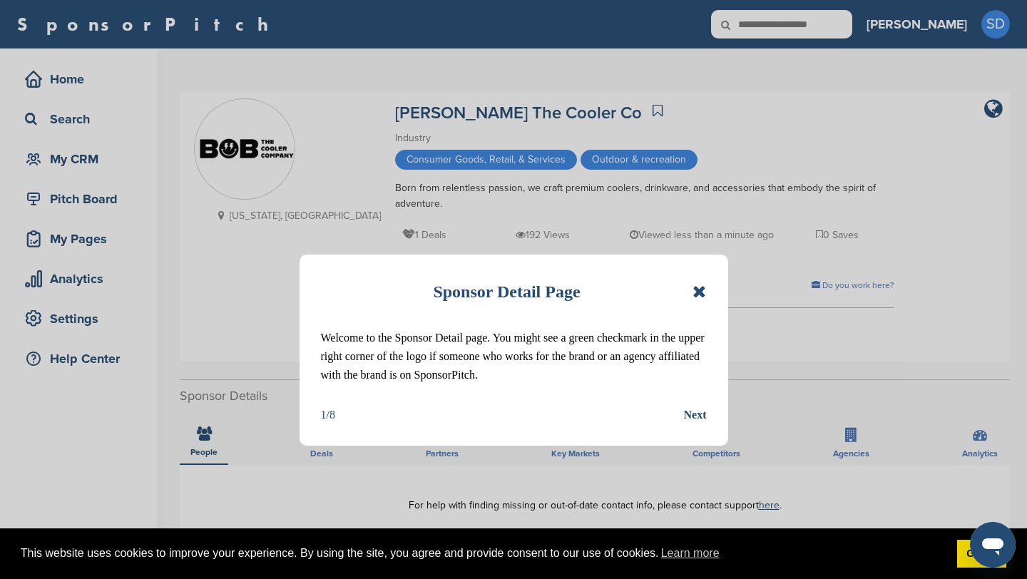
click at [700, 297] on icon at bounding box center [700, 291] width 14 height 17
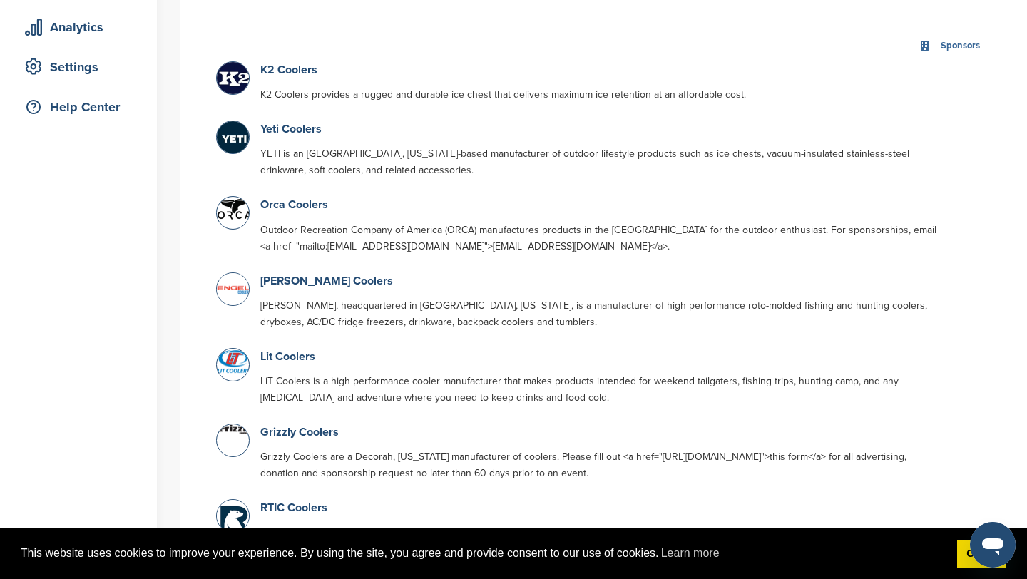
scroll to position [250, 0]
click at [324, 215] on p "Orca Coolers" at bounding box center [601, 207] width 683 height 18
click at [324, 205] on link "Orca Coolers" at bounding box center [294, 206] width 68 height 14
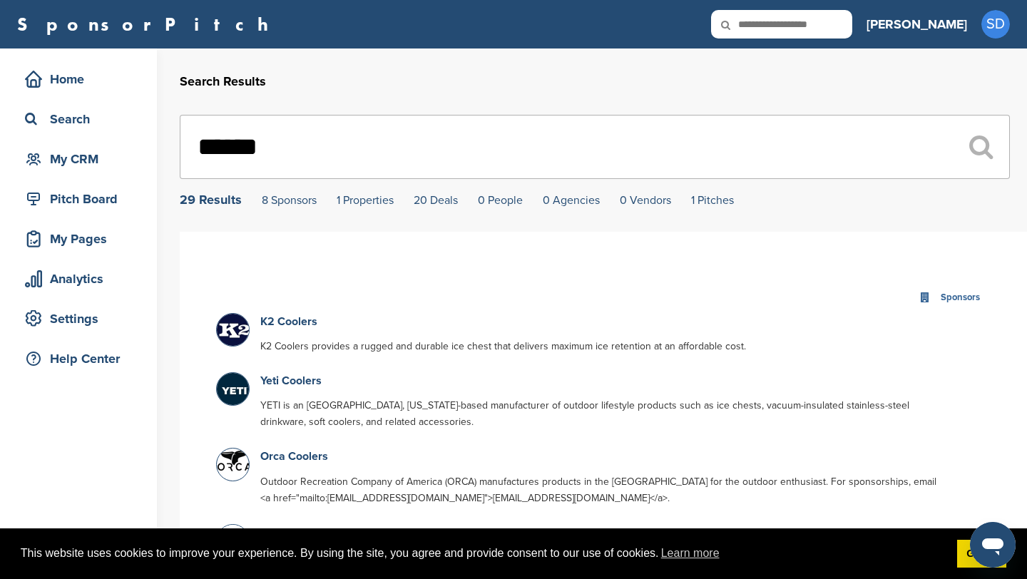
click at [809, 22] on input "text" at bounding box center [781, 24] width 141 height 29
type input "********"
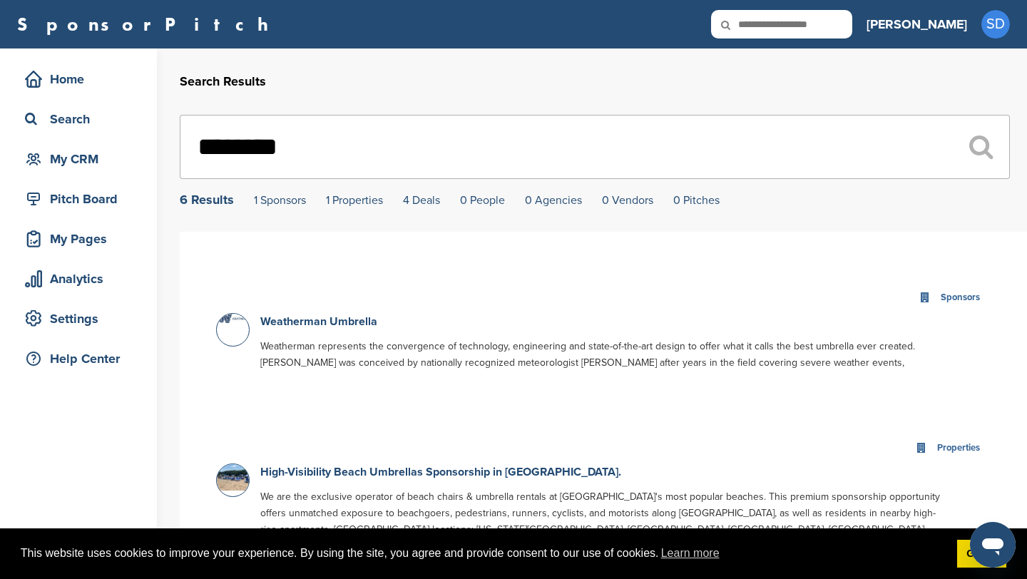
click at [826, 22] on input "text" at bounding box center [781, 24] width 141 height 29
type input "******"
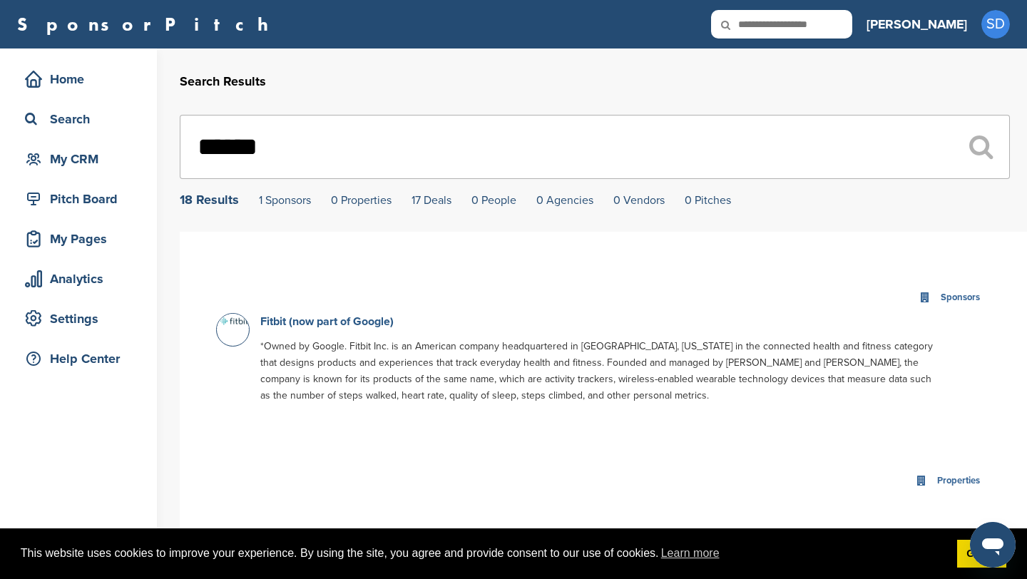
click at [306, 327] on link "Fitbit (now part of Google)" at bounding box center [326, 322] width 133 height 14
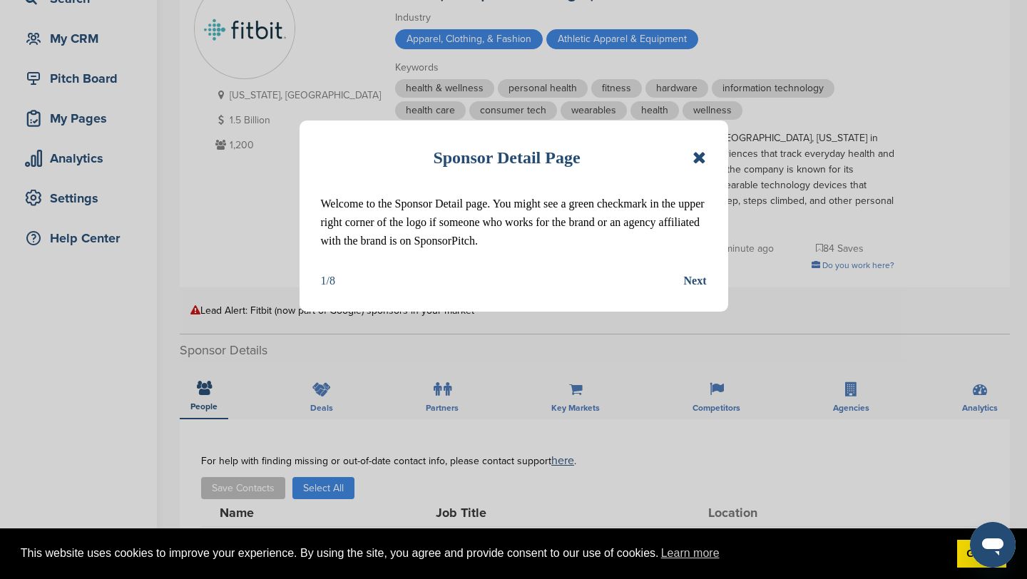
scroll to position [134, 0]
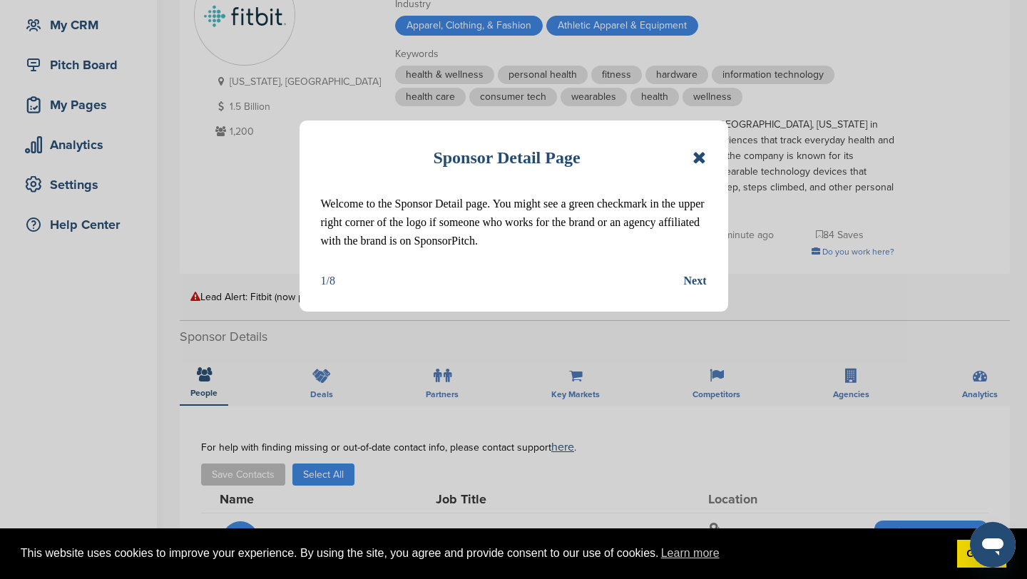
click at [701, 161] on icon at bounding box center [700, 157] width 14 height 17
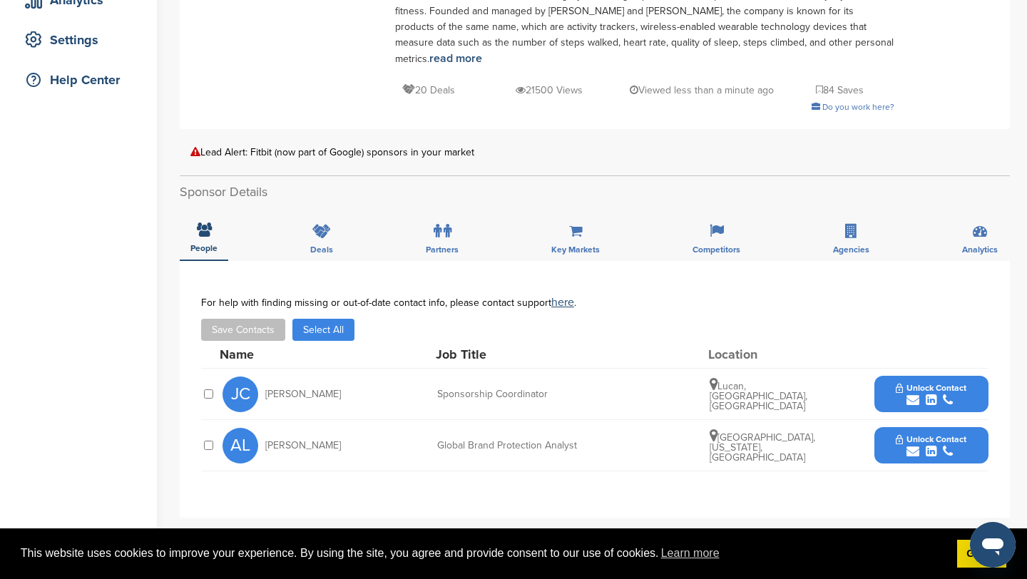
scroll to position [0, 0]
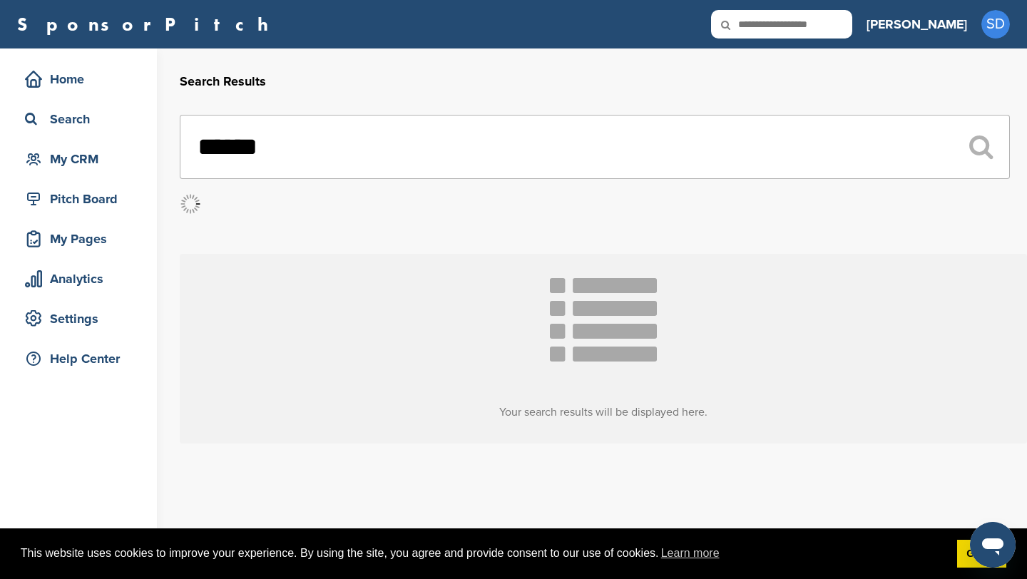
click at [273, 136] on input "******" at bounding box center [595, 147] width 830 height 64
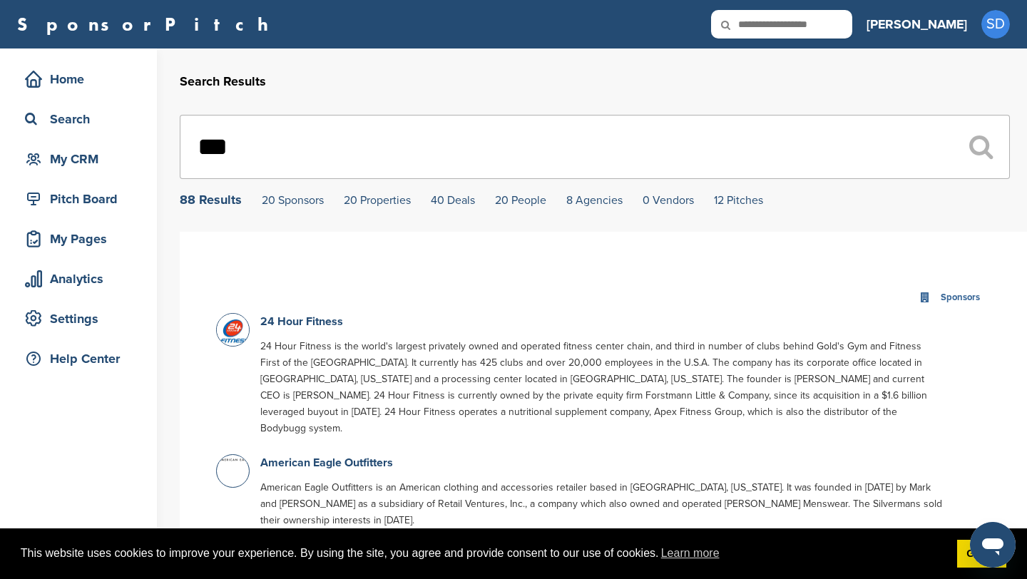
click at [417, 154] on input "***" at bounding box center [595, 147] width 830 height 64
type input "*"
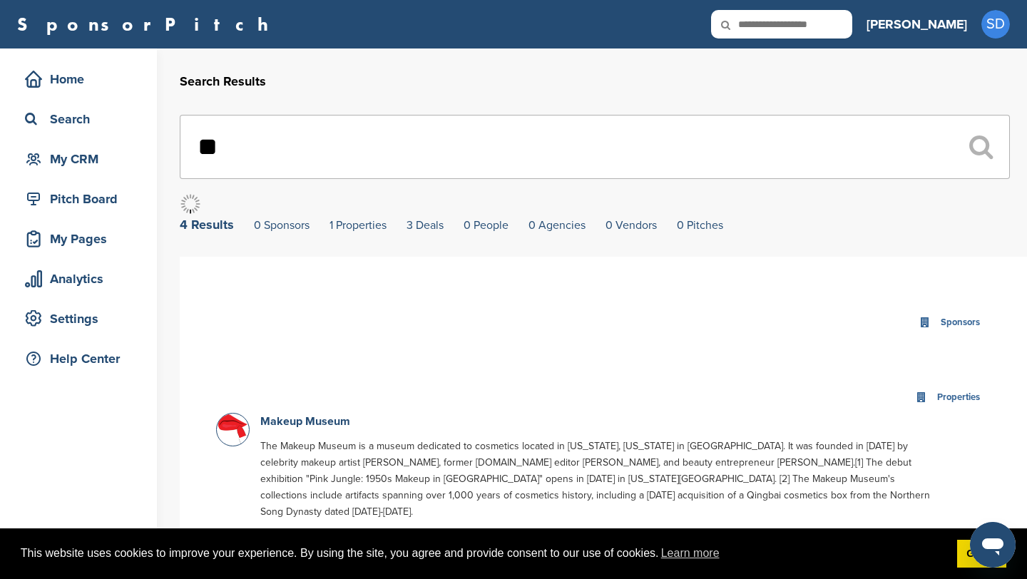
type input "*"
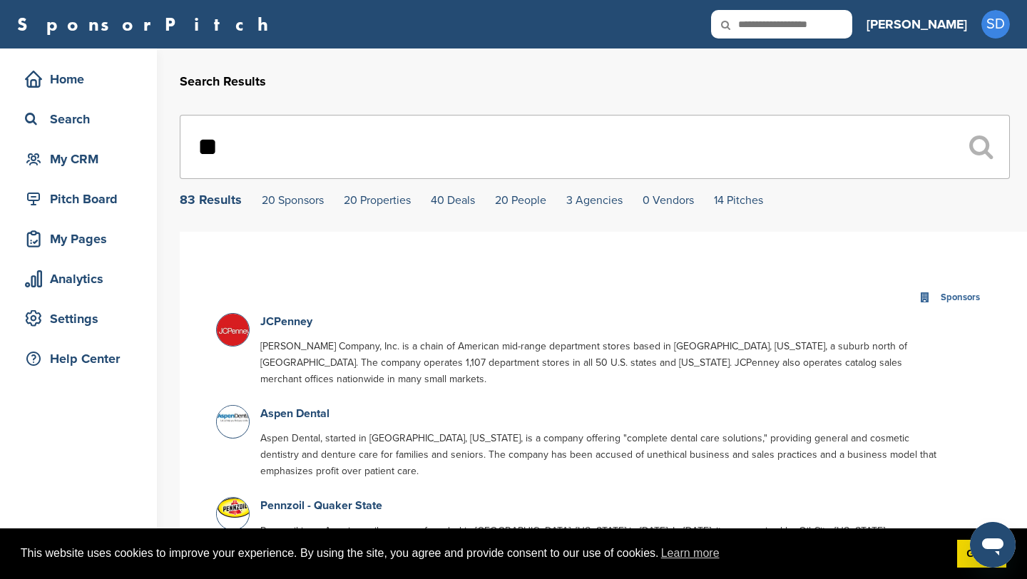
type input "*"
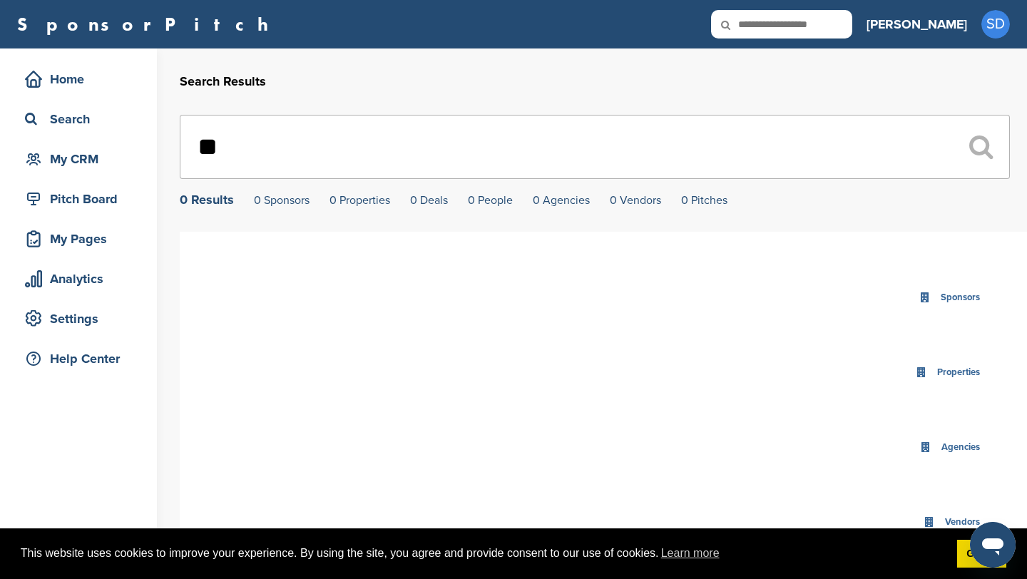
type input "*"
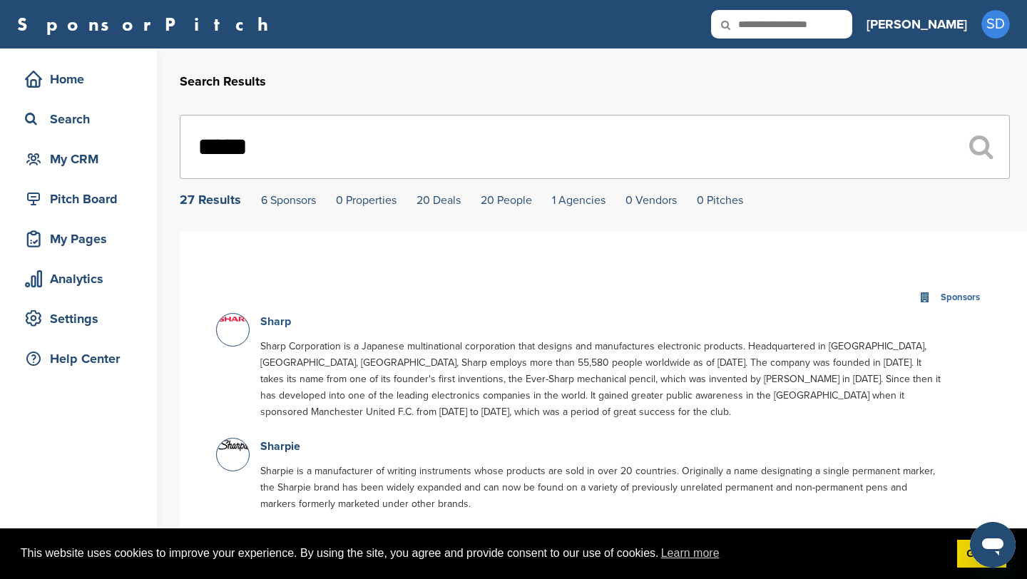
type input "*****"
click at [278, 322] on link "Sharp" at bounding box center [275, 322] width 31 height 14
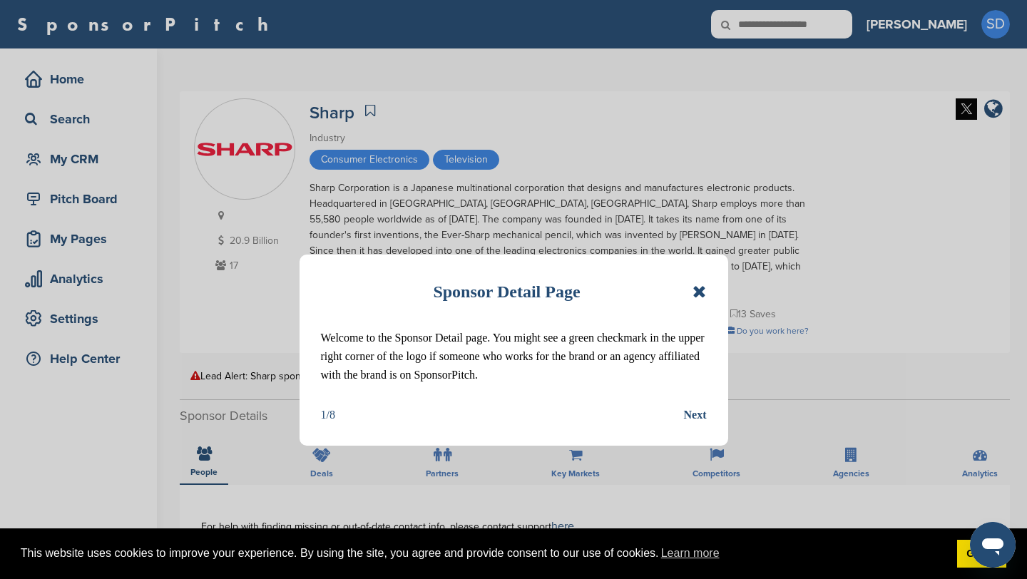
click at [691, 290] on div "Sponsor Detail Page" at bounding box center [514, 291] width 386 height 31
click at [695, 297] on icon at bounding box center [700, 291] width 14 height 17
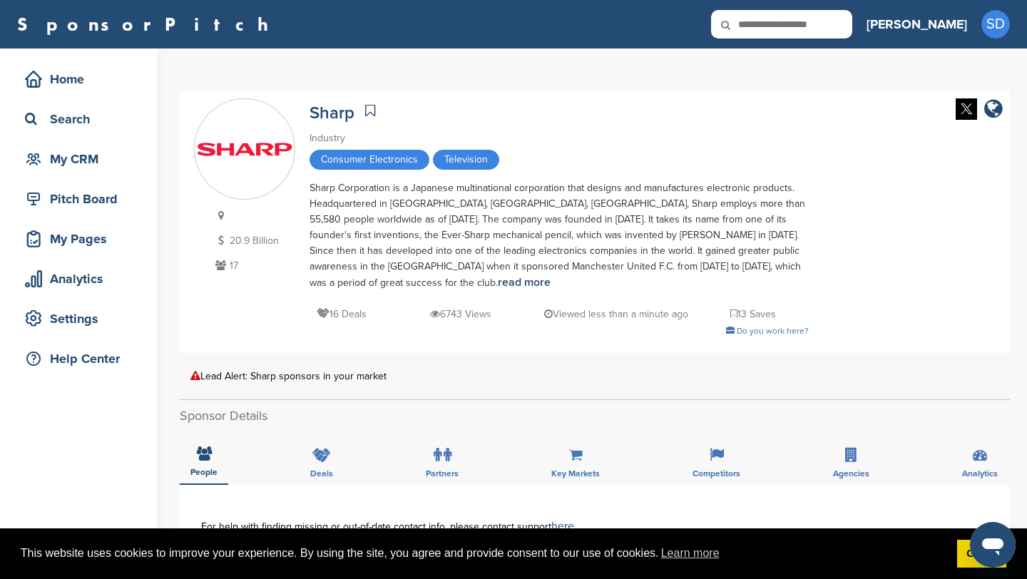
click at [853, 26] on input "text" at bounding box center [781, 24] width 141 height 29
type input "******"
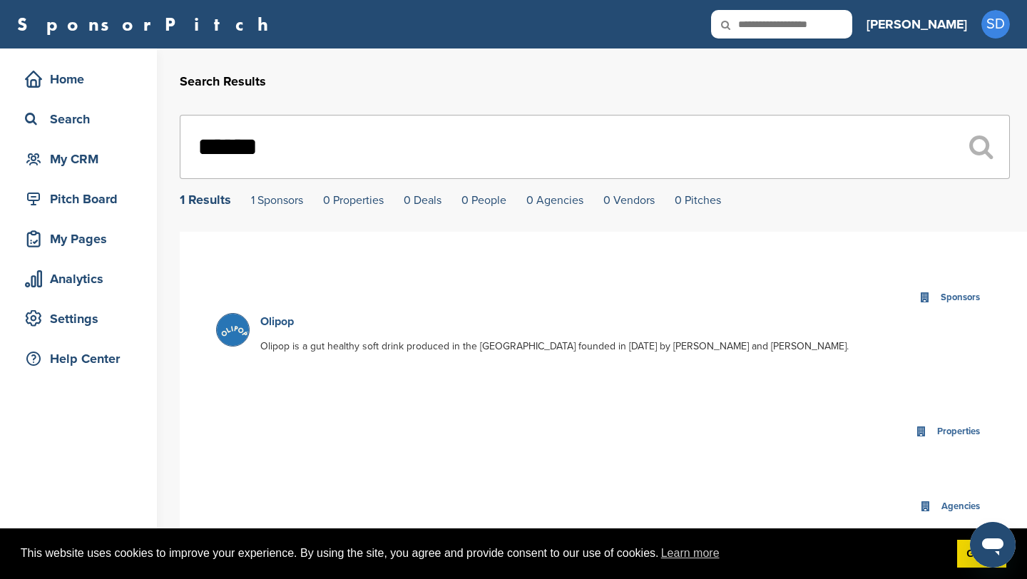
click at [281, 322] on link "Olipop" at bounding box center [277, 322] width 34 height 14
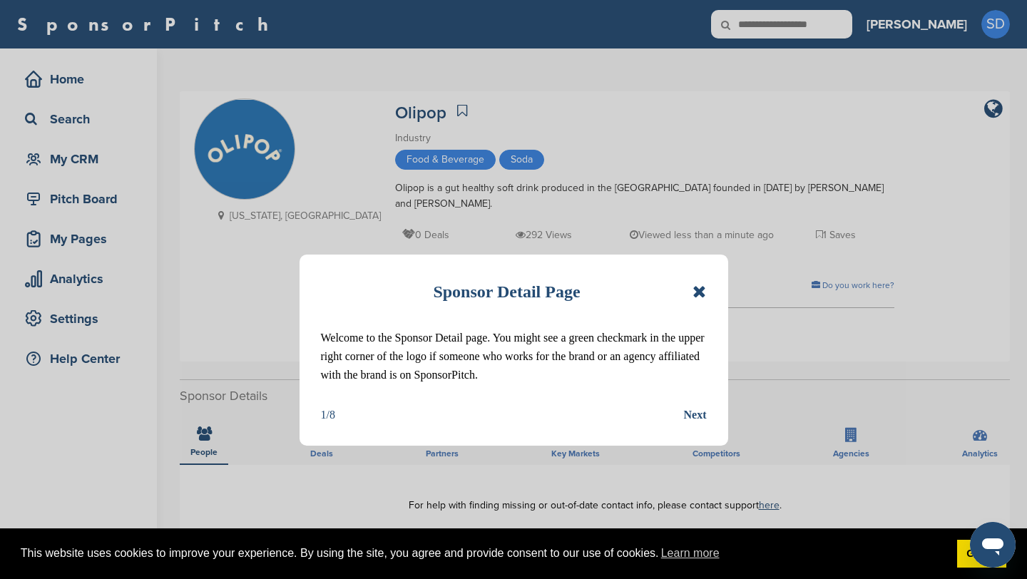
click at [701, 291] on icon at bounding box center [700, 291] width 14 height 17
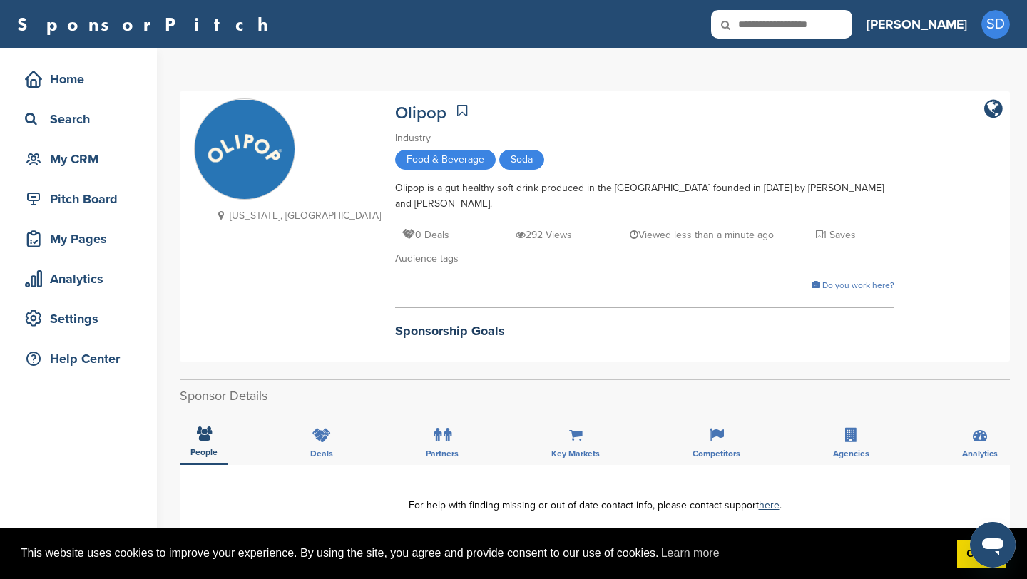
click at [828, 22] on input "text" at bounding box center [781, 24] width 141 height 29
type input "*****"
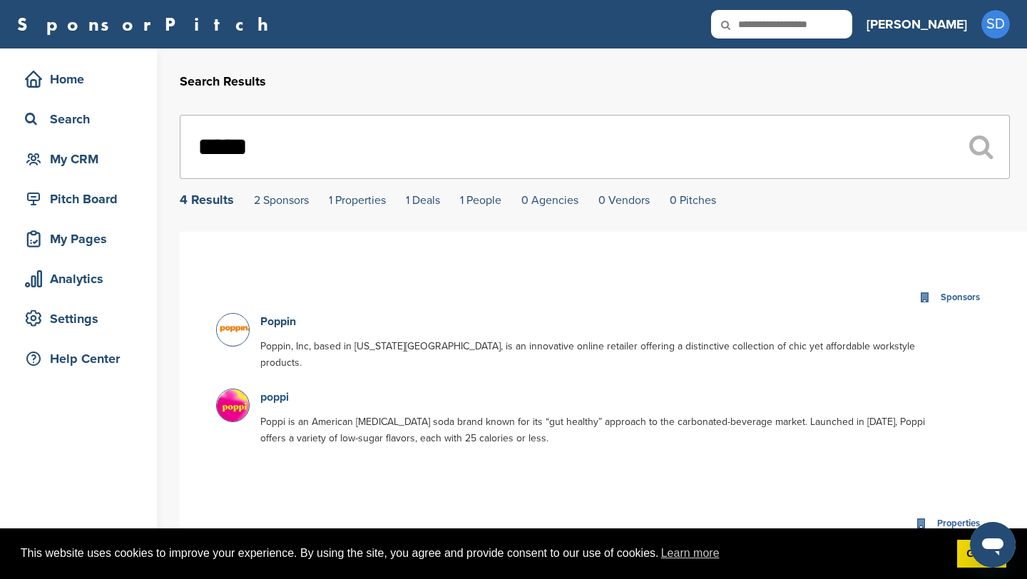
click at [280, 390] on link "poppi" at bounding box center [274, 397] width 29 height 14
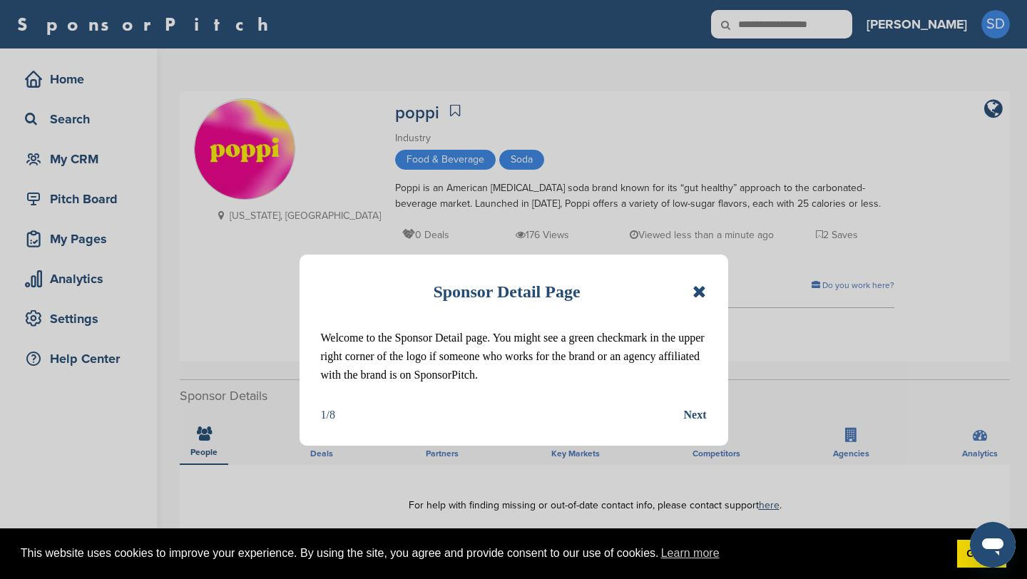
click at [699, 295] on icon at bounding box center [700, 291] width 14 height 17
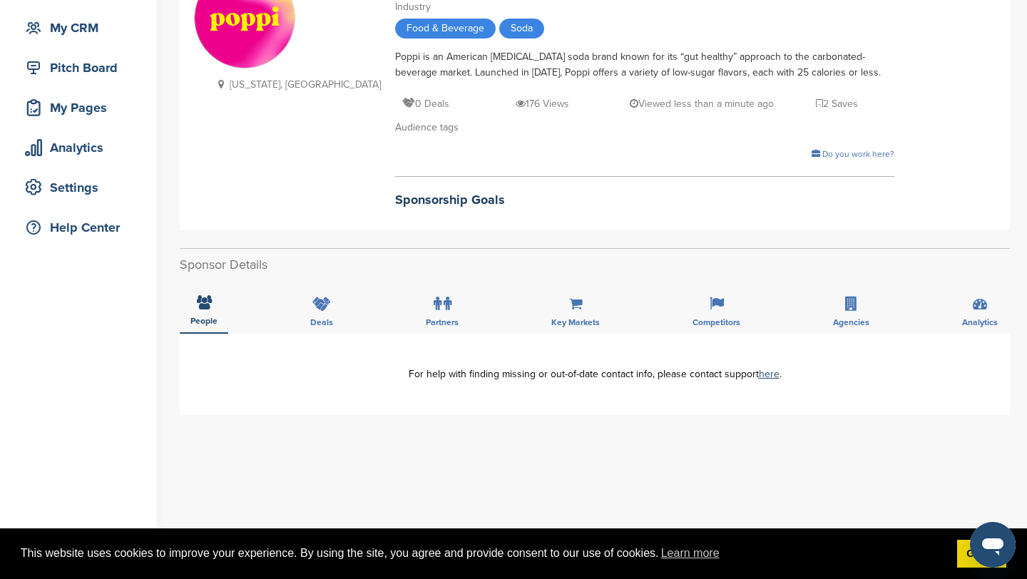
scroll to position [156, 0]
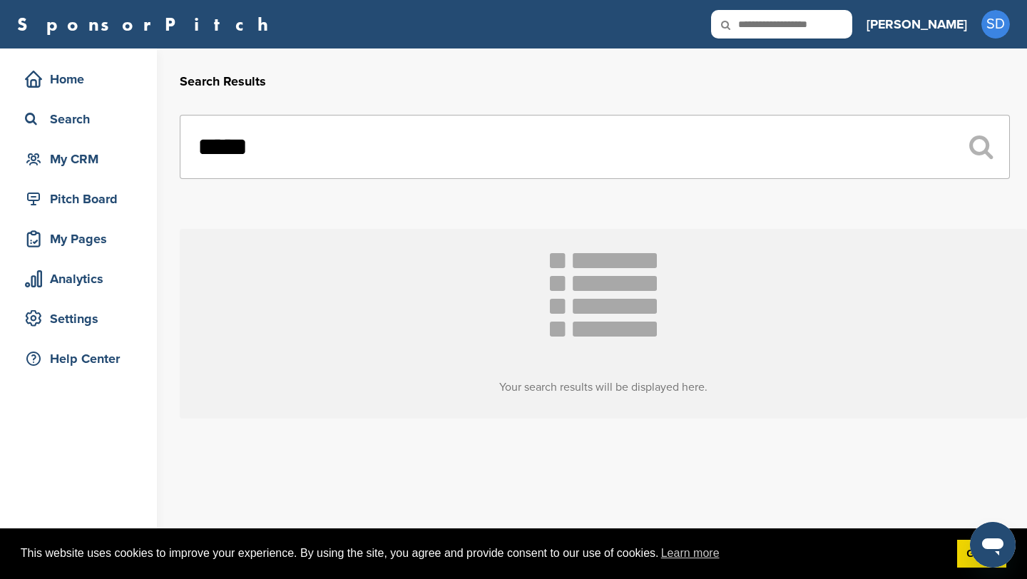
click at [300, 144] on input "*****" at bounding box center [595, 147] width 830 height 64
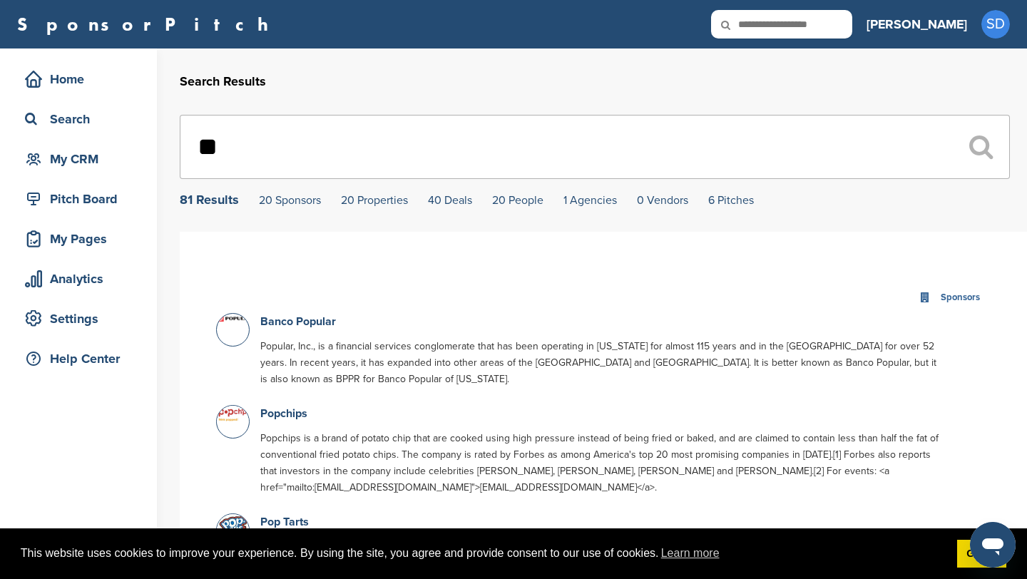
type input "*"
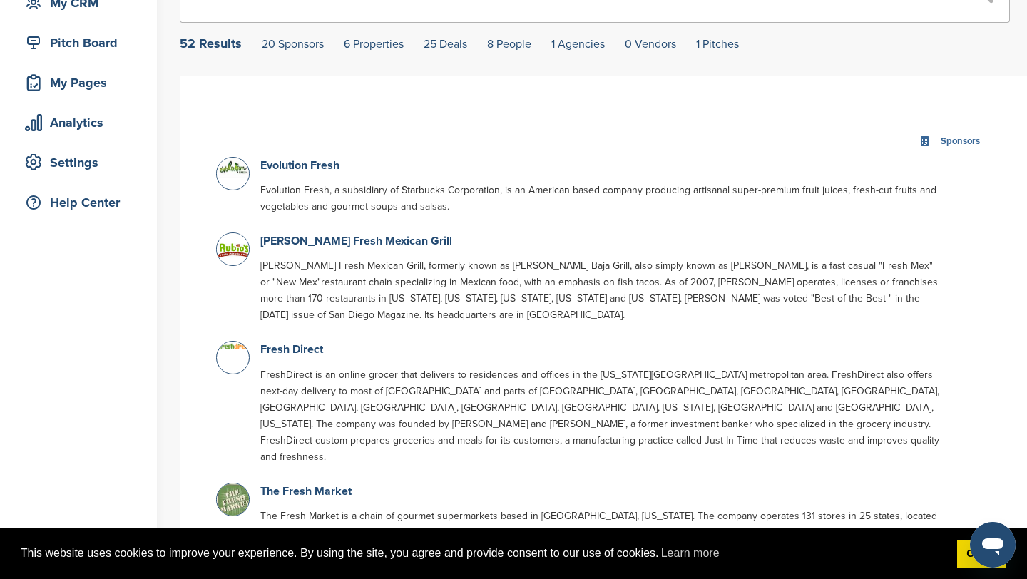
scroll to position [176, 0]
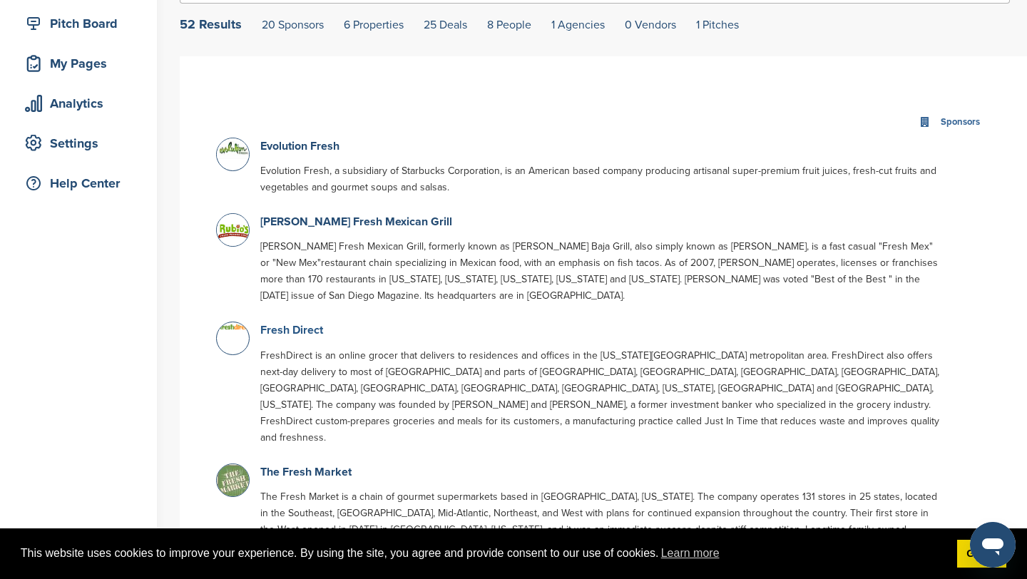
type input "*****"
click at [303, 323] on link "Fresh Direct" at bounding box center [291, 330] width 63 height 14
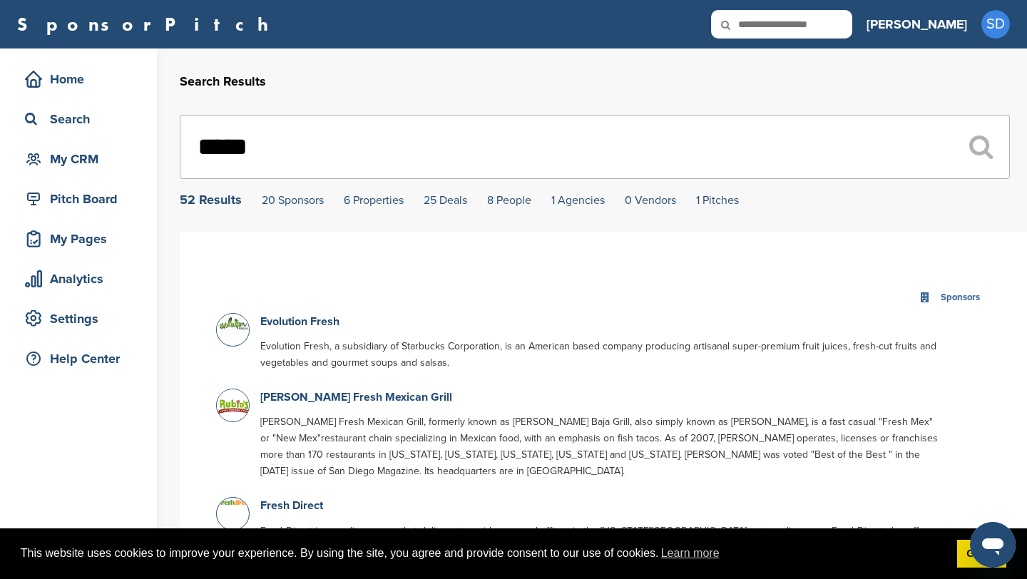
click at [309, 163] on input "*****" at bounding box center [595, 147] width 830 height 64
type input "*"
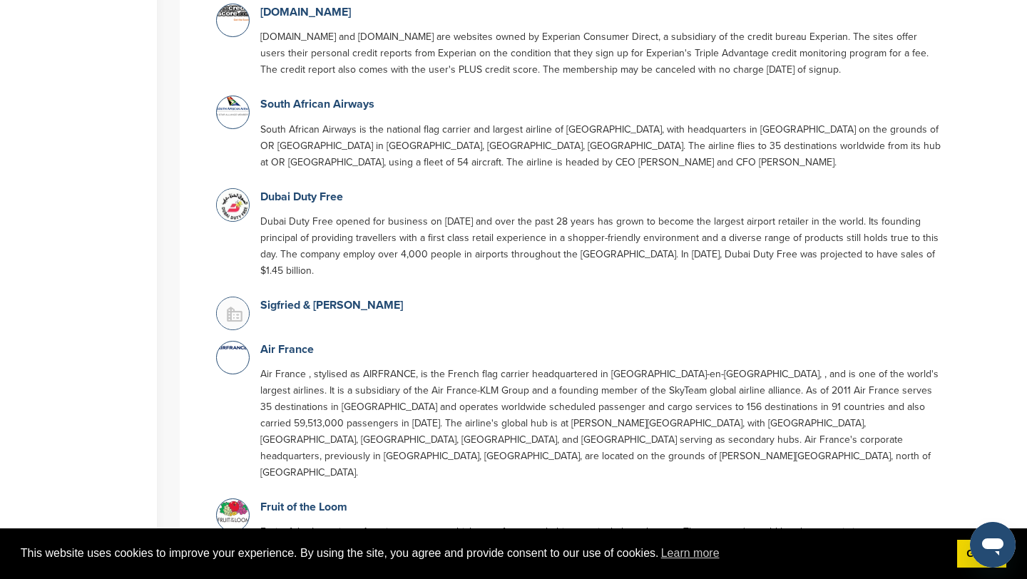
scroll to position [1617, 0]
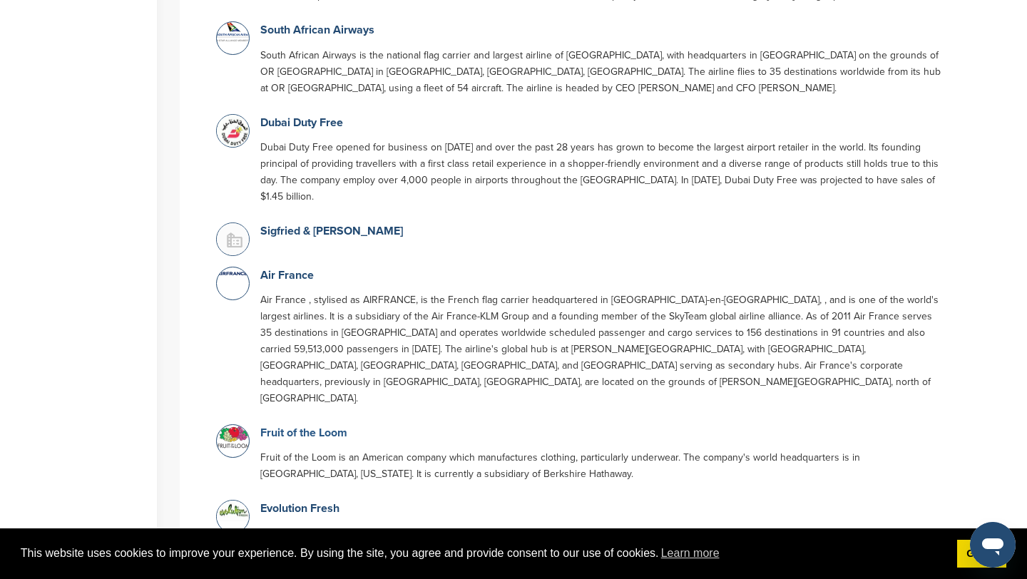
click at [273, 426] on link "Fruit of the Loom" at bounding box center [303, 433] width 87 height 14
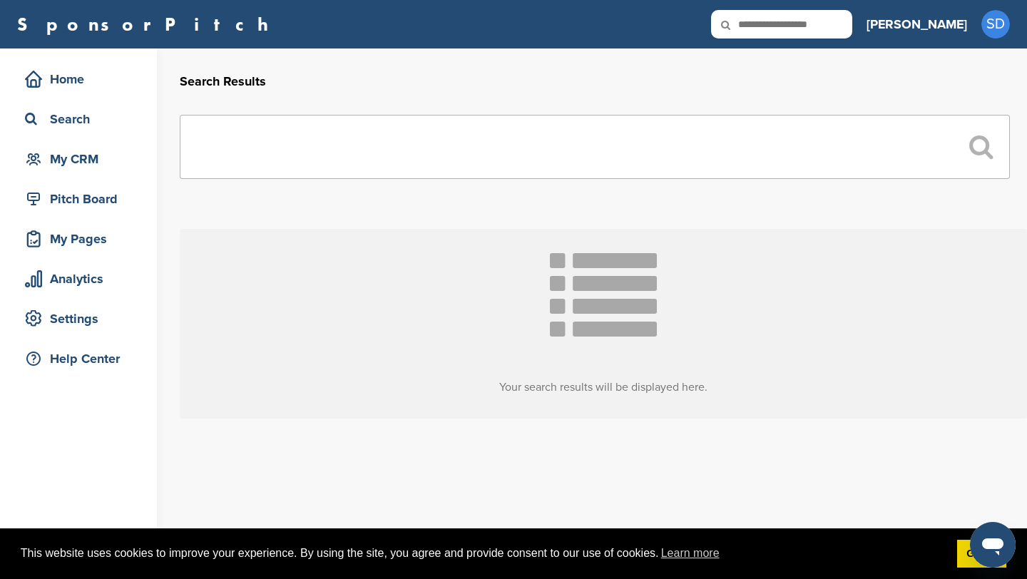
click at [846, 27] on input "text" at bounding box center [781, 24] width 141 height 29
type input "**********"
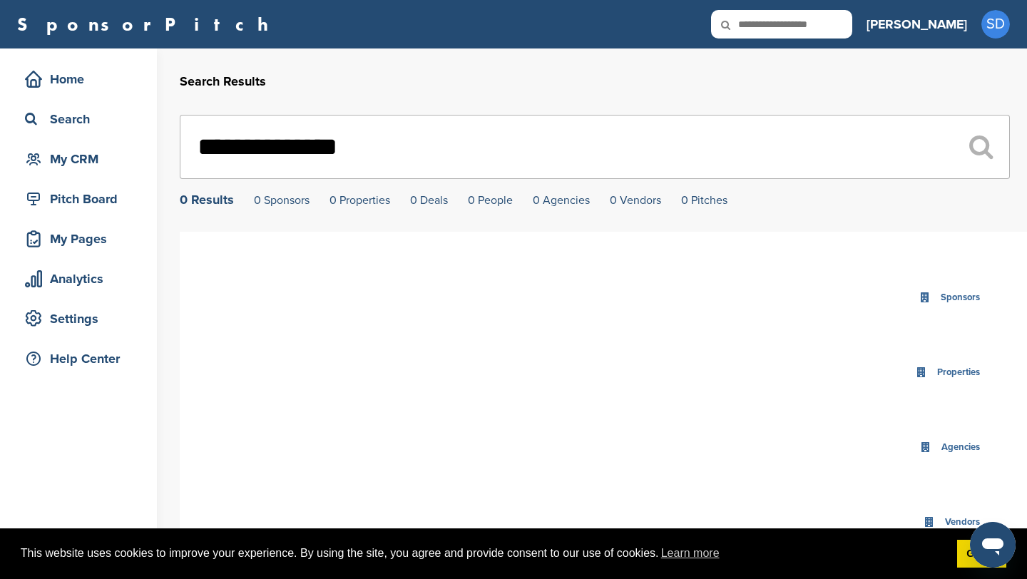
click at [435, 157] on input "**********" at bounding box center [595, 147] width 830 height 64
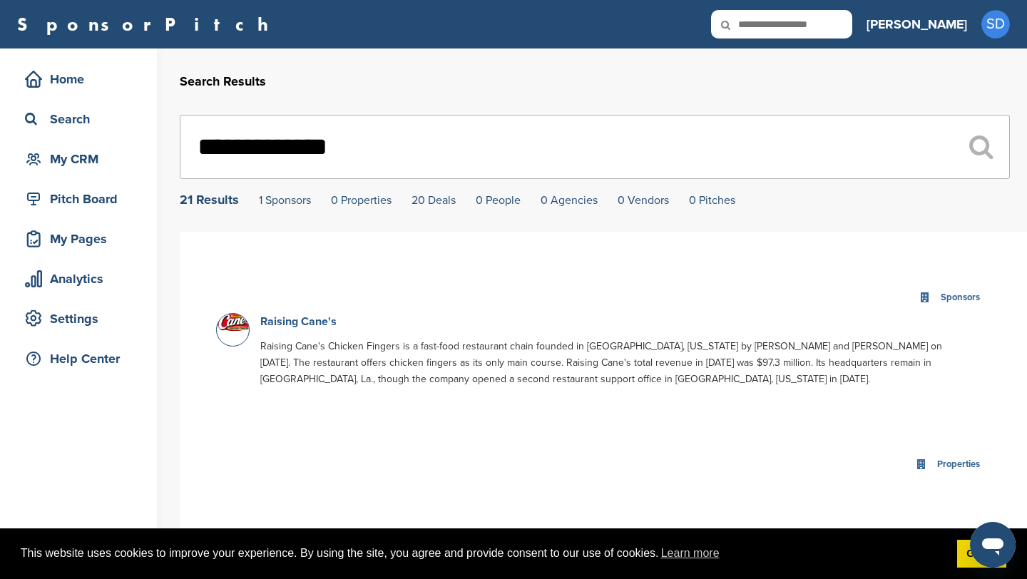
type input "**********"
click at [270, 325] on link "Raising Cane's" at bounding box center [298, 322] width 76 height 14
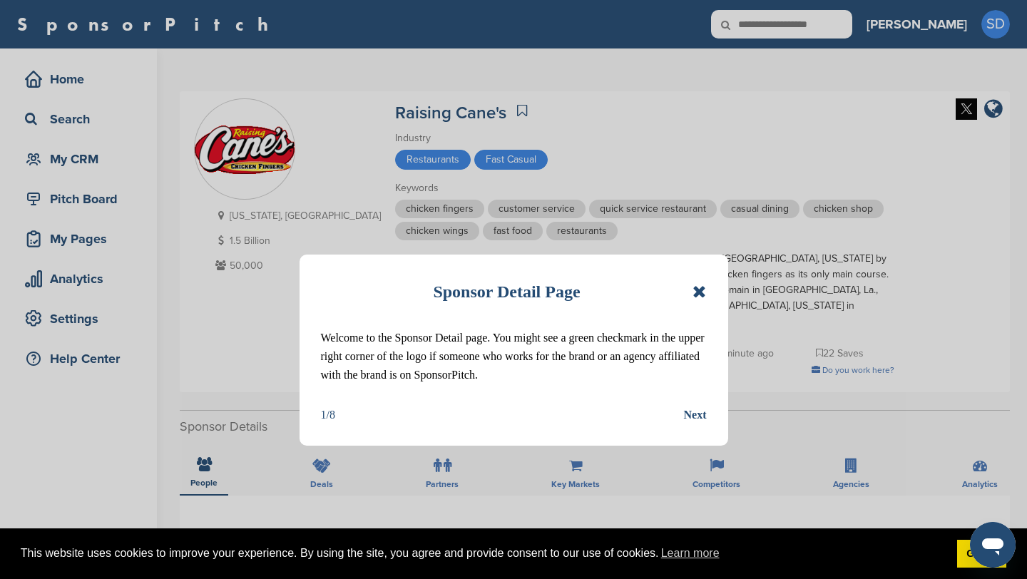
click at [708, 292] on div "Sponsor Detail Page Welcome to the Sponsor Detail page. You might see a green c…" at bounding box center [514, 350] width 429 height 191
click at [702, 294] on icon at bounding box center [700, 291] width 14 height 17
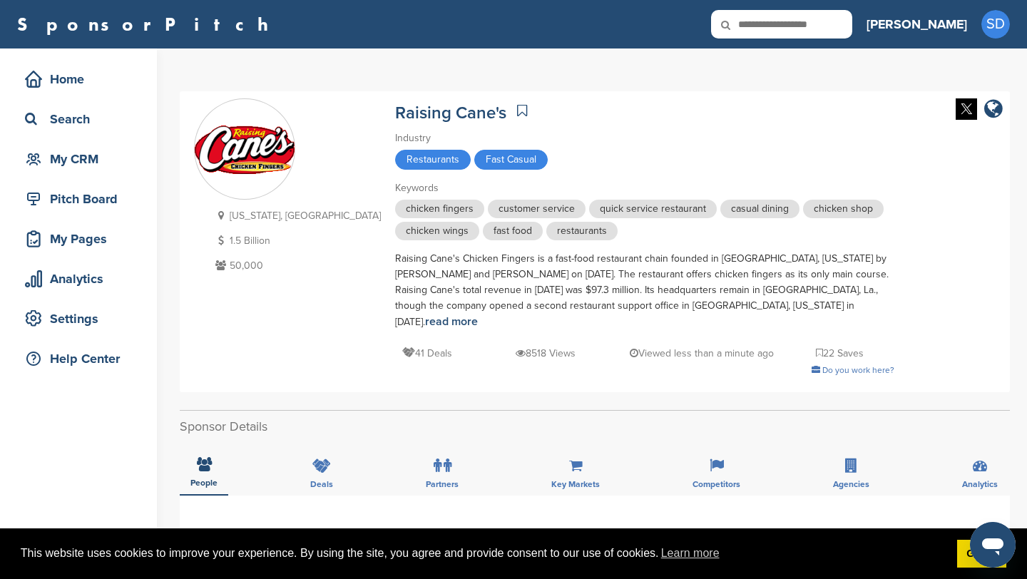
click at [818, 31] on input "text" at bounding box center [781, 24] width 141 height 29
type input "*****"
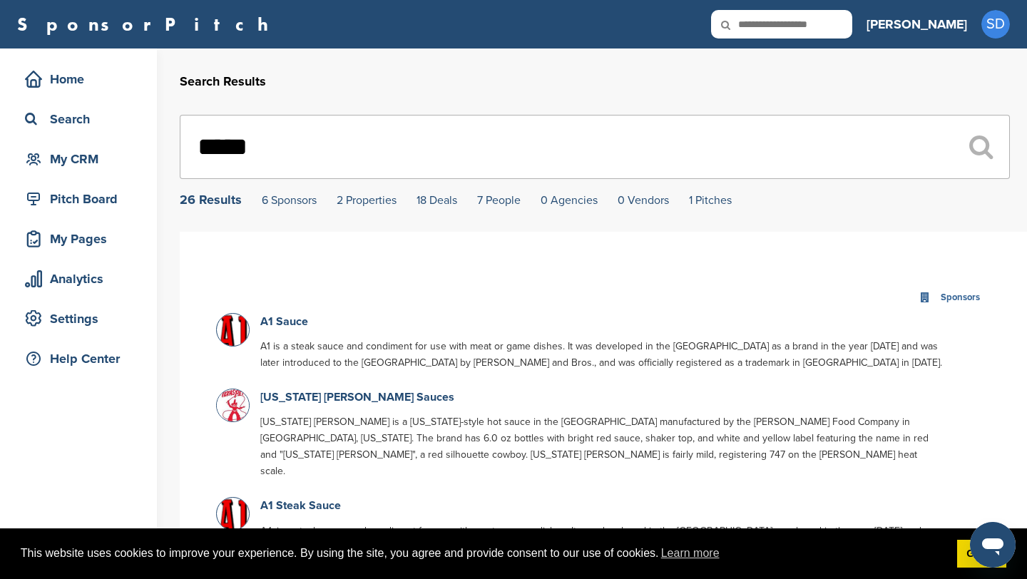
click at [853, 32] on input "text" at bounding box center [781, 24] width 141 height 29
type input "*****"
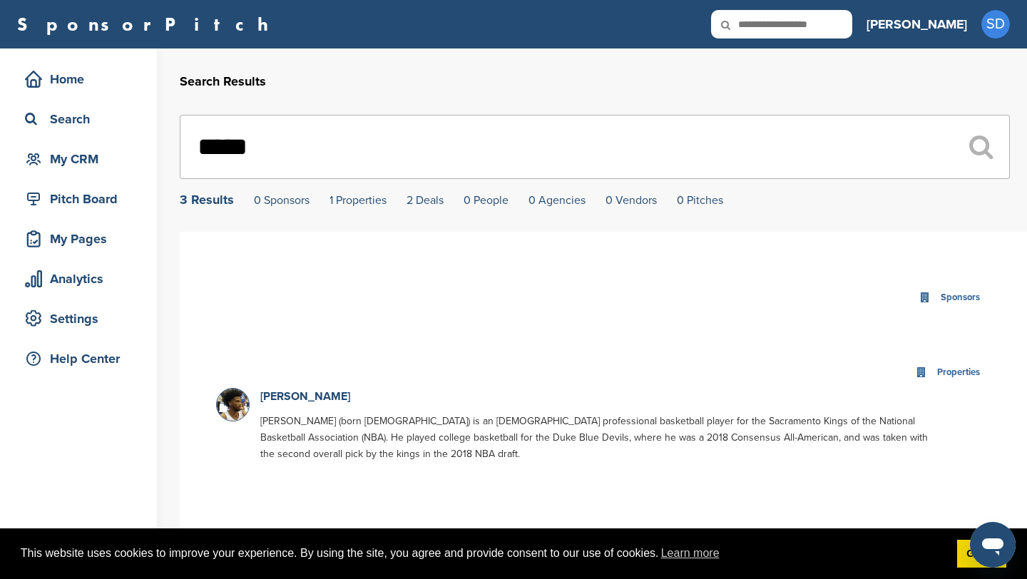
click at [853, 37] on input "text" at bounding box center [781, 24] width 141 height 29
click at [838, 31] on input "text" at bounding box center [781, 24] width 141 height 29
type input "****"
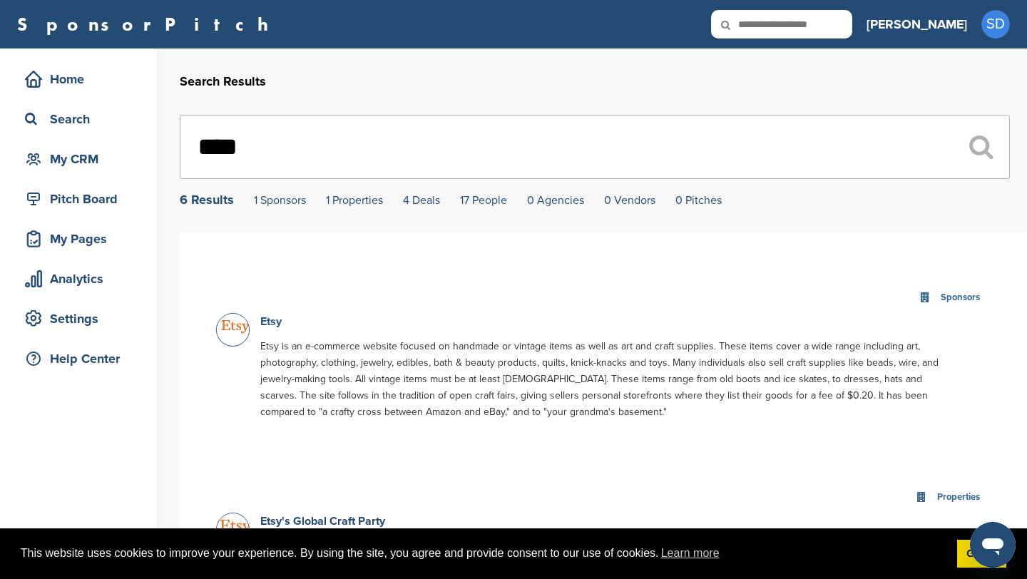
click at [263, 327] on link "Etsy" at bounding box center [270, 322] width 21 height 14
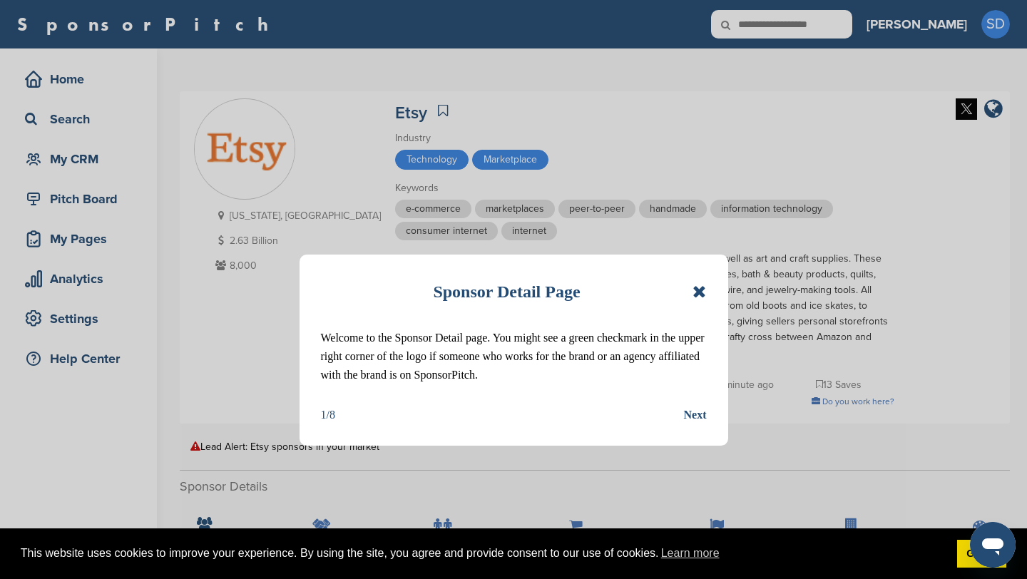
click at [696, 290] on icon at bounding box center [700, 291] width 14 height 17
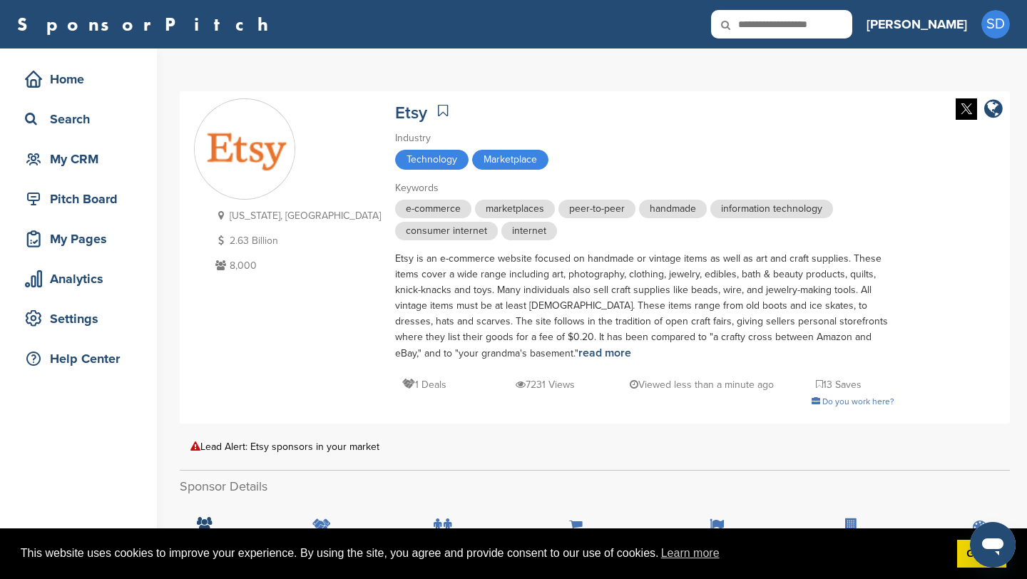
click at [851, 20] on input "text" at bounding box center [781, 24] width 141 height 29
type input "*"
type input "****"
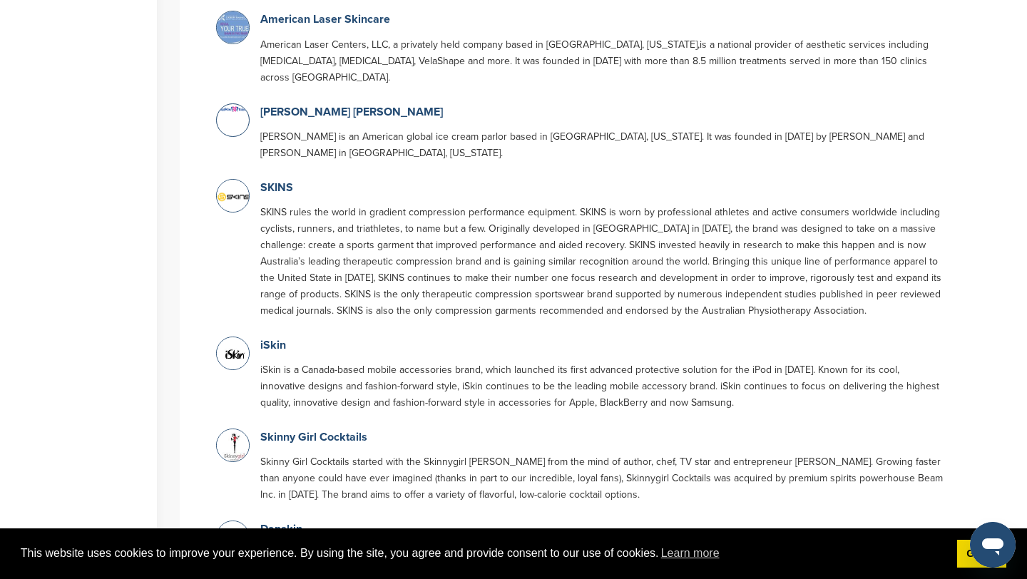
scroll to position [608, 0]
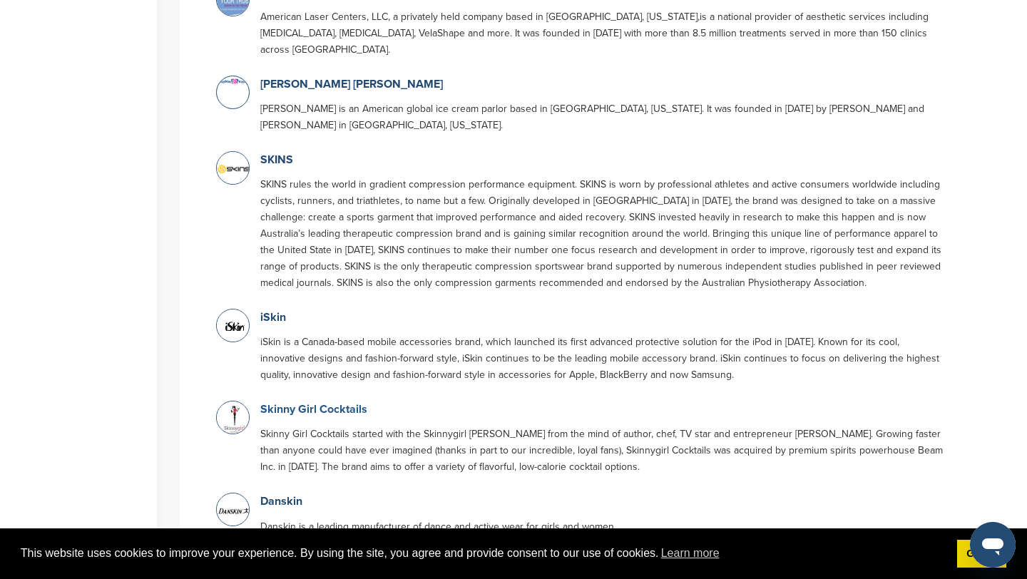
click at [342, 402] on link "Skinny Girl Cocktails" at bounding box center [313, 409] width 107 height 14
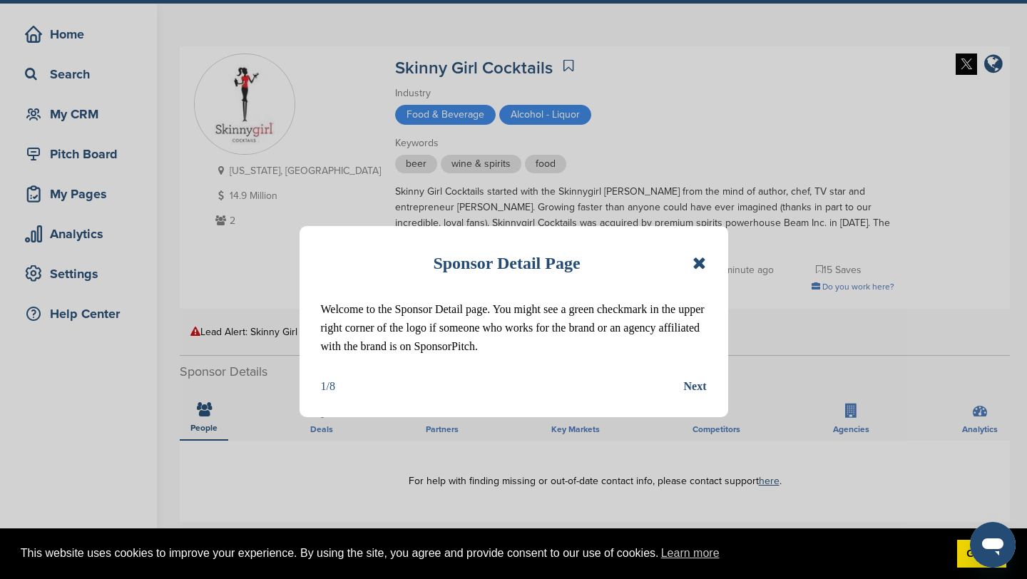
scroll to position [90, 0]
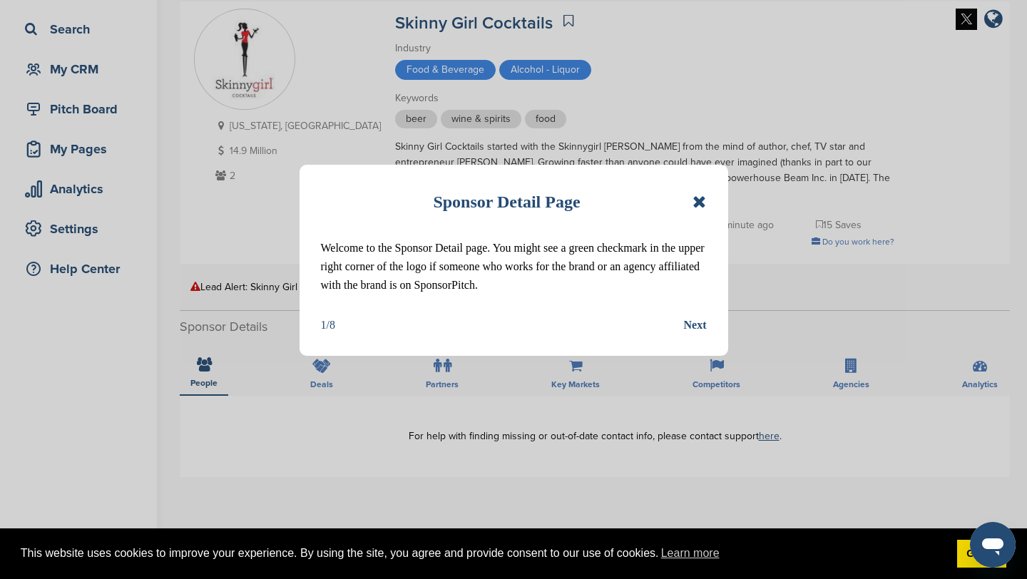
click at [695, 200] on icon at bounding box center [700, 201] width 14 height 17
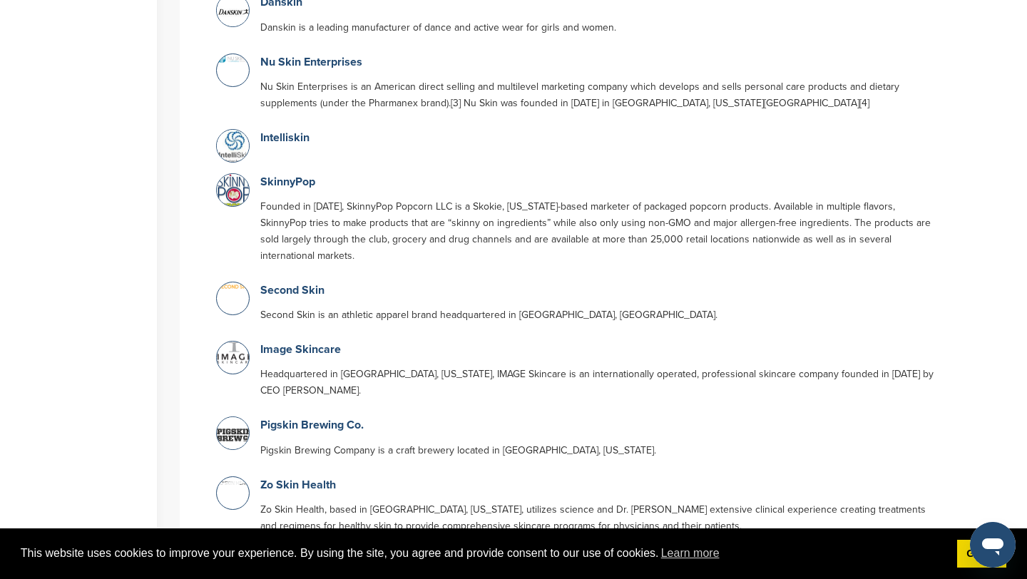
scroll to position [1128, 0]
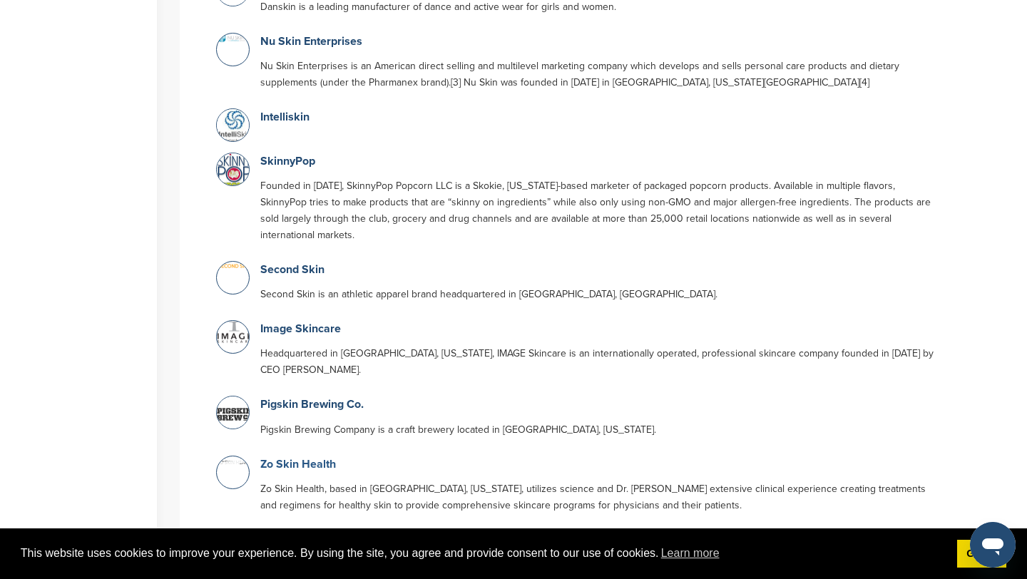
click at [304, 457] on link "Zo Skin Health" at bounding box center [298, 464] width 76 height 14
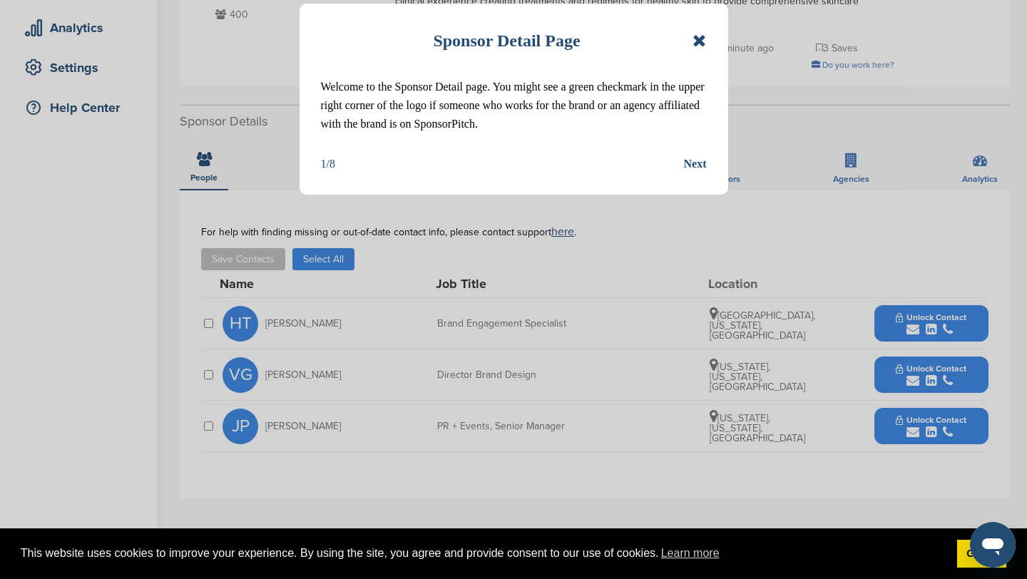
scroll to position [253, 0]
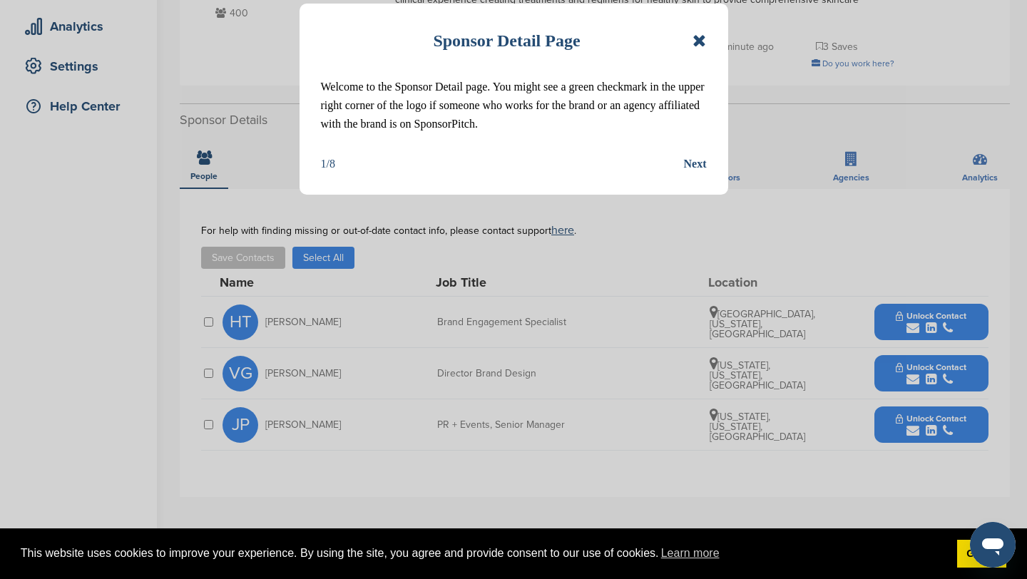
click at [701, 36] on icon at bounding box center [700, 40] width 14 height 17
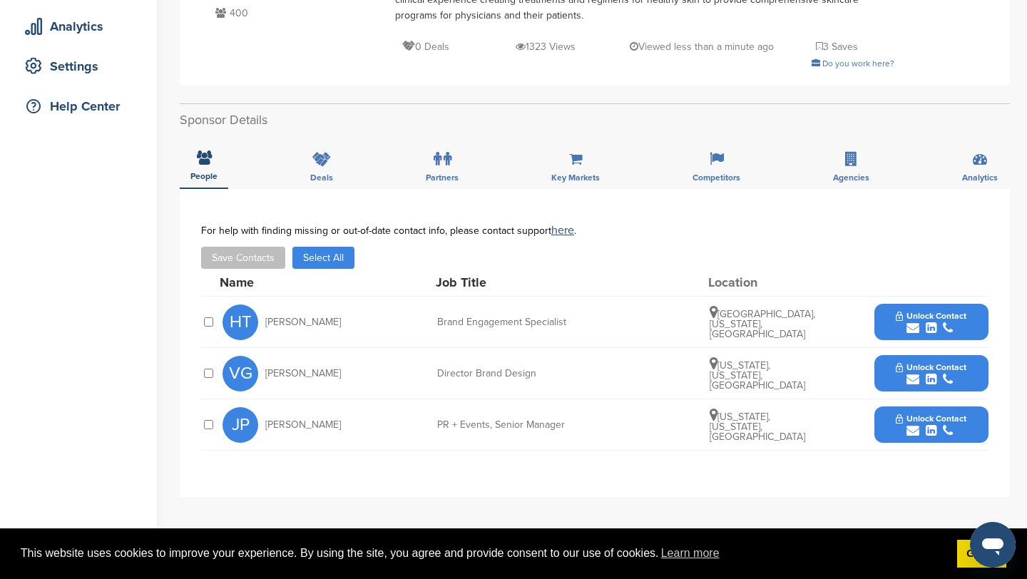
scroll to position [0, 0]
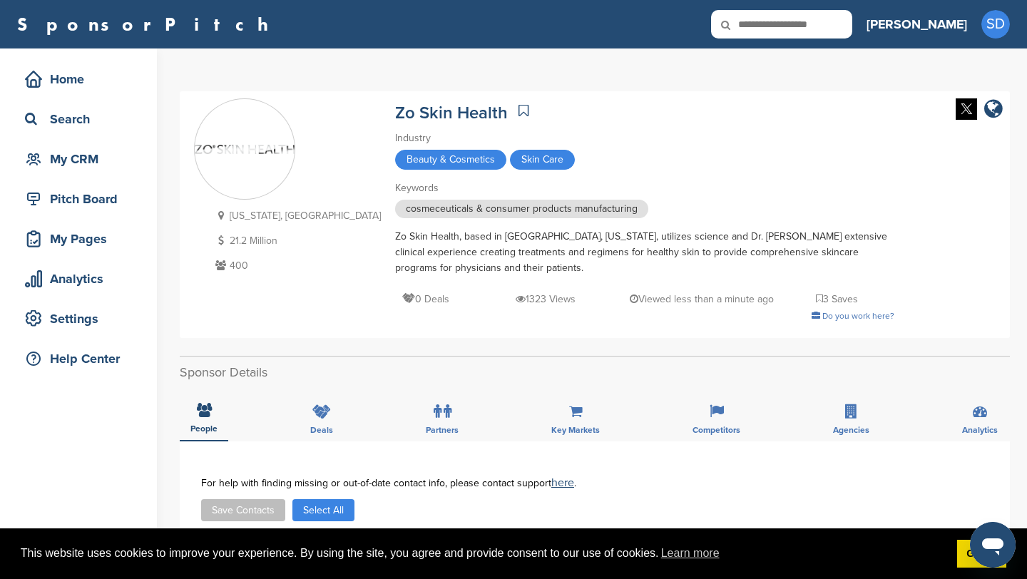
click at [760, 30] on icon at bounding box center [735, 25] width 49 height 30
click at [821, 28] on input "text" at bounding box center [781, 24] width 141 height 29
type input "*****"
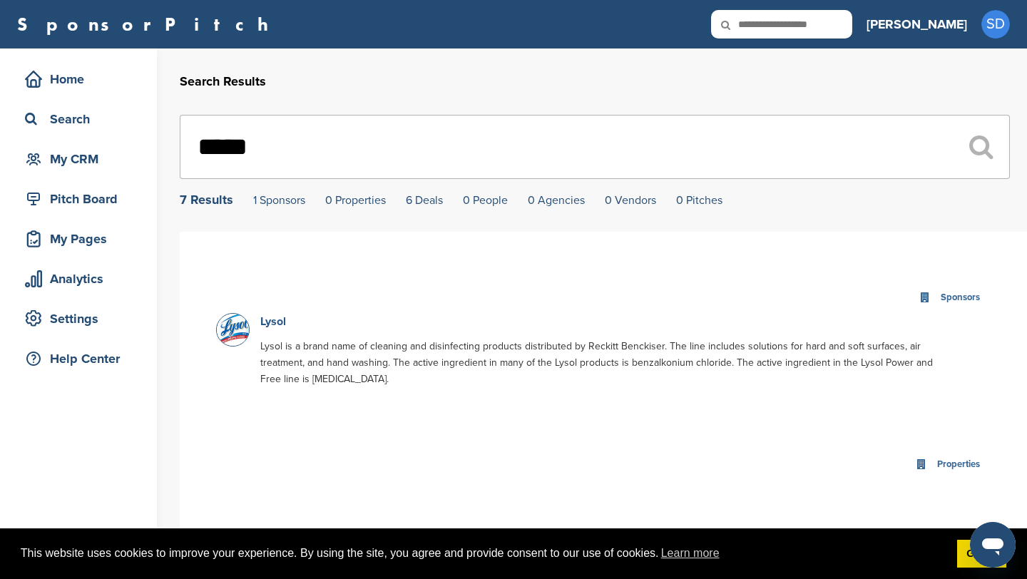
click at [279, 325] on link "Lysol" at bounding box center [273, 322] width 26 height 14
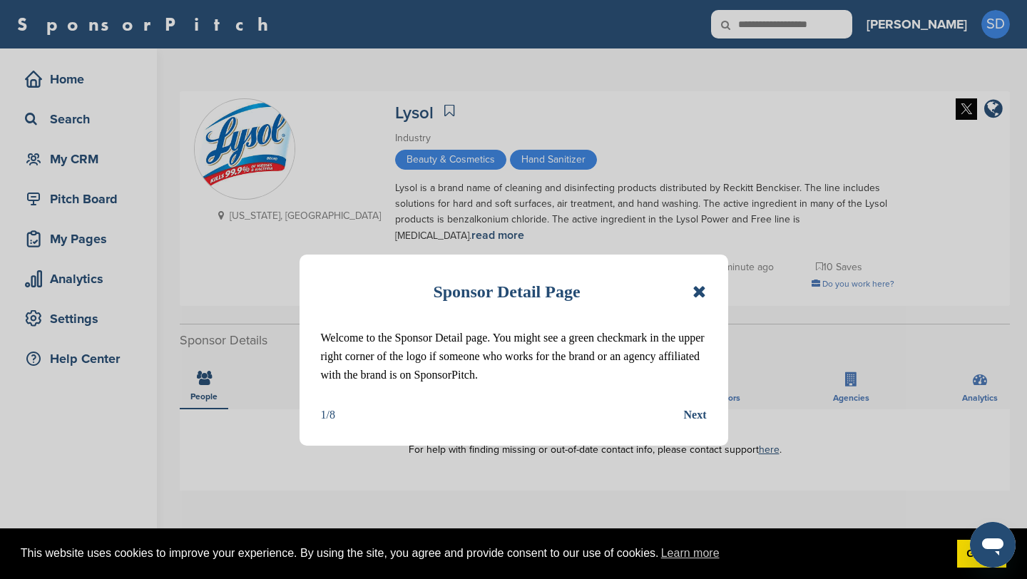
click at [830, 21] on div "Sponsor Detail Page Welcome to the Sponsor Detail page. You might see a green c…" at bounding box center [513, 289] width 1027 height 579
click at [712, 287] on div "Sponsor Detail Page Welcome to the Sponsor Detail page. You might see a green c…" at bounding box center [514, 350] width 429 height 191
click at [706, 287] on div "Sponsor Detail Page Welcome to the Sponsor Detail page. You might see a green c…" at bounding box center [514, 350] width 429 height 191
click at [700, 290] on icon at bounding box center [700, 291] width 14 height 17
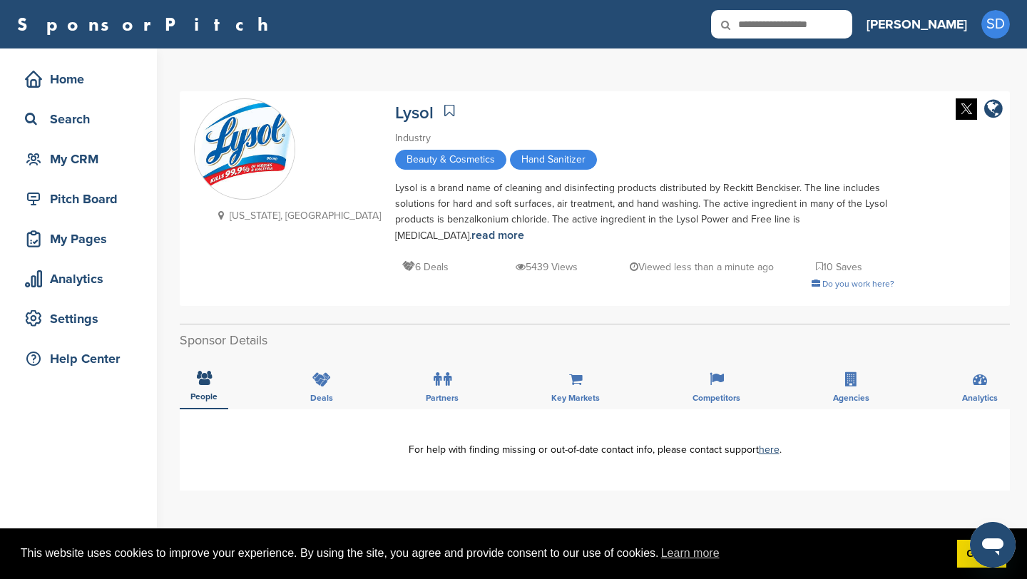
click at [839, 39] on div "SponsorPitch Home Search My CRM Pitch Board My Pages Analytics Settings Help Ce…" at bounding box center [513, 24] width 1027 height 49
click at [853, 10] on input "text" at bounding box center [781, 24] width 141 height 29
type input "**********"
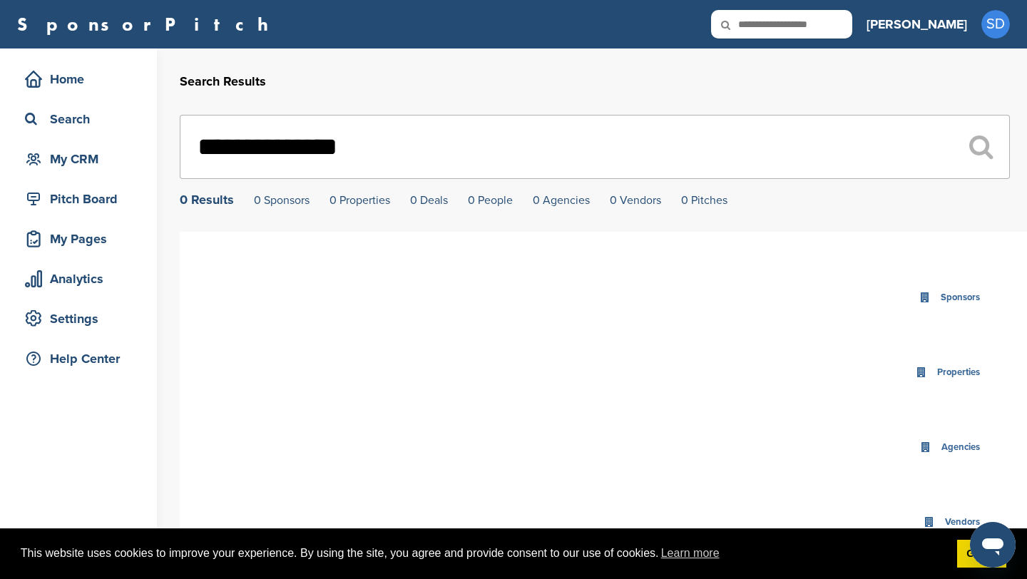
click at [346, 154] on input "**********" at bounding box center [595, 147] width 830 height 64
type input "*"
type input "*****"
click at [760, 26] on icon at bounding box center [735, 25] width 49 height 30
click at [760, 28] on icon at bounding box center [735, 25] width 49 height 30
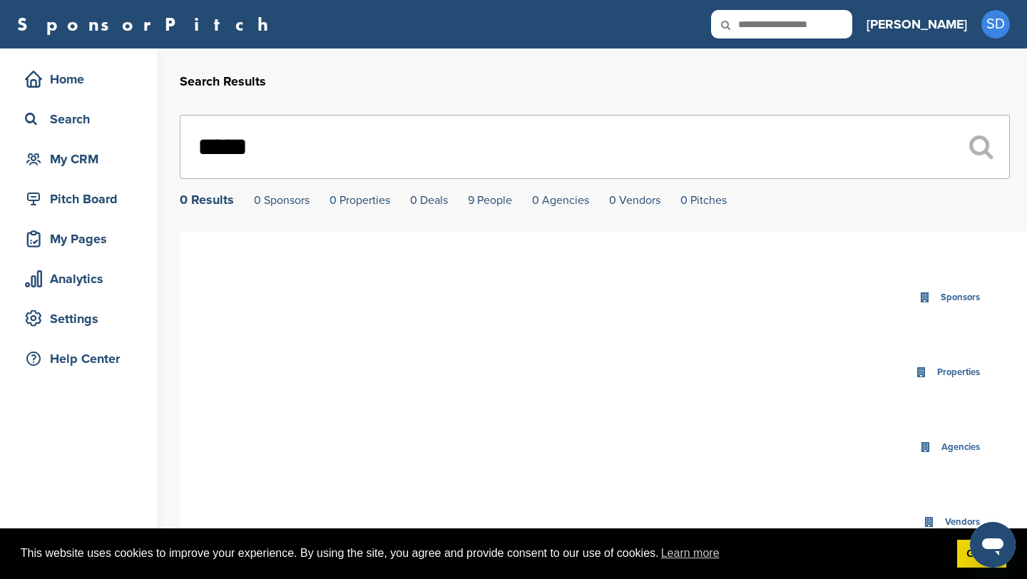
click at [823, 24] on input "text" at bounding box center [781, 24] width 141 height 29
type input "****"
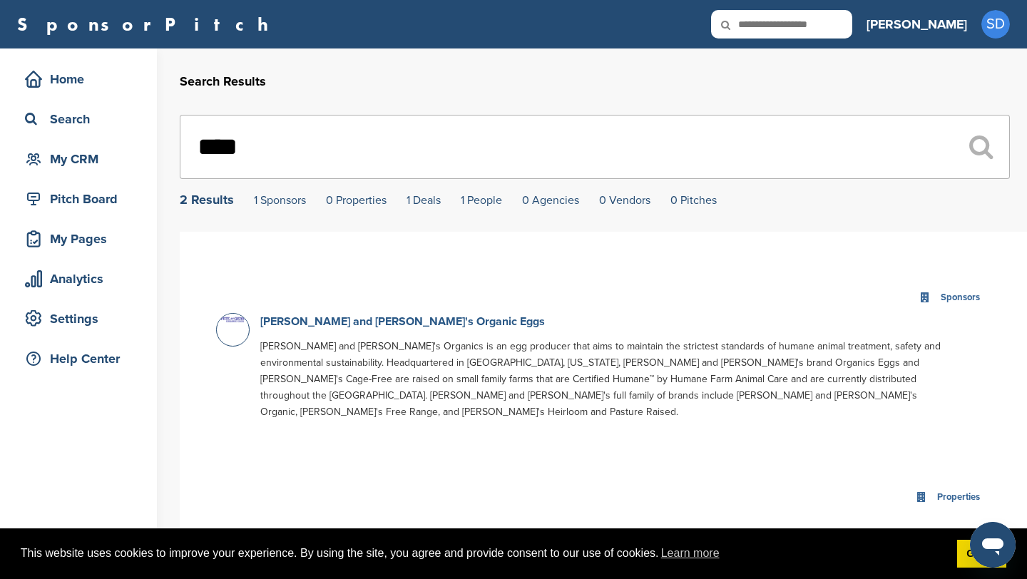
click at [385, 325] on link "[PERSON_NAME] and [PERSON_NAME]'s Organic Eggs" at bounding box center [402, 322] width 285 height 14
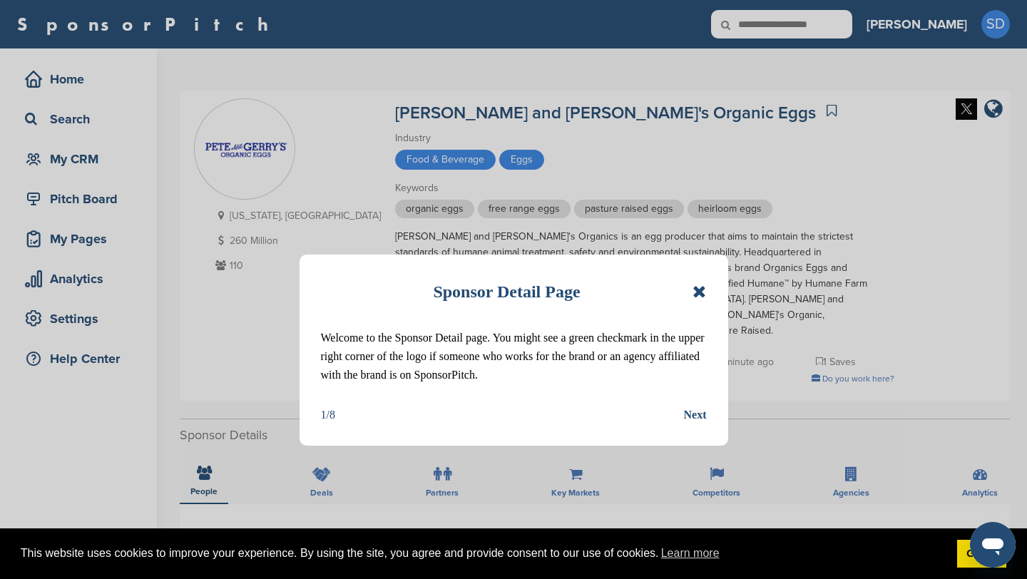
click at [702, 288] on icon at bounding box center [700, 291] width 14 height 17
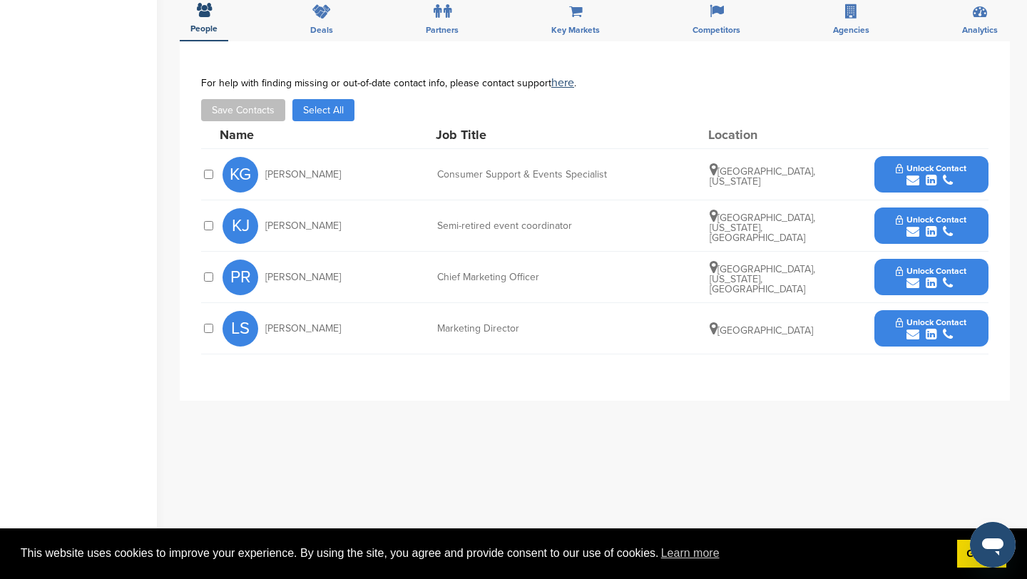
scroll to position [461, 0]
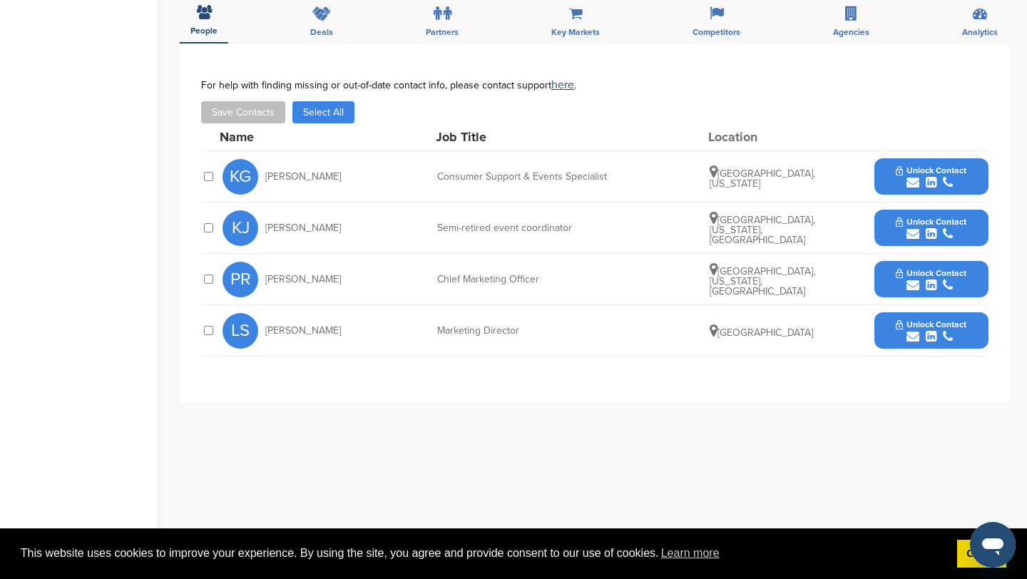
click at [915, 176] on icon "submit" at bounding box center [913, 182] width 13 height 13
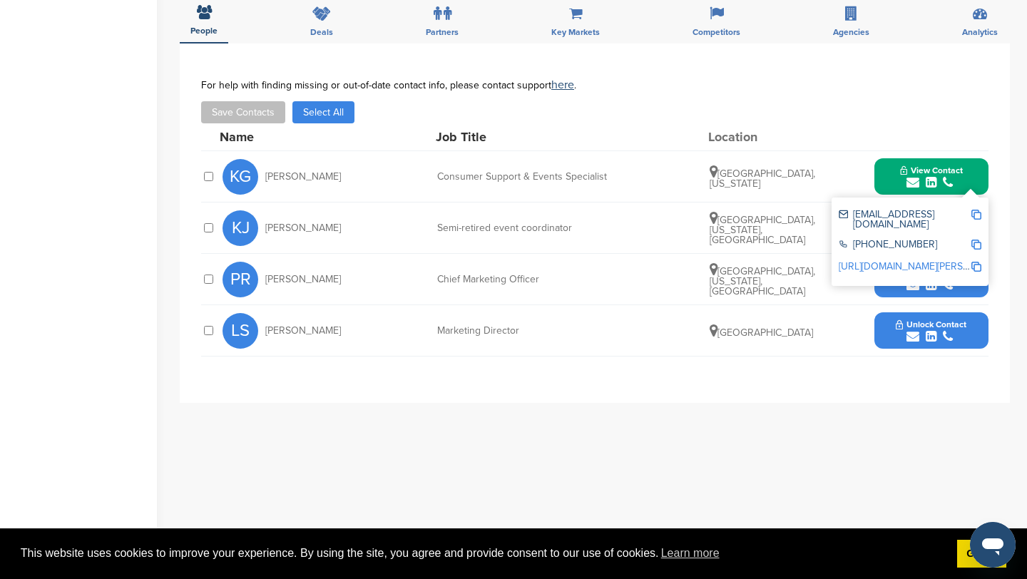
click at [980, 210] on img at bounding box center [977, 215] width 10 height 10
click at [888, 166] on button "View Contact" at bounding box center [931, 177] width 97 height 43
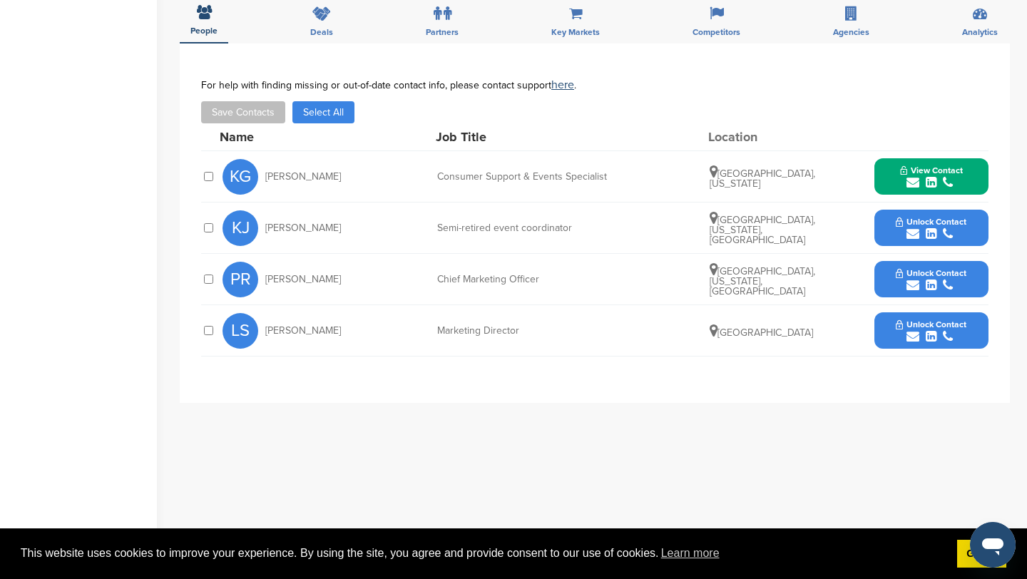
click at [913, 279] on icon "submit" at bounding box center [913, 285] width 13 height 13
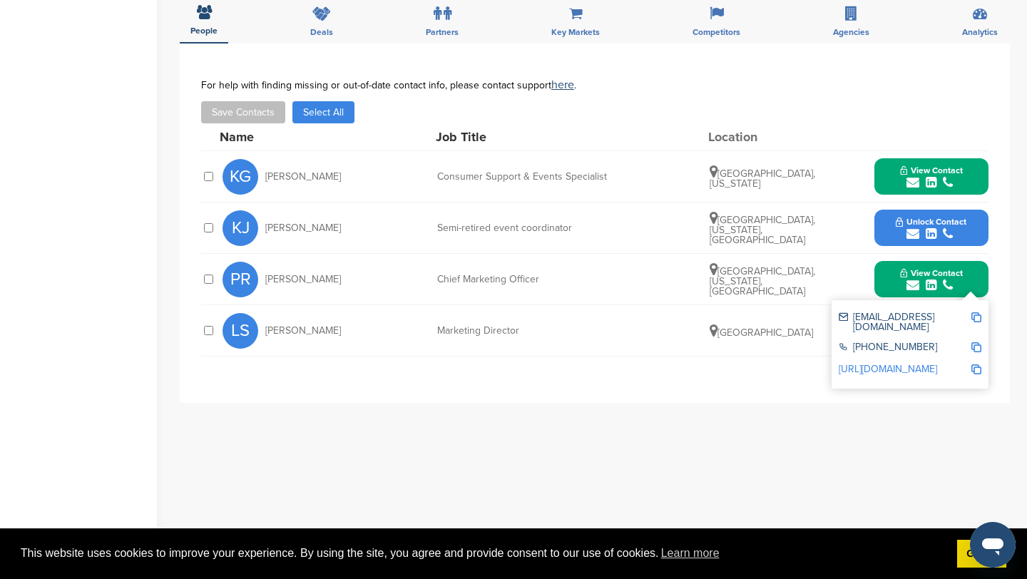
click at [975, 313] on img at bounding box center [977, 318] width 10 height 10
click at [894, 260] on button "View Contact" at bounding box center [931, 279] width 97 height 43
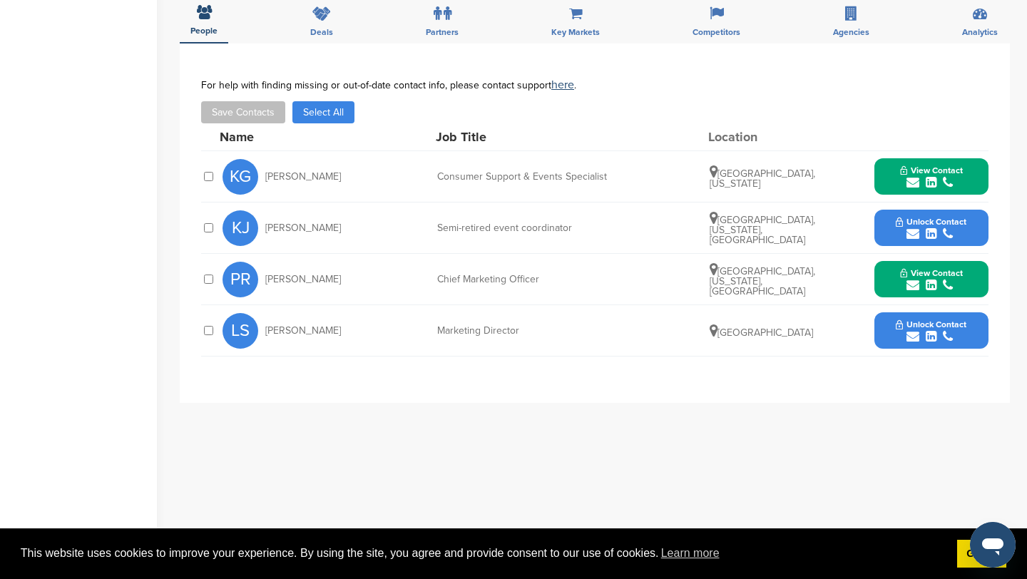
click at [912, 330] on icon "submit" at bounding box center [913, 336] width 13 height 13
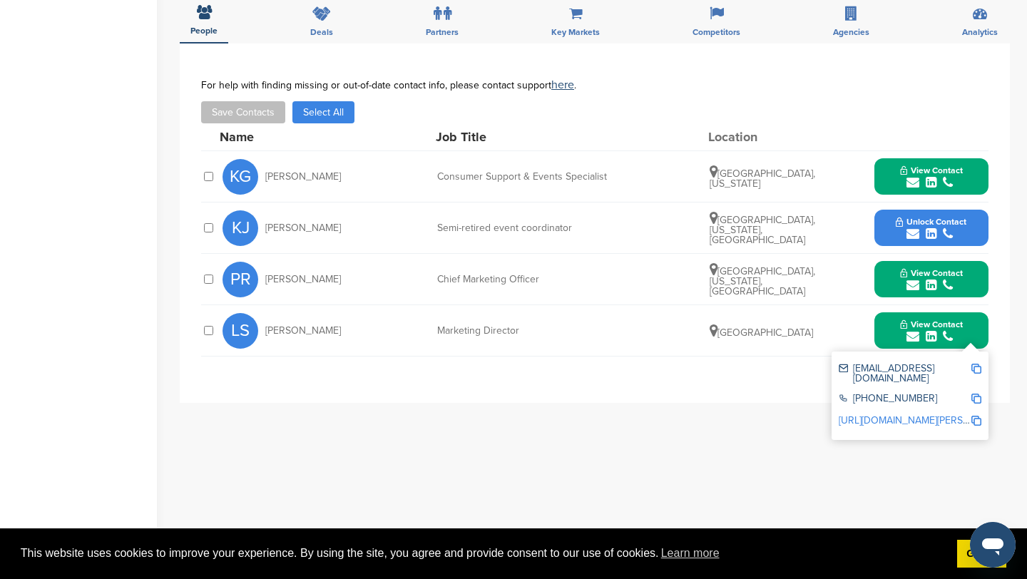
click at [975, 364] on img at bounding box center [977, 369] width 10 height 10
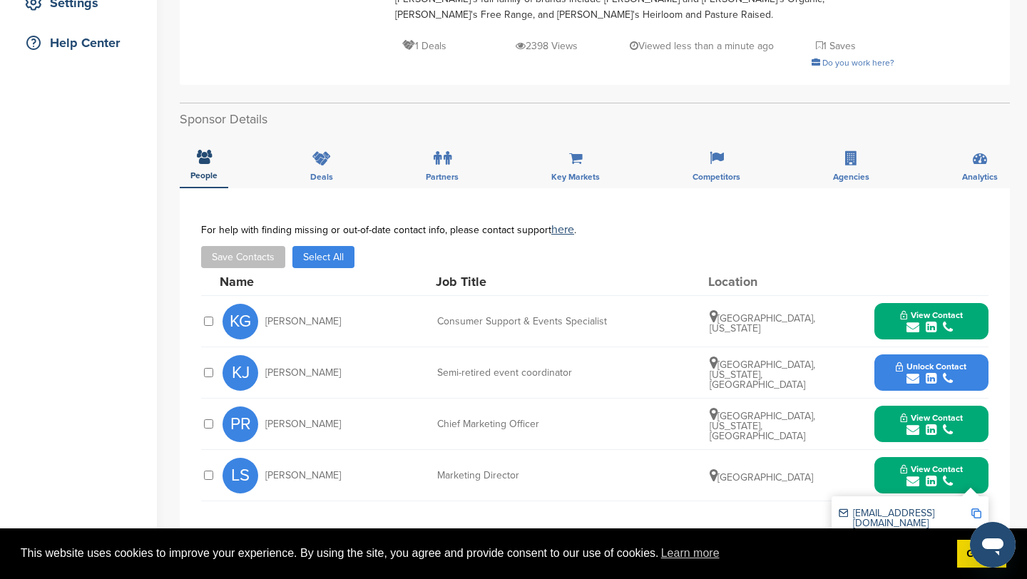
scroll to position [330, 0]
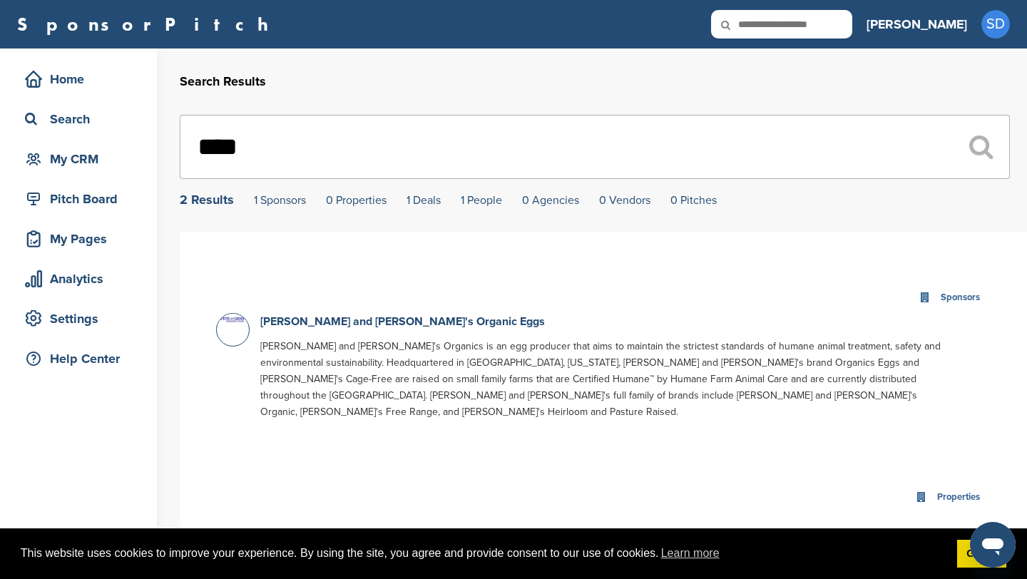
click at [287, 153] on input "****" at bounding box center [595, 147] width 830 height 64
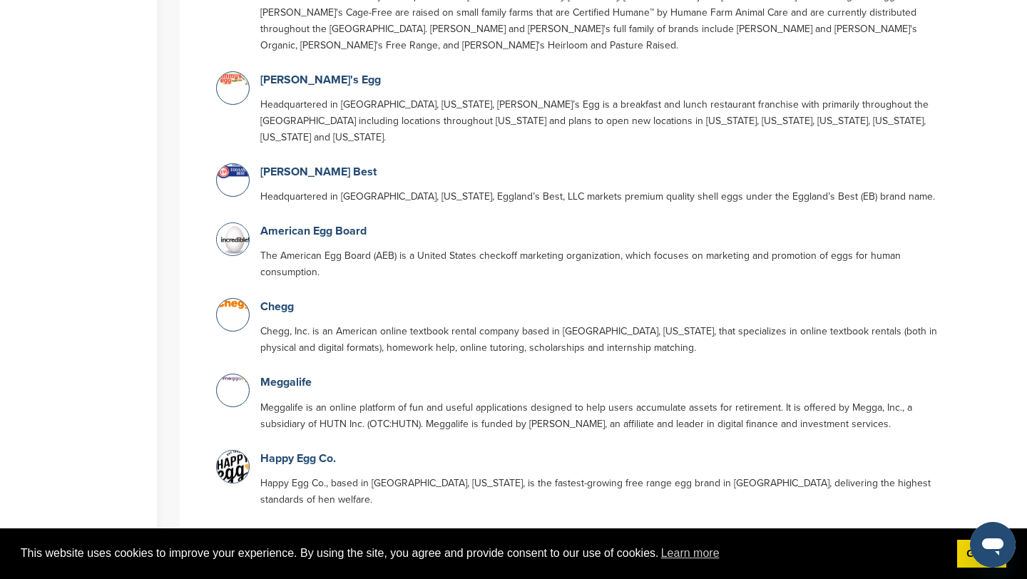
scroll to position [975, 0]
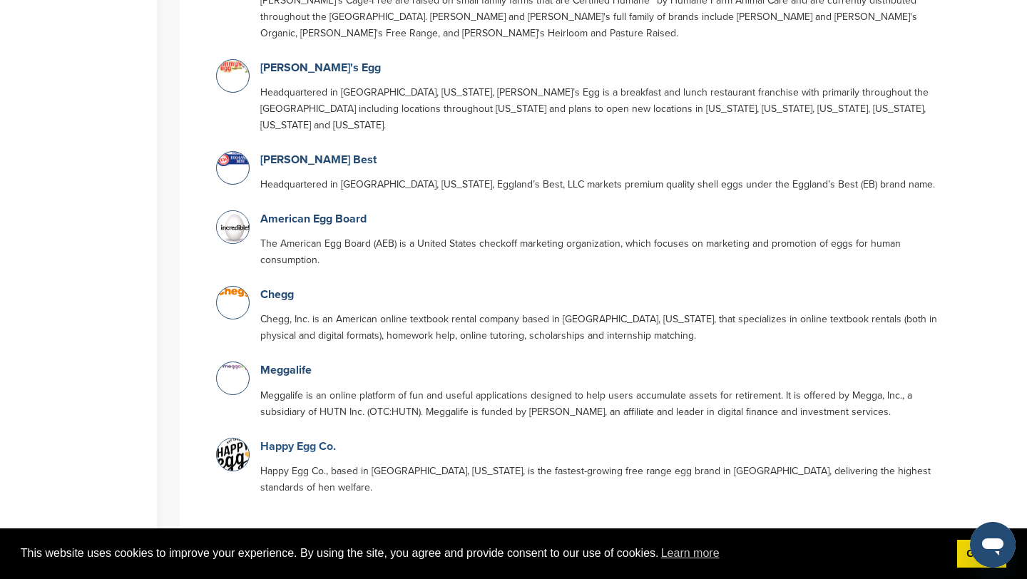
type input "***"
click at [288, 440] on link "Happy Egg Co." at bounding box center [298, 447] width 76 height 14
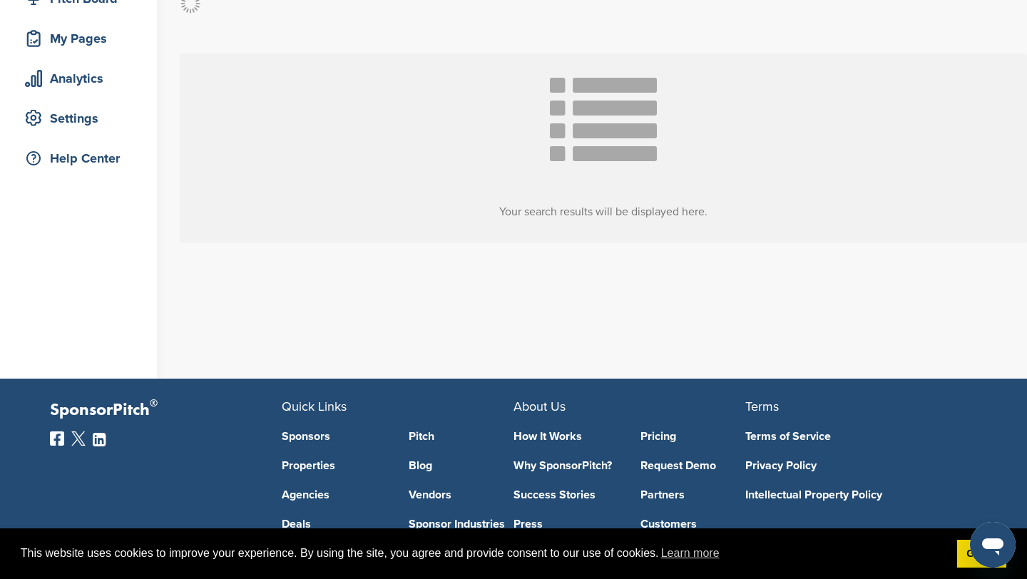
scroll to position [125, 0]
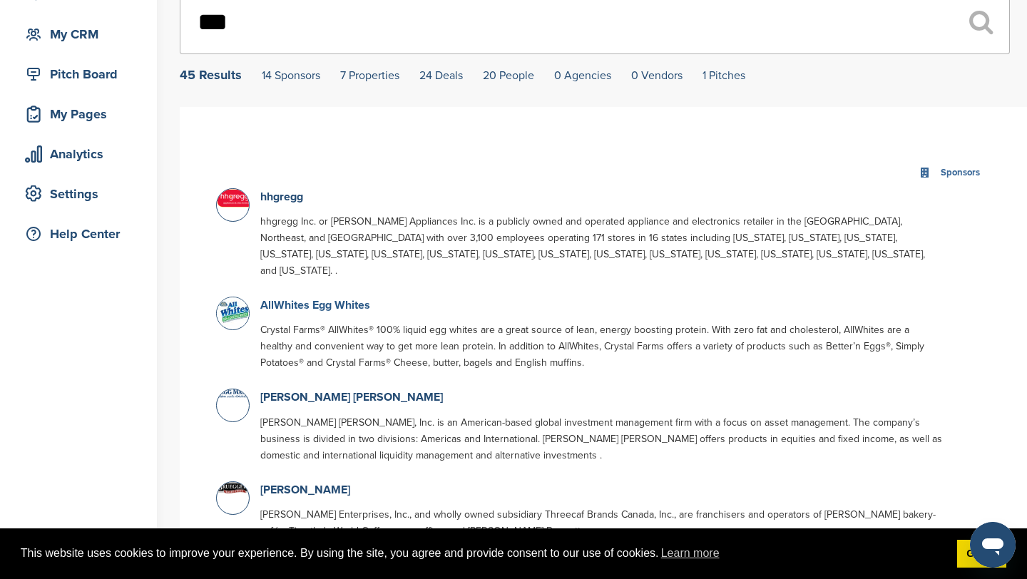
click at [309, 298] on link "AllWhites Egg Whites" at bounding box center [315, 305] width 110 height 14
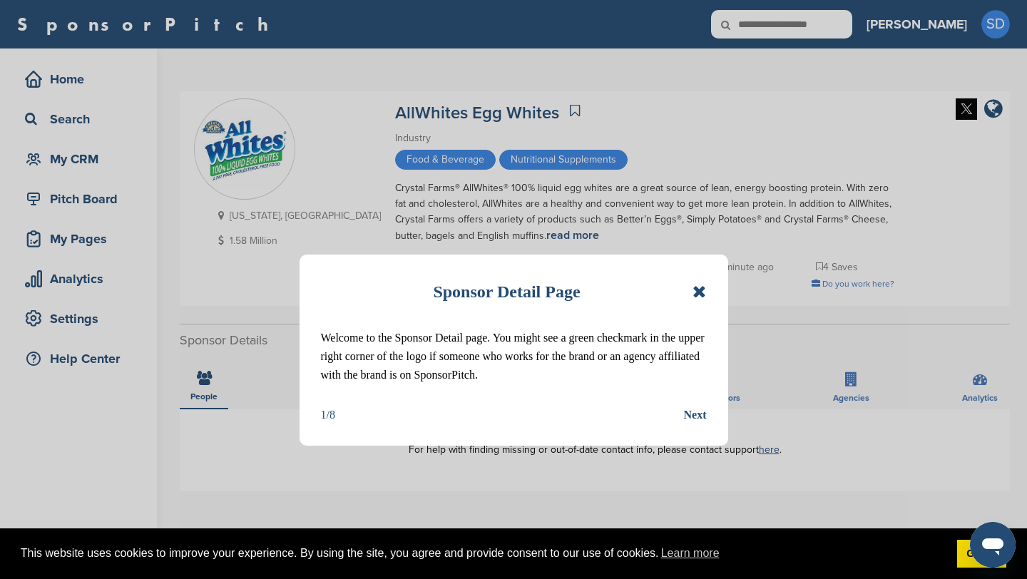
click at [695, 285] on icon at bounding box center [700, 291] width 14 height 17
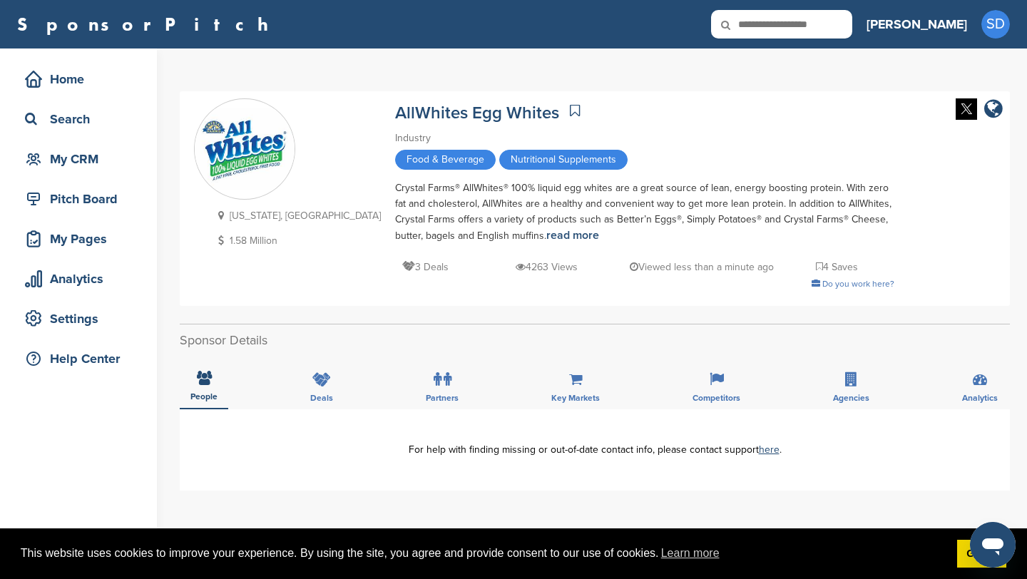
click at [853, 26] on input "text" at bounding box center [781, 24] width 141 height 29
click at [841, 25] on input "text" at bounding box center [781, 24] width 141 height 29
type input "****"
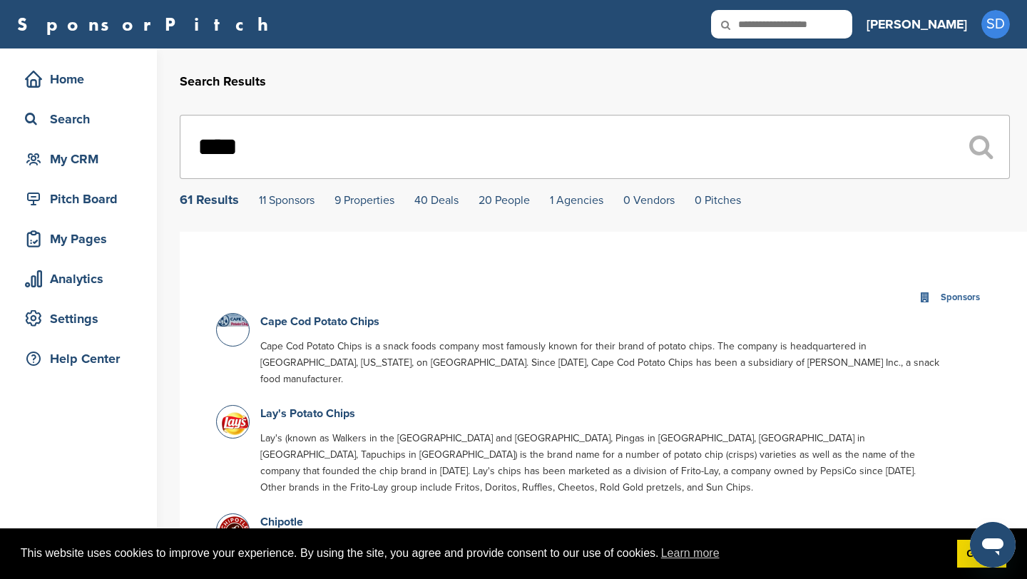
click at [850, 20] on input "text" at bounding box center [781, 24] width 141 height 29
type input "***"
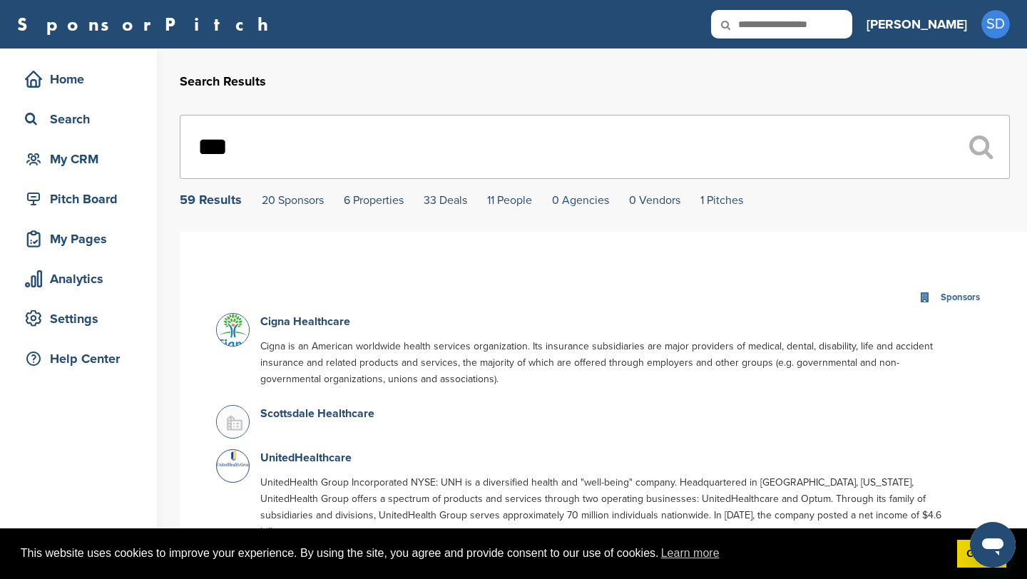
click at [841, 24] on input "text" at bounding box center [781, 24] width 141 height 29
type input "*"
type input "*****"
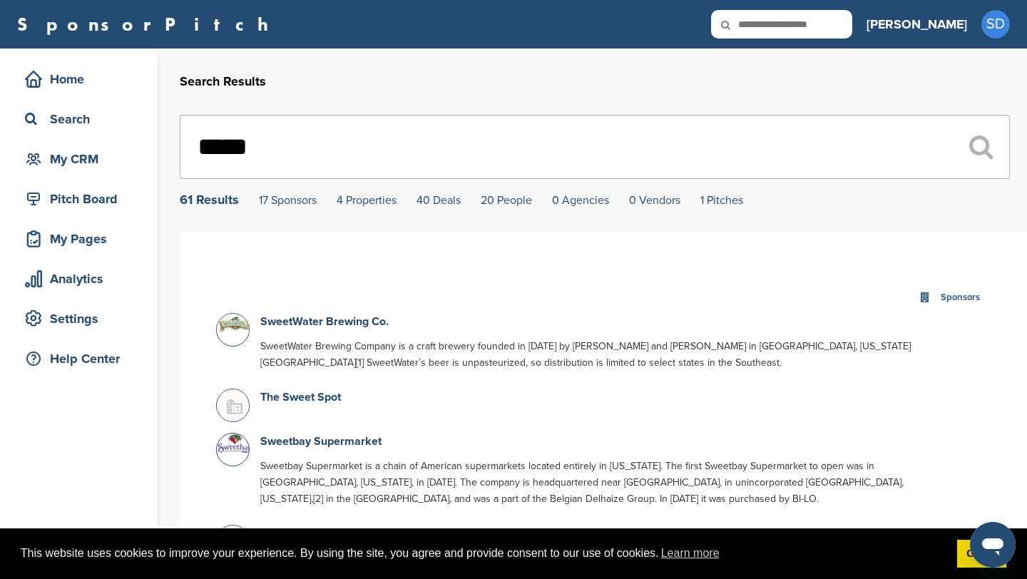
click at [833, 26] on input "text" at bounding box center [781, 24] width 141 height 29
type input "******"
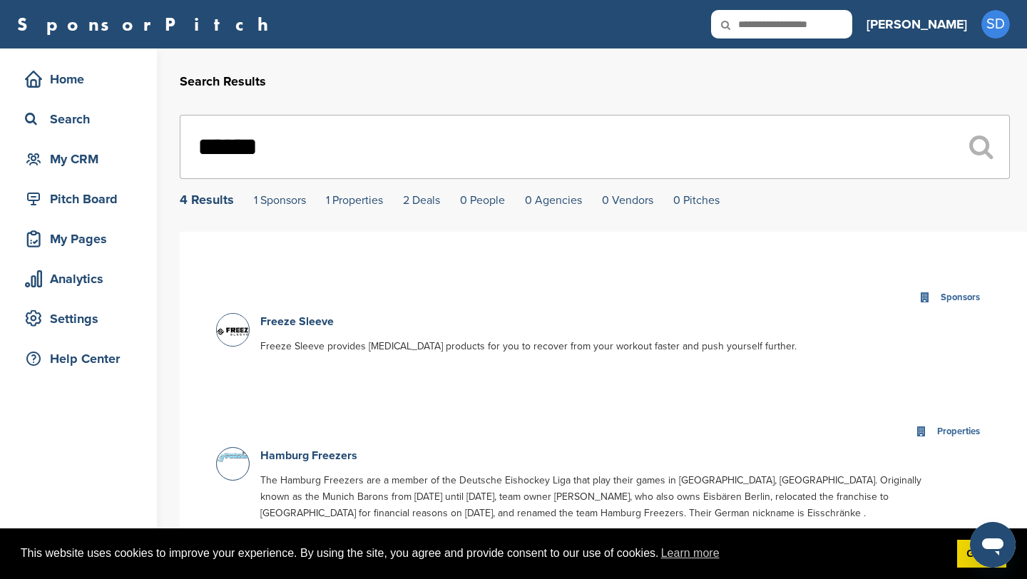
click at [845, 36] on input "text" at bounding box center [781, 24] width 141 height 29
click at [840, 29] on input "text" at bounding box center [781, 24] width 141 height 29
type input "****"
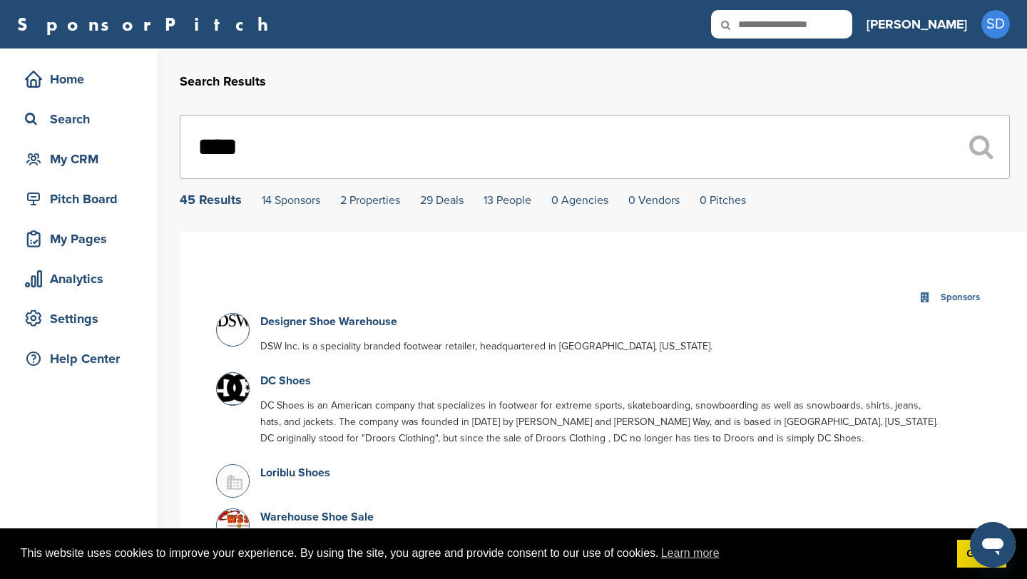
click at [853, 30] on input "text" at bounding box center [781, 24] width 141 height 29
type input "***"
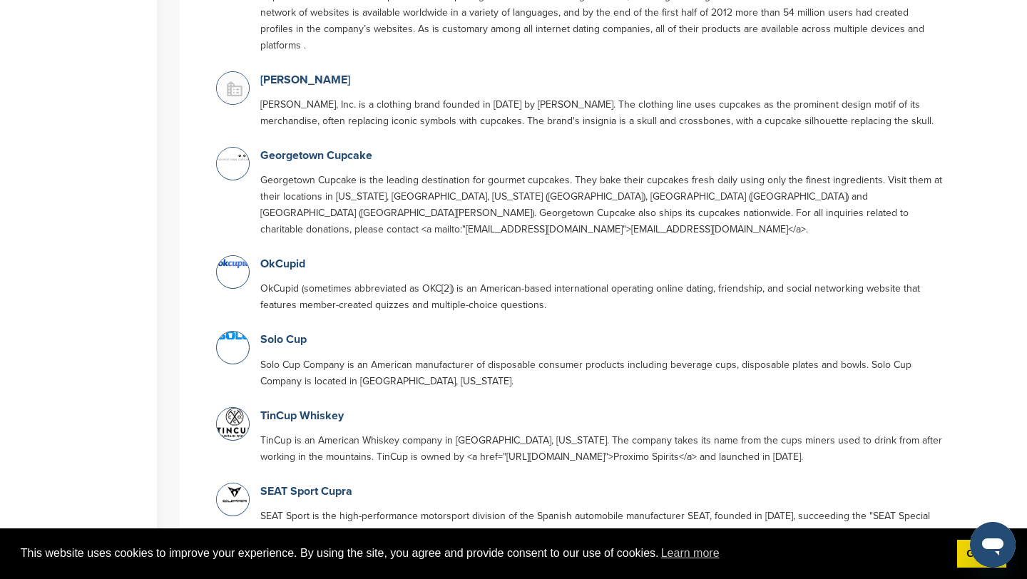
scroll to position [782, 0]
click at [290, 332] on link "Solo Cup" at bounding box center [283, 339] width 46 height 14
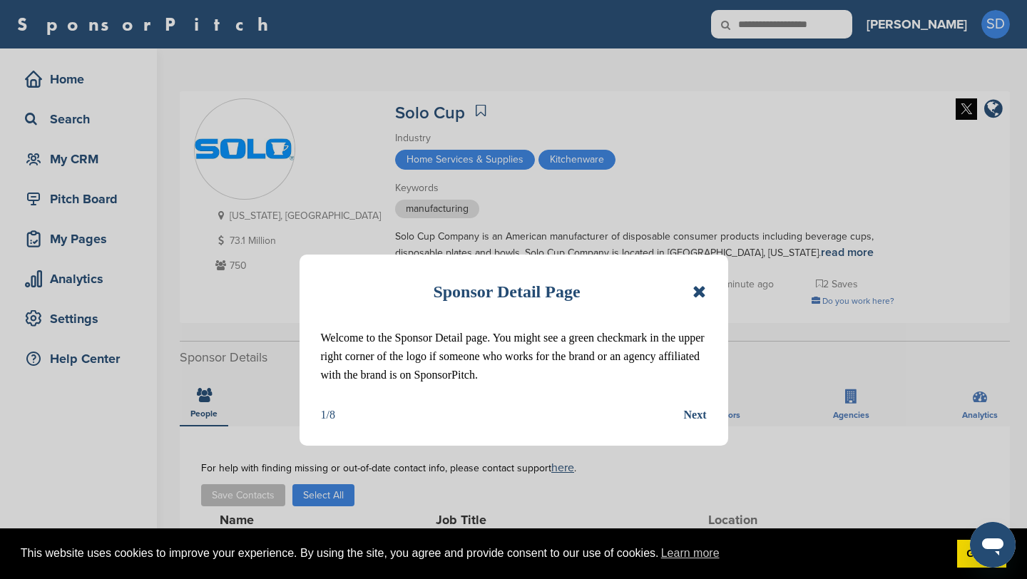
click at [703, 293] on icon at bounding box center [700, 291] width 14 height 17
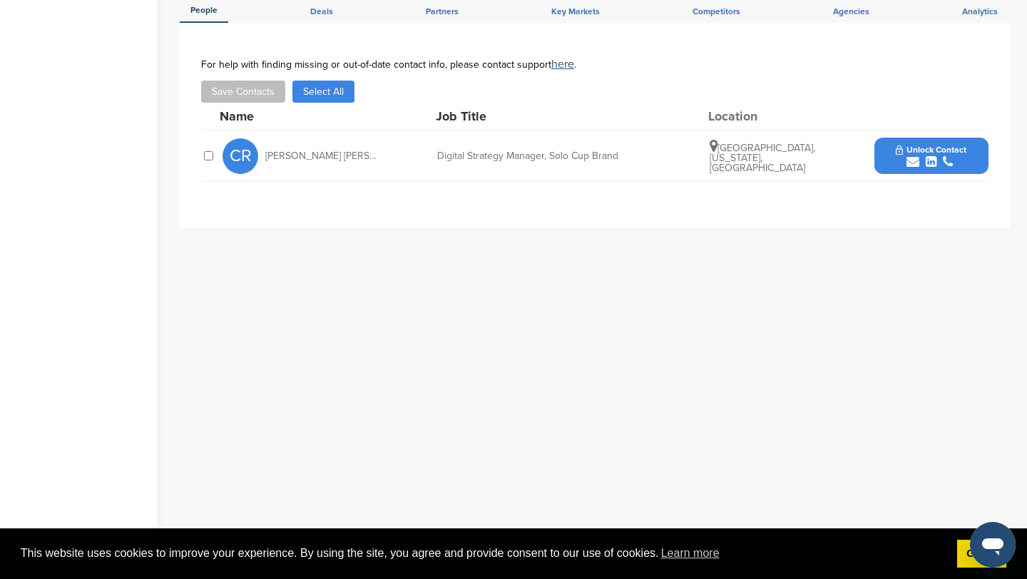
scroll to position [419, 0]
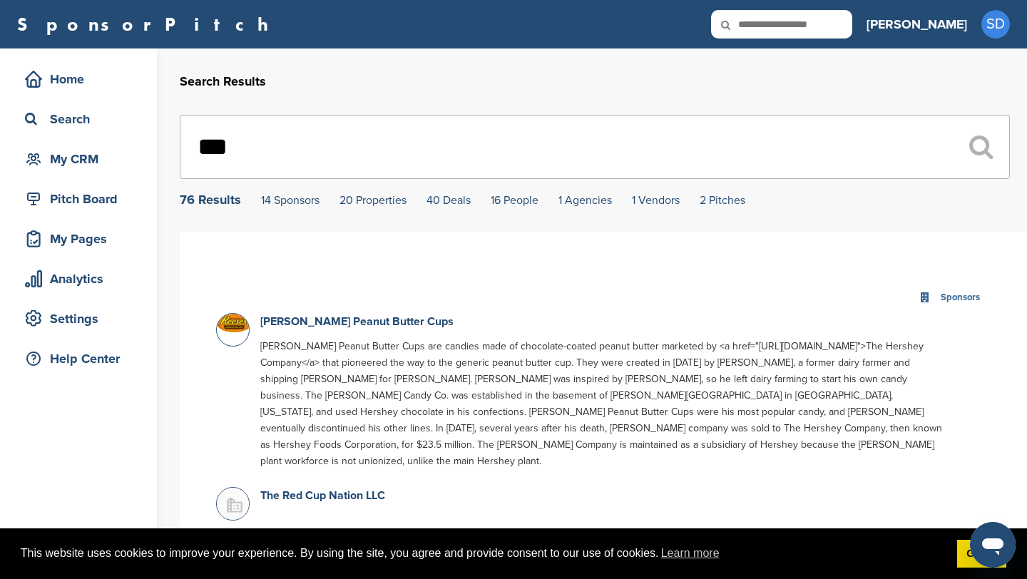
click at [377, 150] on input "***" at bounding box center [595, 147] width 830 height 64
type input "*"
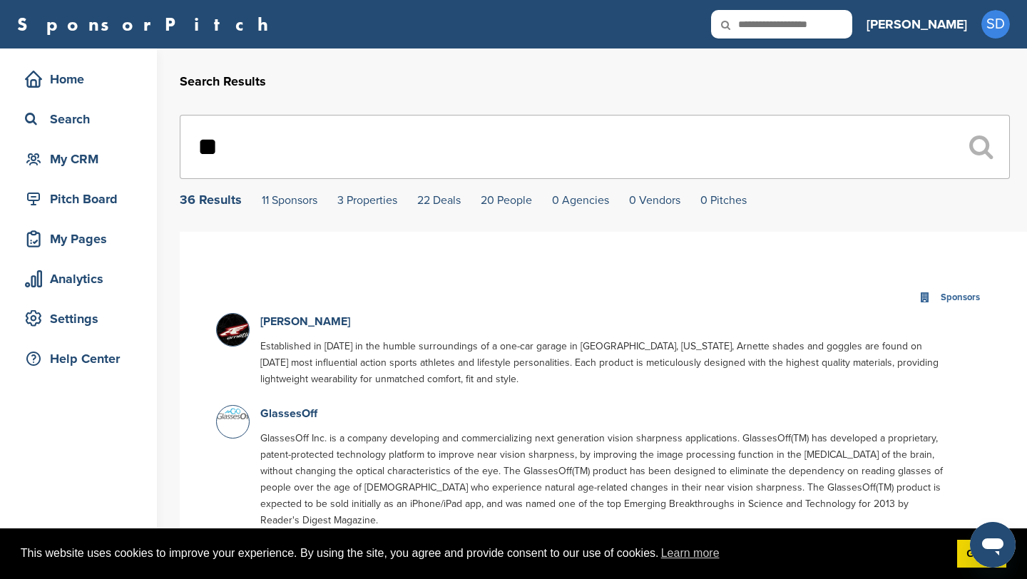
type input "*"
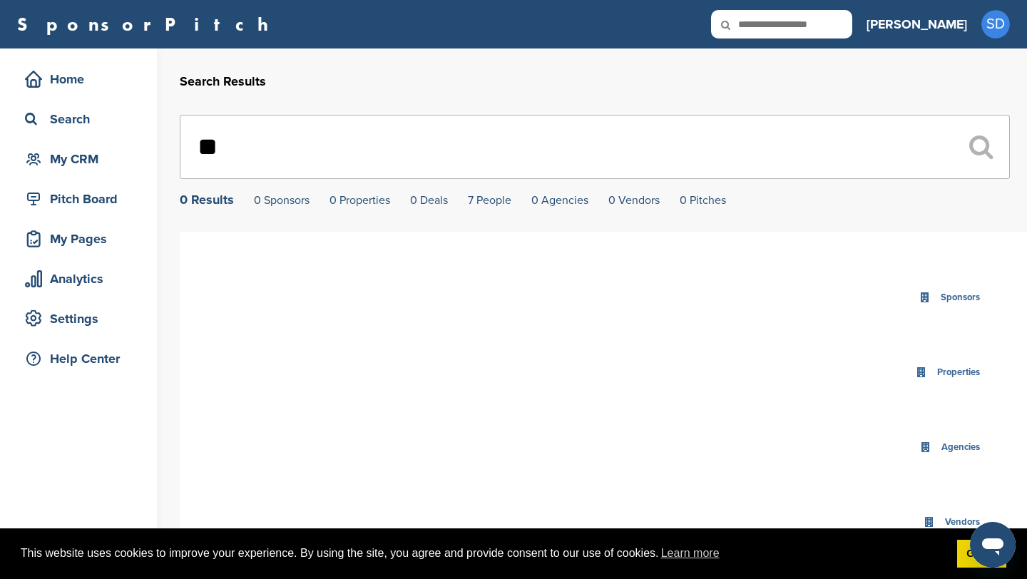
type input "*"
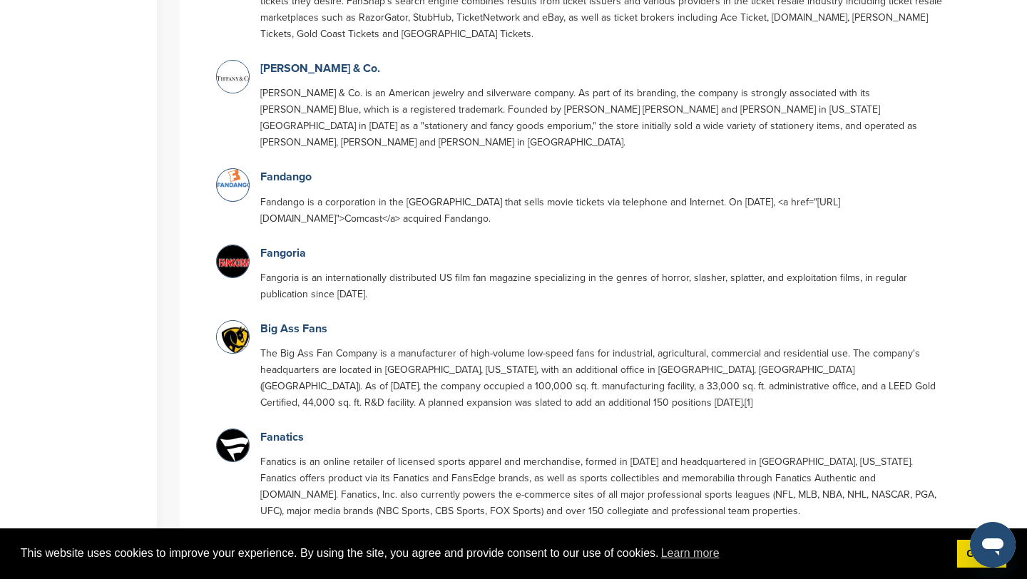
scroll to position [380, 0]
type input "***"
click at [315, 320] on link "Big Ass Fans" at bounding box center [293, 327] width 67 height 14
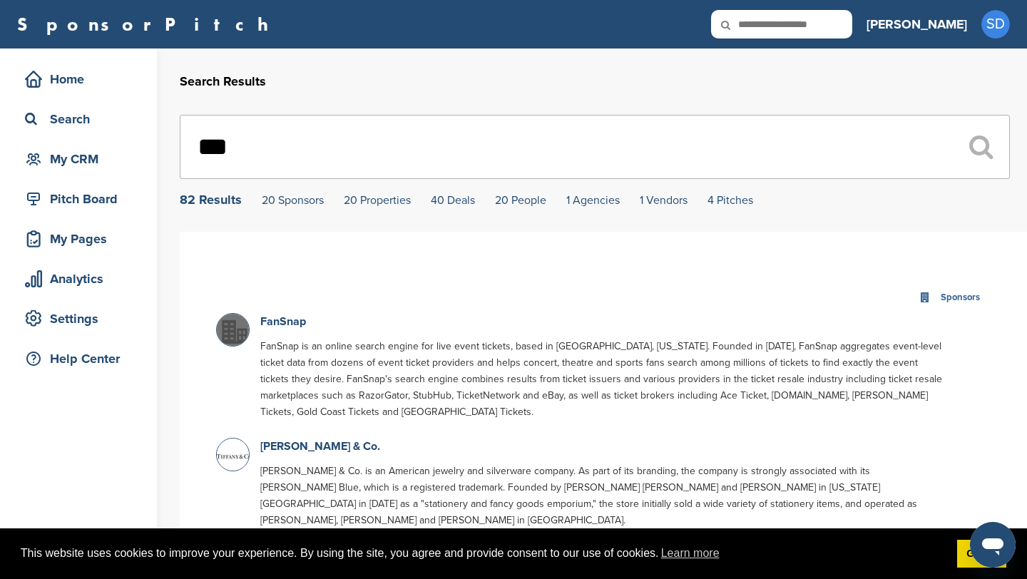
click at [255, 162] on input "***" at bounding box center [595, 147] width 830 height 64
type input "*"
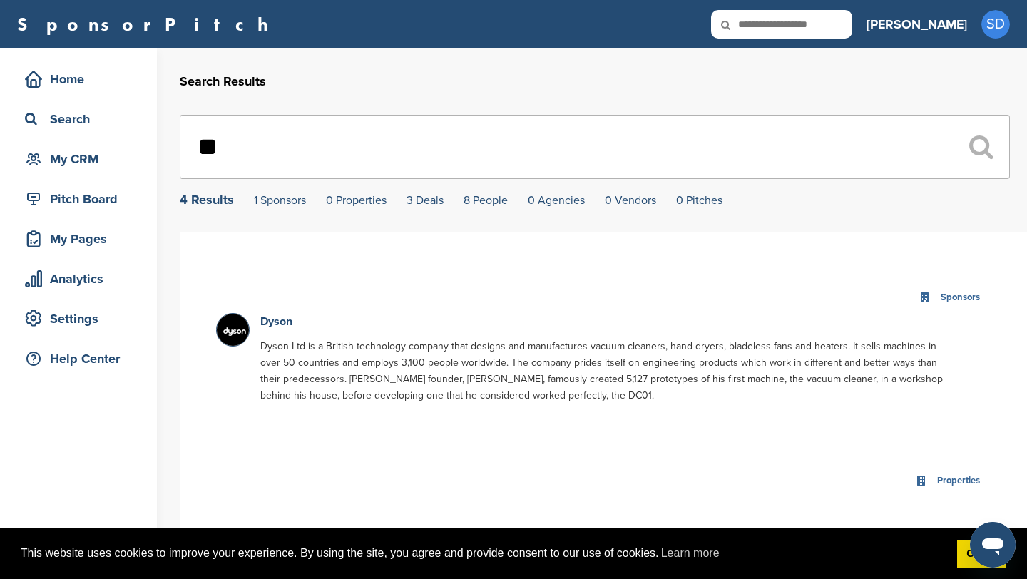
type input "*"
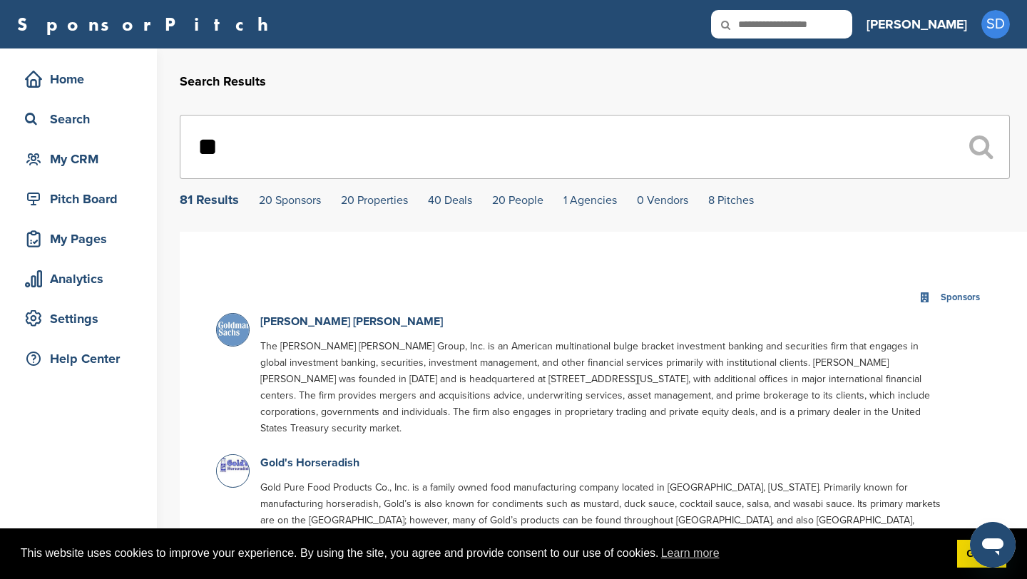
type input "*"
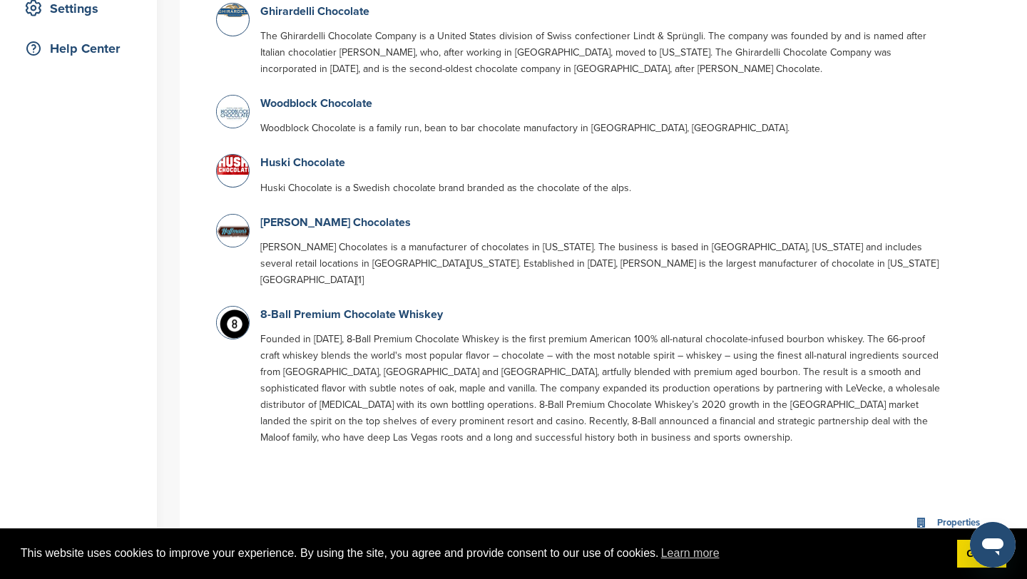
scroll to position [310, 0]
type input "*********"
click at [337, 308] on link "8-Ball Premium Chocolate Whiskey" at bounding box center [351, 315] width 183 height 14
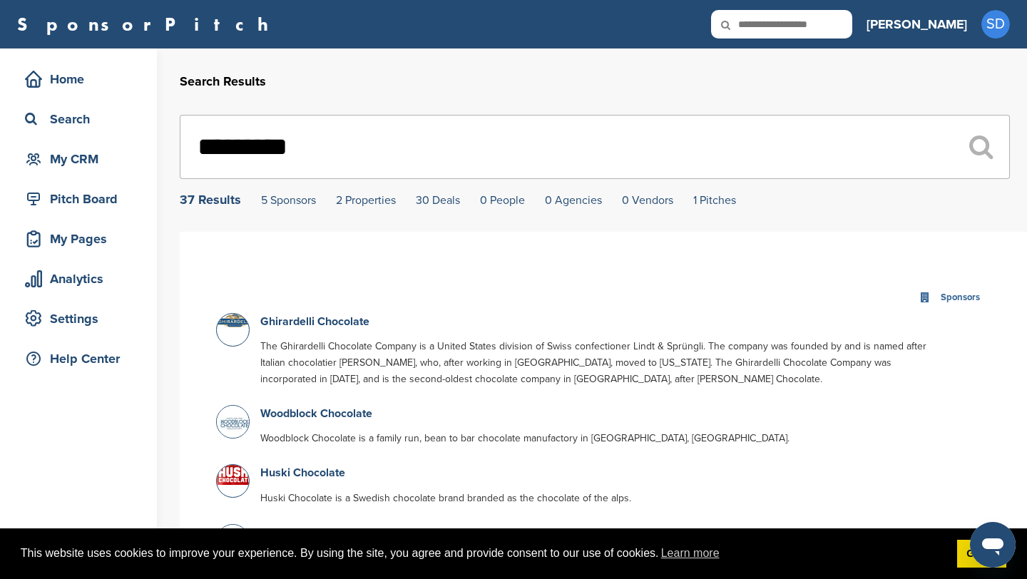
click at [311, 157] on input "*********" at bounding box center [595, 147] width 830 height 64
type input "*"
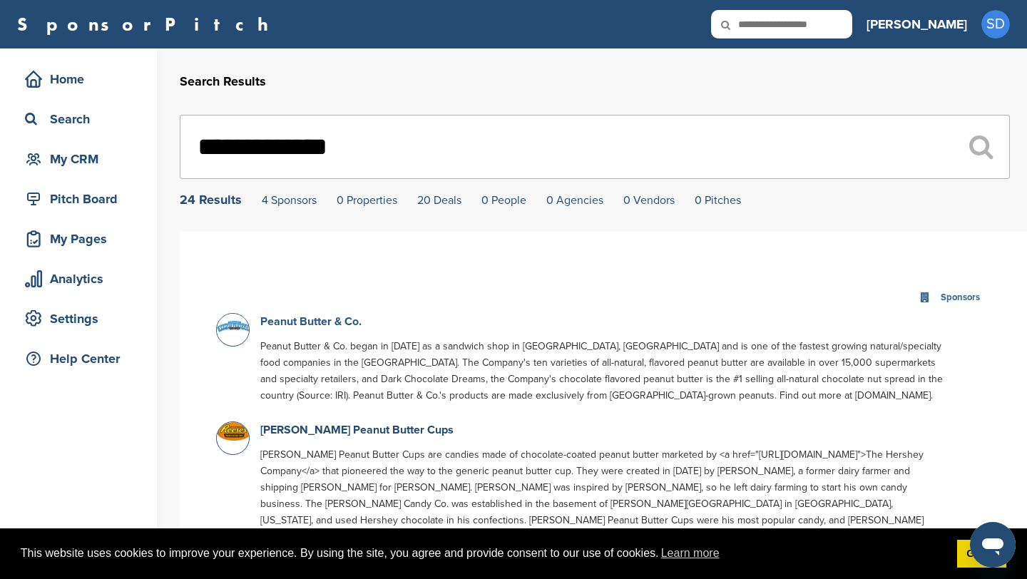
type input "**********"
click at [303, 325] on link "Peanut Butter & Co." at bounding box center [310, 322] width 101 height 14
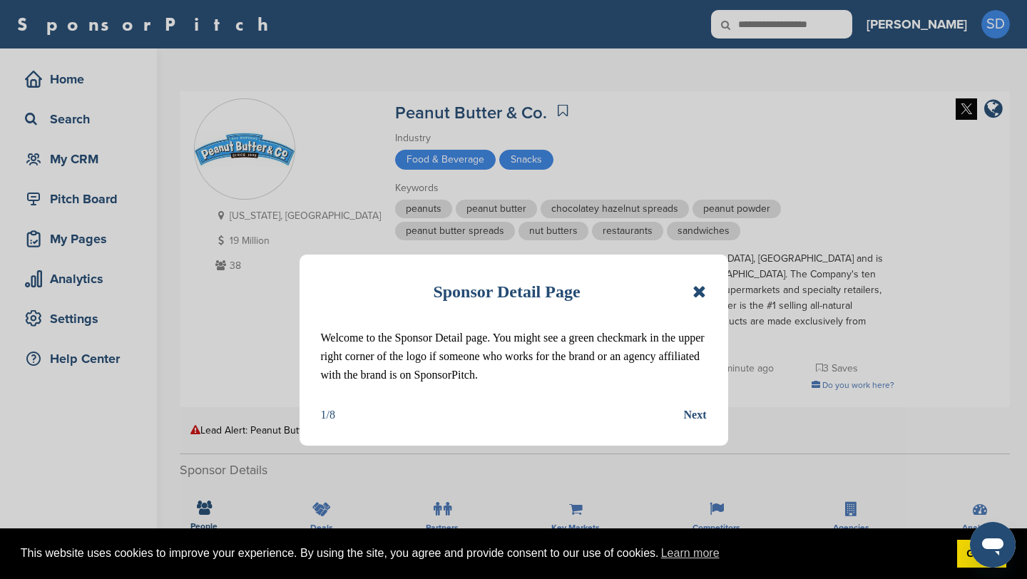
click at [700, 289] on icon at bounding box center [700, 291] width 14 height 17
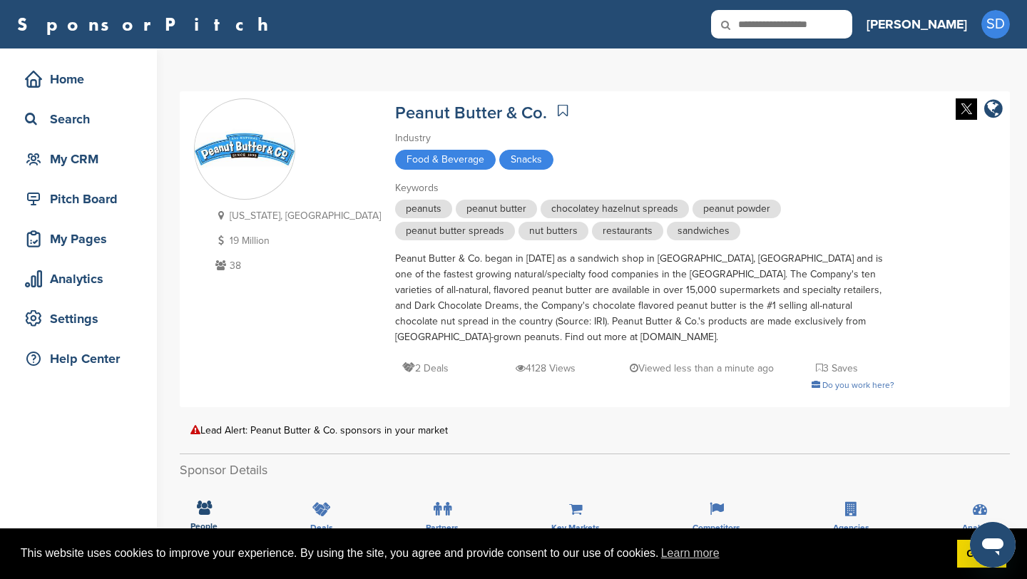
click at [818, 30] on input "text" at bounding box center [781, 24] width 141 height 29
type input "*****"
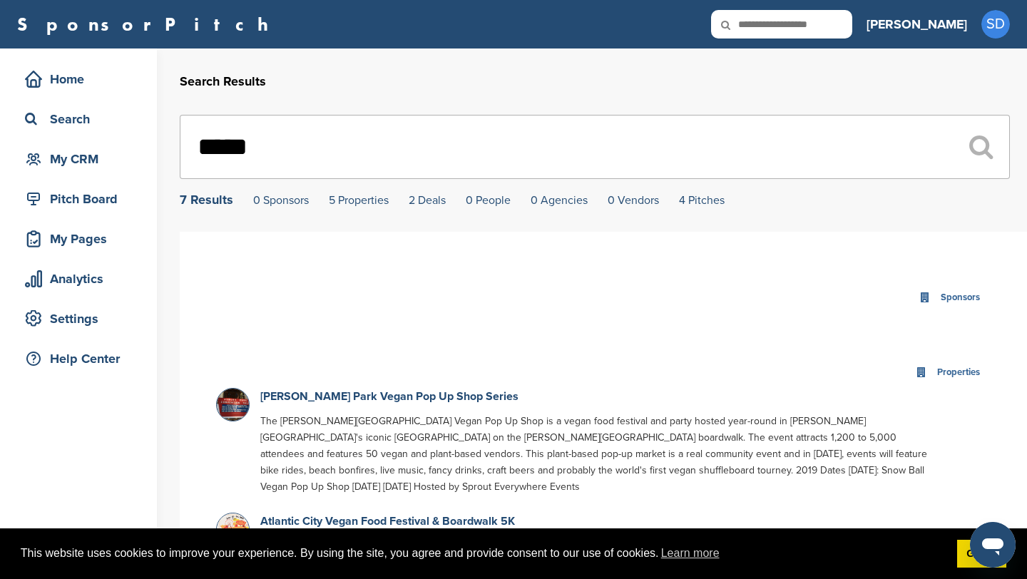
click at [843, 27] on input "text" at bounding box center [781, 24] width 141 height 29
type input "******"
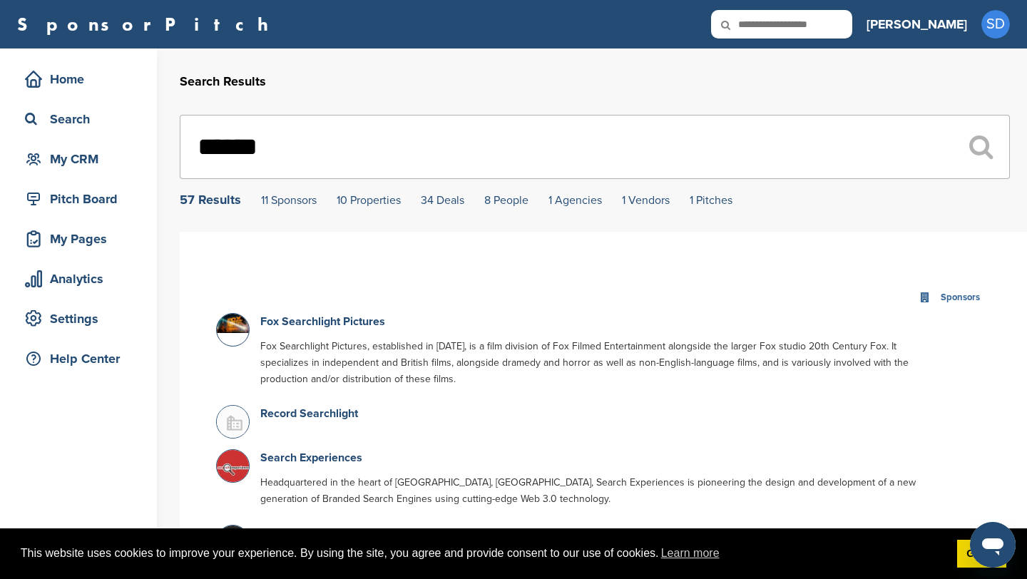
click at [456, 148] on input "******" at bounding box center [595, 147] width 830 height 64
type input "*"
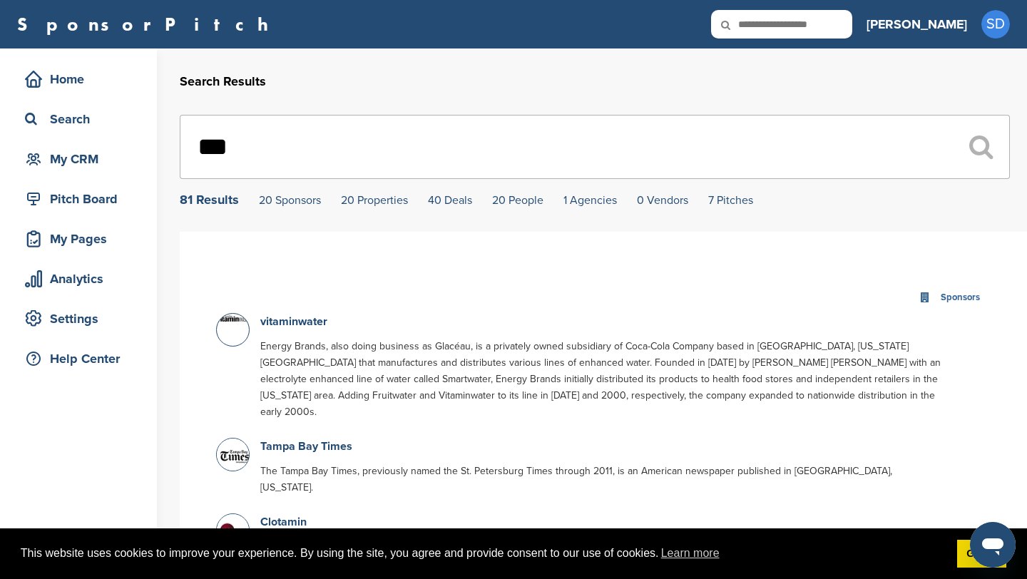
type input "***"
click at [840, 26] on input "text" at bounding box center [781, 24] width 141 height 29
type input "******"
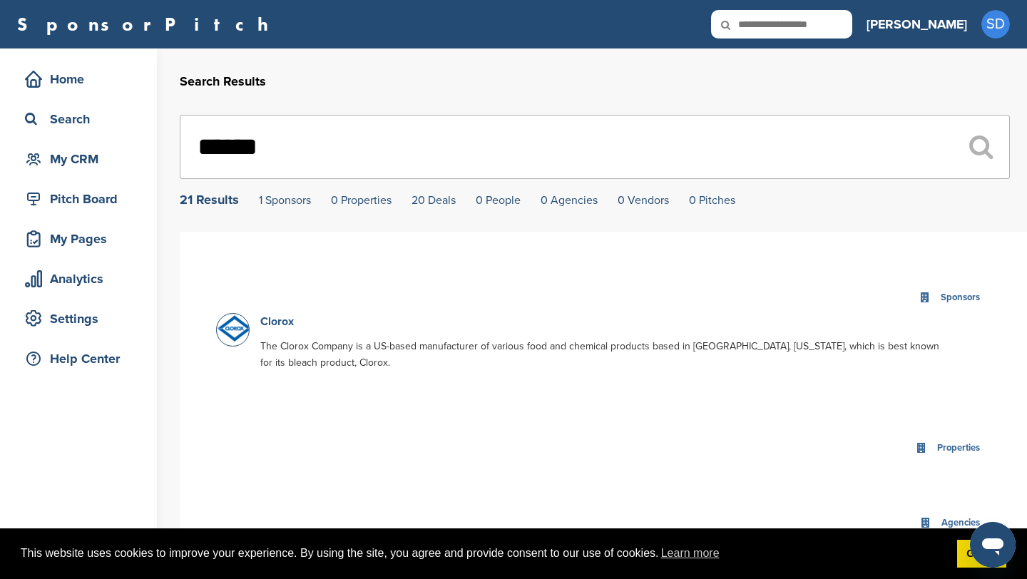
click at [282, 319] on link "Clorox" at bounding box center [277, 322] width 34 height 14
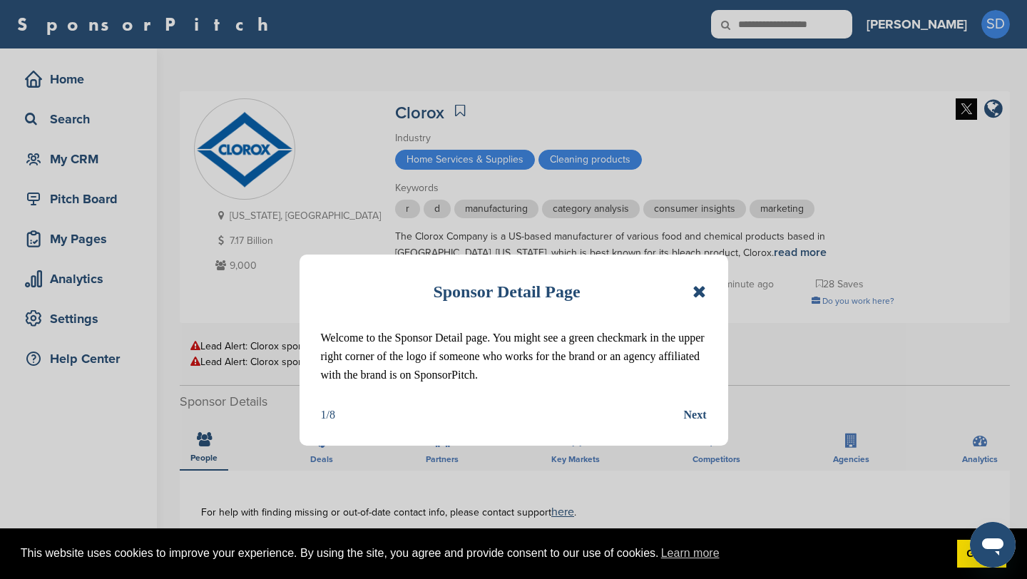
click at [703, 293] on icon at bounding box center [700, 291] width 14 height 17
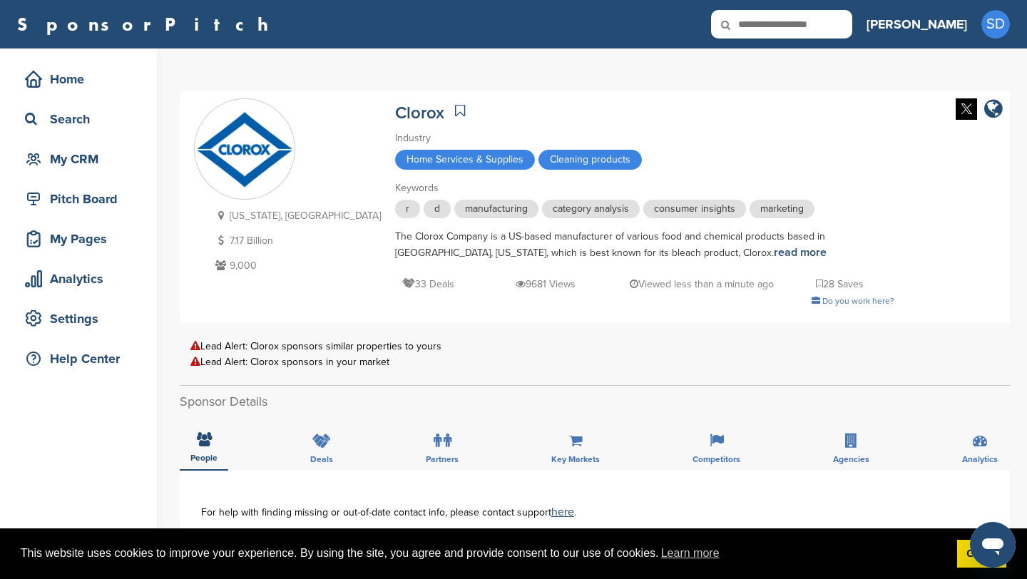
click at [810, 27] on input "text" at bounding box center [781, 24] width 141 height 29
type input "******"
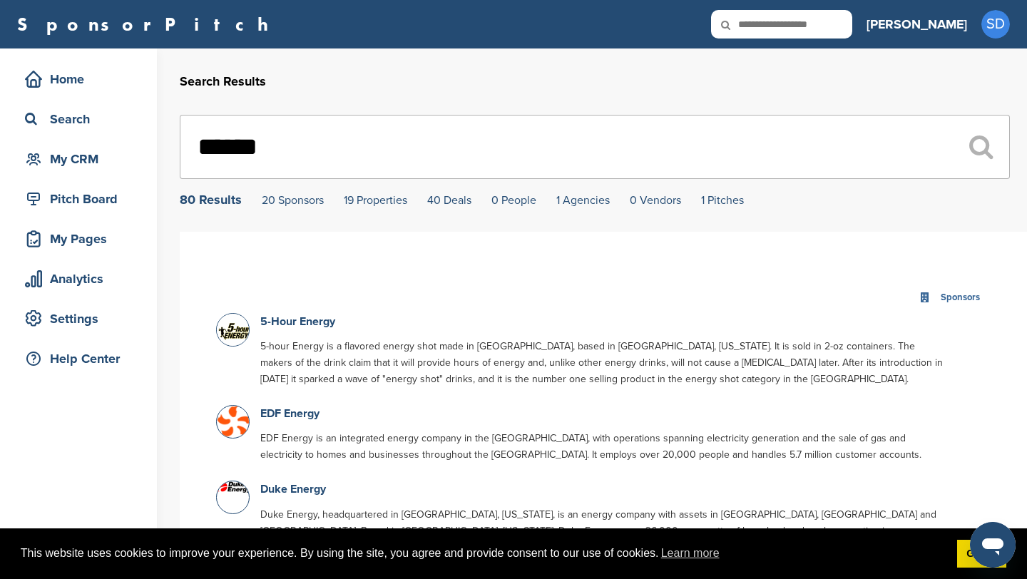
click at [371, 149] on input "******" at bounding box center [595, 147] width 830 height 64
type input "*"
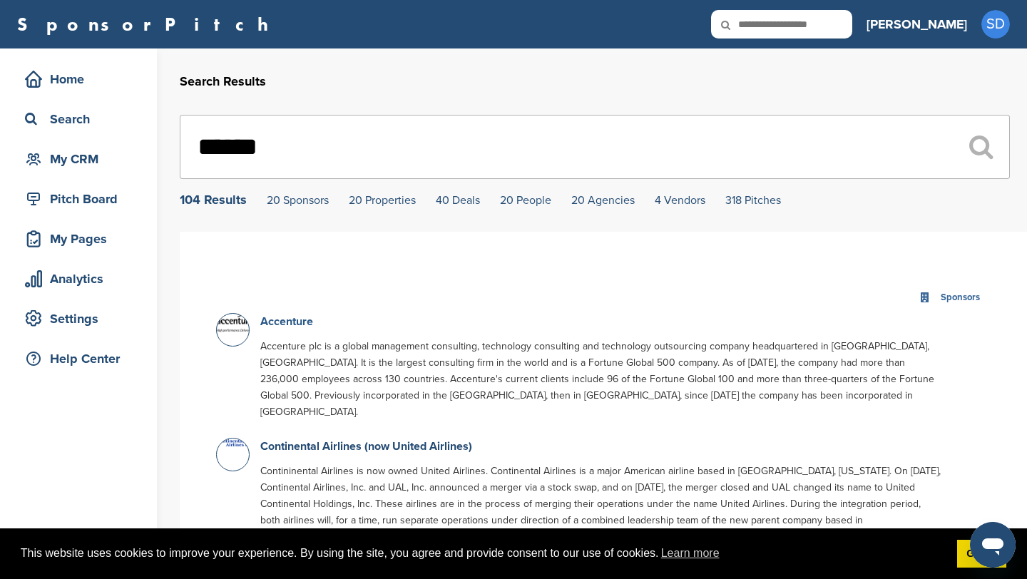
type input "******"
click at [295, 329] on link "Accenture" at bounding box center [286, 322] width 53 height 14
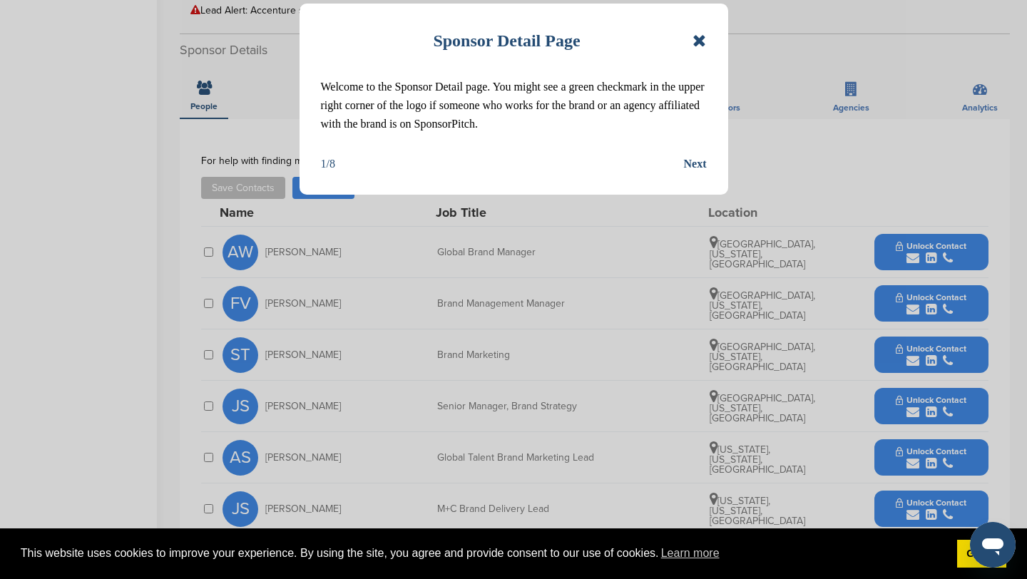
scroll to position [440, 0]
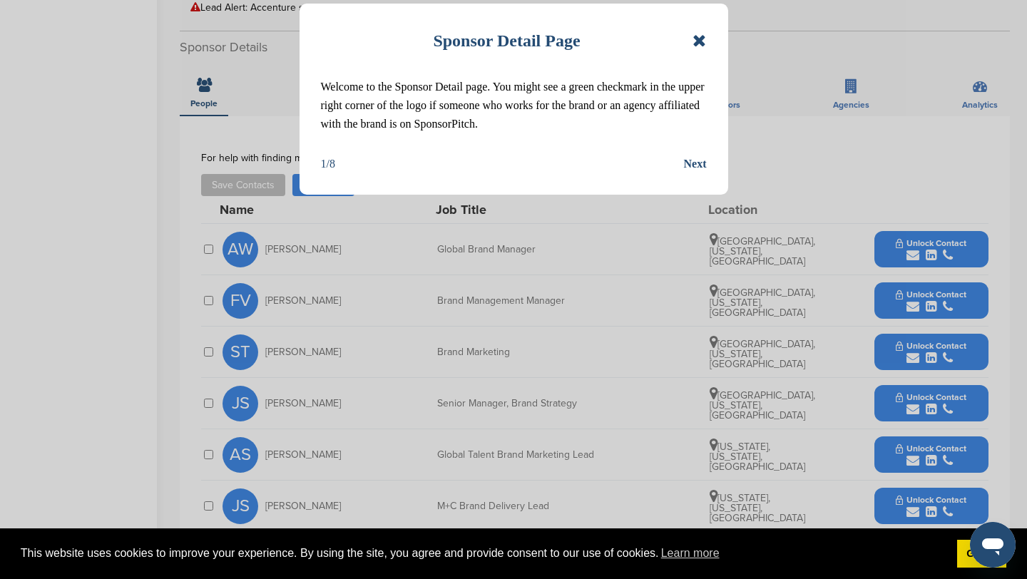
click at [703, 39] on icon at bounding box center [700, 40] width 14 height 17
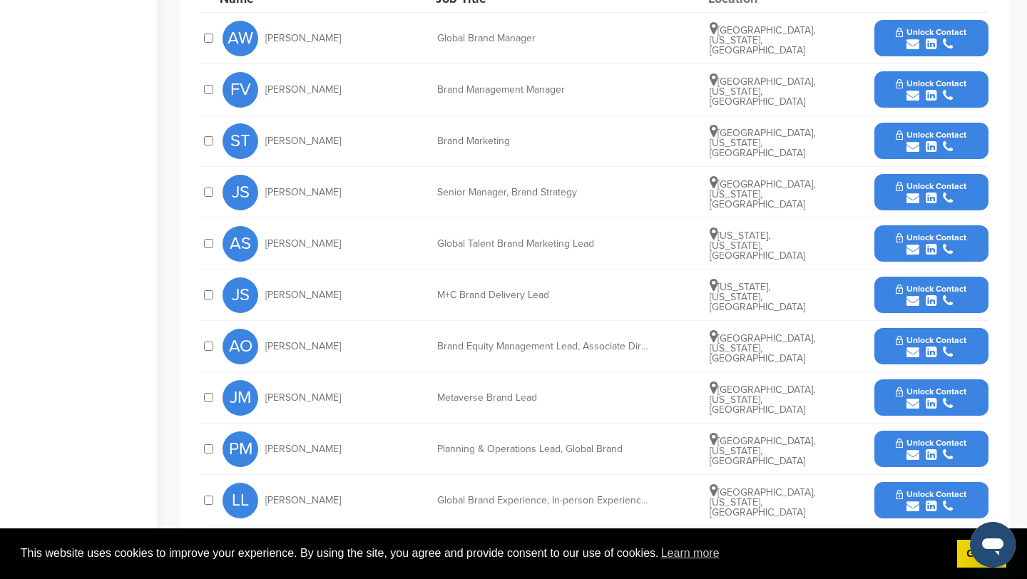
scroll to position [645, 0]
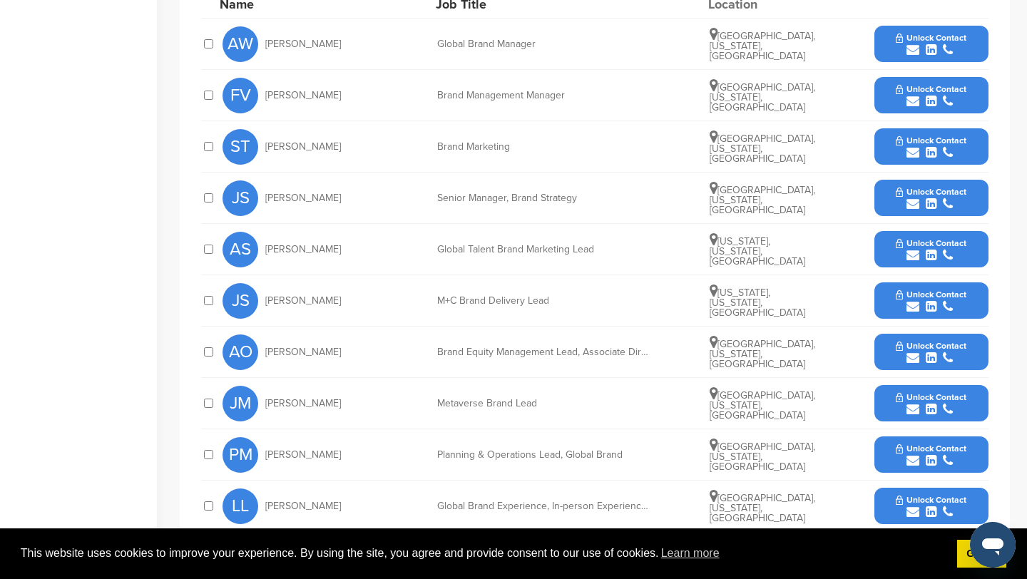
click at [913, 101] on icon "submit" at bounding box center [913, 101] width 13 height 13
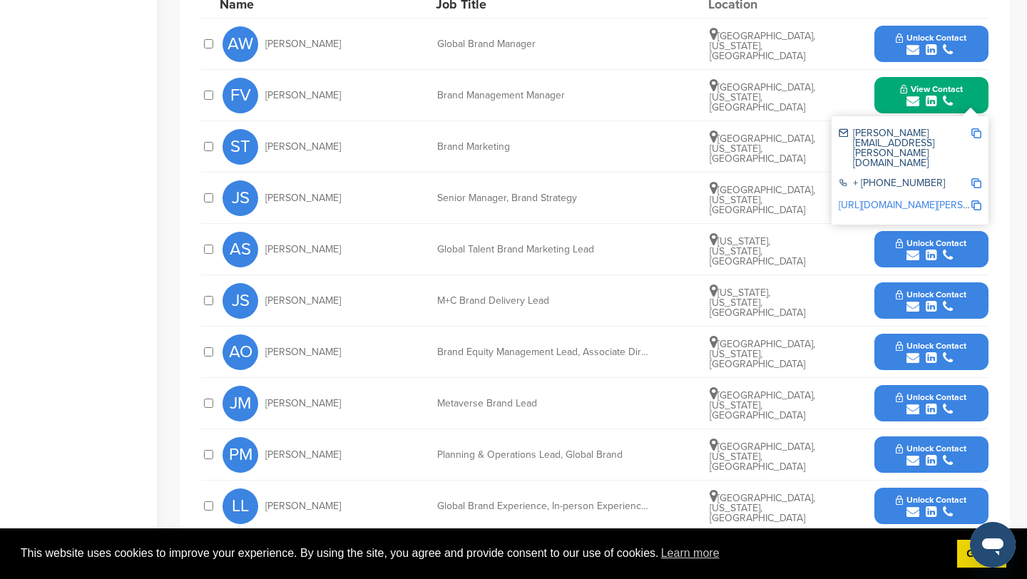
click at [981, 131] on img at bounding box center [977, 133] width 10 height 10
click at [887, 88] on button "View Contact" at bounding box center [931, 95] width 97 height 43
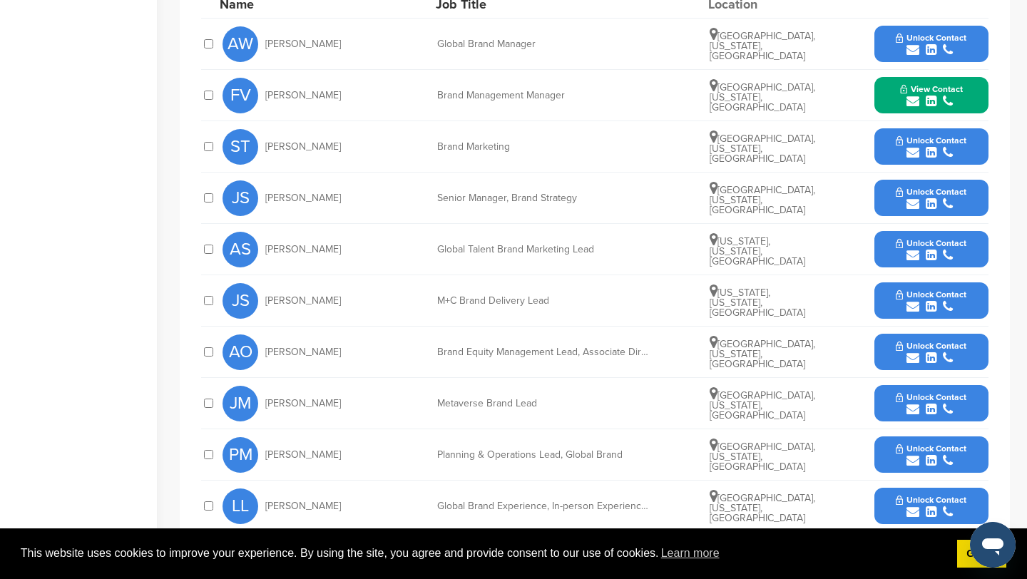
click at [913, 153] on icon "submit" at bounding box center [913, 152] width 13 height 13
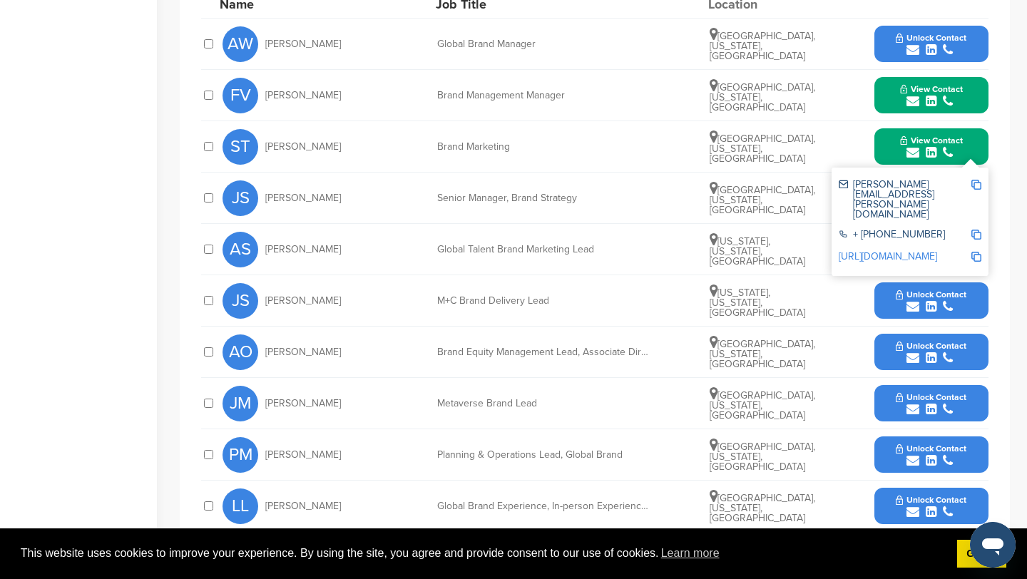
click at [977, 185] on img at bounding box center [977, 185] width 10 height 10
click at [889, 143] on button "View Contact" at bounding box center [931, 147] width 97 height 43
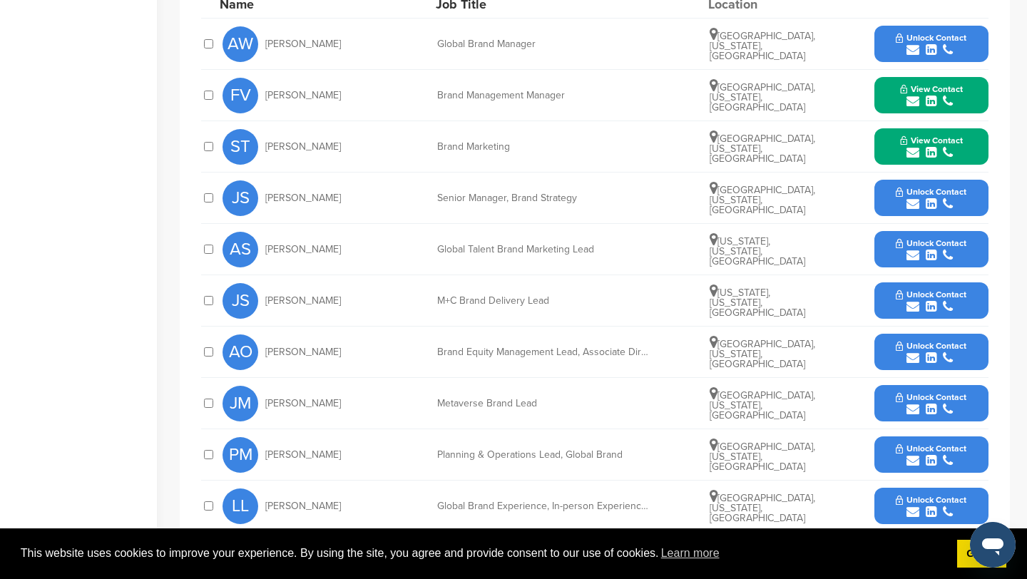
click at [913, 201] on icon "submit" at bounding box center [913, 204] width 13 height 13
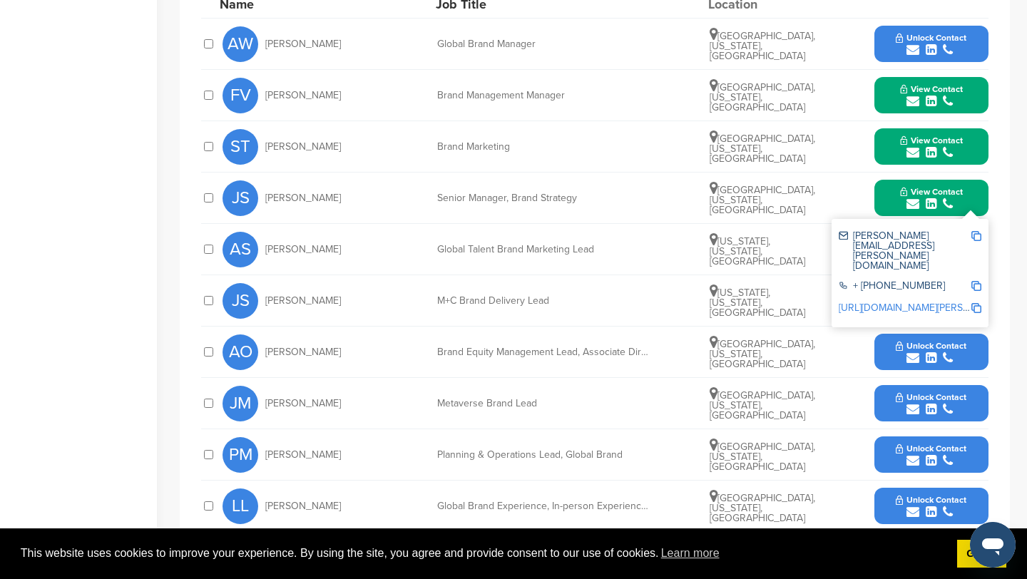
click at [977, 235] on img at bounding box center [977, 236] width 10 height 10
click at [890, 198] on button "View Contact" at bounding box center [931, 198] width 97 height 43
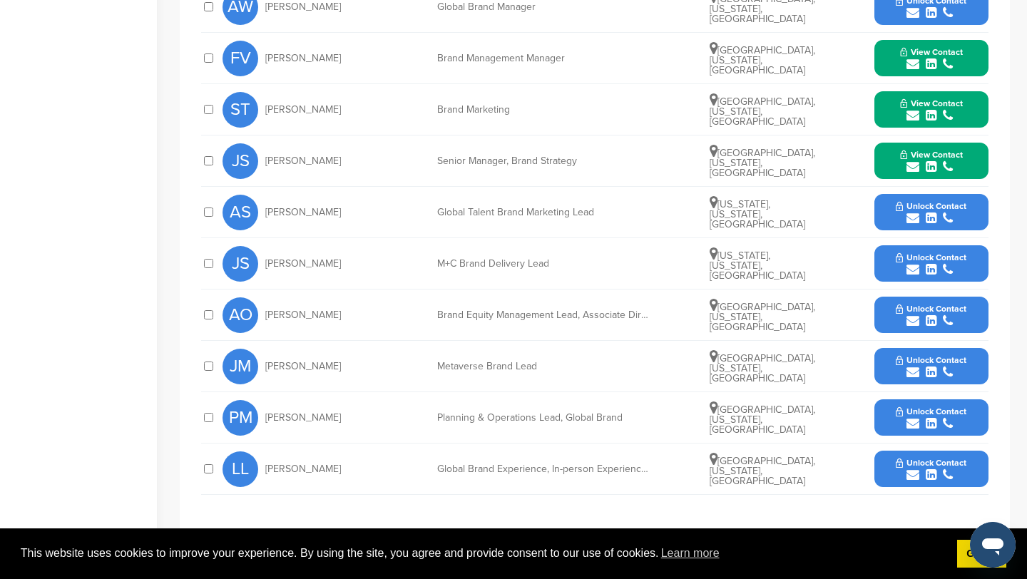
scroll to position [688, 0]
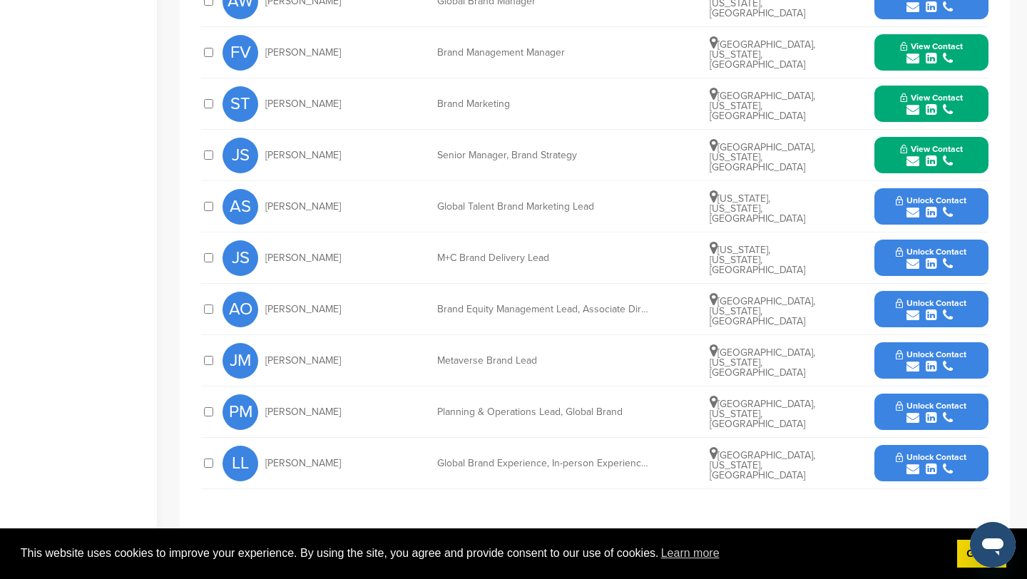
click at [918, 414] on icon "submit" at bounding box center [913, 418] width 13 height 13
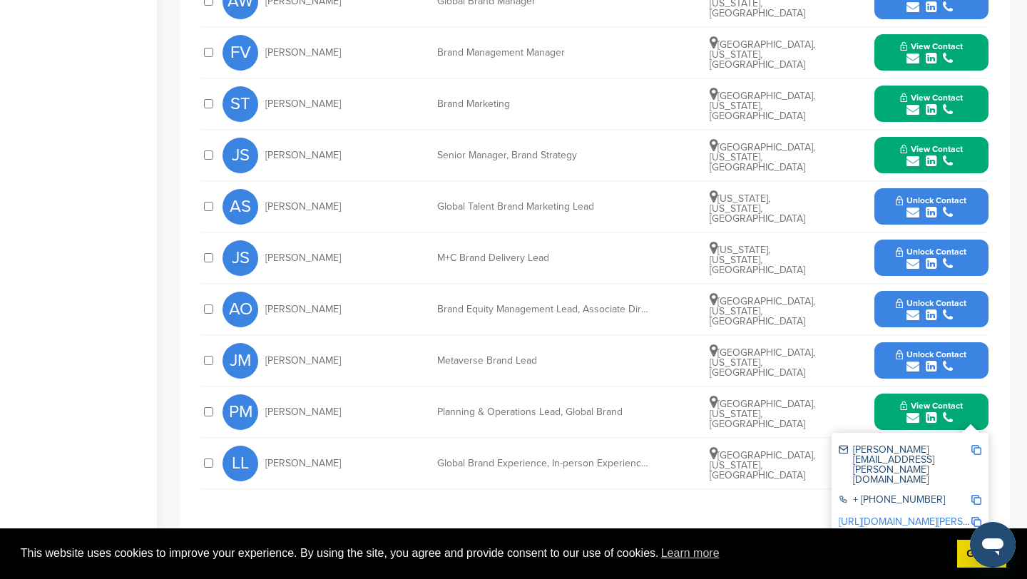
click at [980, 449] on img at bounding box center [977, 450] width 10 height 10
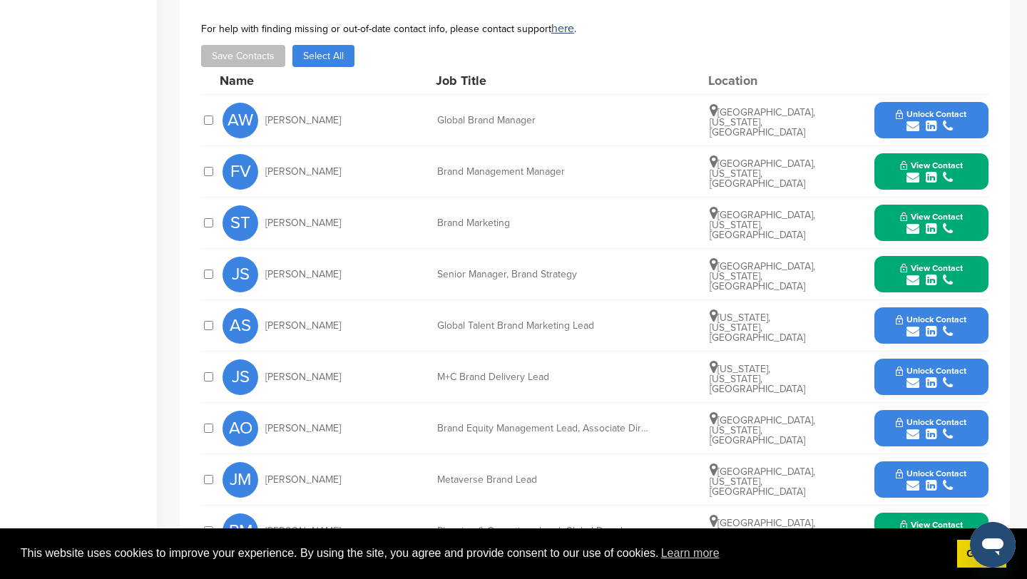
scroll to position [562, 0]
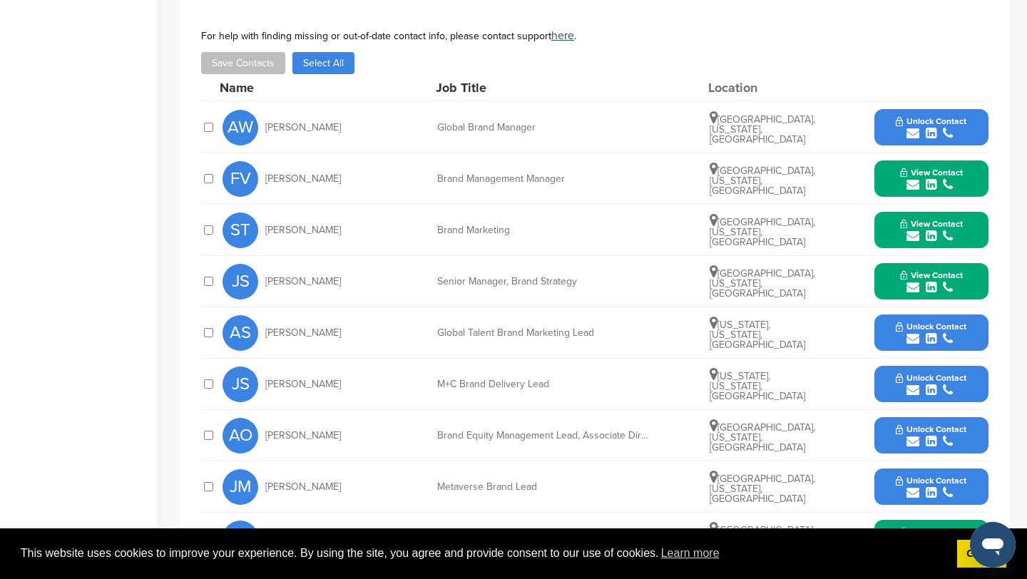
click at [916, 133] on icon "submit" at bounding box center [913, 133] width 13 height 13
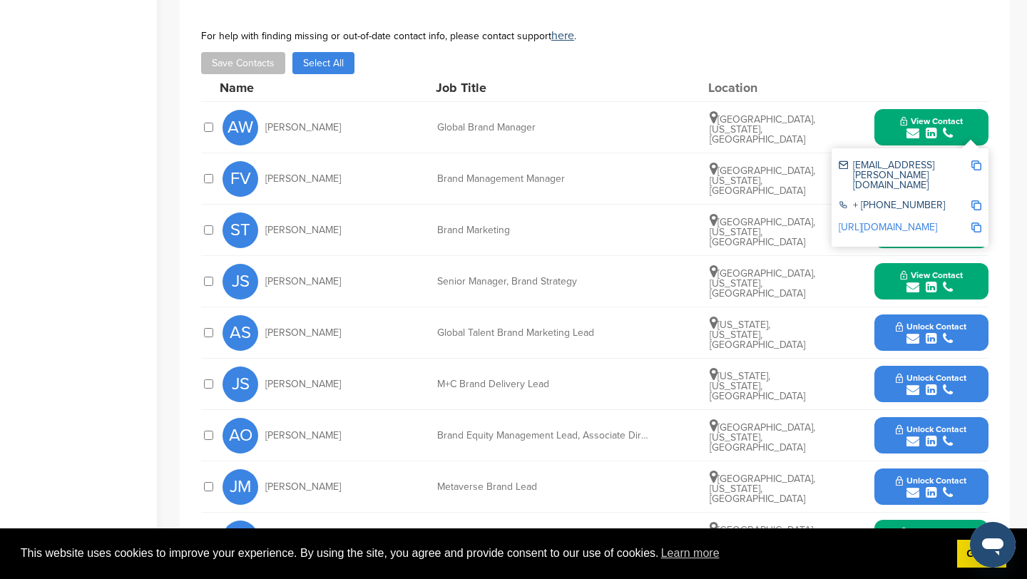
click at [977, 168] on img at bounding box center [977, 166] width 10 height 10
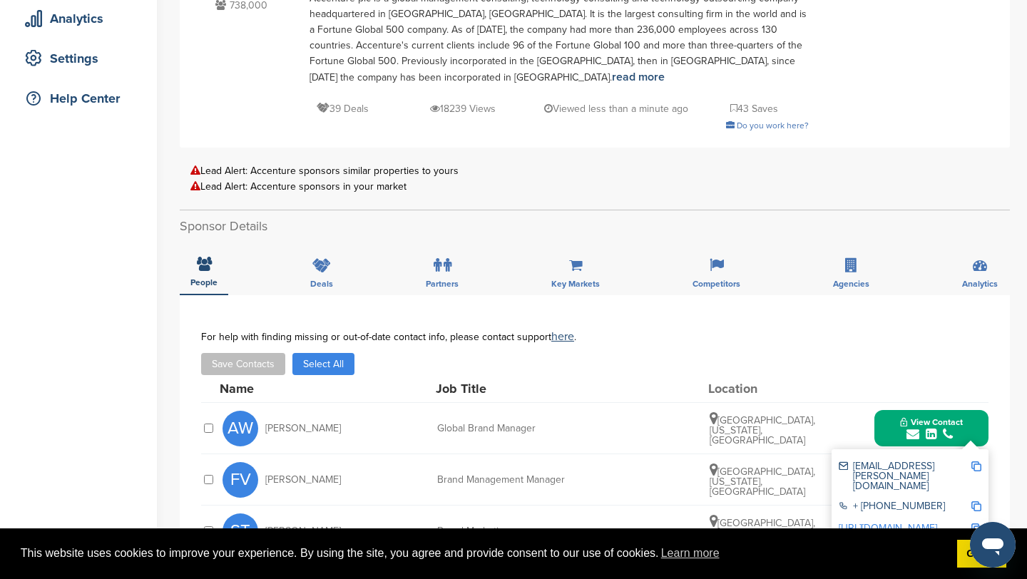
scroll to position [0, 0]
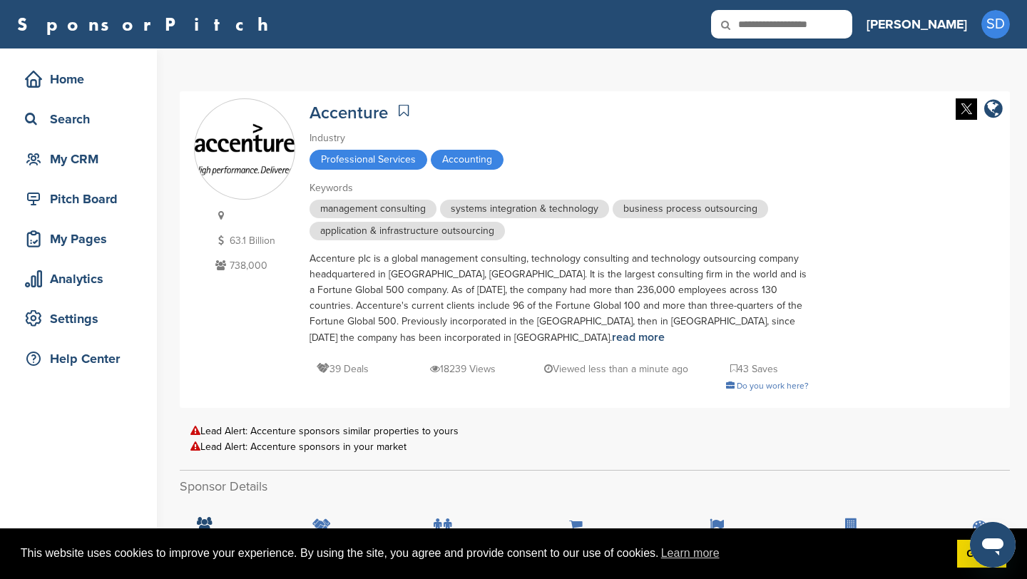
click at [825, 24] on input "text" at bounding box center [781, 24] width 141 height 29
type input "*******"
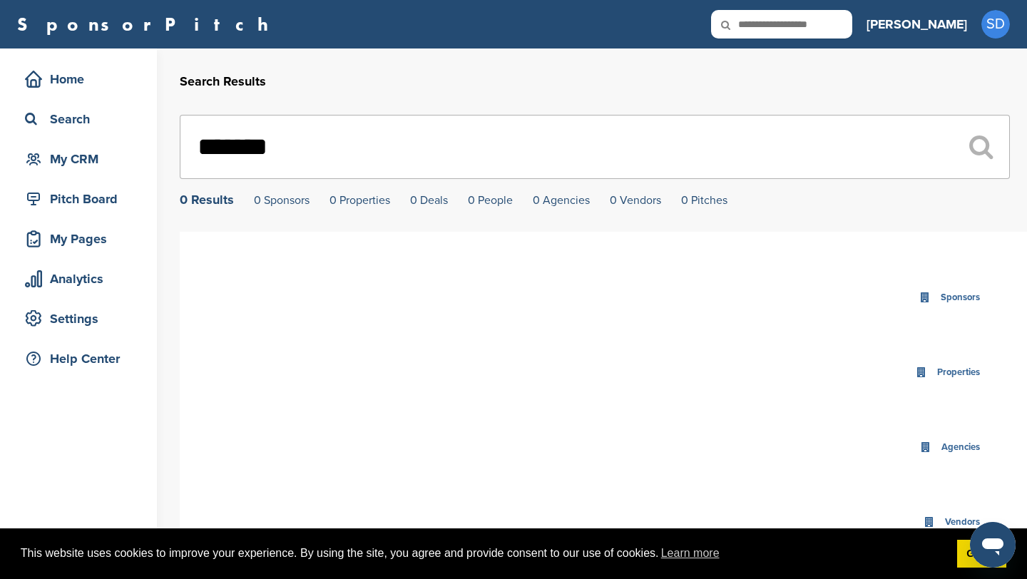
click at [760, 30] on icon at bounding box center [735, 25] width 49 height 30
click at [833, 30] on input "text" at bounding box center [781, 24] width 141 height 29
type input "****"
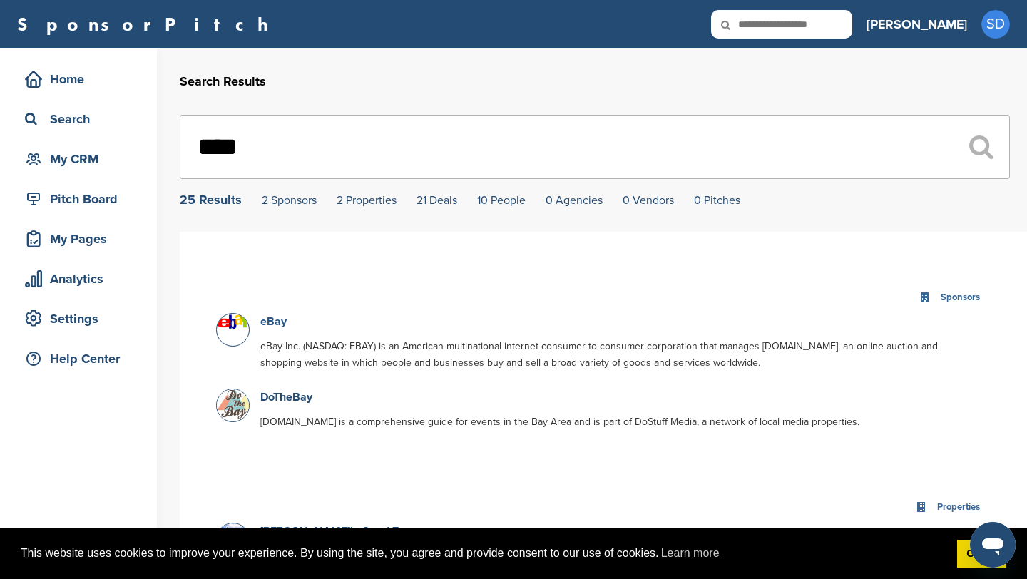
click at [268, 322] on link "eBay" at bounding box center [273, 322] width 26 height 14
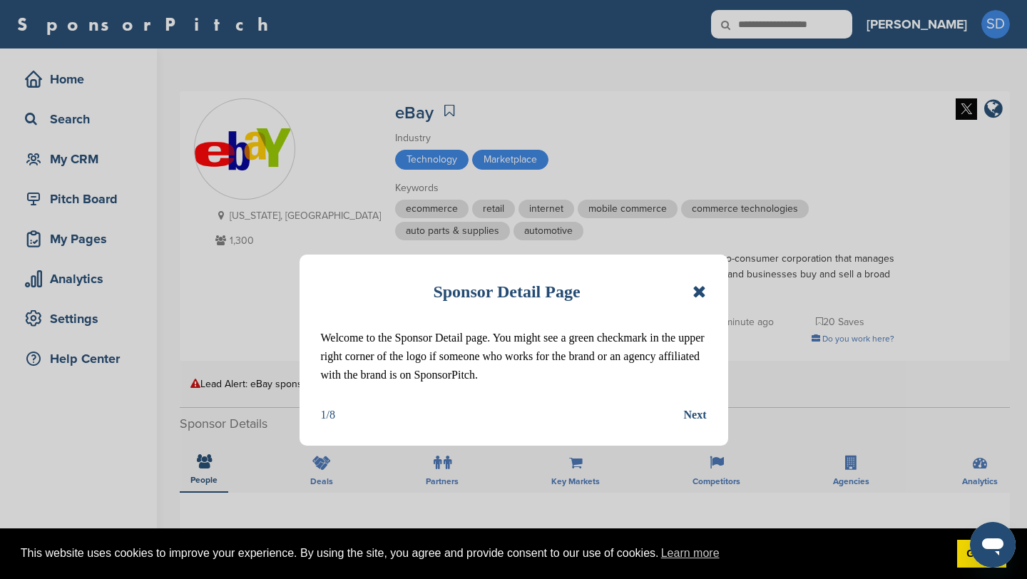
click at [697, 295] on icon at bounding box center [700, 291] width 14 height 17
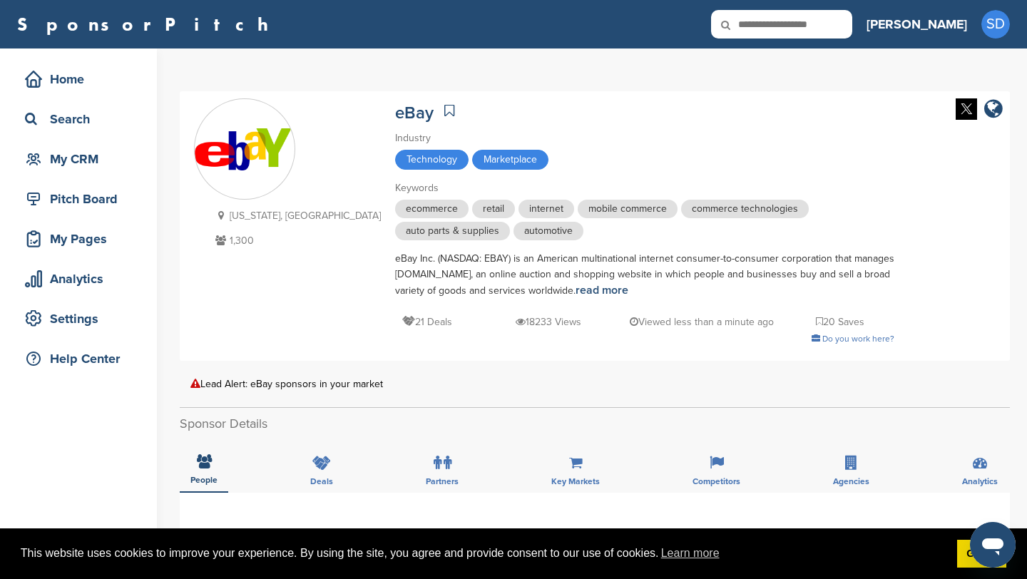
click at [825, 39] on div "SponsorPitch Home Search My CRM Pitch Board My Pages Analytics Settings Help Ce…" at bounding box center [513, 24] width 1027 height 49
click at [825, 31] on input "text" at bounding box center [781, 24] width 141 height 29
type input "*******"
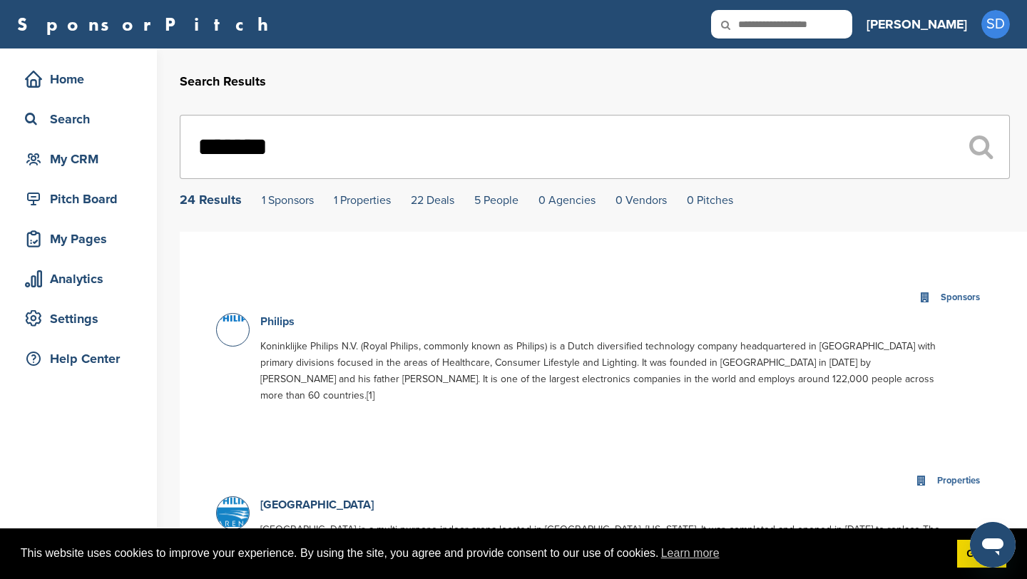
click at [269, 322] on link "Philips" at bounding box center [277, 322] width 34 height 14
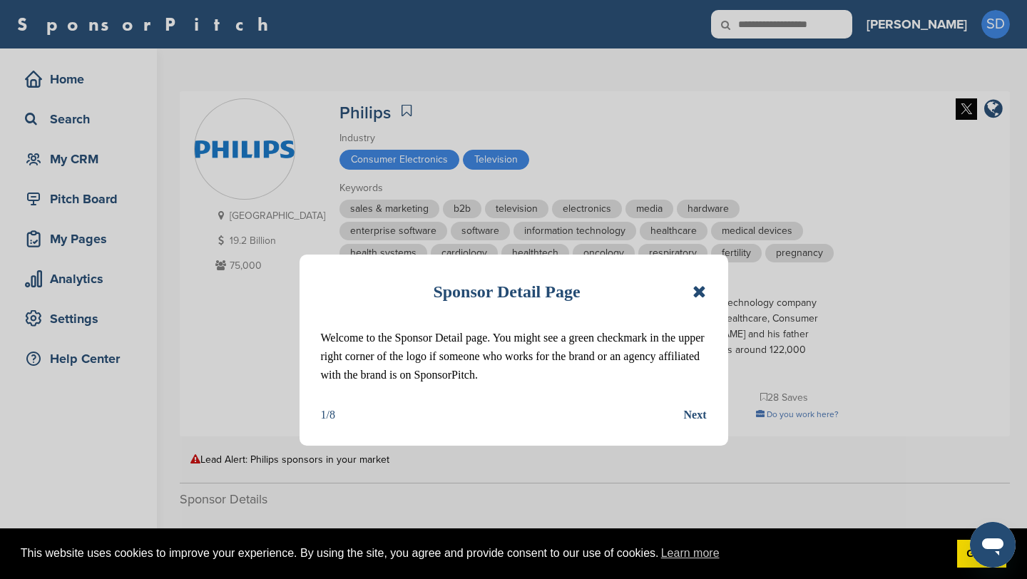
click at [703, 295] on icon at bounding box center [700, 291] width 14 height 17
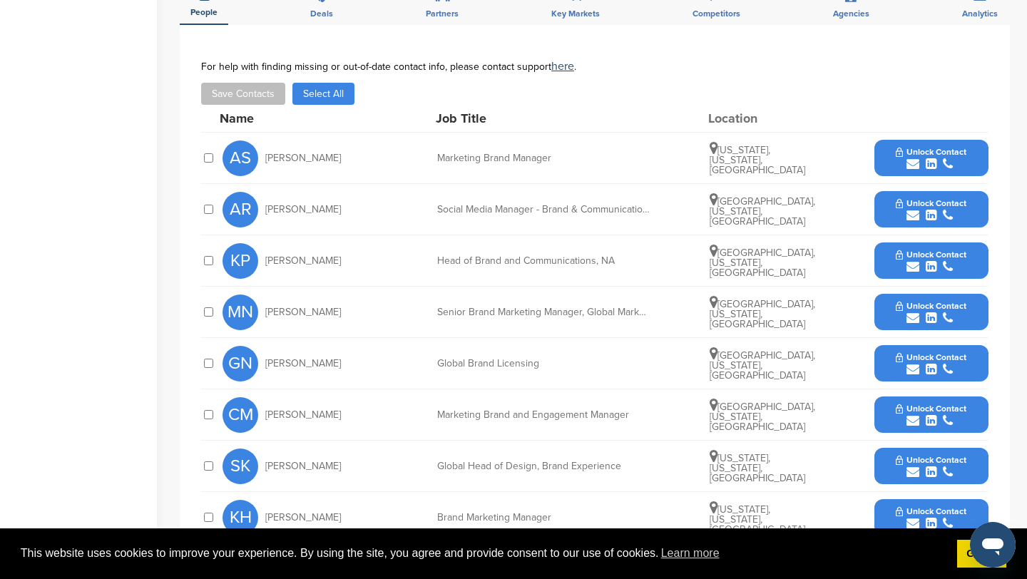
scroll to position [487, 0]
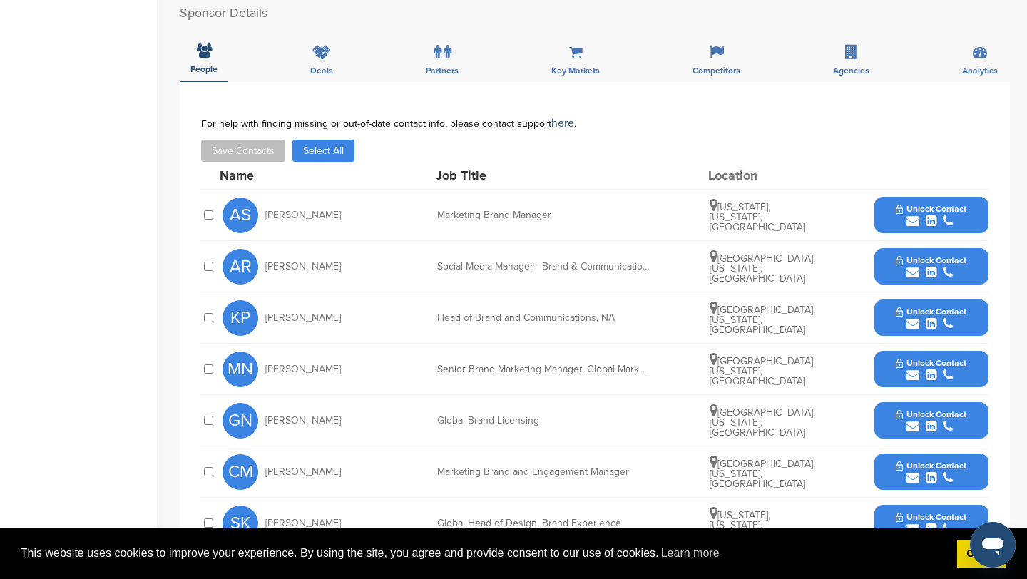
click at [913, 222] on icon "submit" at bounding box center [913, 221] width 13 height 13
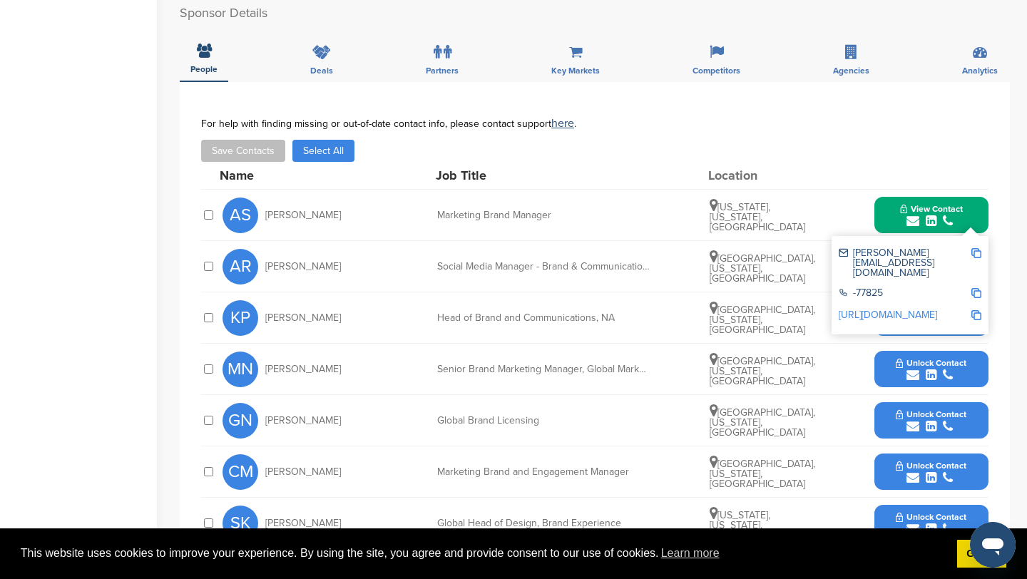
click at [977, 254] on img at bounding box center [977, 253] width 10 height 10
click at [884, 211] on button "View Contact" at bounding box center [931, 215] width 97 height 43
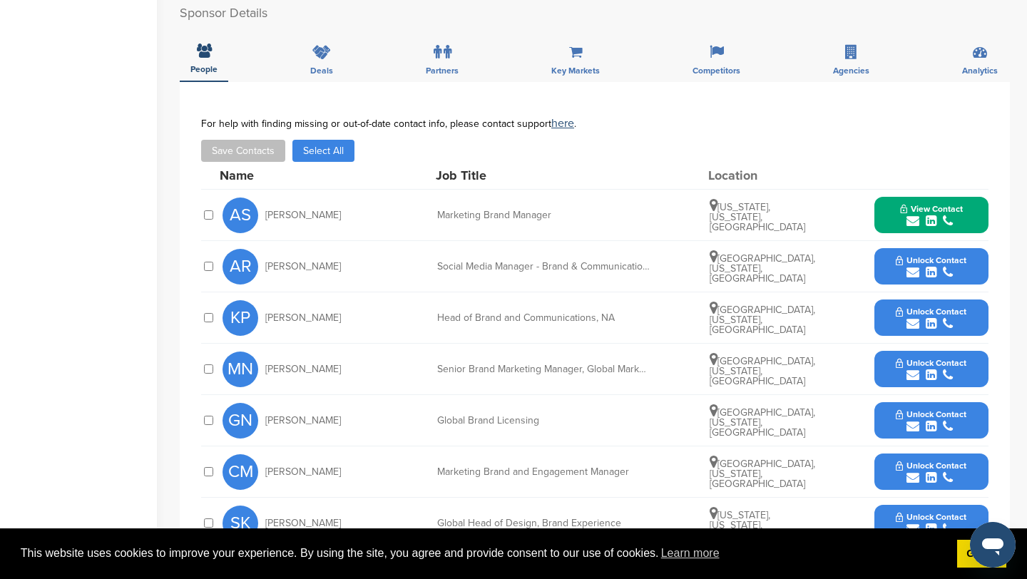
click at [914, 323] on icon "submit" at bounding box center [913, 323] width 13 height 13
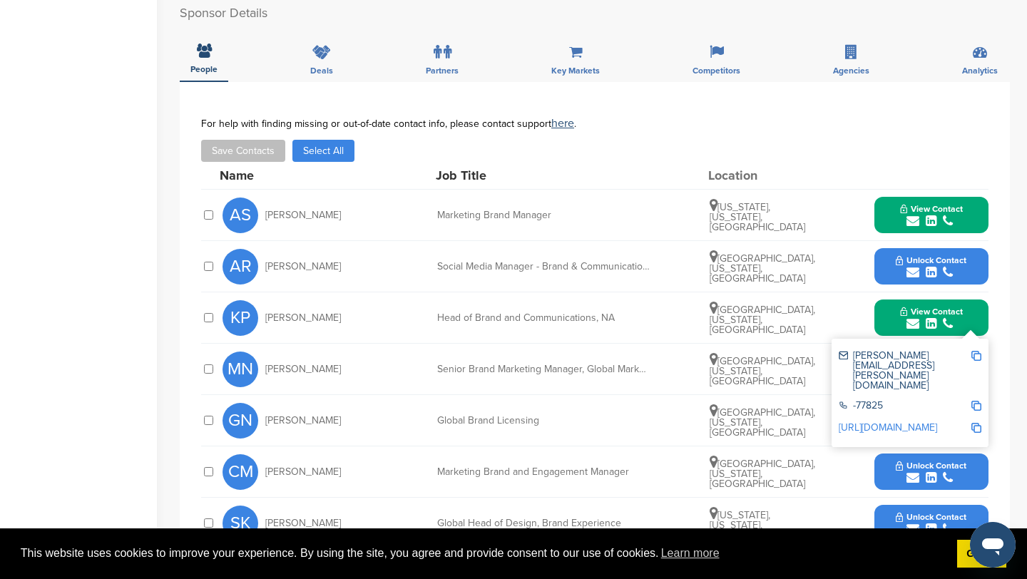
click at [972, 354] on img at bounding box center [977, 356] width 10 height 10
click at [887, 315] on button "View Contact" at bounding box center [931, 318] width 97 height 43
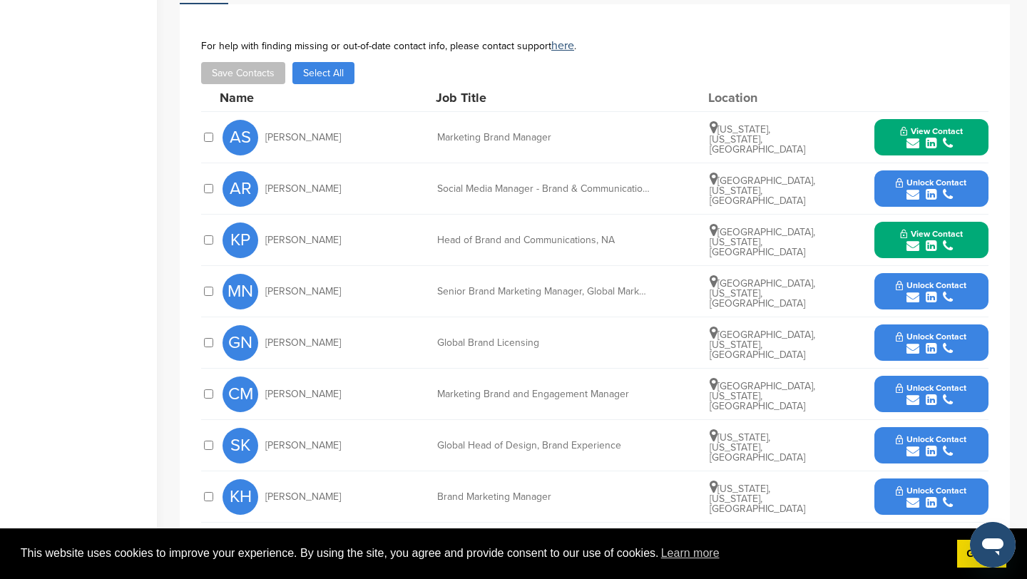
scroll to position [576, 0]
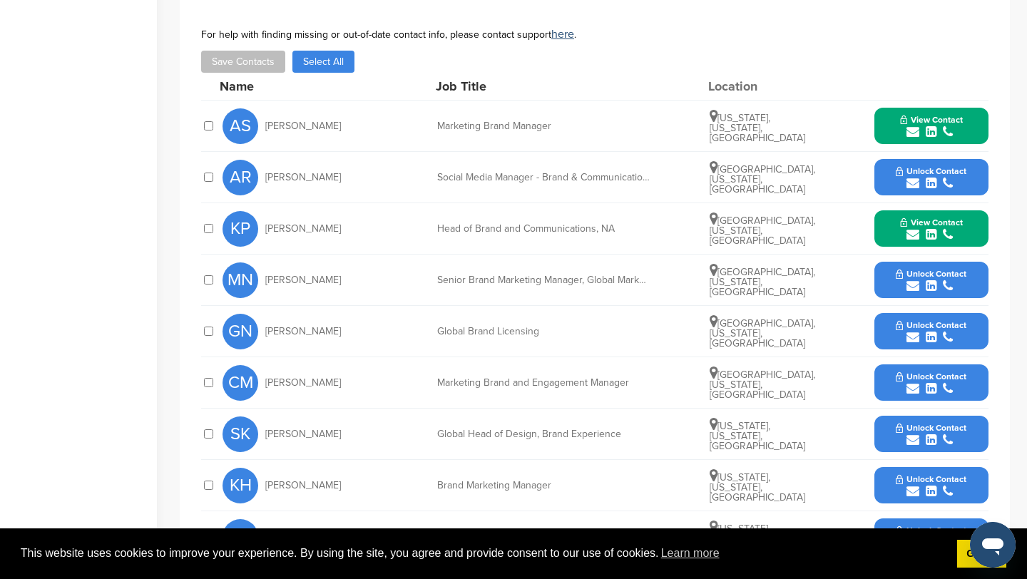
click at [912, 340] on icon "submit" at bounding box center [913, 337] width 13 height 13
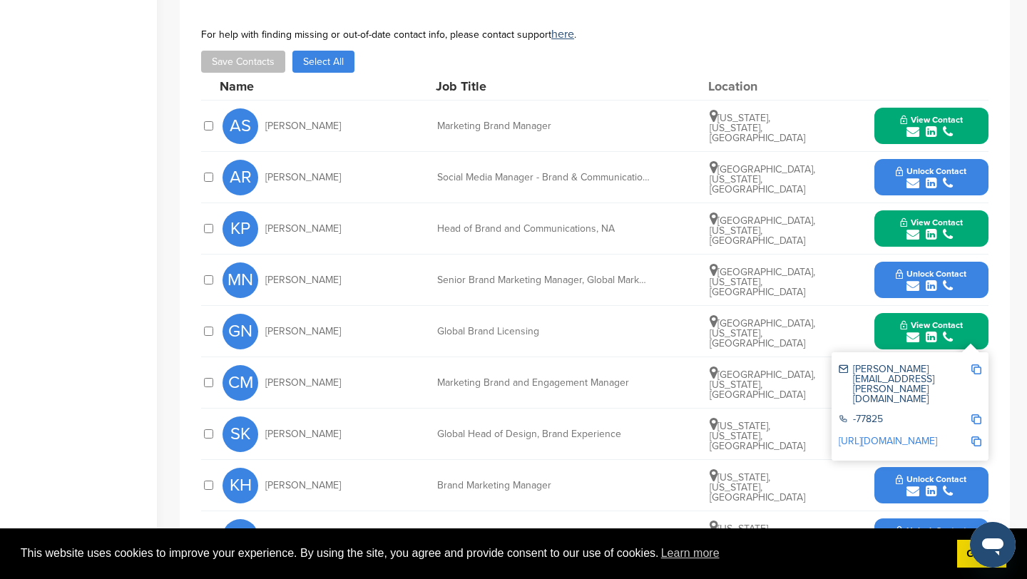
click at [979, 369] on img at bounding box center [977, 370] width 10 height 10
click at [882, 329] on div "View Contact [PERSON_NAME][EMAIL_ADDRESS][PERSON_NAME][DOMAIN_NAME] -77825 [URL…" at bounding box center [932, 331] width 114 height 36
click at [893, 334] on button "View Contact" at bounding box center [931, 331] width 97 height 43
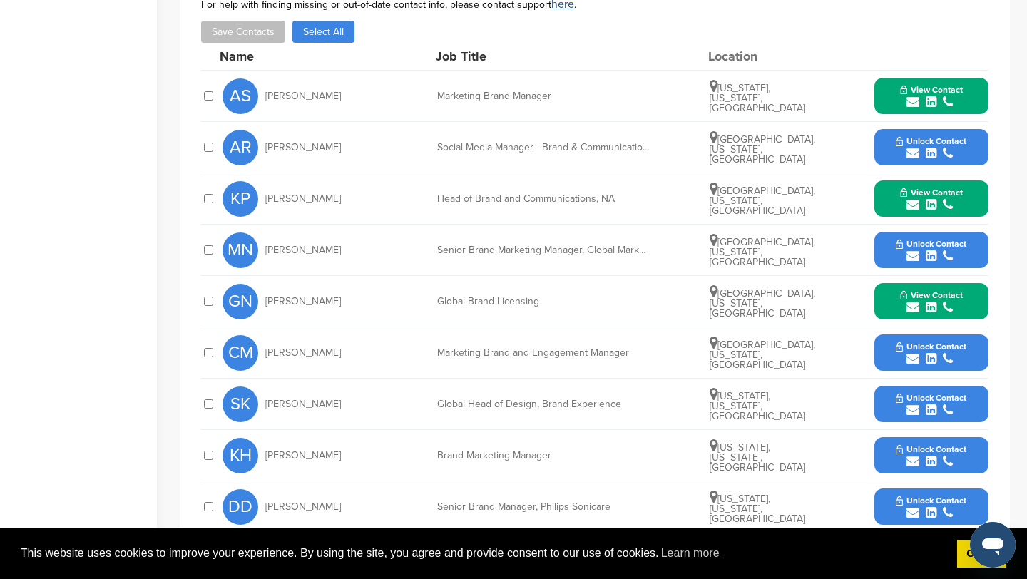
scroll to position [619, 0]
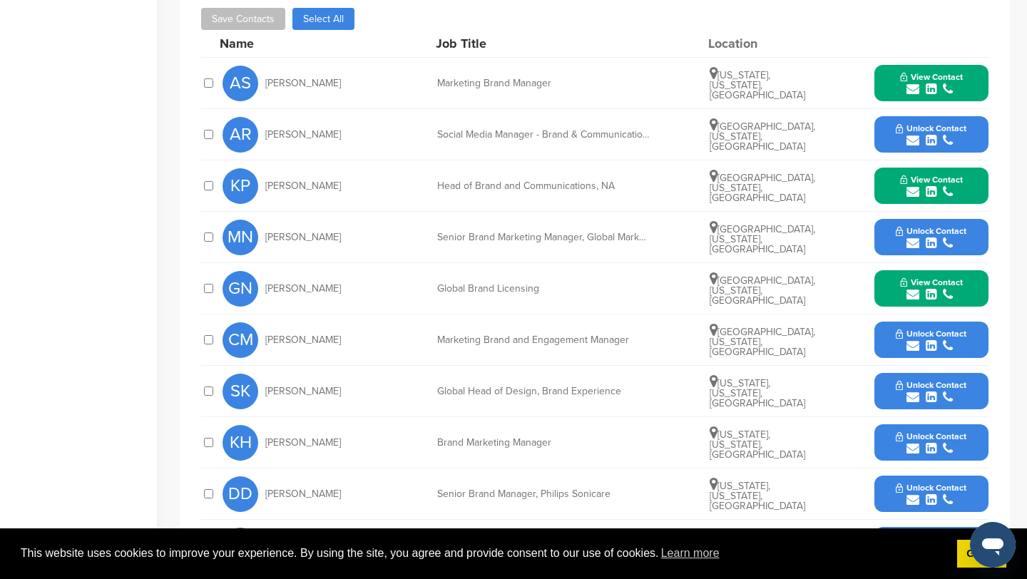
click at [909, 400] on icon "submit" at bounding box center [913, 397] width 13 height 13
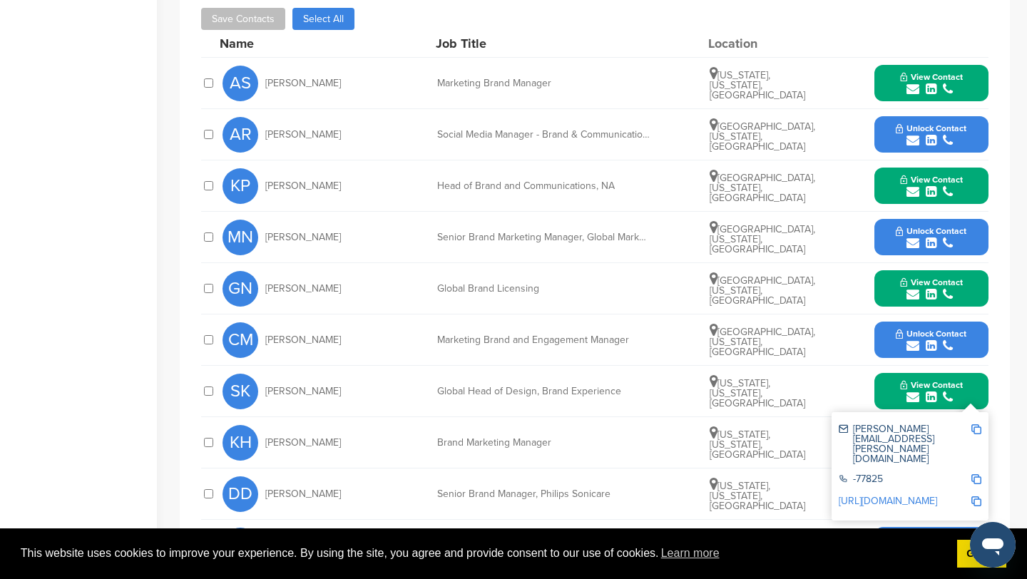
click at [977, 429] on img at bounding box center [977, 430] width 10 height 10
click at [891, 390] on button "View Contact" at bounding box center [931, 391] width 97 height 43
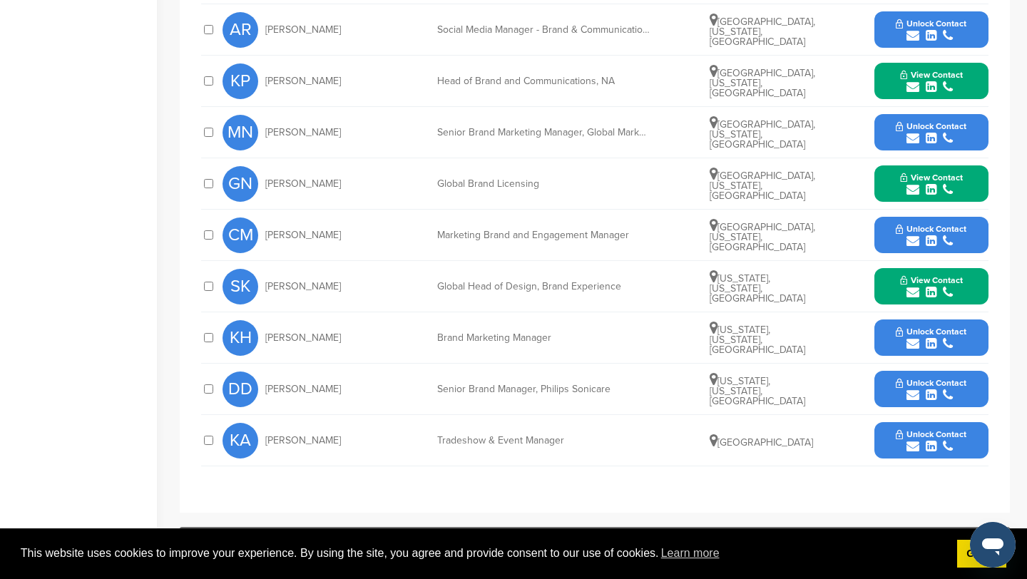
scroll to position [728, 0]
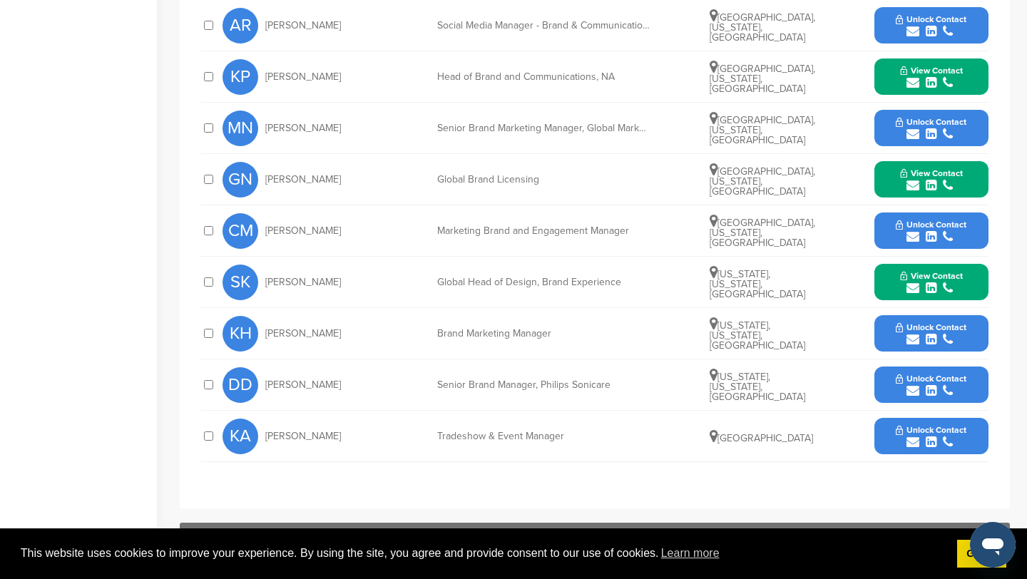
click at [913, 336] on icon "submit" at bounding box center [913, 339] width 13 height 13
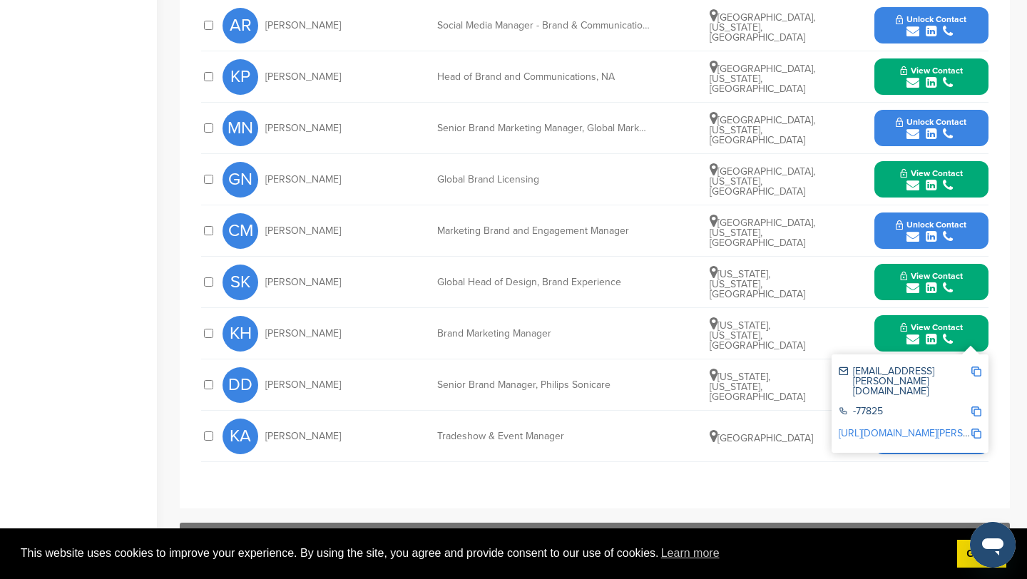
click at [977, 374] on img at bounding box center [977, 372] width 10 height 10
click at [899, 325] on button "View Contact" at bounding box center [931, 334] width 97 height 43
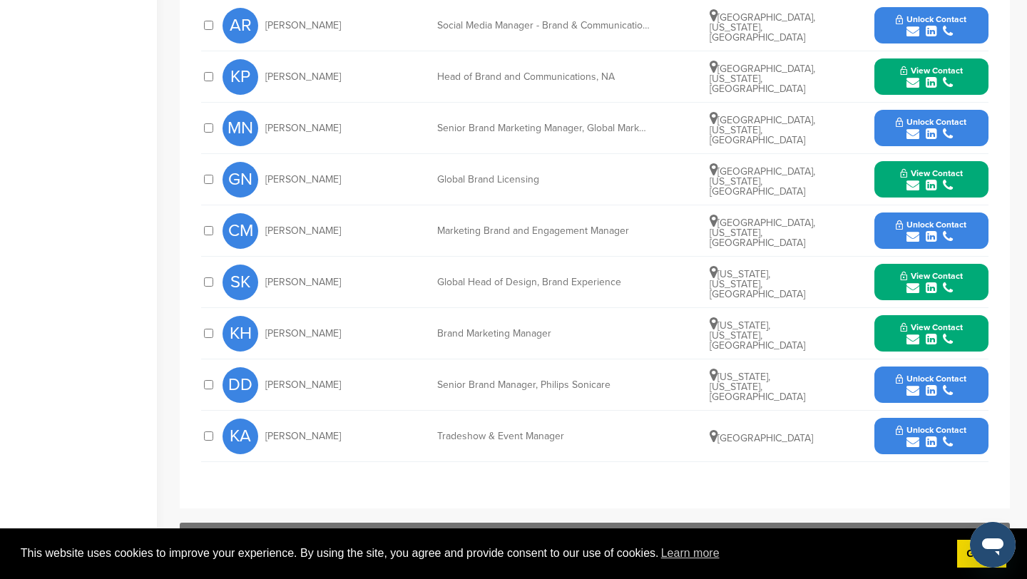
click at [915, 443] on icon "submit" at bounding box center [913, 442] width 13 height 13
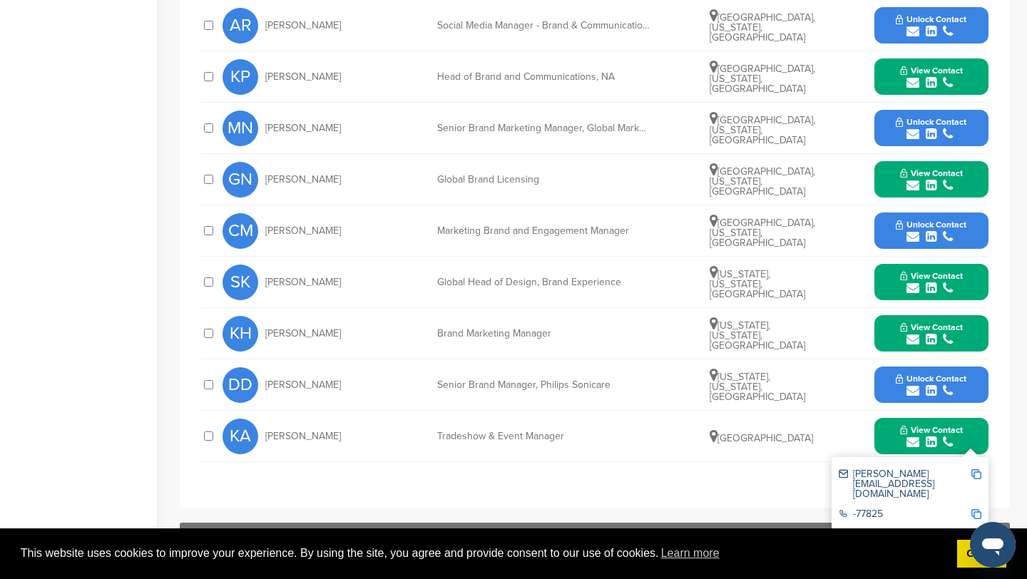
click at [978, 474] on img at bounding box center [977, 474] width 10 height 10
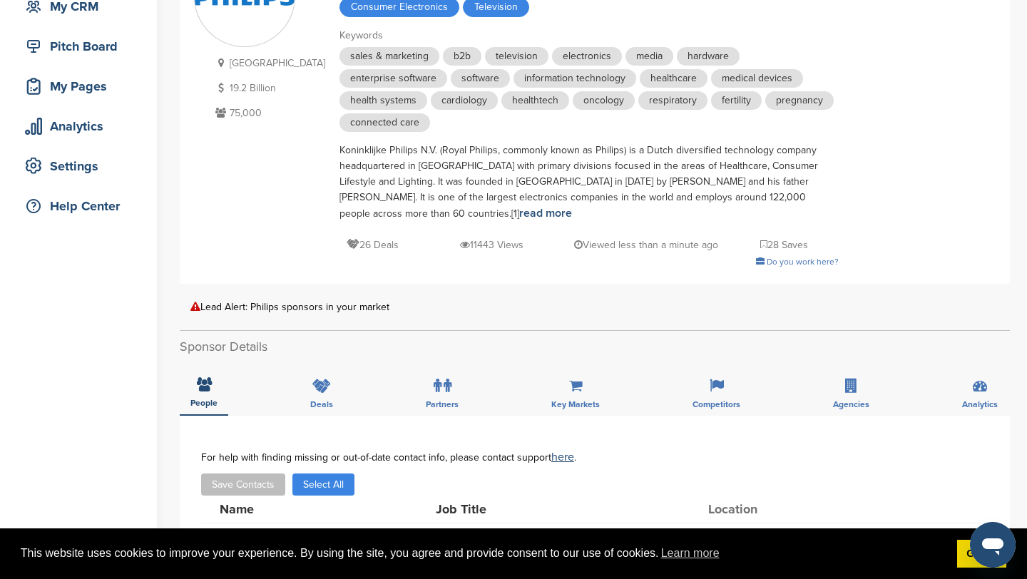
scroll to position [0, 0]
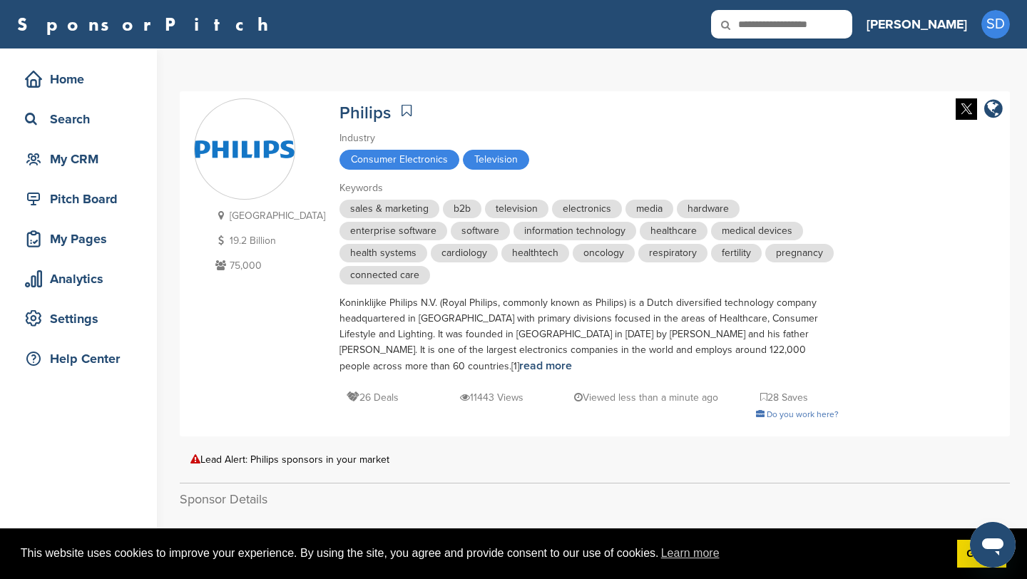
click at [815, 29] on input "text" at bounding box center [781, 24] width 141 height 29
type input "***"
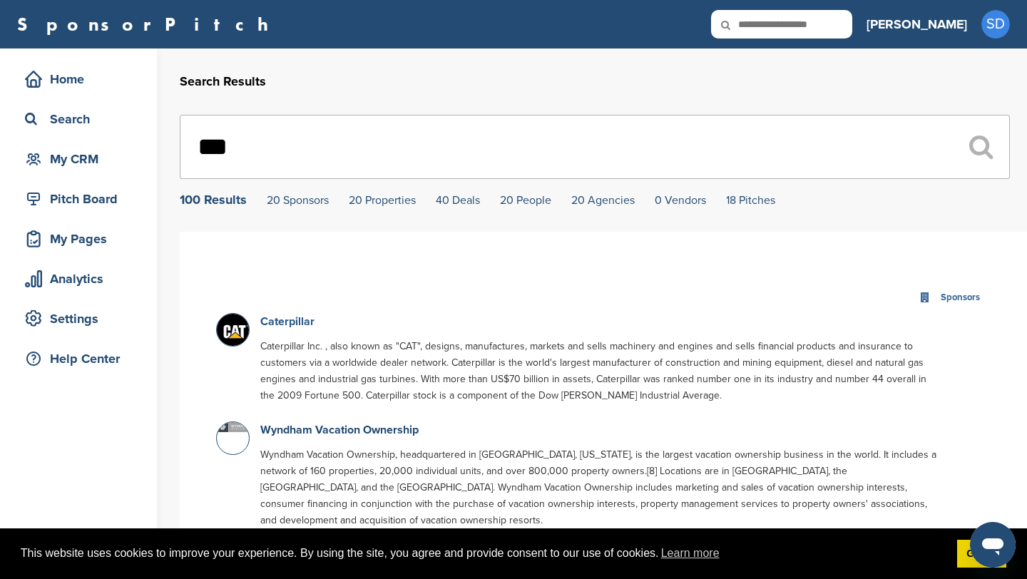
click at [287, 323] on link "Caterpillar" at bounding box center [287, 322] width 54 height 14
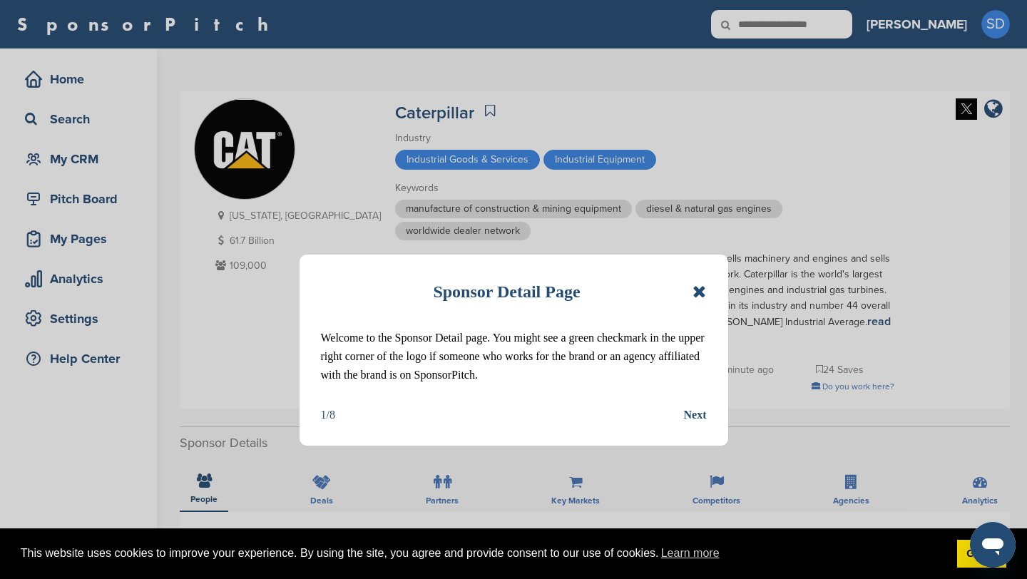
click at [700, 290] on icon at bounding box center [700, 291] width 14 height 17
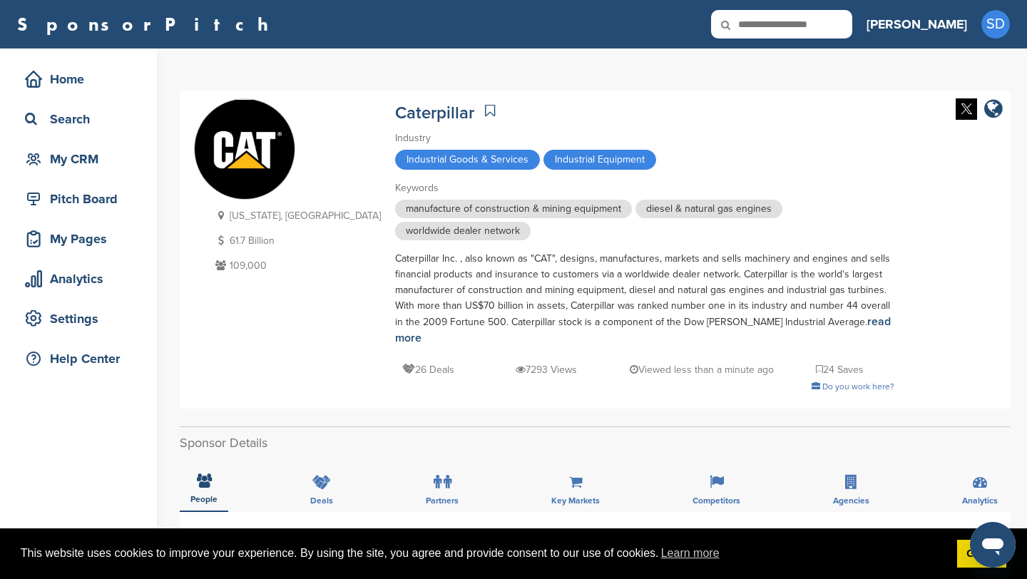
click at [760, 32] on icon at bounding box center [735, 25] width 49 height 30
click at [823, 21] on input "text" at bounding box center [781, 24] width 141 height 29
type input "**"
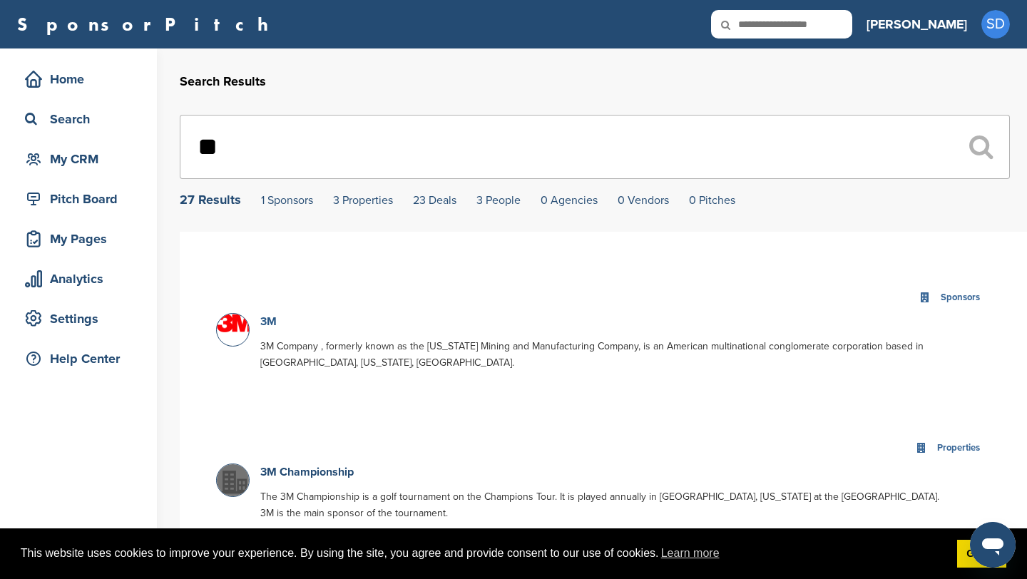
click at [265, 324] on link "3M" at bounding box center [268, 322] width 16 height 14
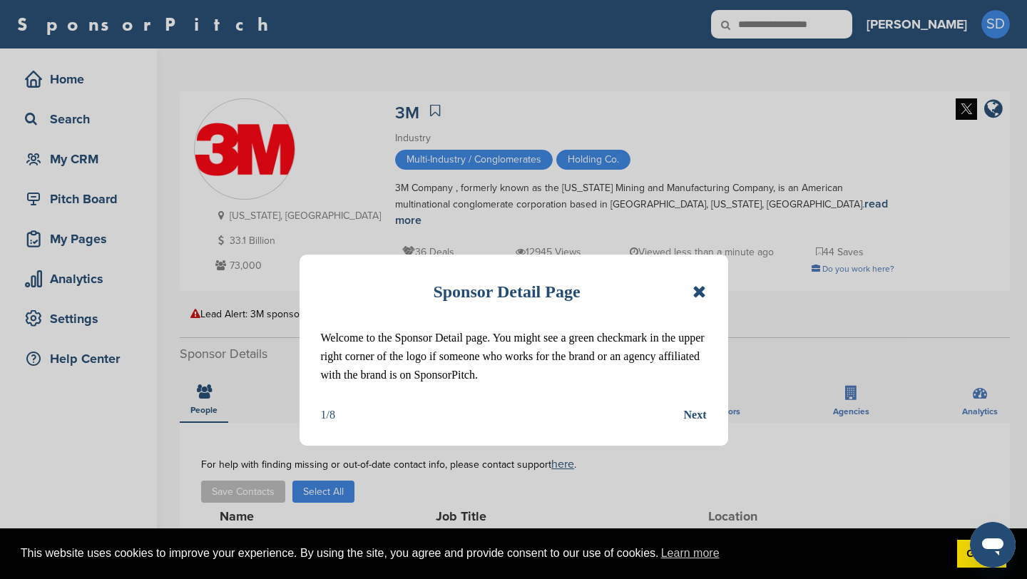
click at [696, 294] on icon at bounding box center [700, 291] width 14 height 17
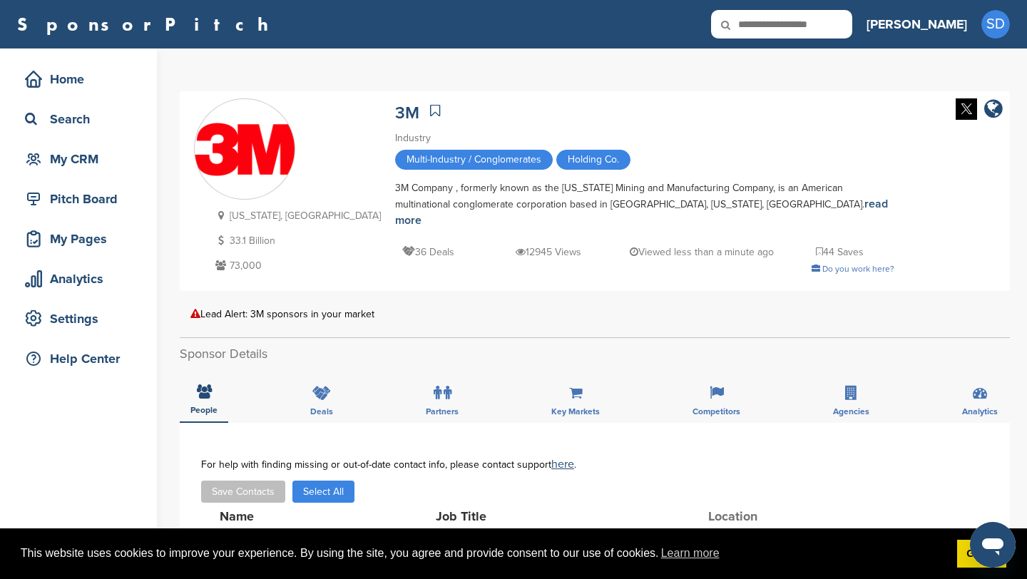
click at [850, 29] on input "text" at bounding box center [781, 24] width 141 height 29
type input "******"
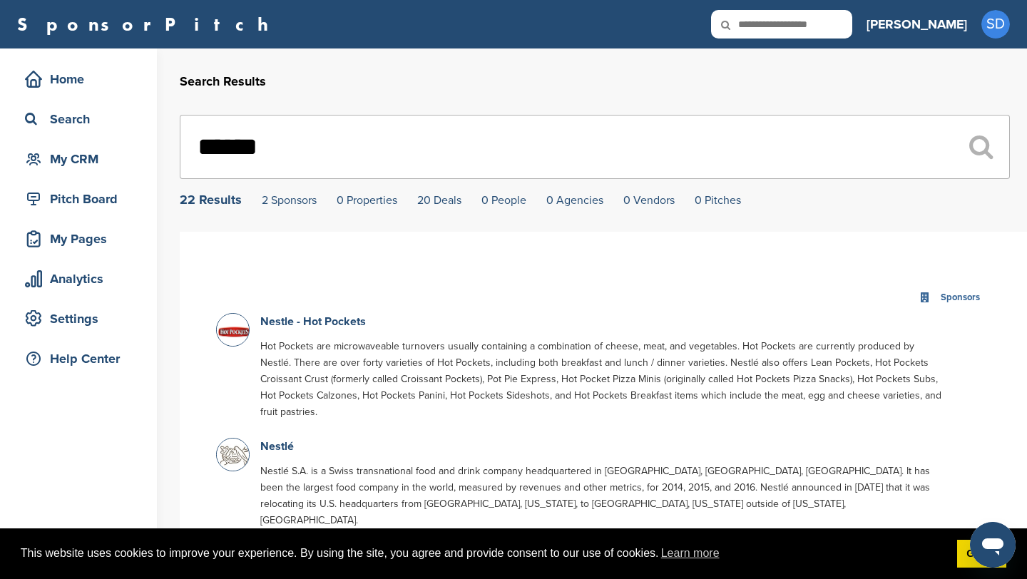
click at [265, 438] on p "Nestlé" at bounding box center [601, 447] width 683 height 18
click at [267, 440] on link "Nestlé" at bounding box center [277, 447] width 34 height 14
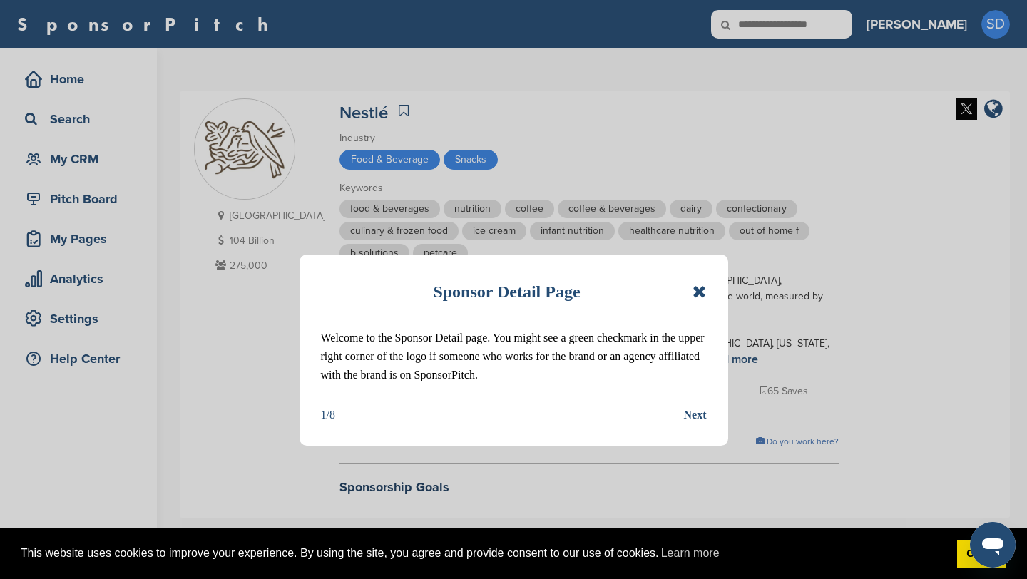
click at [697, 293] on icon at bounding box center [700, 291] width 14 height 17
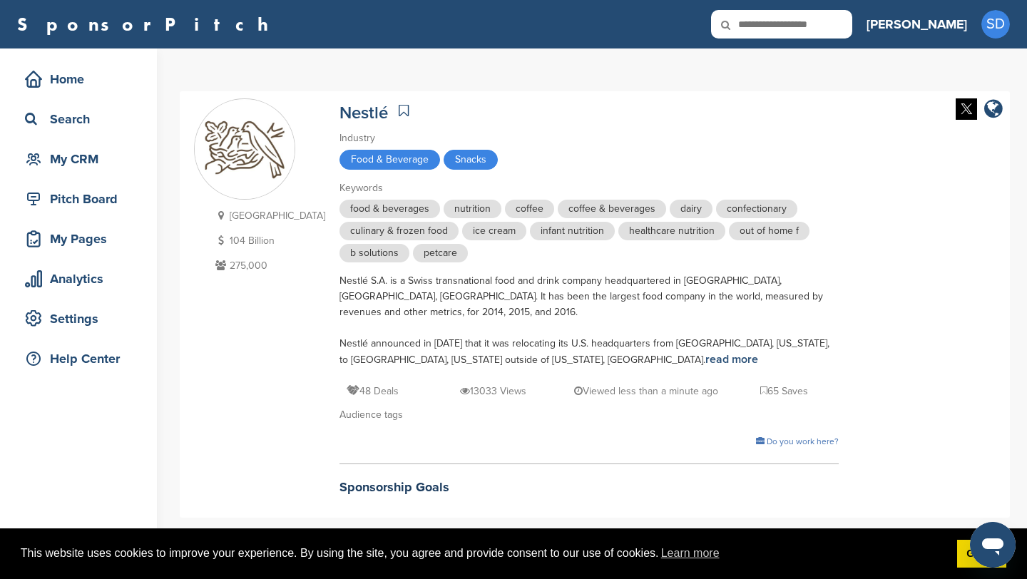
click at [830, 25] on input "text" at bounding box center [781, 24] width 141 height 29
type input "******"
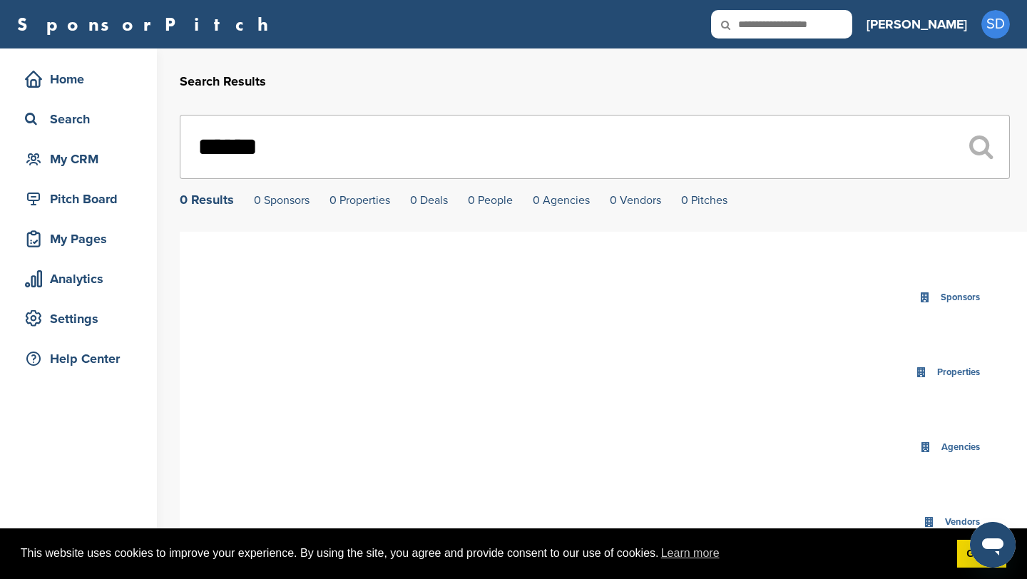
click at [250, 153] on input "******" at bounding box center [595, 147] width 830 height 64
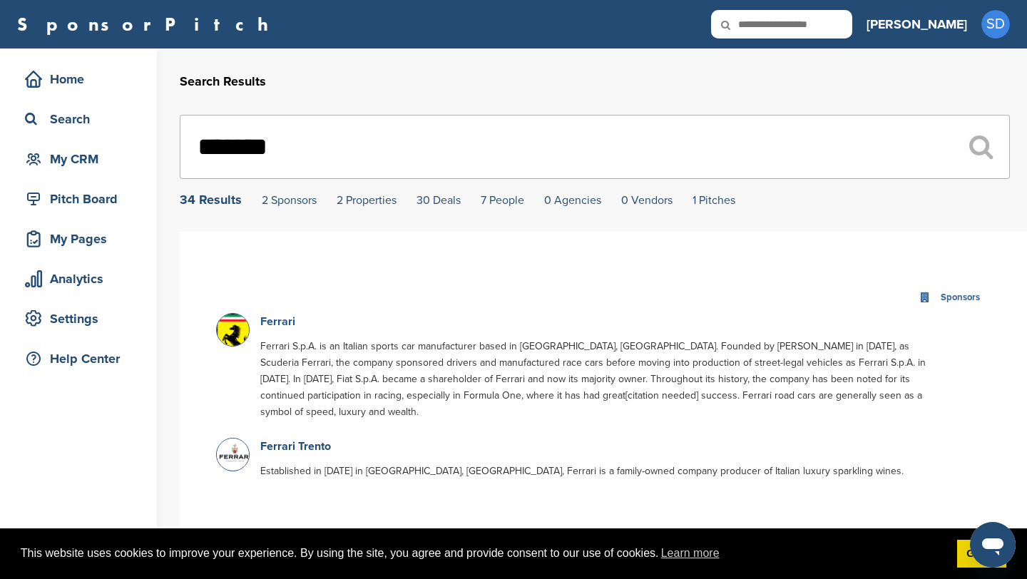
type input "*******"
click at [280, 325] on link "Ferrari" at bounding box center [277, 322] width 35 height 14
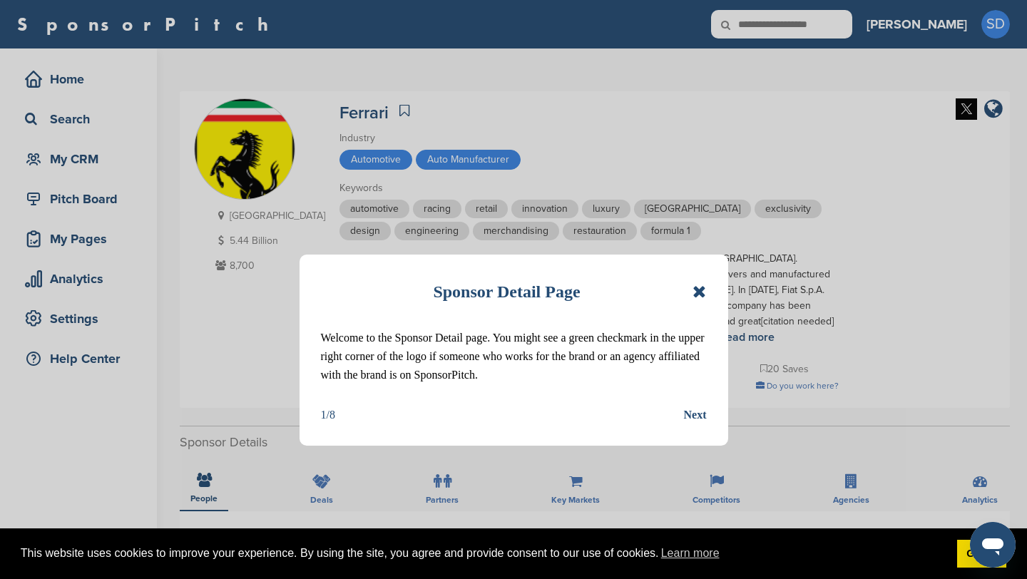
click at [698, 291] on icon at bounding box center [700, 291] width 14 height 17
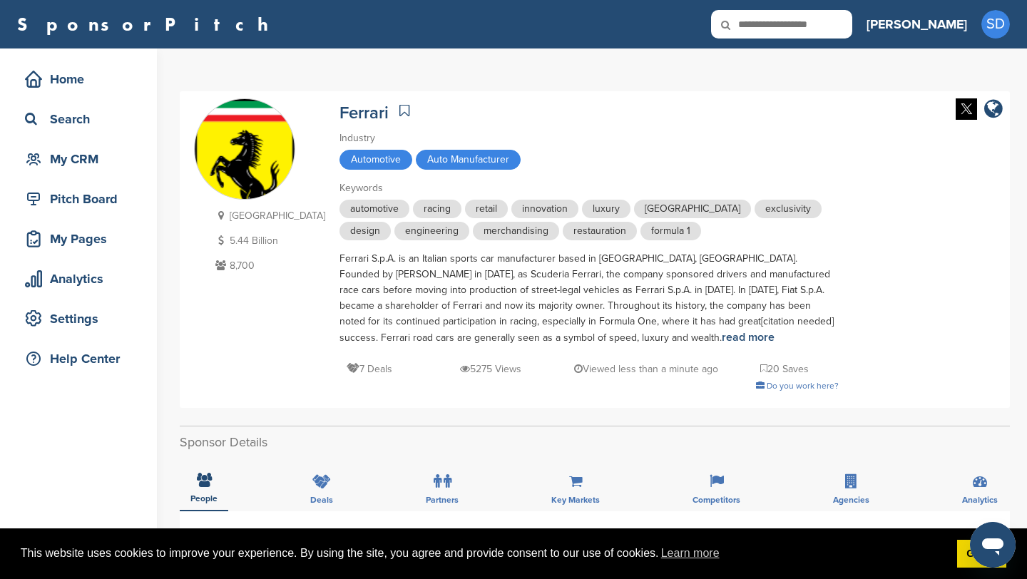
click at [828, 26] on input "text" at bounding box center [781, 24] width 141 height 29
type input "*****"
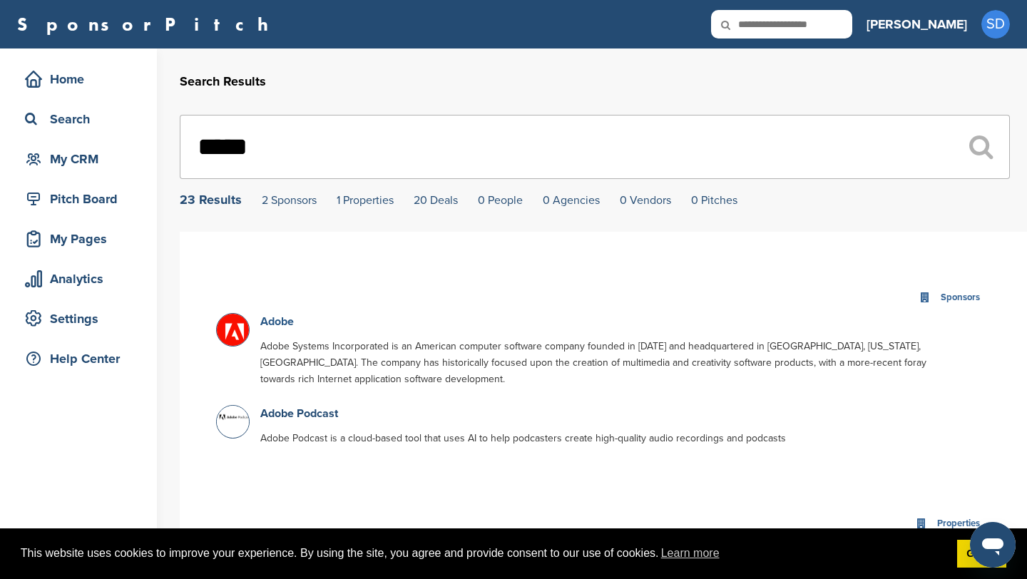
click at [278, 324] on link "Adobe" at bounding box center [277, 322] width 34 height 14
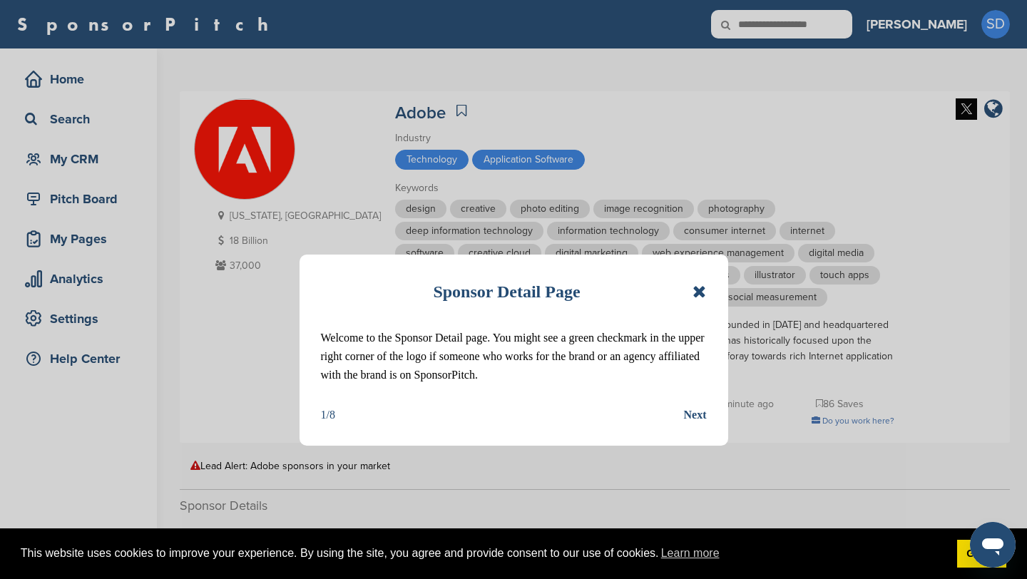
click at [702, 293] on icon at bounding box center [700, 291] width 14 height 17
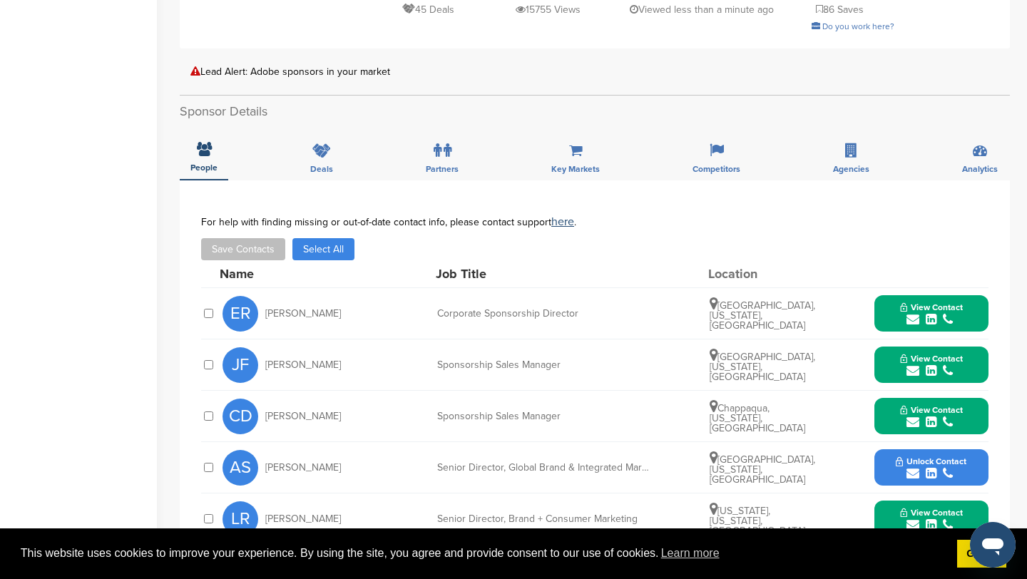
scroll to position [398, 0]
